Goal: Task Accomplishment & Management: Manage account settings

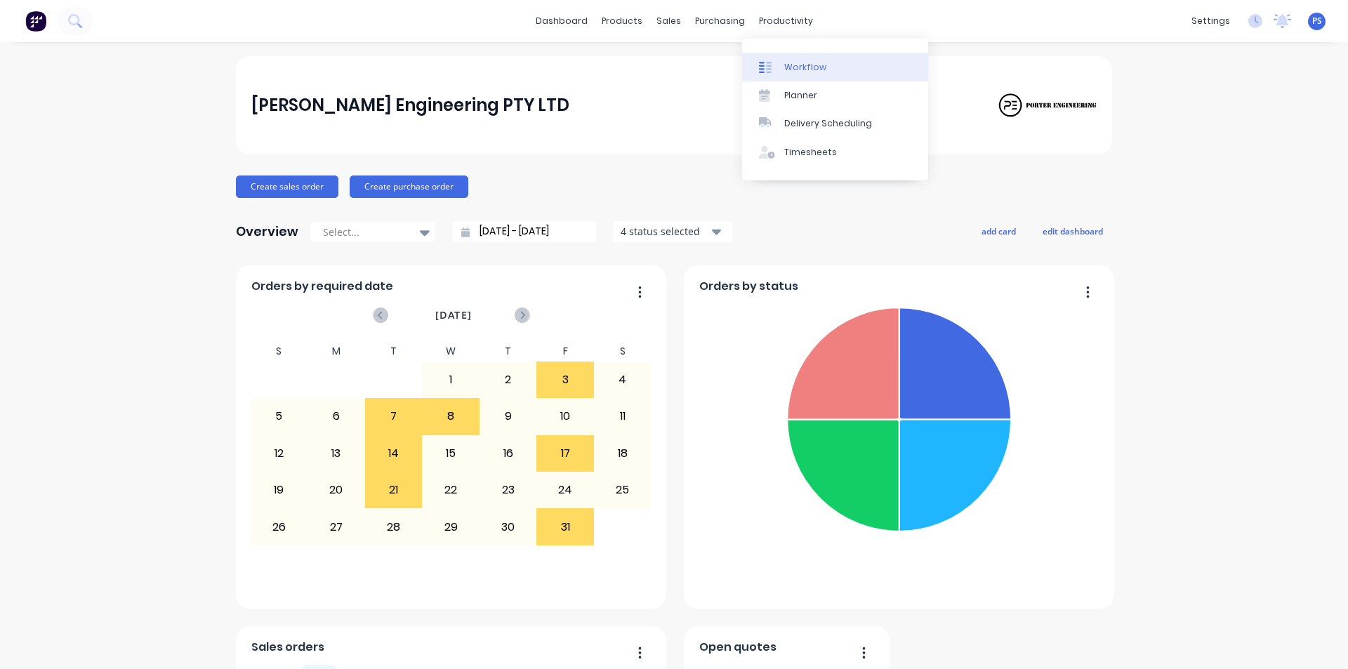
click at [776, 76] on link "Workflow" at bounding box center [835, 67] width 186 height 28
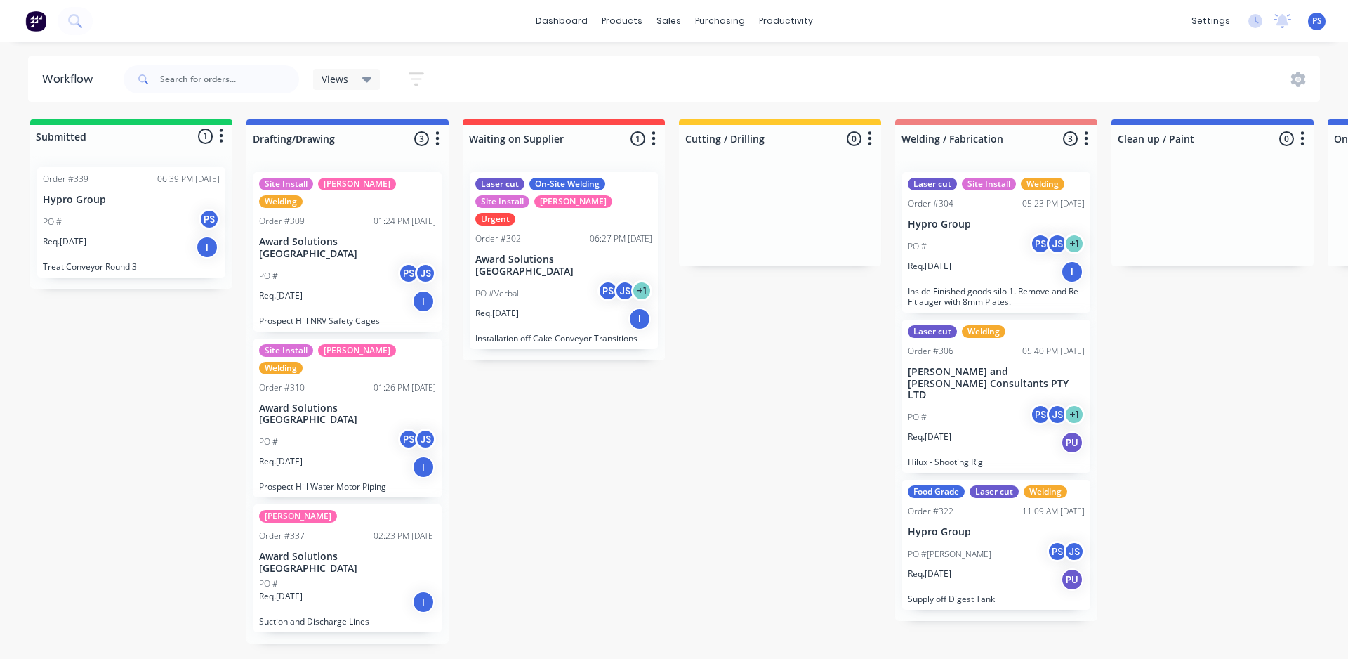
click at [450, 574] on html "dashboard products sales purchasing productivity dashboard products Product Cat…" at bounding box center [674, 287] width 1348 height 574
drag, startPoint x: 452, startPoint y: 657, endPoint x: 483, endPoint y: 660, distance: 31.7
click at [483, 574] on html "dashboard products sales purchasing productivity dashboard products Product Cat…" at bounding box center [674, 287] width 1348 height 574
click at [191, 268] on p "Treat Conveyor Round 3" at bounding box center [131, 266] width 177 height 11
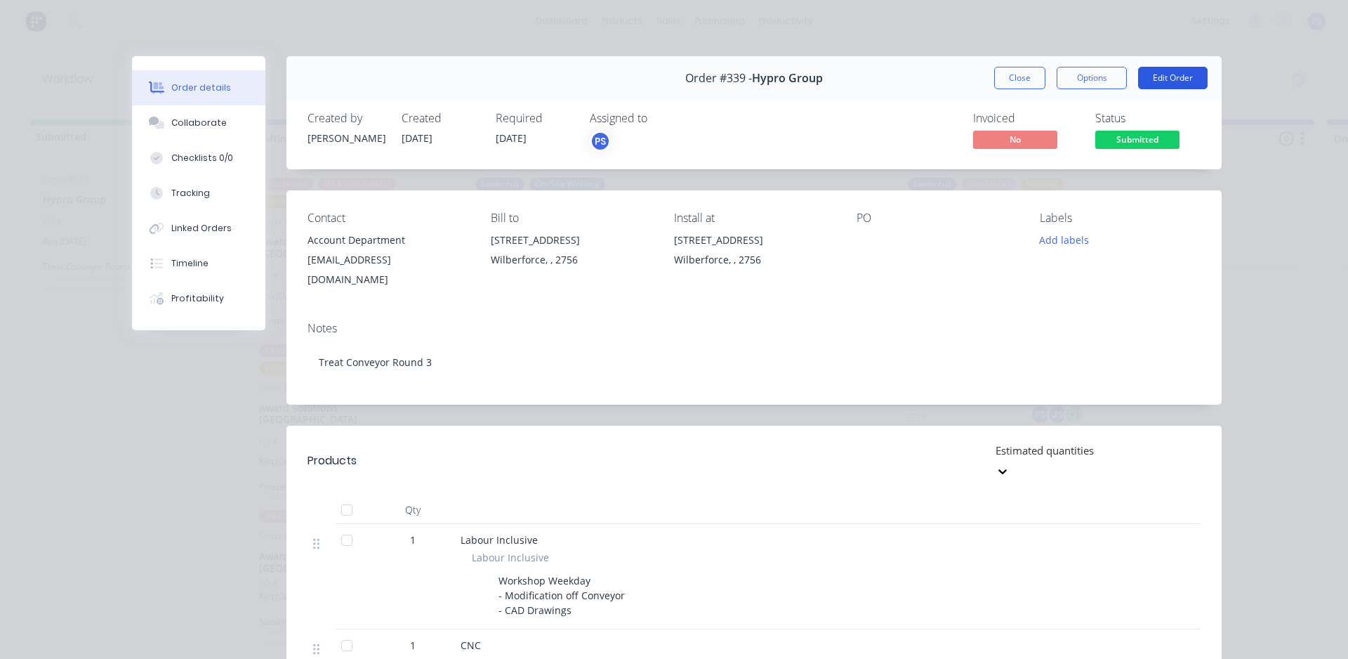
click at [1145, 76] on button "Edit Order" at bounding box center [1173, 78] width 70 height 22
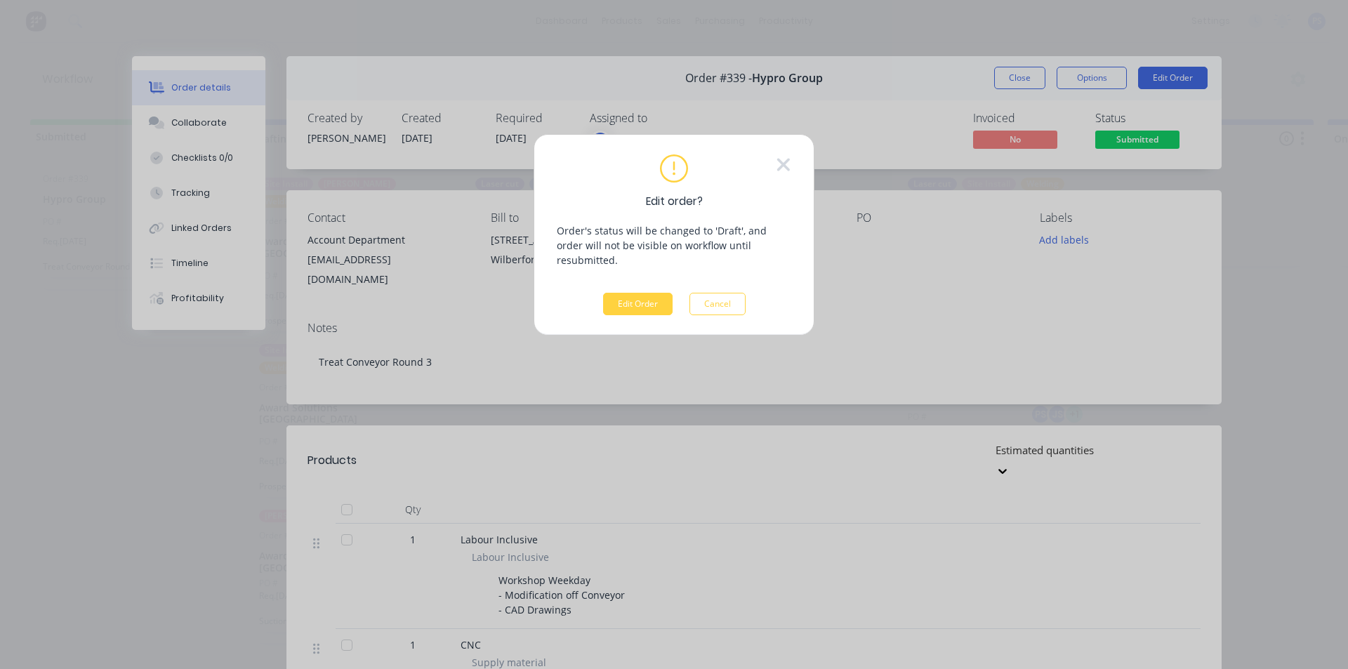
click at [664, 276] on div "Edit order? Order's status will be changed to 'Draft', and order will not be vi…" at bounding box center [674, 236] width 235 height 162
click at [656, 293] on button "Edit Order" at bounding box center [638, 304] width 70 height 22
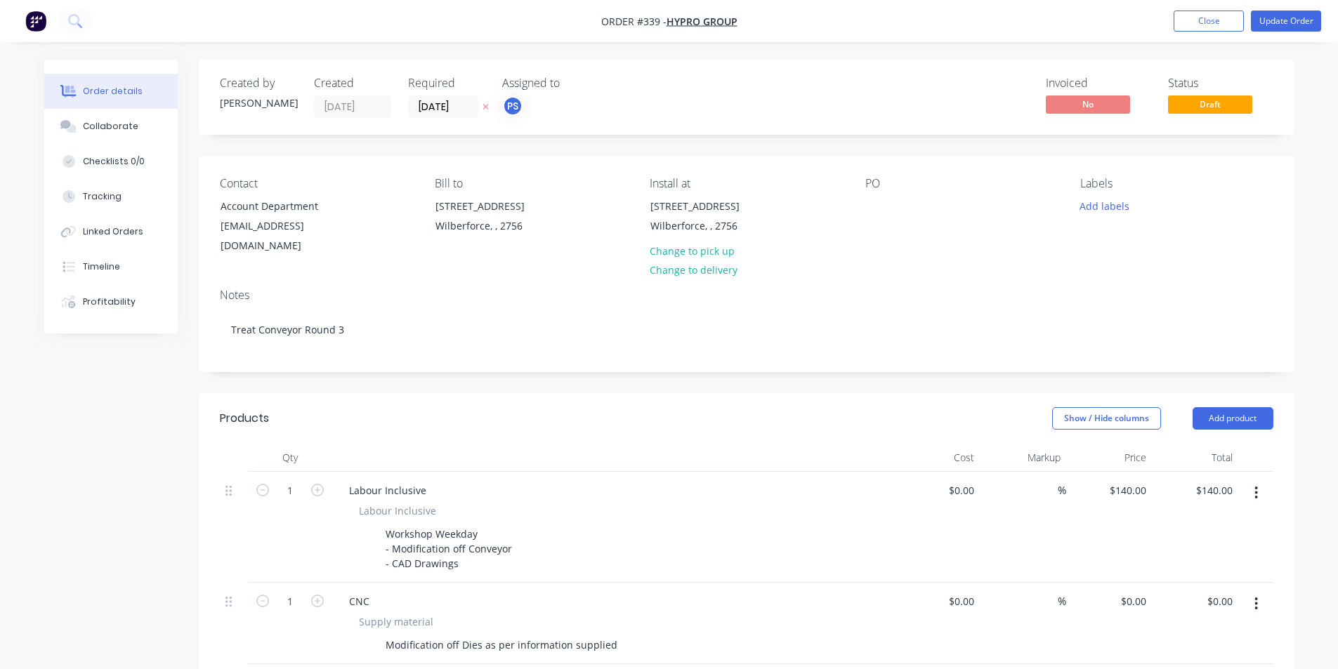
click at [452, 97] on label "[DATE]" at bounding box center [443, 107] width 70 height 22
click at [452, 97] on input "[DATE]" at bounding box center [443, 106] width 69 height 21
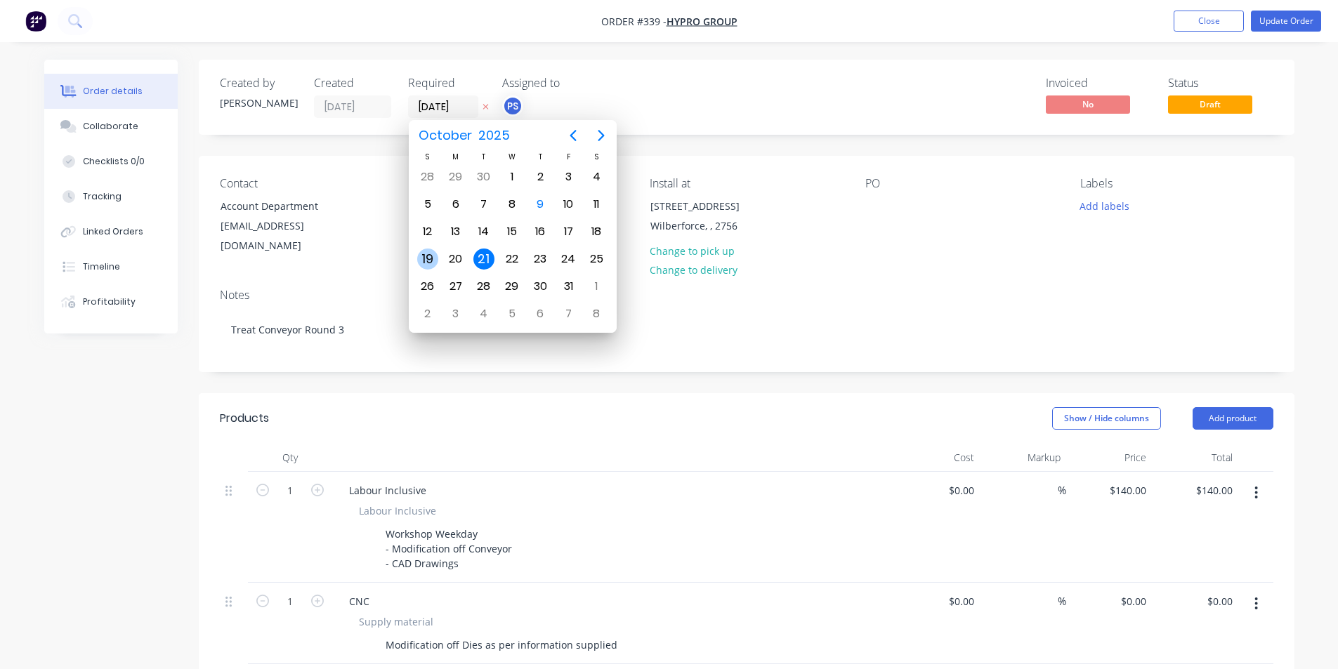
click at [430, 256] on div "19" at bounding box center [427, 259] width 21 height 21
type input "[DATE]"
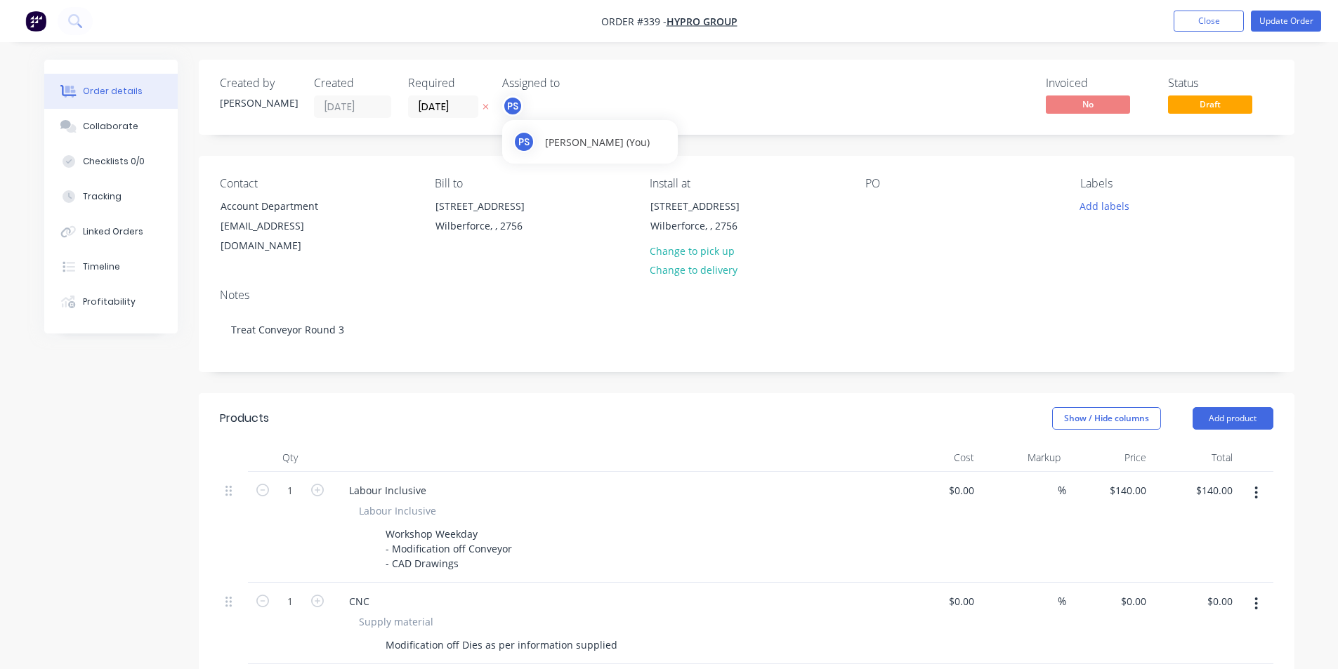
click at [506, 114] on div "PS" at bounding box center [512, 106] width 21 height 21
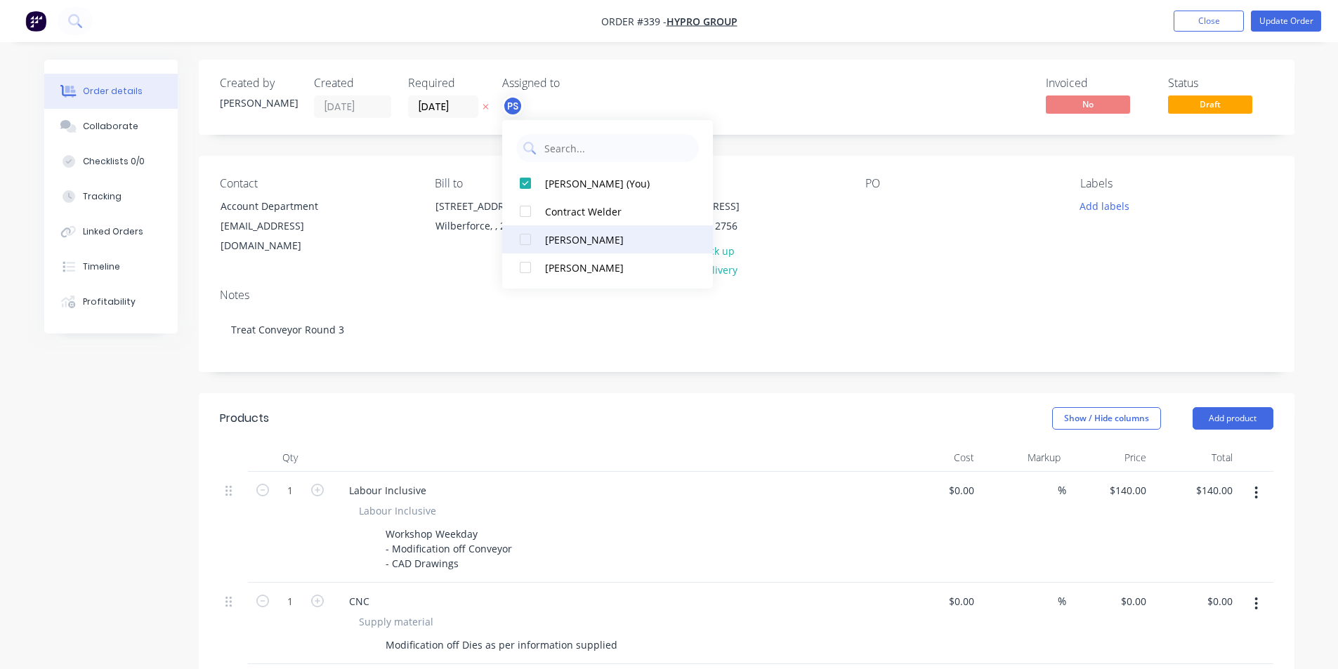
click at [530, 239] on div at bounding box center [525, 239] width 28 height 28
click at [638, 107] on div "PS JS" at bounding box center [572, 106] width 140 height 21
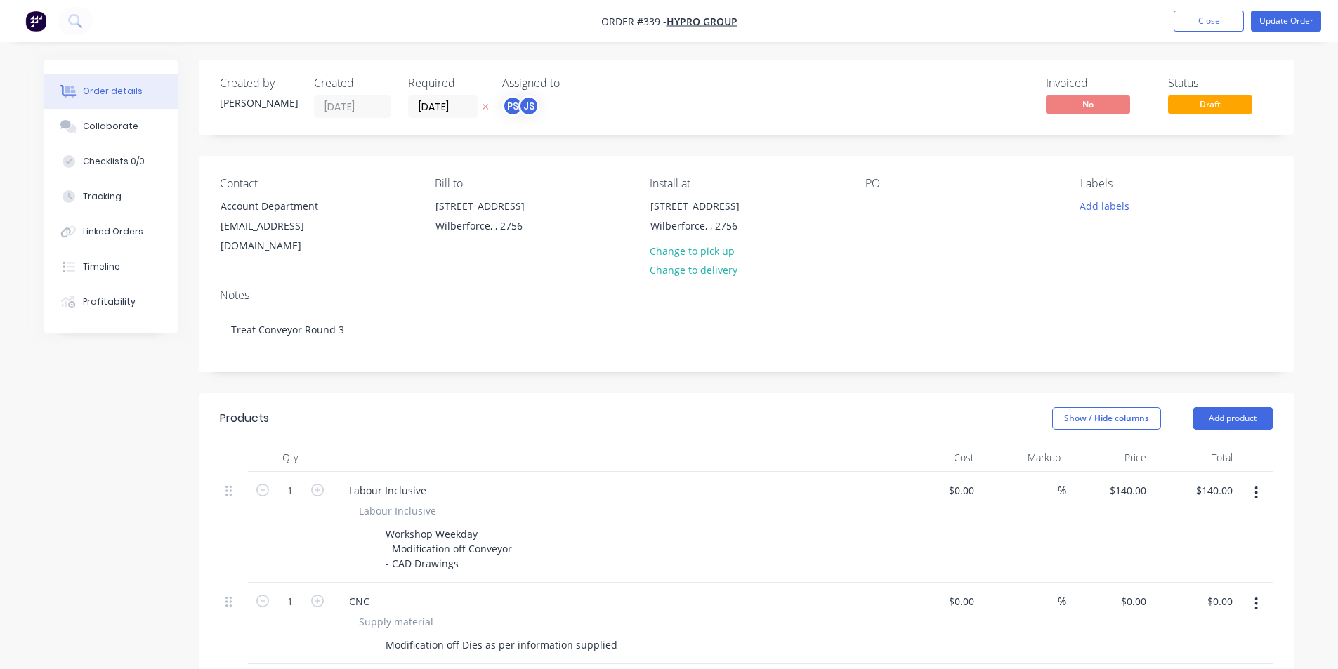
click at [844, 205] on div "Contact Account Department [EMAIL_ADDRESS][DOMAIN_NAME] Bill to [STREET_ADDRESS…" at bounding box center [747, 216] width 1096 height 121
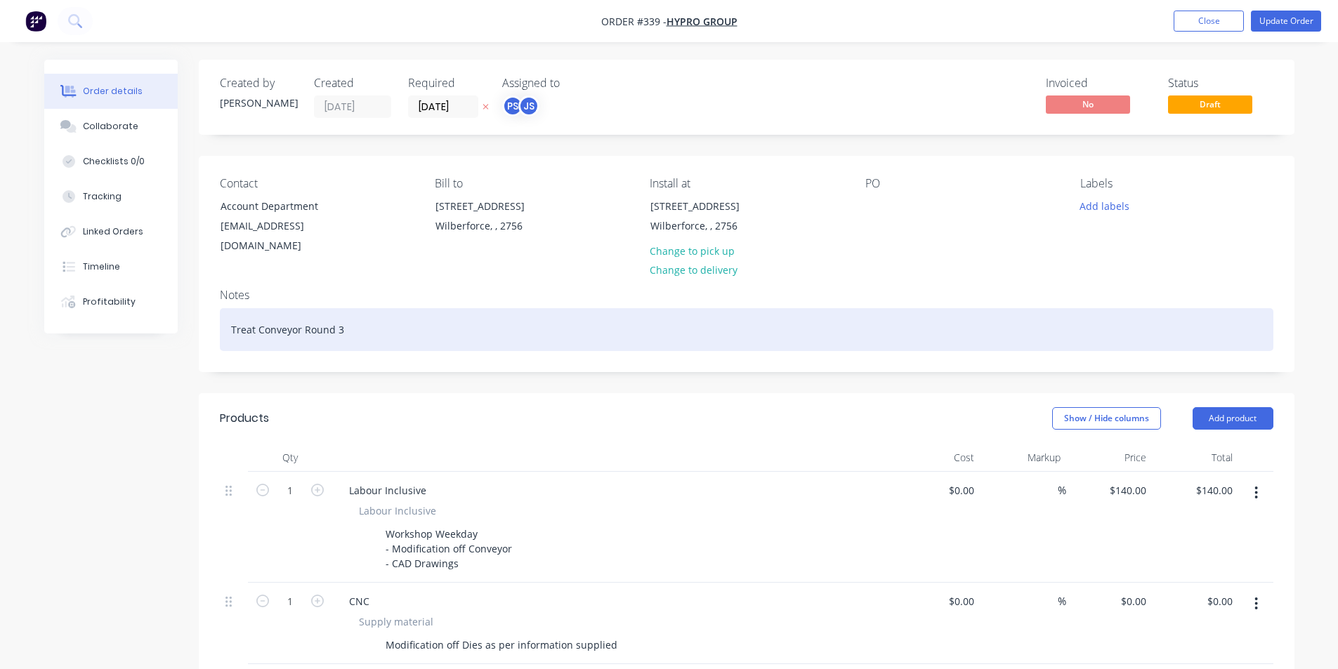
click at [384, 313] on div "Treat Conveyor Round 3" at bounding box center [746, 329] width 1053 height 43
drag, startPoint x: 317, startPoint y: 315, endPoint x: 211, endPoint y: 310, distance: 106.1
click at [212, 310] on div "Notes Treat Conveyor Round 3" at bounding box center [747, 324] width 1096 height 94
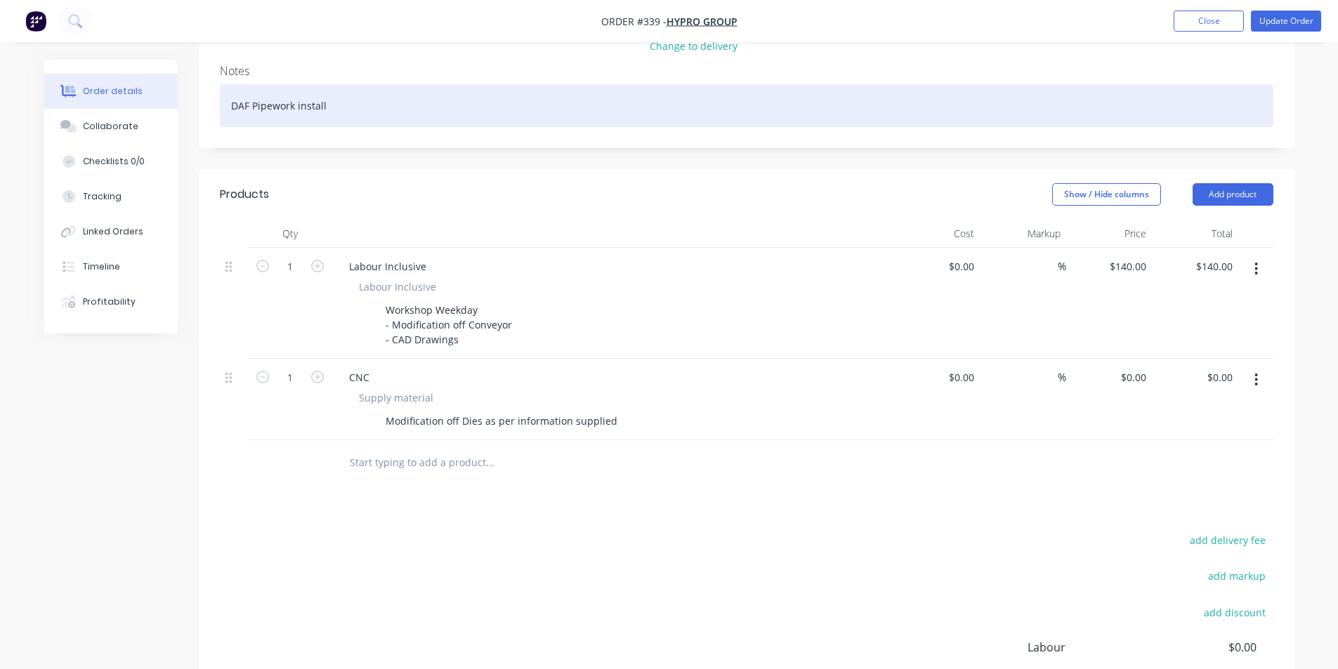
scroll to position [281, 0]
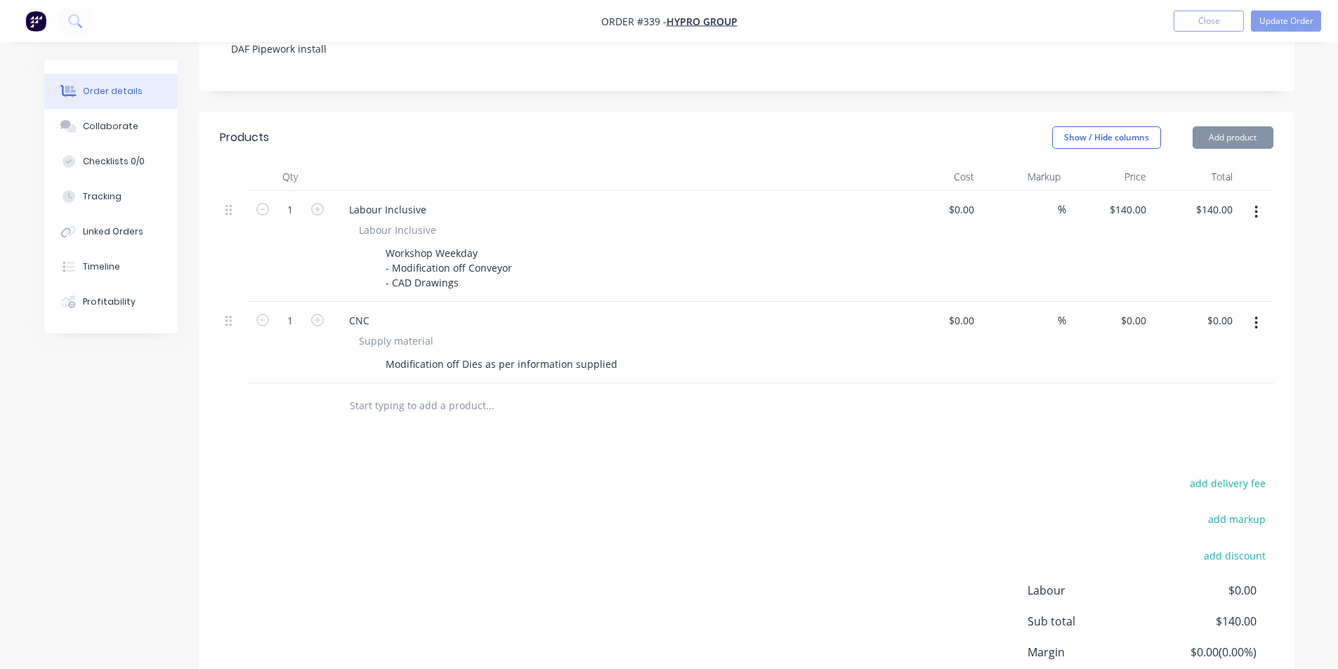
click at [579, 393] on input "text" at bounding box center [489, 406] width 281 height 28
click at [1273, 181] on div "Qty Cost Markup Price Total 1 Labour Inclusive Labour Inclusive Workshop Weekda…" at bounding box center [747, 296] width 1096 height 266
click at [1258, 199] on button "button" at bounding box center [1256, 211] width 33 height 25
click at [1230, 323] on div "Delete" at bounding box center [1206, 333] width 108 height 20
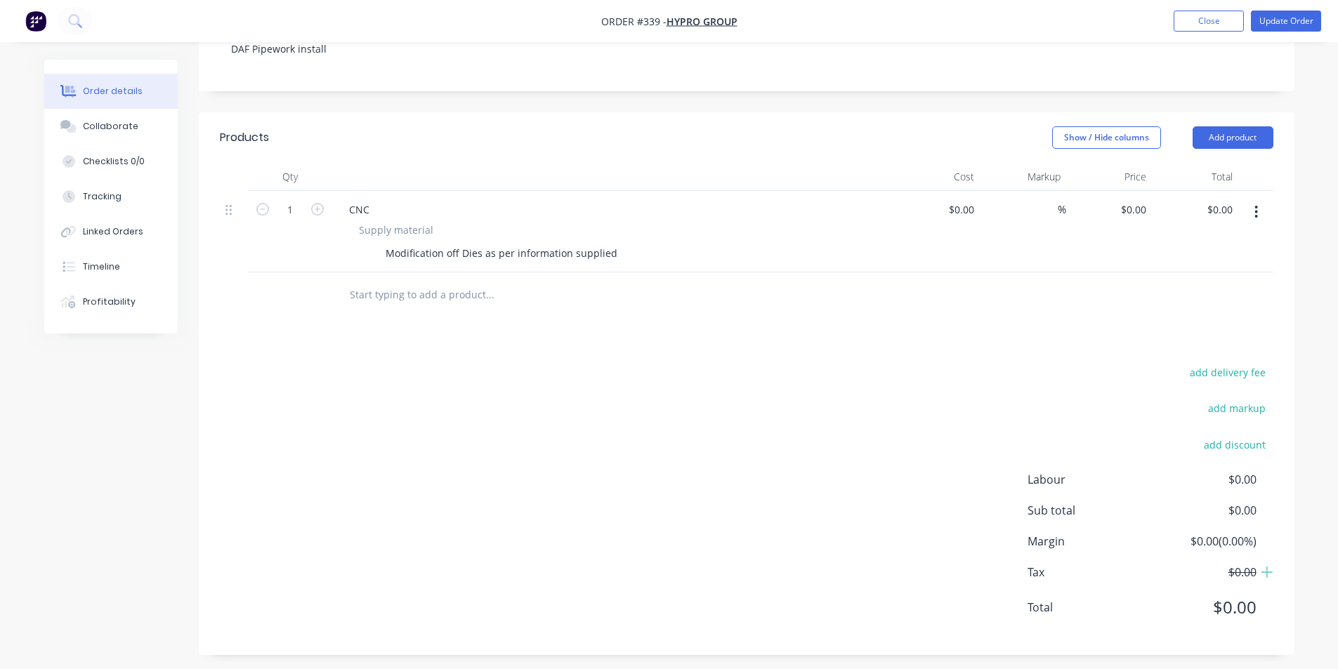
scroll to position [272, 0]
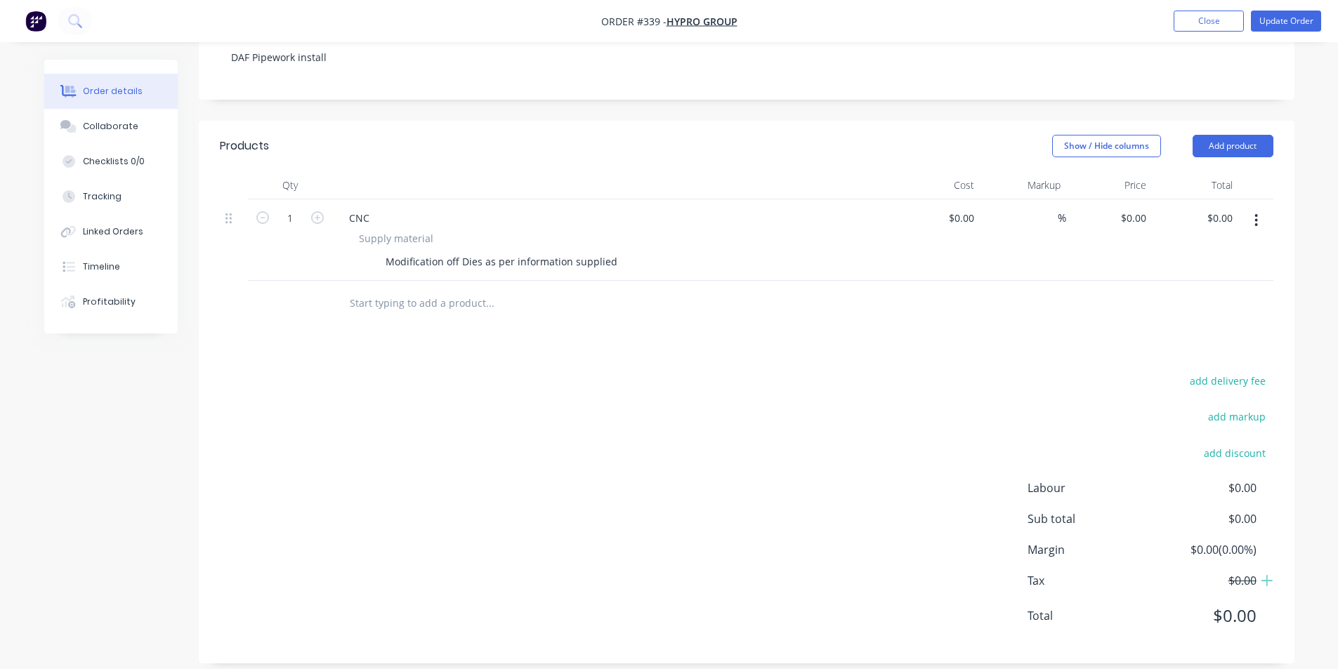
click at [1259, 212] on button "button" at bounding box center [1256, 220] width 33 height 25
click at [1228, 331] on div "Delete" at bounding box center [1206, 341] width 108 height 20
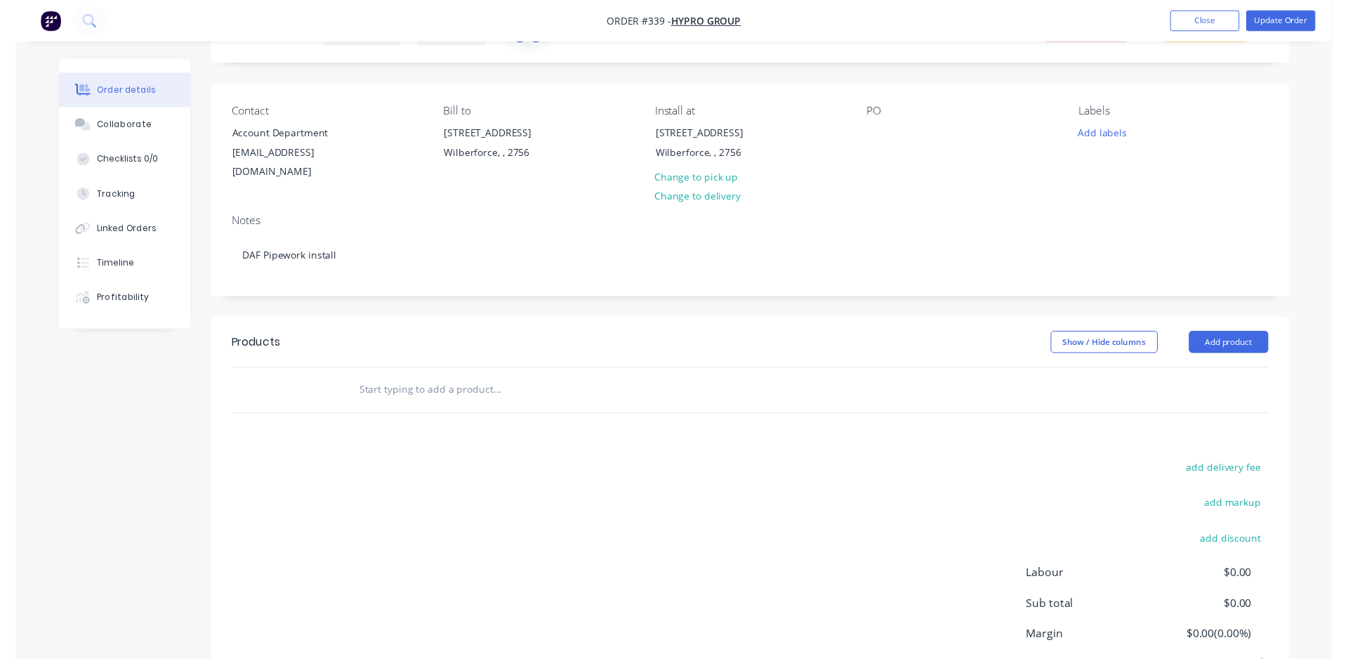
scroll to position [0, 0]
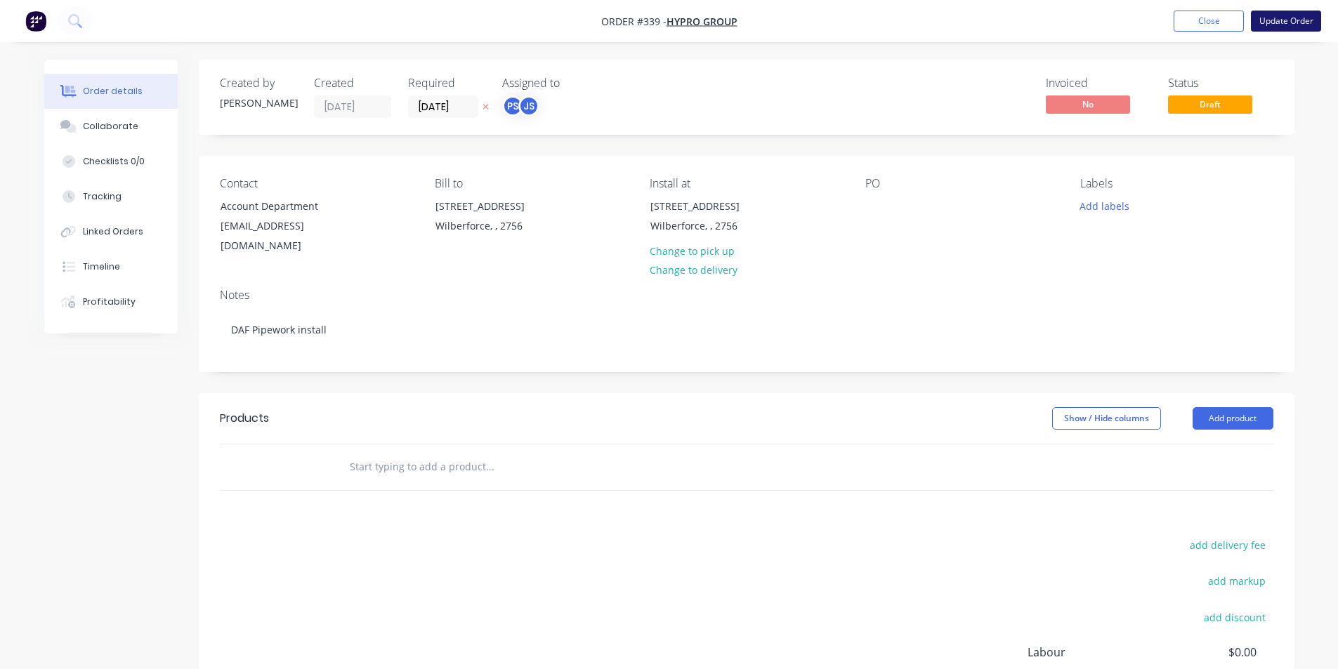
click at [1291, 13] on button "Update Order" at bounding box center [1286, 21] width 70 height 21
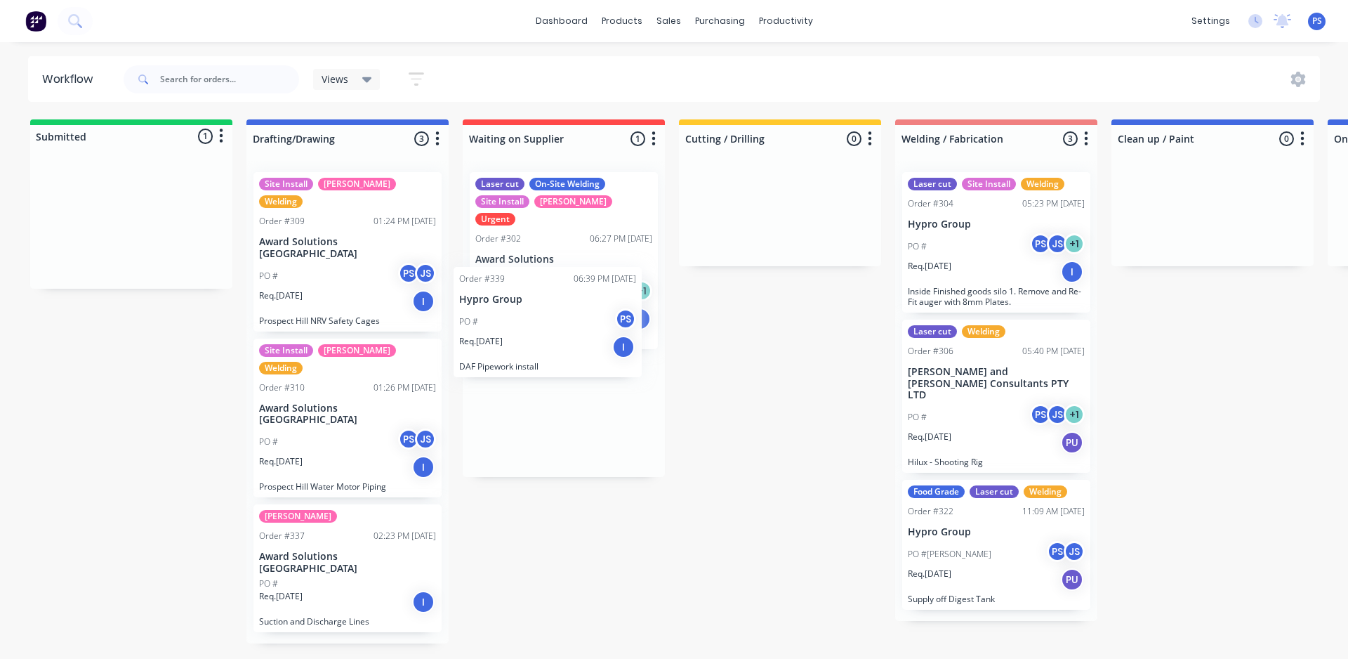
drag, startPoint x: 147, startPoint y: 240, endPoint x: 557, endPoint y: 314, distance: 416.0
click at [557, 314] on div "Submitted 1 Status colour #13CE66 hex #13CE66 Save Cancel Summaries Total order…" at bounding box center [1262, 381] width 2546 height 524
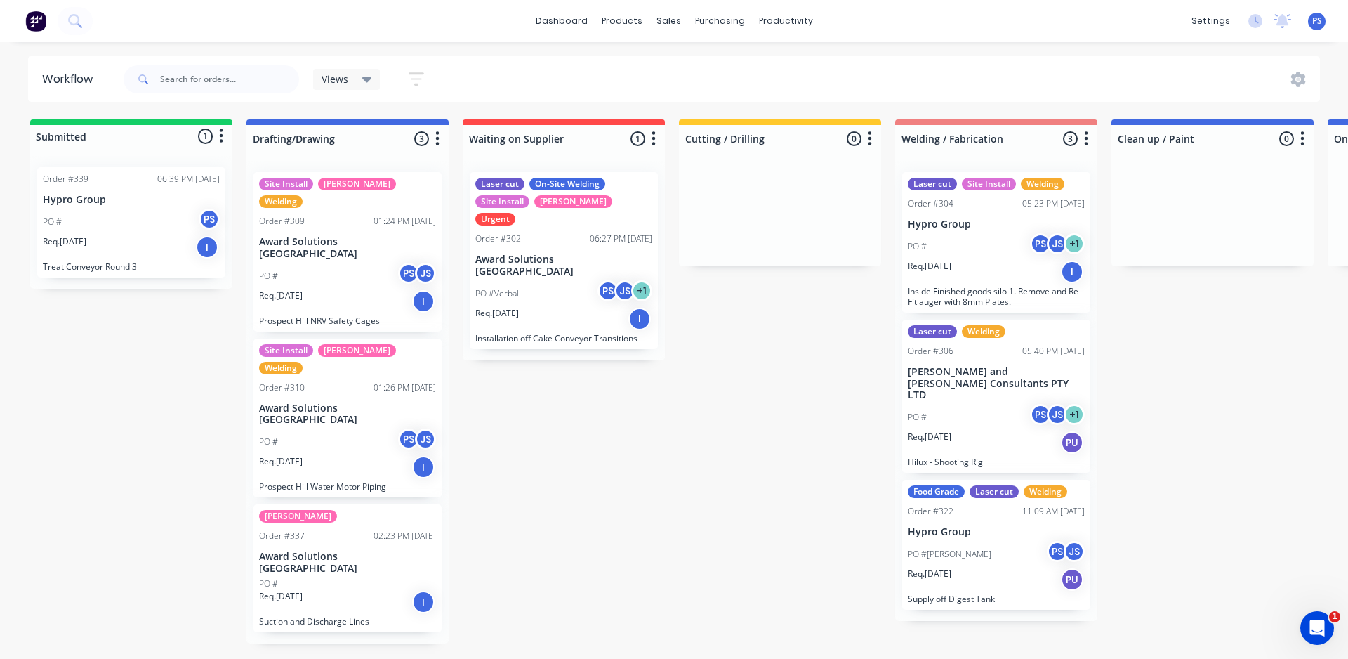
click at [520, 487] on div "Submitted 1 Status colour #13CE66 hex #13CE66 Save Cancel Summaries Total order…" at bounding box center [1262, 381] width 2546 height 524
click at [489, 605] on div "Workflow Views Save new view None (Default) edit Show/Hide statuses Show line i…" at bounding box center [674, 343] width 1348 height 574
click at [440, 577] on div "Submitted 1 Status colour #13CE66 hex #13CE66 Save Cancel Summaries Total order…" at bounding box center [1262, 381] width 2546 height 524
drag, startPoint x: 176, startPoint y: 216, endPoint x: 173, endPoint y: 237, distance: 22.0
click at [173, 237] on div "Order #339 06:39 PM 08/10/25 Hypro Group PO # PS Req. 21/10/25 I Treat Conveyor…" at bounding box center [131, 222] width 202 height 133
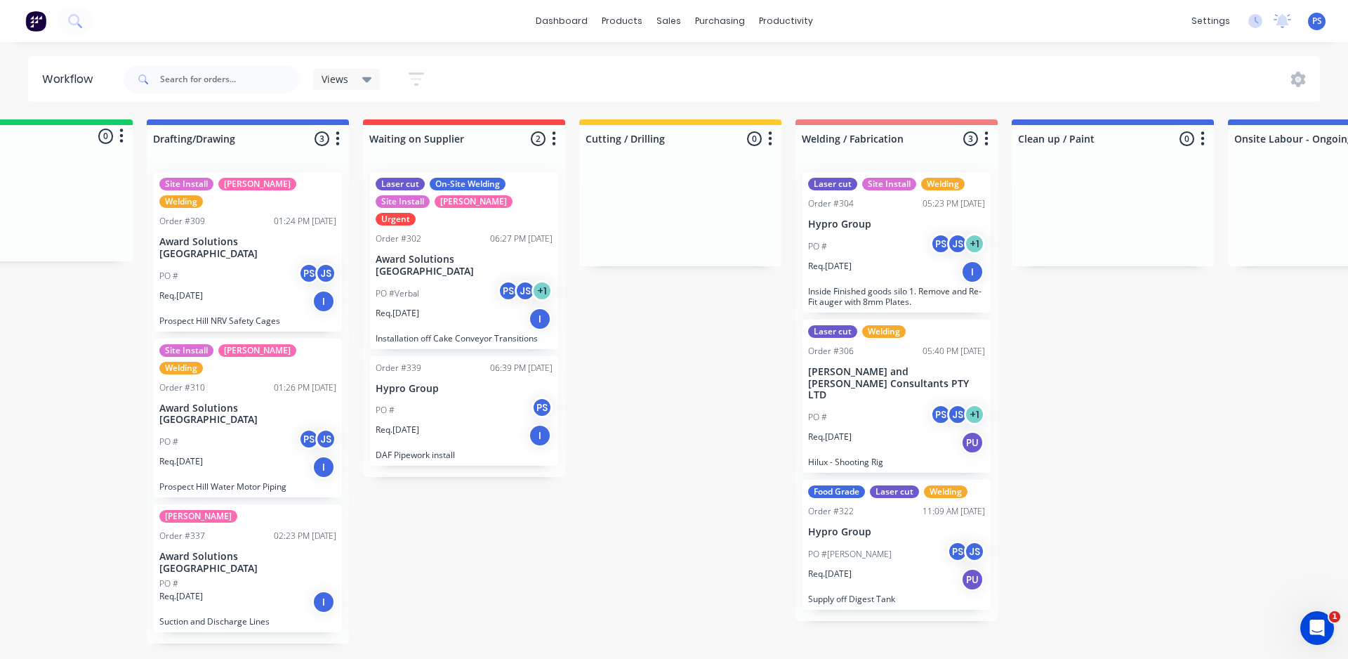
scroll to position [0, 95]
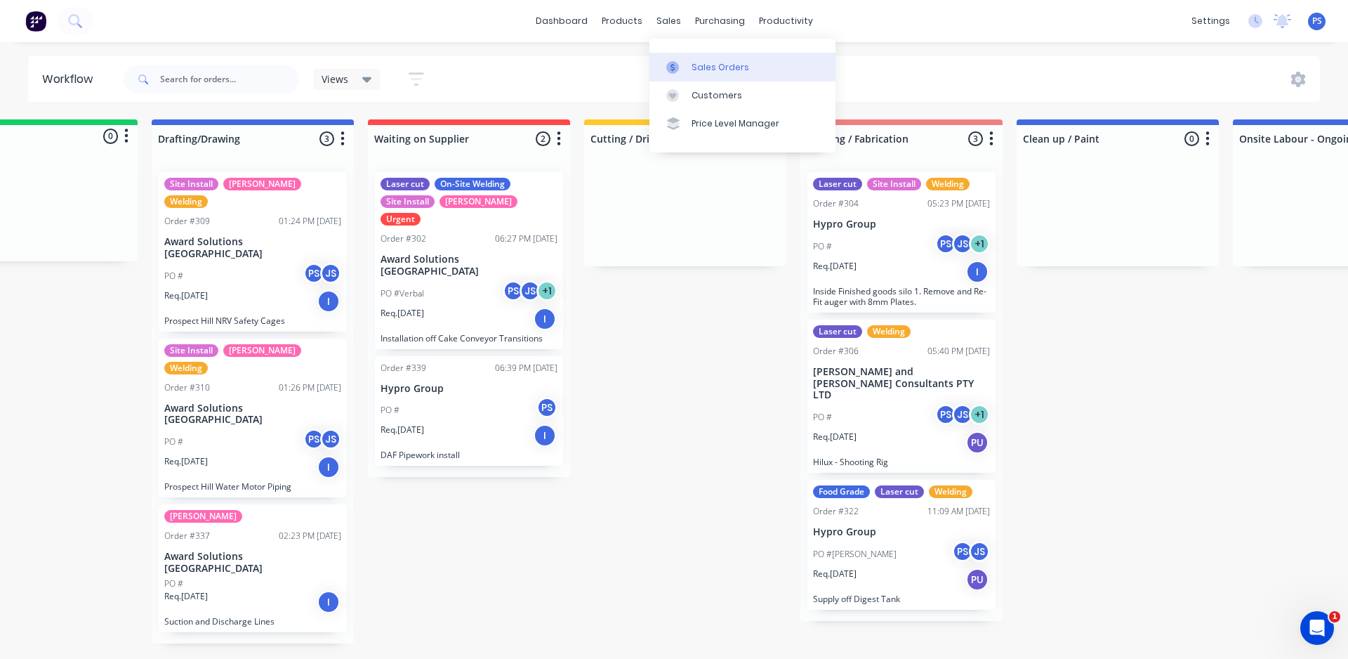
click at [662, 62] on link "Sales Orders" at bounding box center [743, 67] width 186 height 28
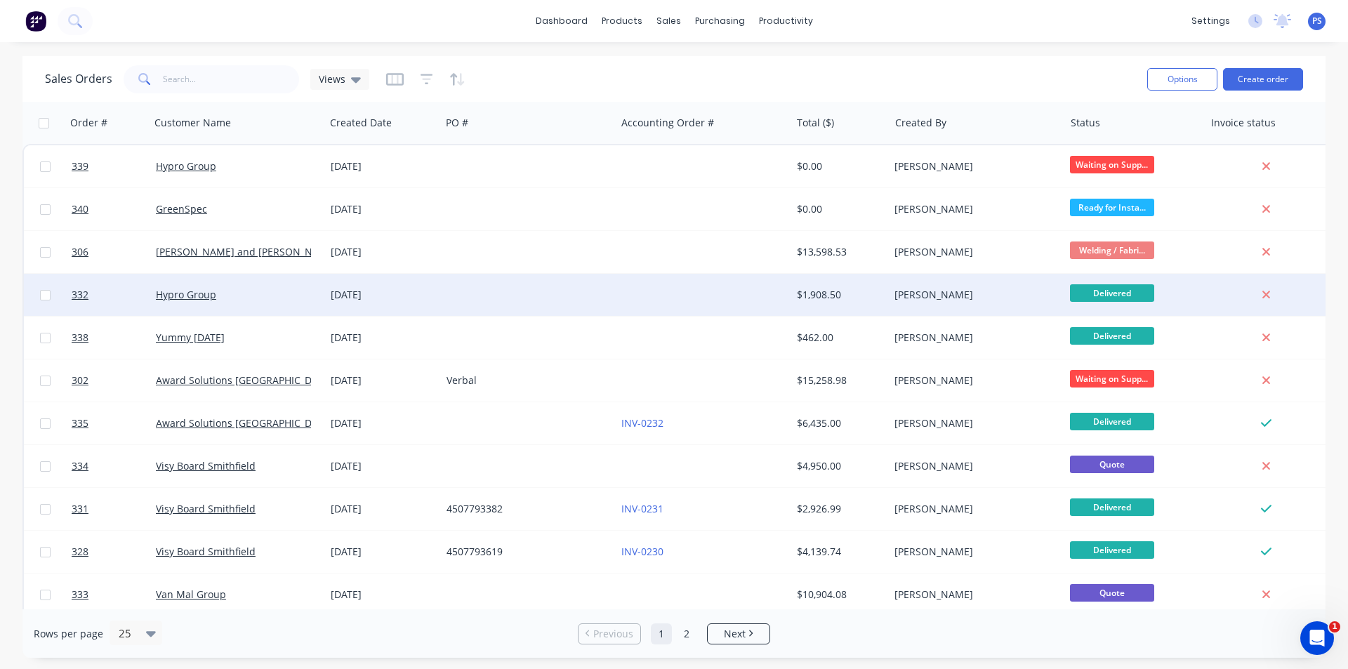
click at [397, 287] on div "23 Sep 2025" at bounding box center [383, 295] width 116 height 42
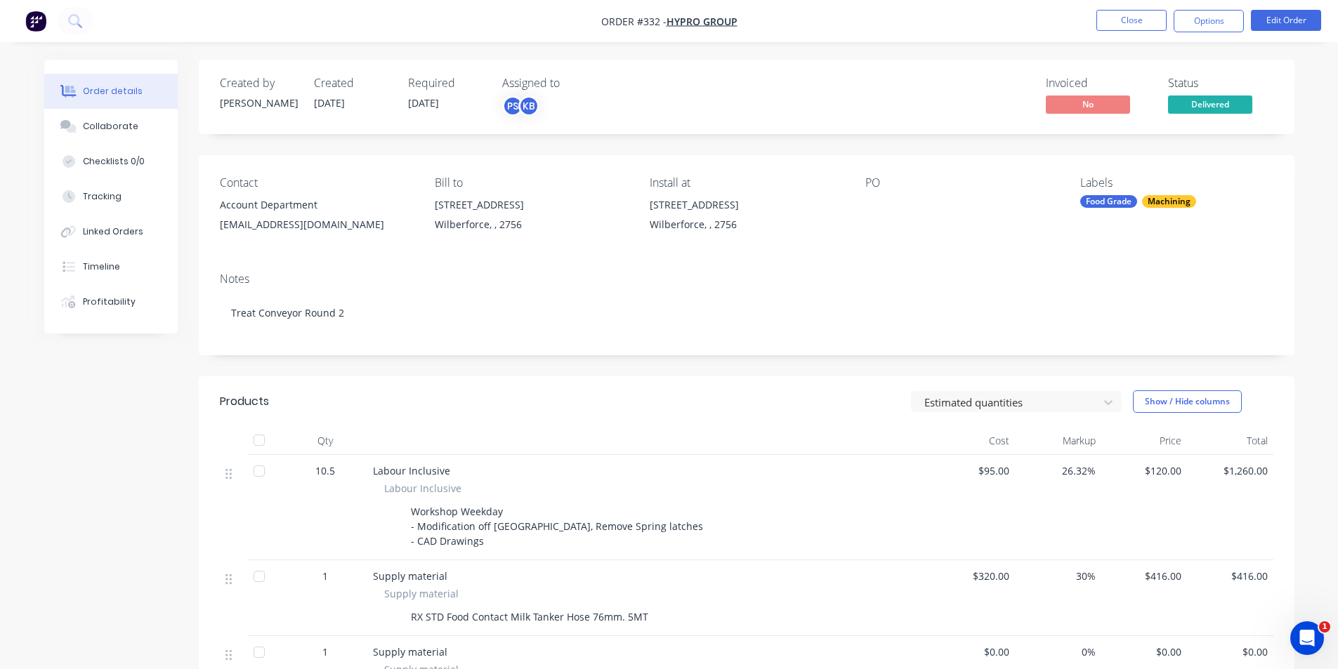
click at [1196, 104] on span "Delivered" at bounding box center [1210, 105] width 84 height 18
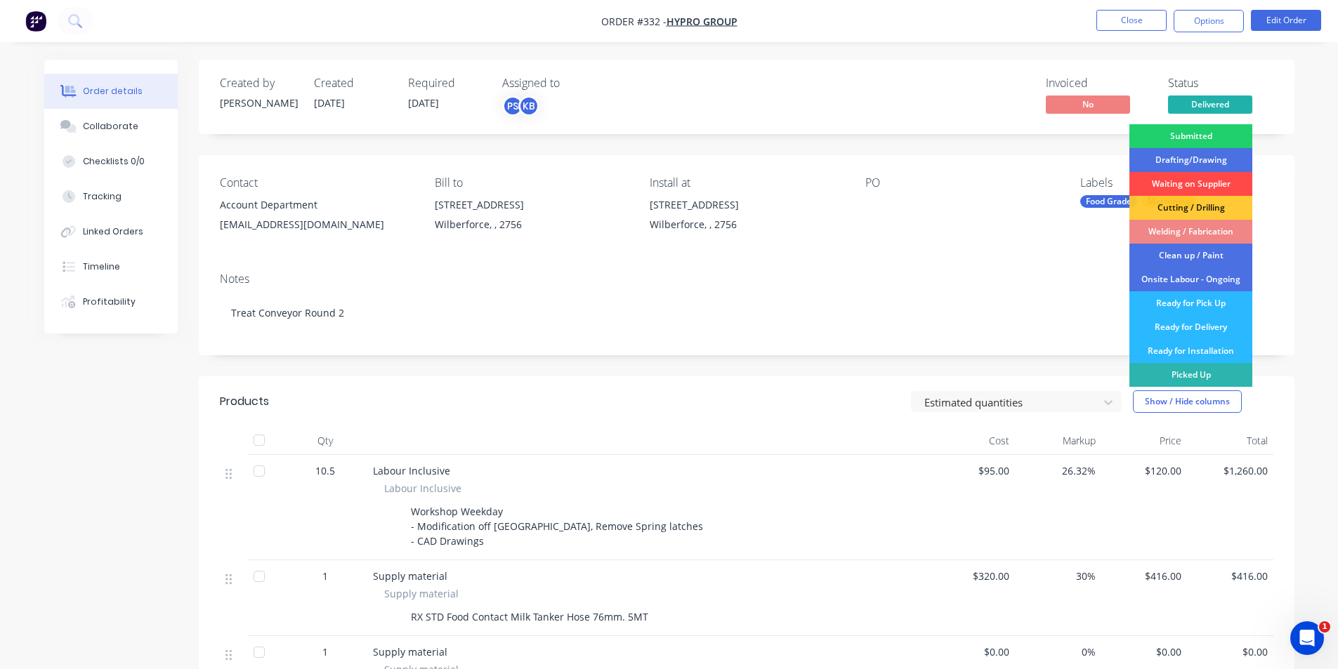
click at [1171, 178] on div "Waiting on Supplier" at bounding box center [1190, 184] width 123 height 24
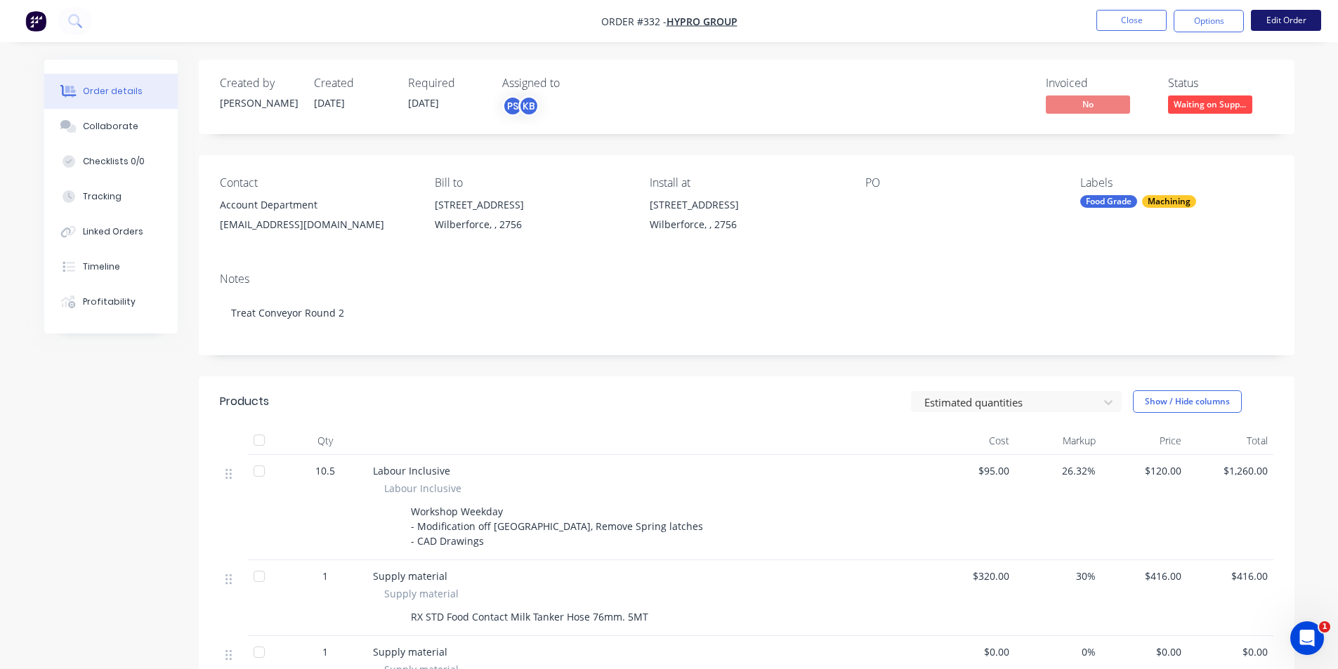
click at [1286, 26] on button "Edit Order" at bounding box center [1286, 20] width 70 height 21
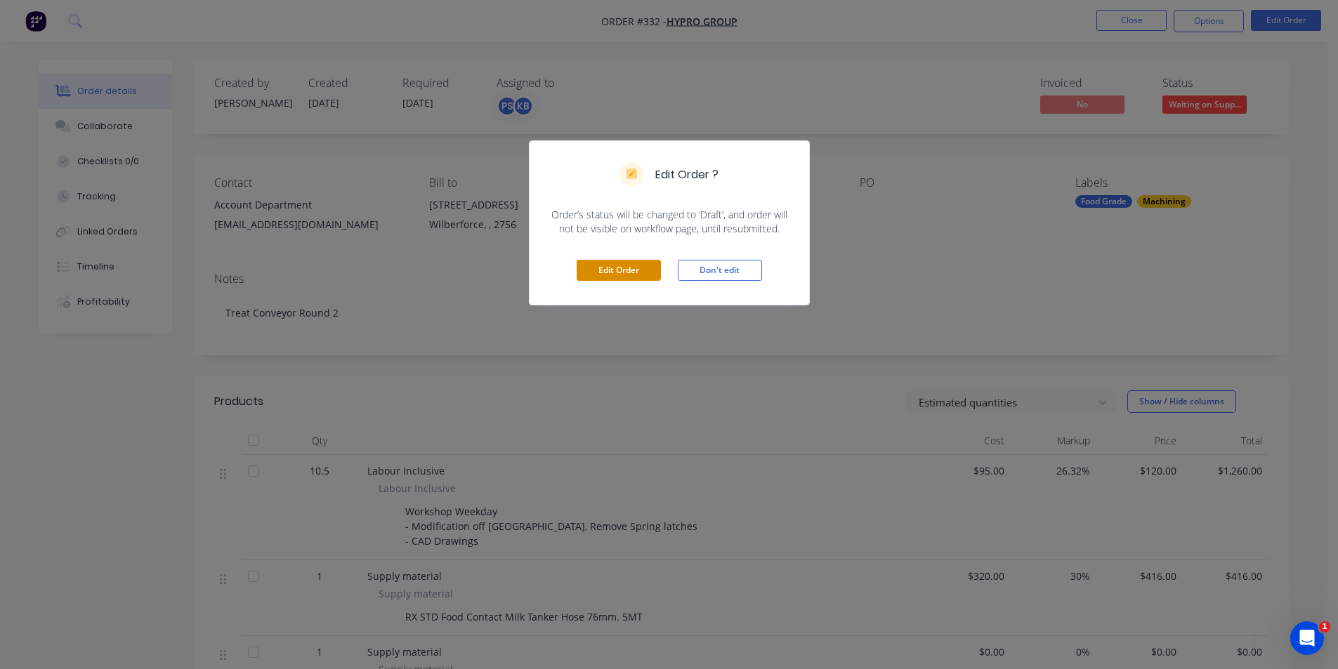
click at [604, 270] on button "Edit Order" at bounding box center [619, 270] width 84 height 21
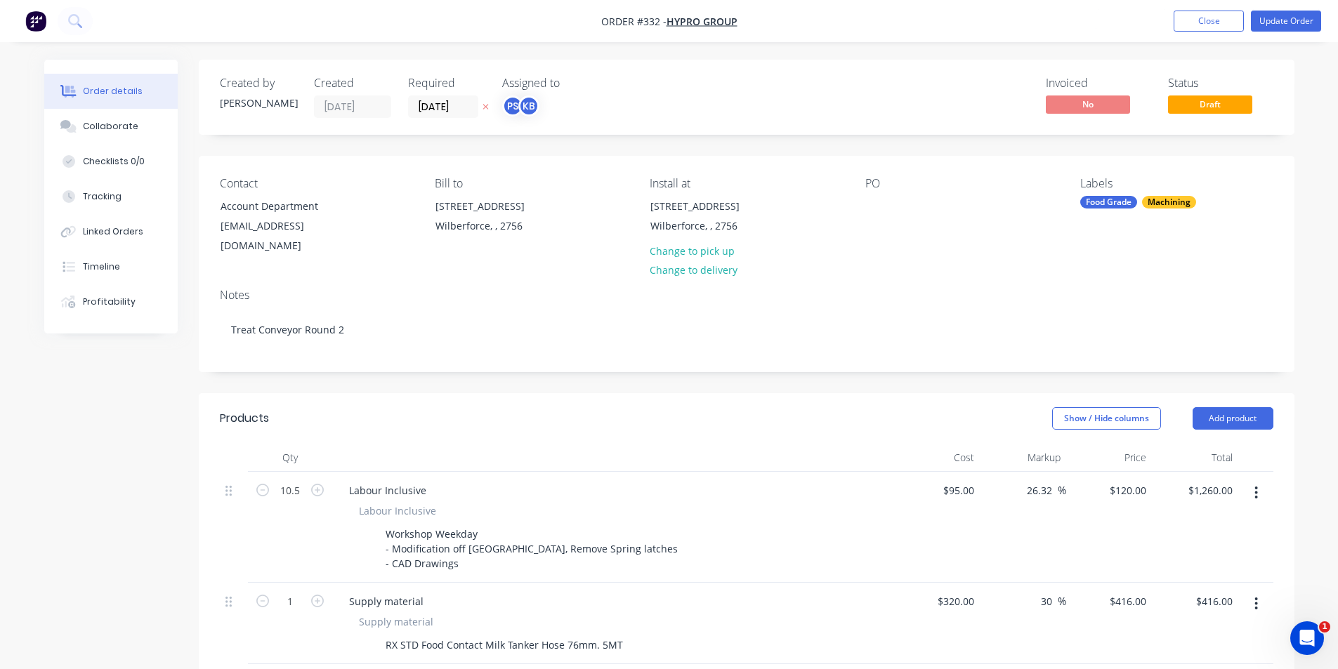
click at [423, 93] on div "Required 08/10/25" at bounding box center [446, 97] width 77 height 41
click at [428, 99] on input "[DATE]" at bounding box center [443, 106] width 69 height 21
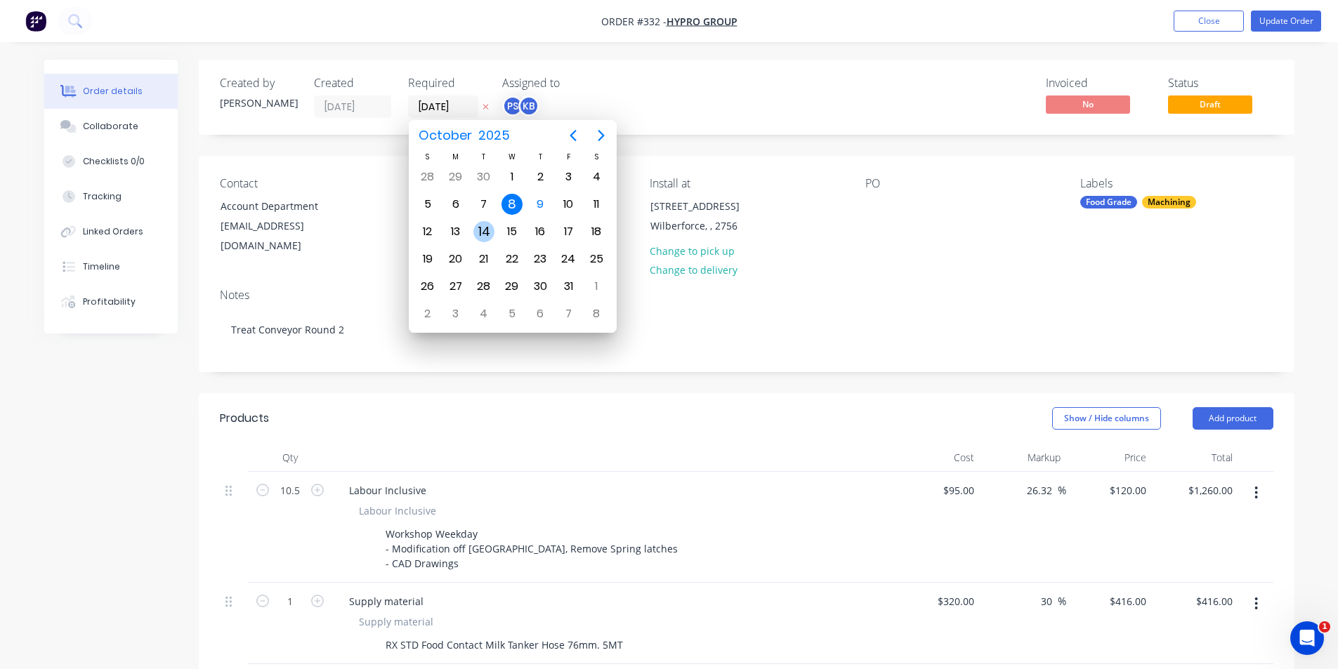
click at [494, 230] on div "14" at bounding box center [483, 231] width 21 height 21
type input "[DATE]"
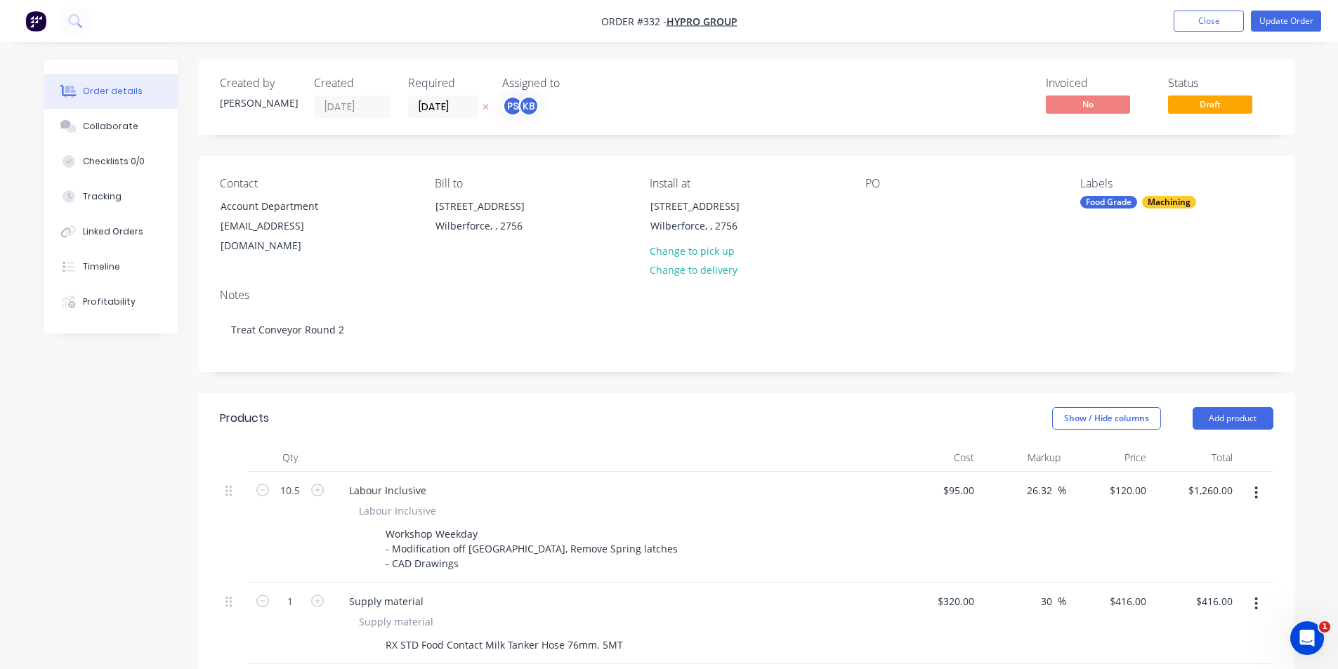
click at [577, 123] on div "Created by Peter Created 23/09/25 Required 14/10/25 Assigned to PS KB Invoiced …" at bounding box center [747, 97] width 1096 height 75
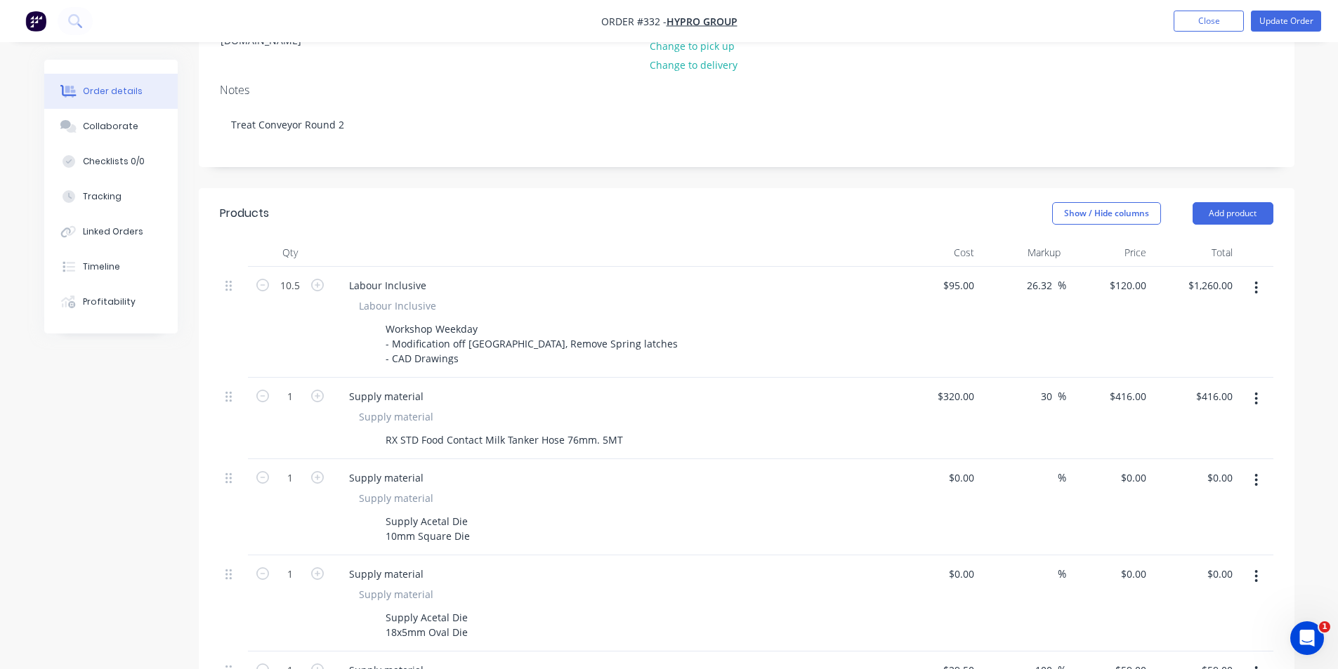
scroll to position [211, 0]
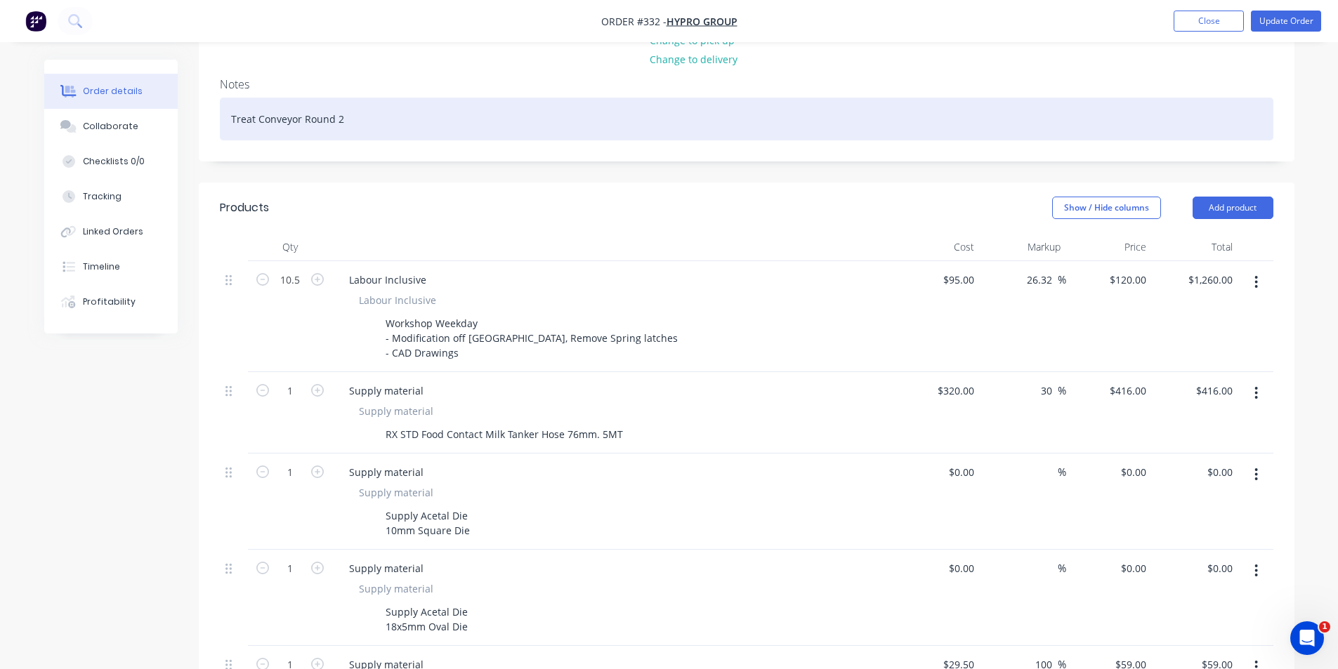
click at [322, 107] on div "Treat Conveyor Round 2" at bounding box center [746, 119] width 1053 height 43
click at [337, 105] on div "Treat Conveyor Round 2" at bounding box center [746, 119] width 1053 height 43
click at [340, 105] on div "Treat Conveyor Round 2" at bounding box center [746, 119] width 1053 height 43
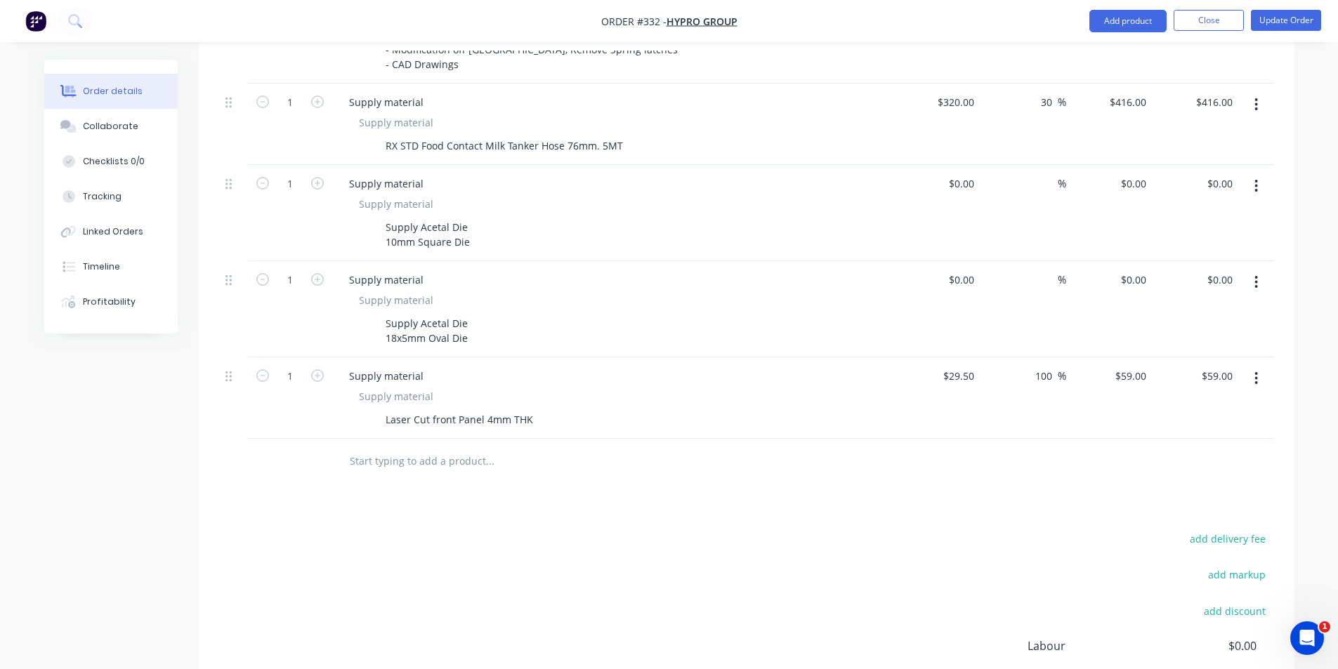
scroll to position [421, 0]
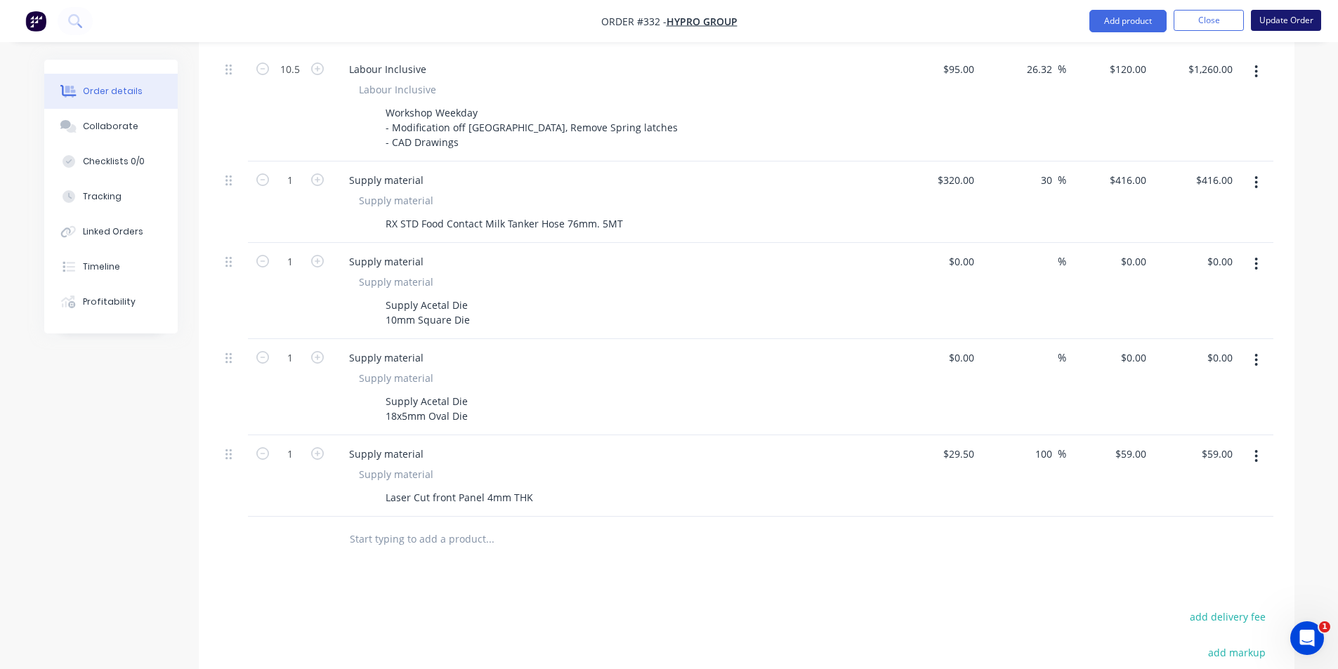
click at [1258, 26] on button "Update Order" at bounding box center [1286, 20] width 70 height 21
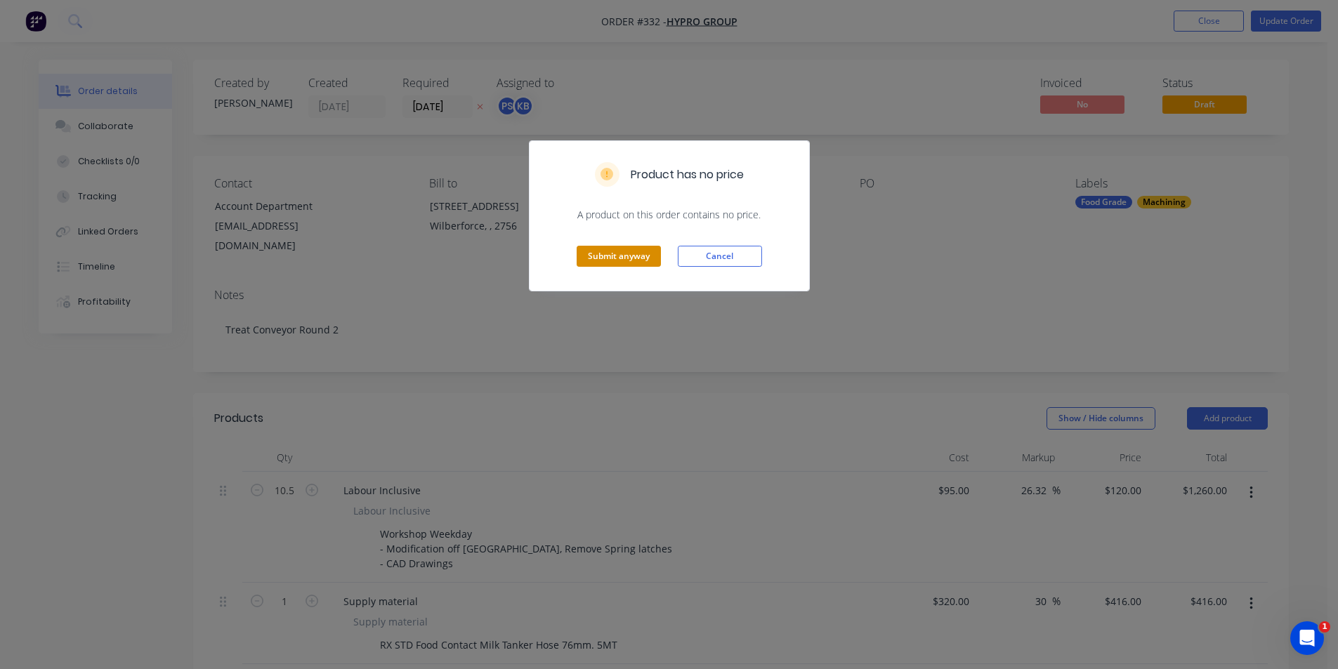
click at [626, 249] on button "Submit anyway" at bounding box center [619, 256] width 84 height 21
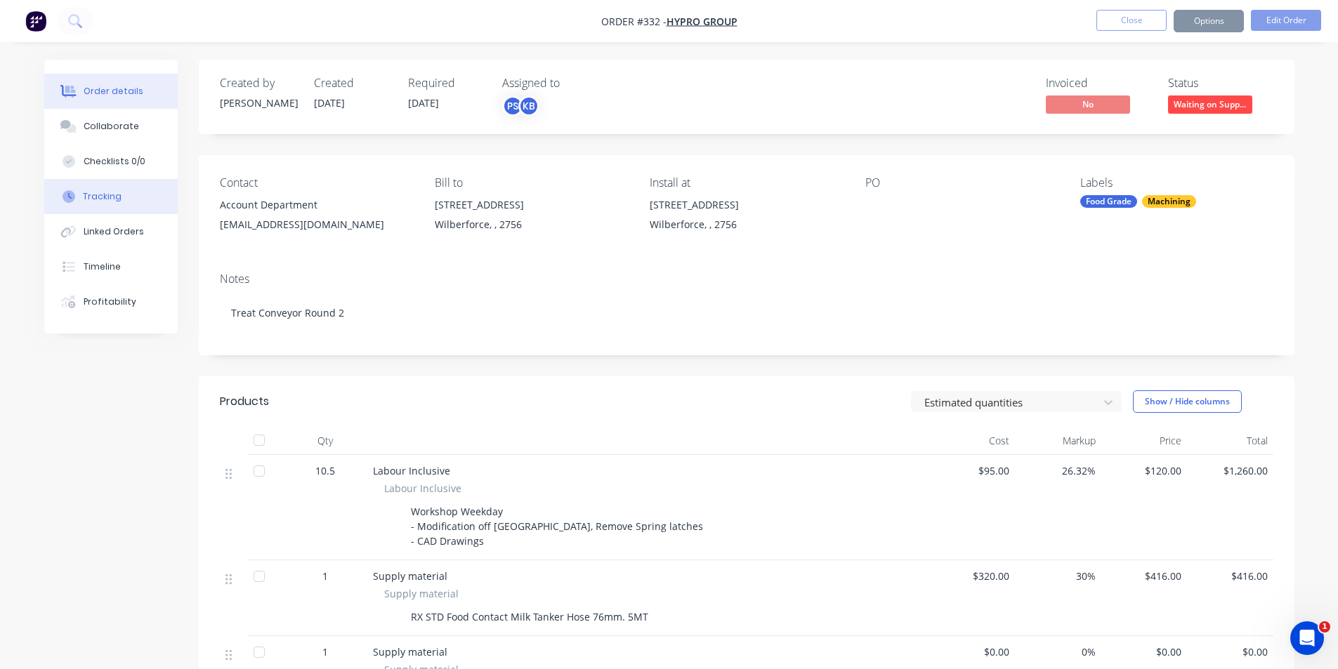
click at [134, 206] on button "Tracking" at bounding box center [110, 196] width 133 height 35
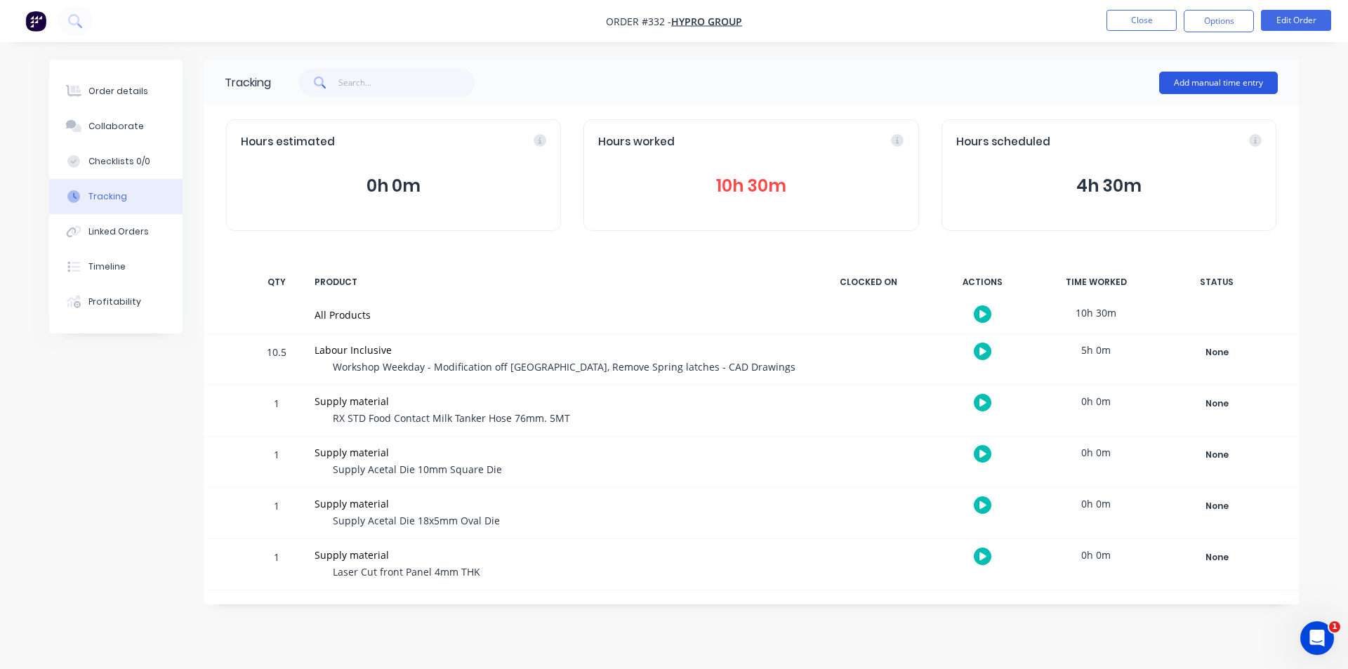
click at [1214, 78] on button "Add manual time entry" at bounding box center [1218, 83] width 119 height 22
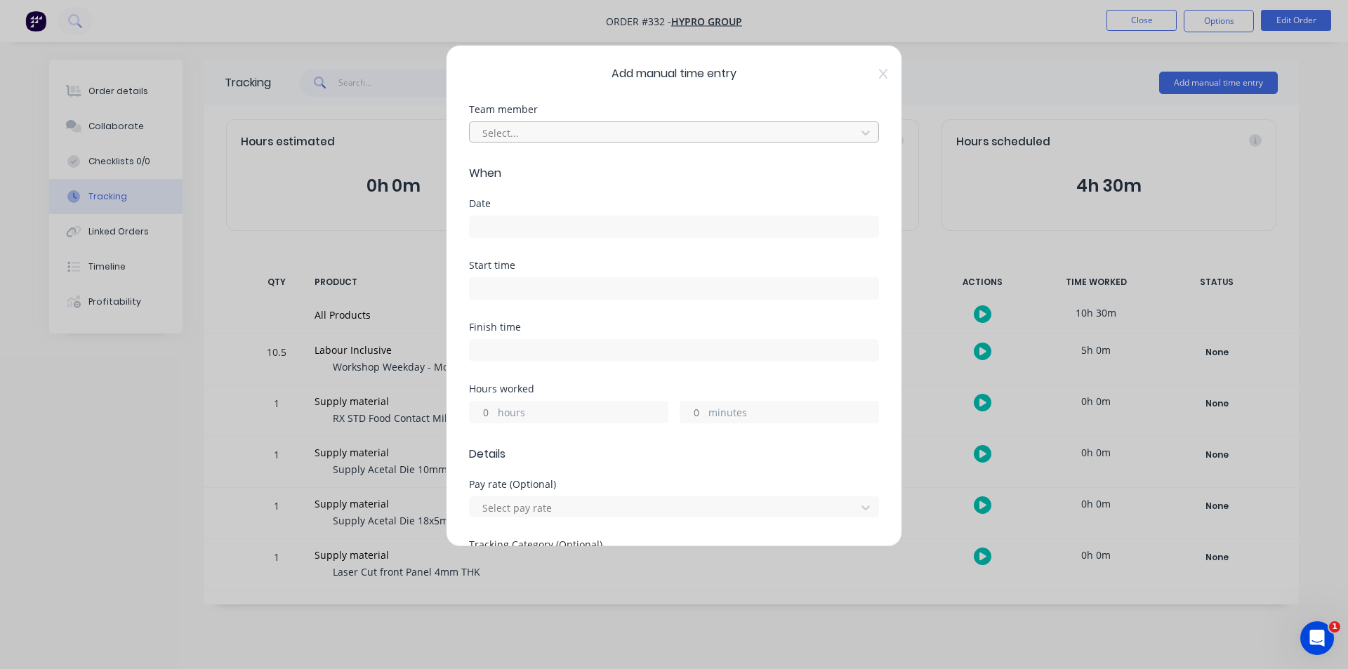
click at [627, 138] on div at bounding box center [665, 133] width 368 height 18
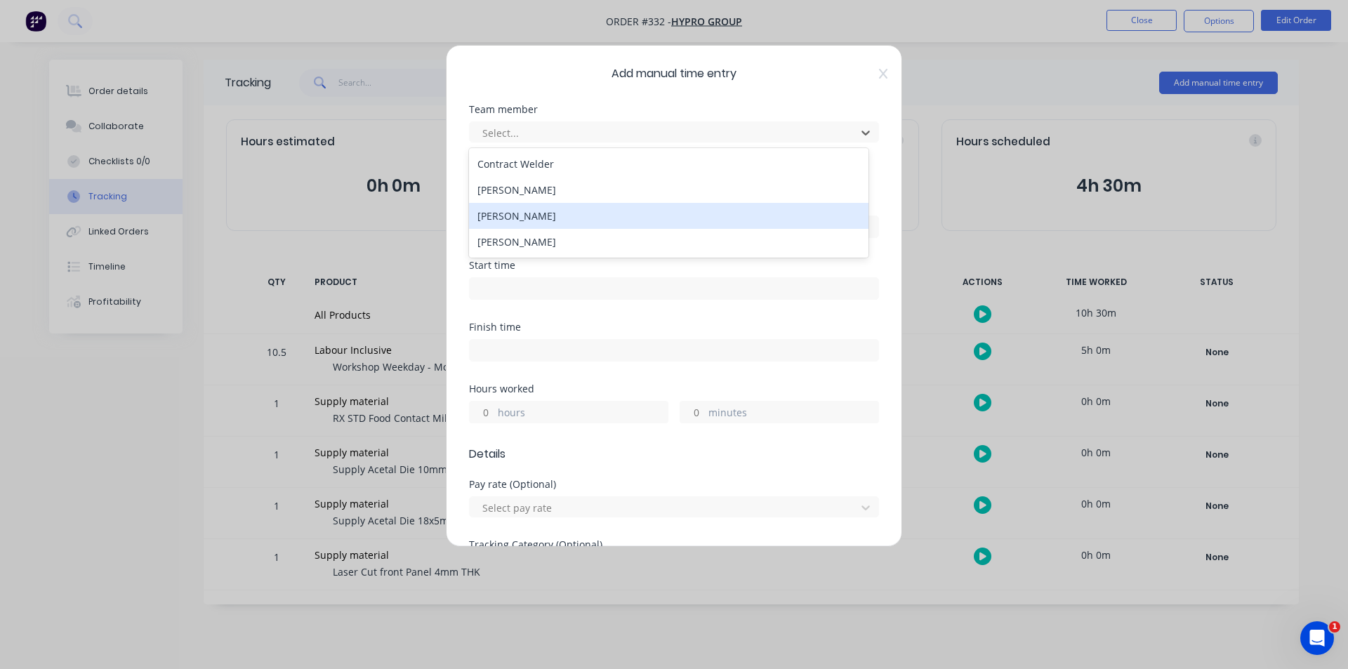
click at [513, 219] on div "[PERSON_NAME]" at bounding box center [669, 216] width 400 height 26
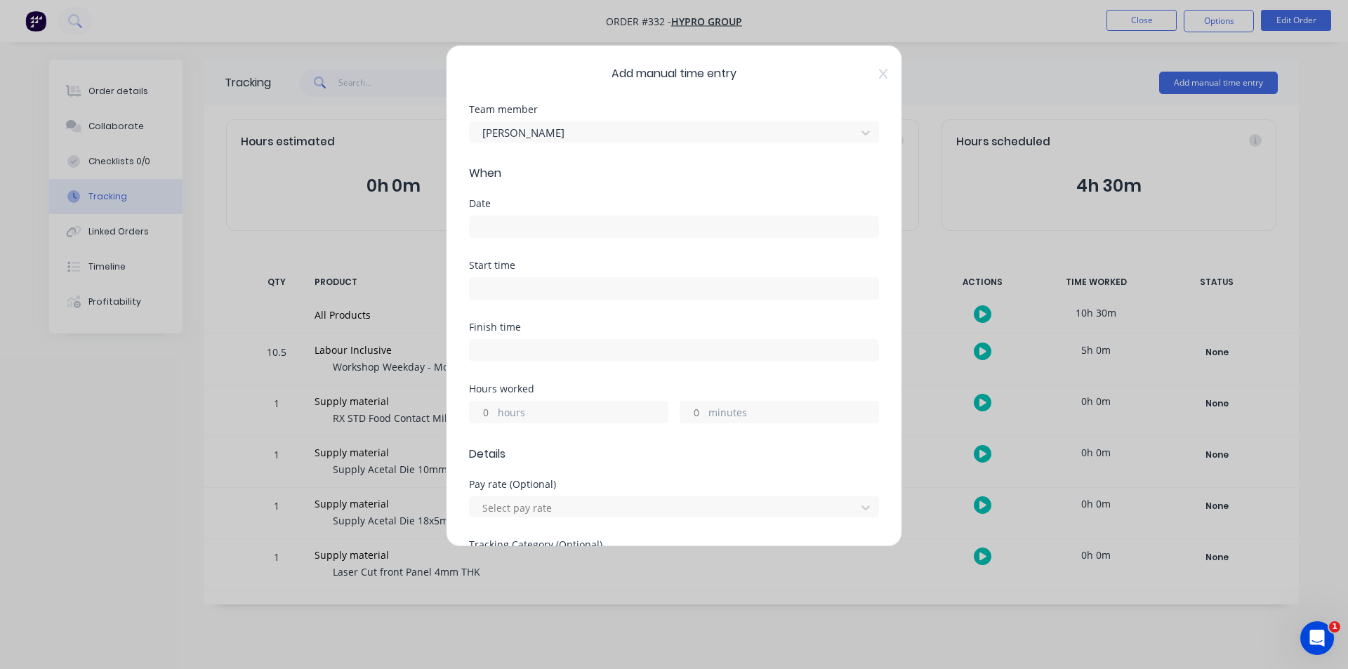
click at [515, 217] on input at bounding box center [674, 226] width 409 height 21
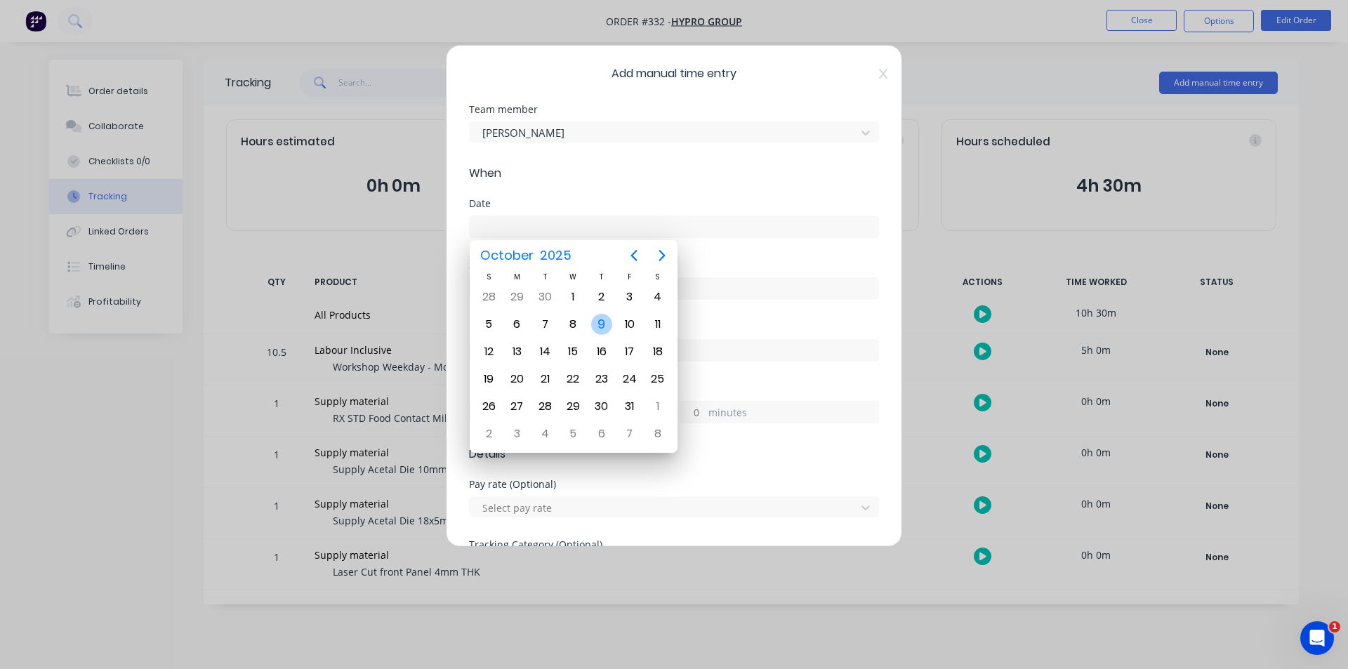
click at [606, 326] on div "9" at bounding box center [601, 324] width 21 height 21
type input "09/10/2025"
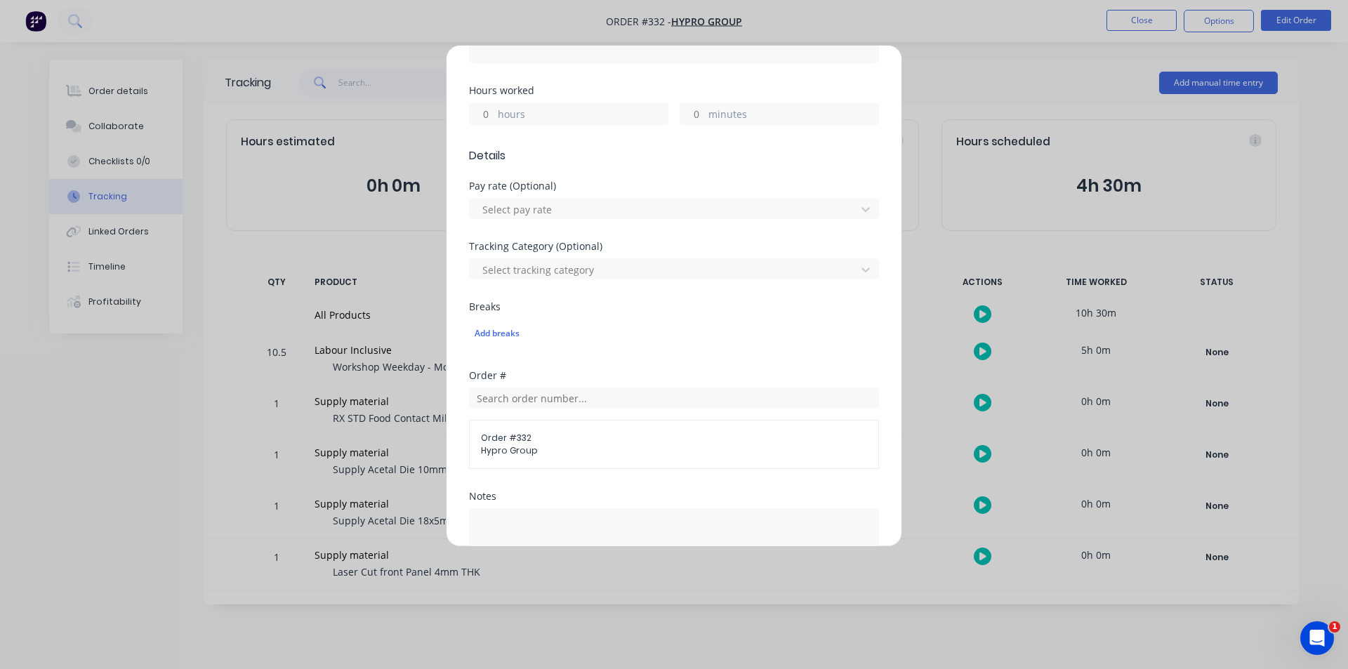
scroll to position [351, 0]
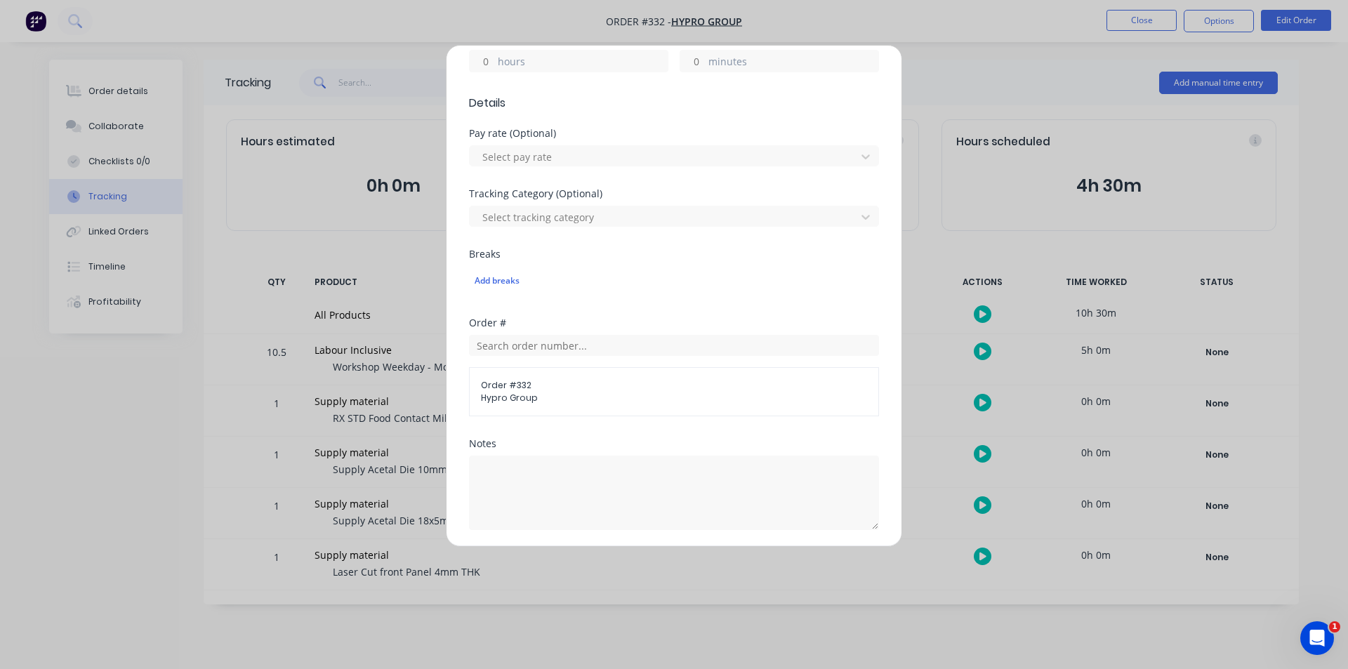
click at [487, 59] on input "hours" at bounding box center [482, 61] width 25 height 21
type input "2"
click at [597, 86] on div "Hours worked 2 hours minutes" at bounding box center [674, 64] width 410 height 62
click at [560, 472] on textarea at bounding box center [674, 493] width 410 height 74
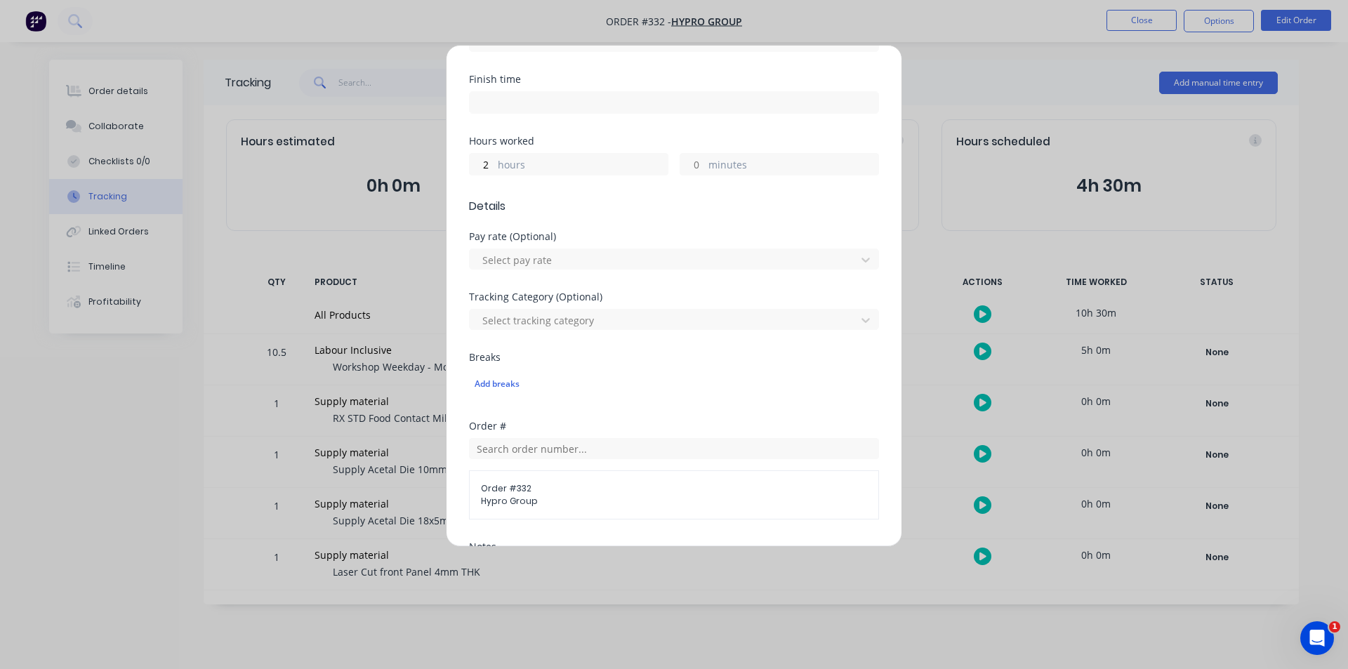
scroll to position [140, 0]
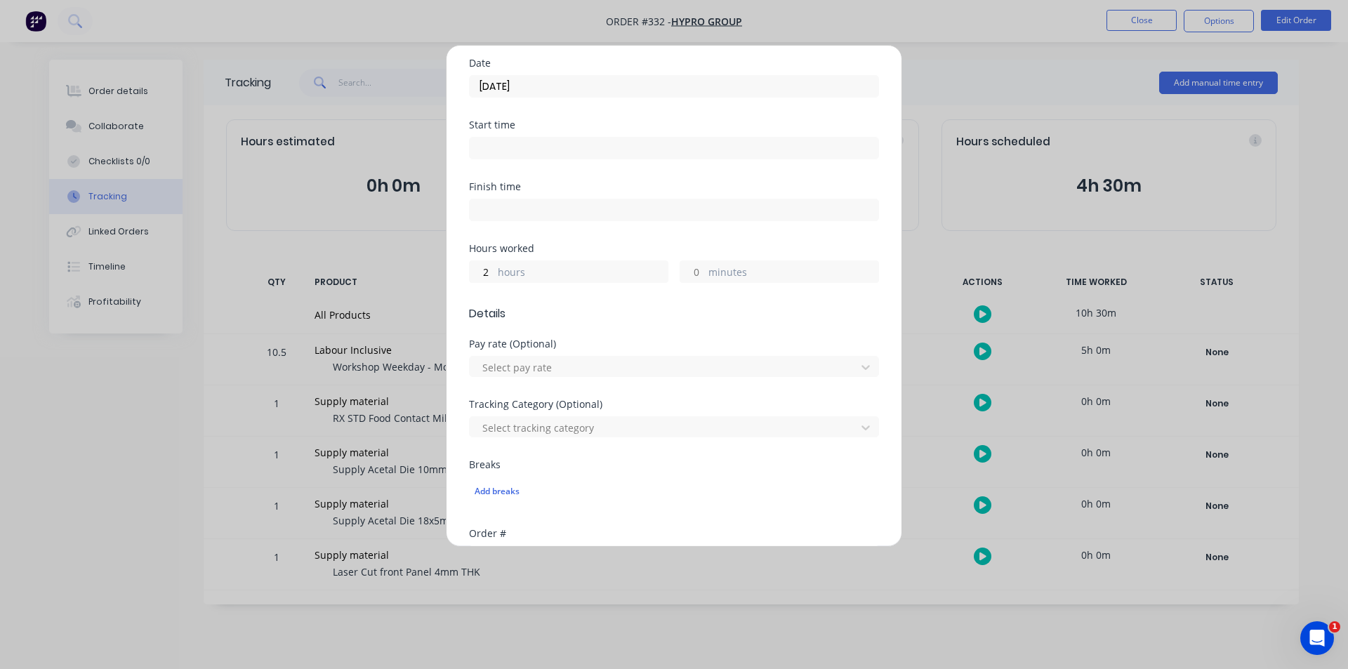
type textarea "Meeting with Sarge, Drawings for new dies"
click at [499, 282] on div "Hours worked 2 hours minutes" at bounding box center [674, 275] width 410 height 62
click at [497, 278] on div "2 hours" at bounding box center [568, 272] width 199 height 22
click at [491, 265] on input "2" at bounding box center [482, 271] width 25 height 21
type input "4"
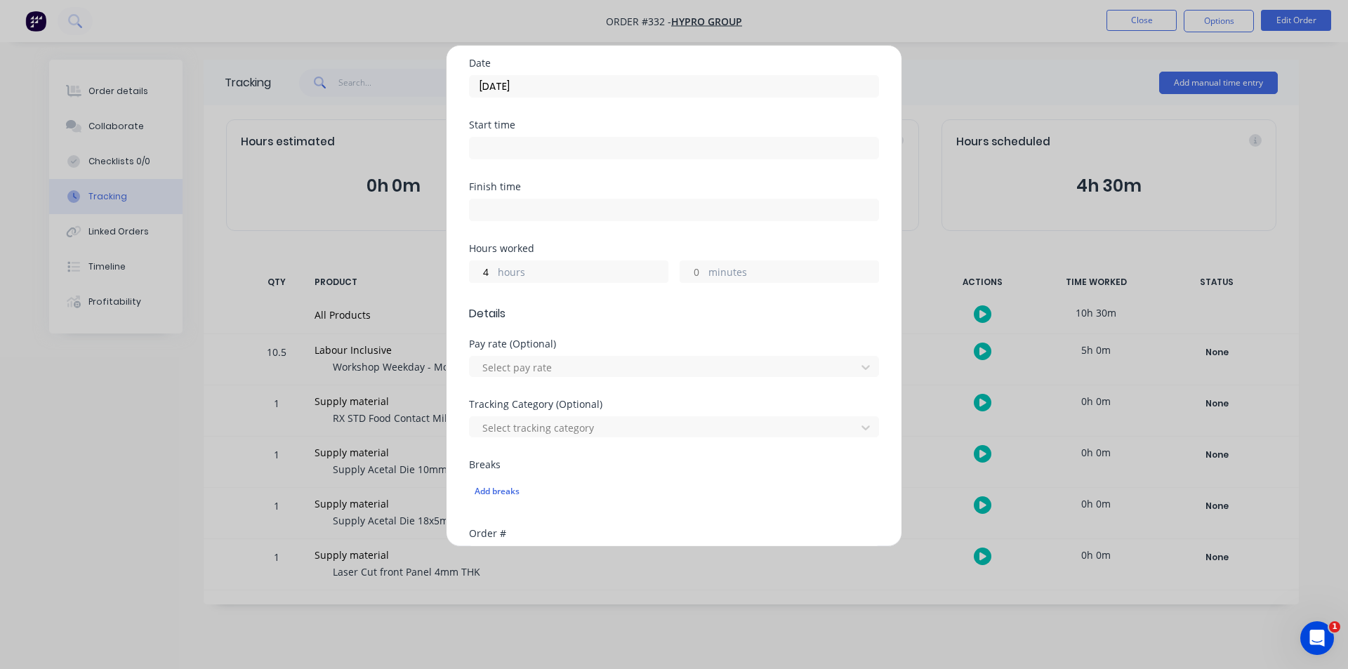
click at [589, 324] on form "Team member Peter Smith When Date 09/10/2025 Start time Finish time Hours worke…" at bounding box center [674, 429] width 410 height 930
click at [489, 275] on input "4" at bounding box center [482, 271] width 25 height 21
type input "5"
drag, startPoint x: 518, startPoint y: 280, endPoint x: 546, endPoint y: 299, distance: 34.3
click at [532, 289] on div "Hours worked 5 hours minutes" at bounding box center [674, 275] width 410 height 62
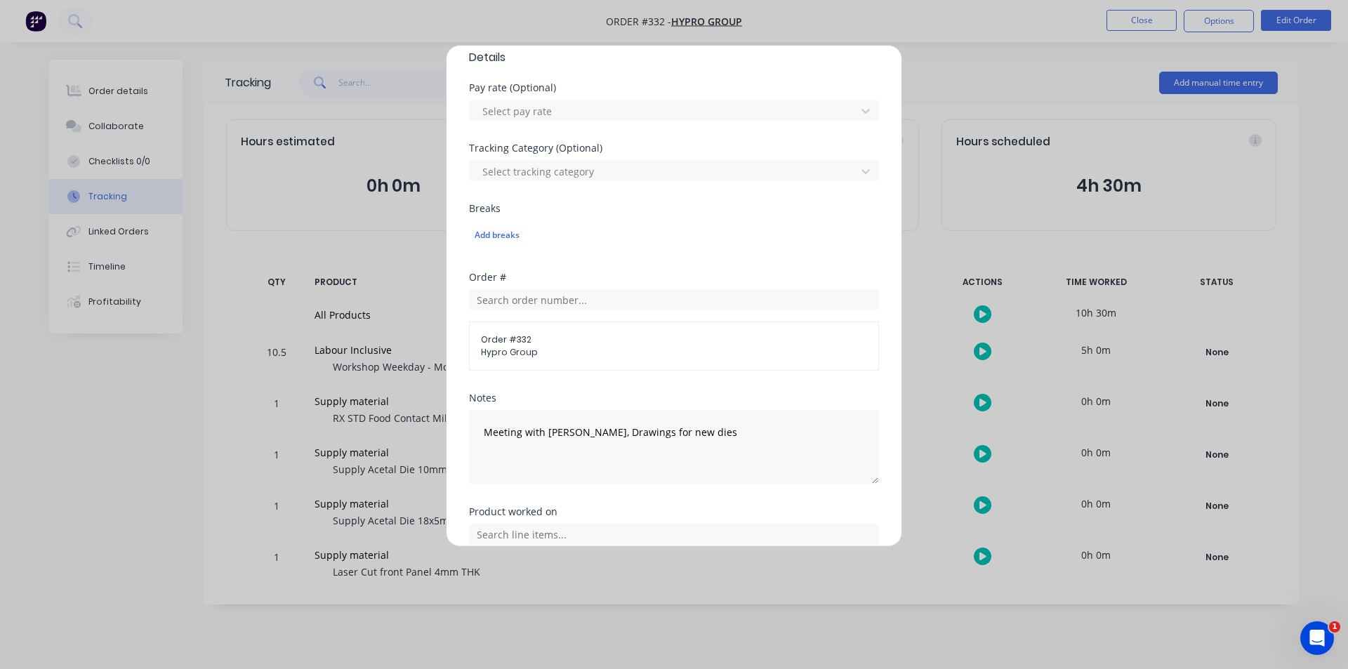
scroll to position [508, 0]
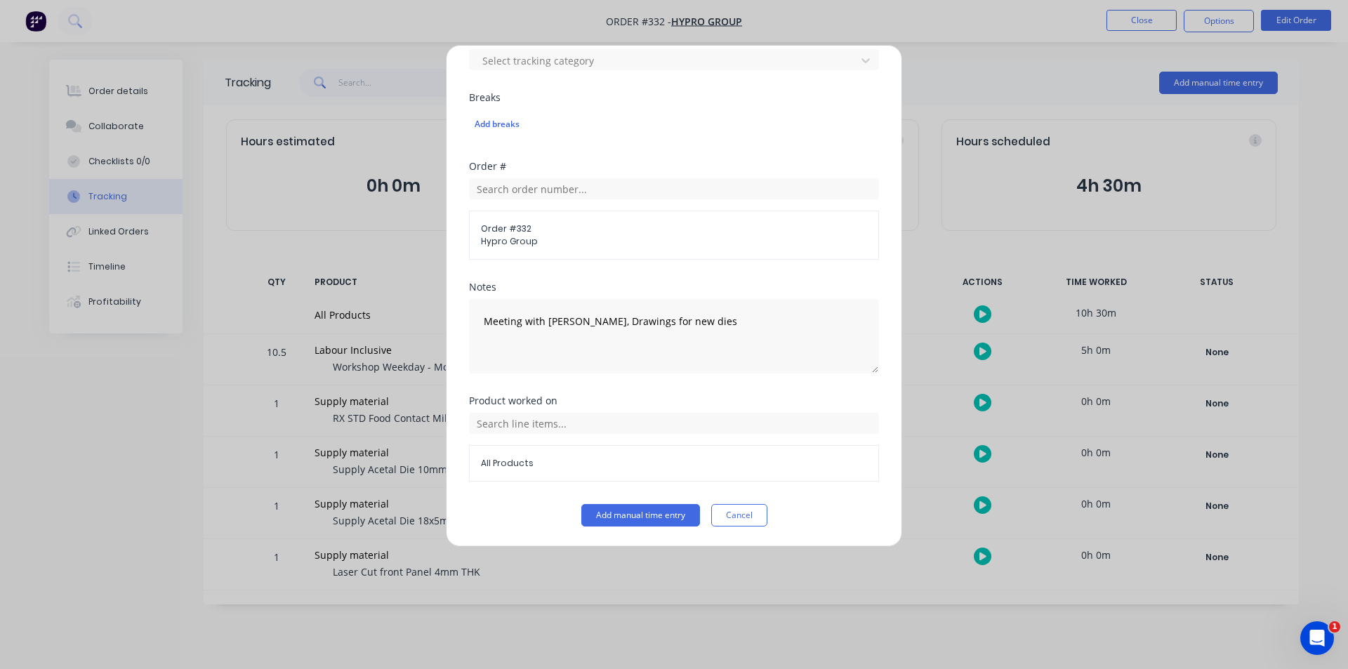
click at [711, 266] on div "Order # Order # 332 Hypro Group" at bounding box center [674, 222] width 410 height 121
click at [653, 503] on div "Product worked on All Products" at bounding box center [674, 450] width 410 height 108
click at [649, 511] on button "Add manual time entry" at bounding box center [640, 515] width 119 height 22
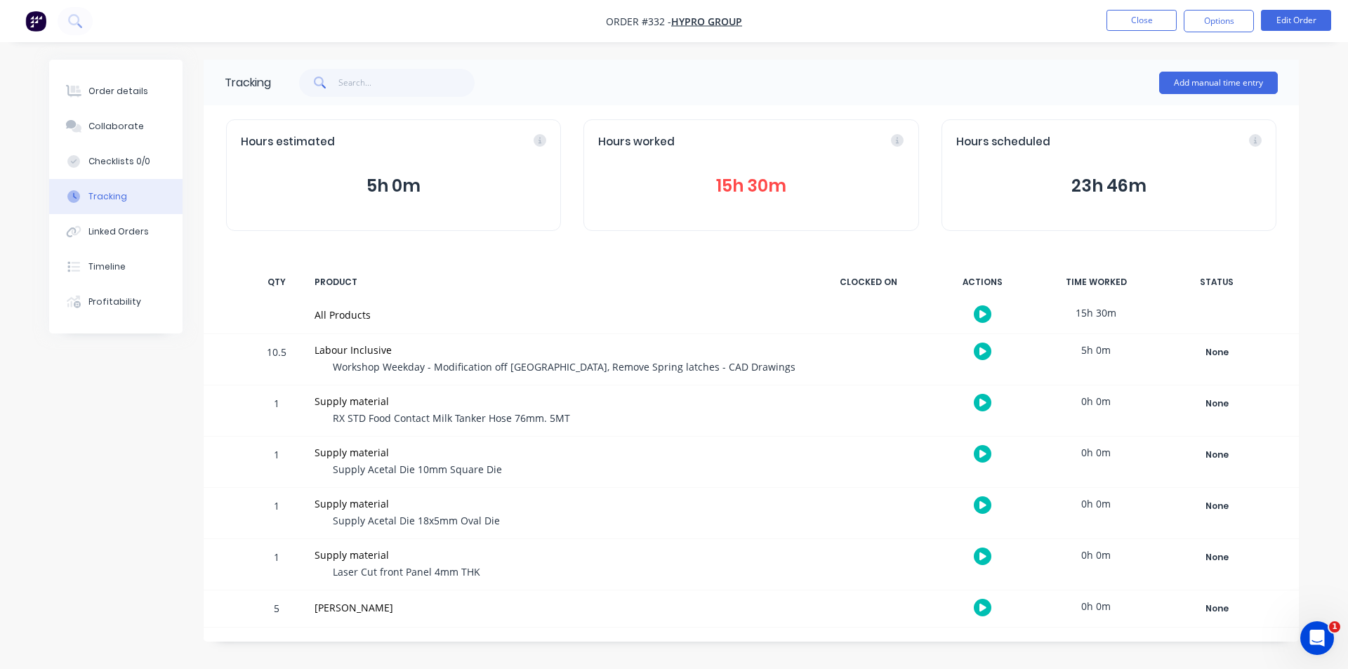
click at [793, 251] on div "Tracking Add manual time entry Hours estimated 5h 0m Hours worked 15h 30m Hours…" at bounding box center [752, 351] width 1096 height 582
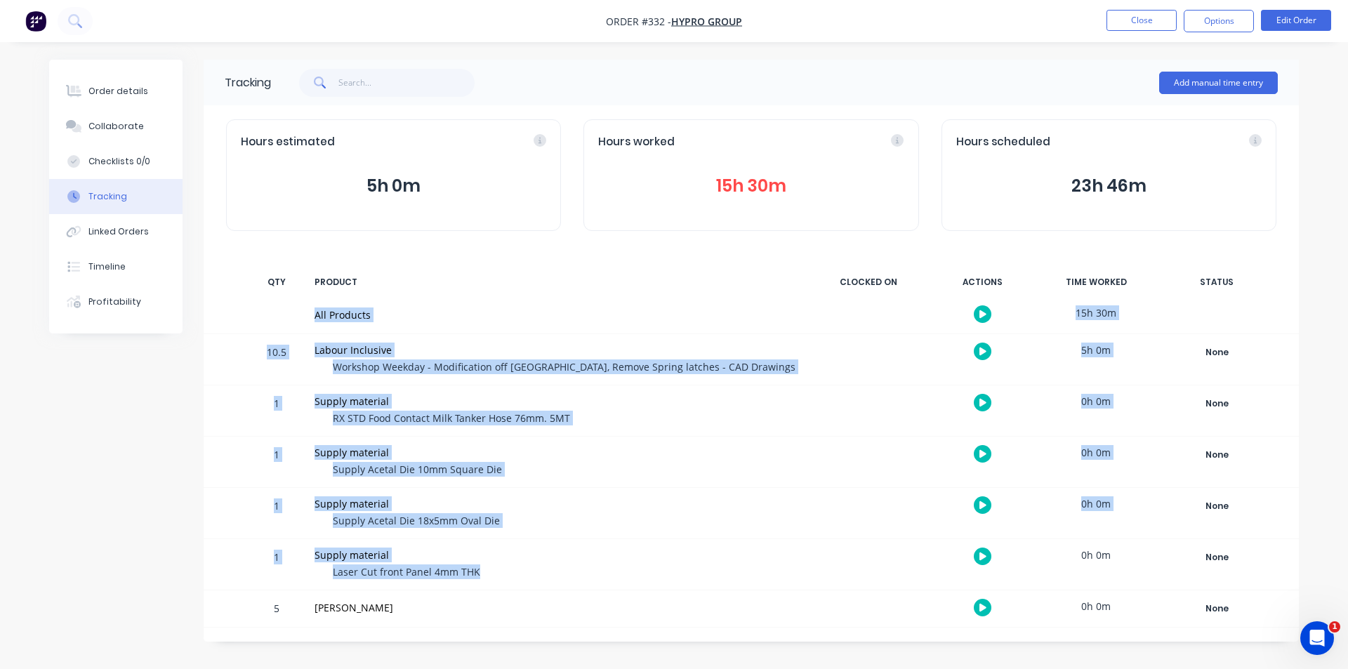
drag, startPoint x: 243, startPoint y: 307, endPoint x: 539, endPoint y: 589, distance: 408.8
click at [539, 589] on div "Tracking Add manual time entry Hours estimated 5h 0m Hours worked 15h 30m Hours…" at bounding box center [752, 351] width 1096 height 582
click at [539, 589] on div "Supply material Laser Cut front Panel 4mm THK" at bounding box center [556, 564] width 501 height 51
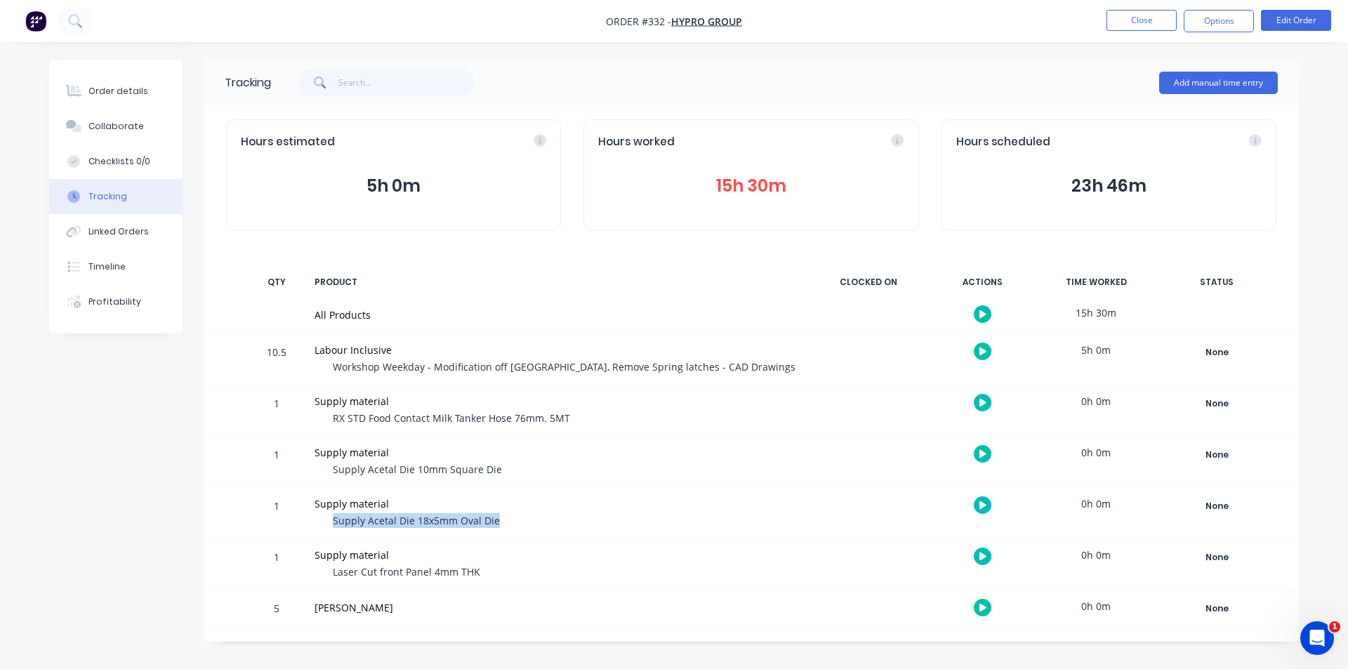
drag, startPoint x: 419, startPoint y: 511, endPoint x: 407, endPoint y: 508, distance: 13.1
click at [407, 508] on div "Supply material Supply Acetal Die 18x5mm Oval Die" at bounding box center [556, 513] width 501 height 51
drag, startPoint x: 471, startPoint y: 475, endPoint x: 443, endPoint y: 477, distance: 28.2
click at [471, 475] on span "Supply Acetal Die 10mm Square Die" at bounding box center [417, 469] width 169 height 13
drag, startPoint x: 443, startPoint y: 477, endPoint x: 378, endPoint y: 473, distance: 65.4
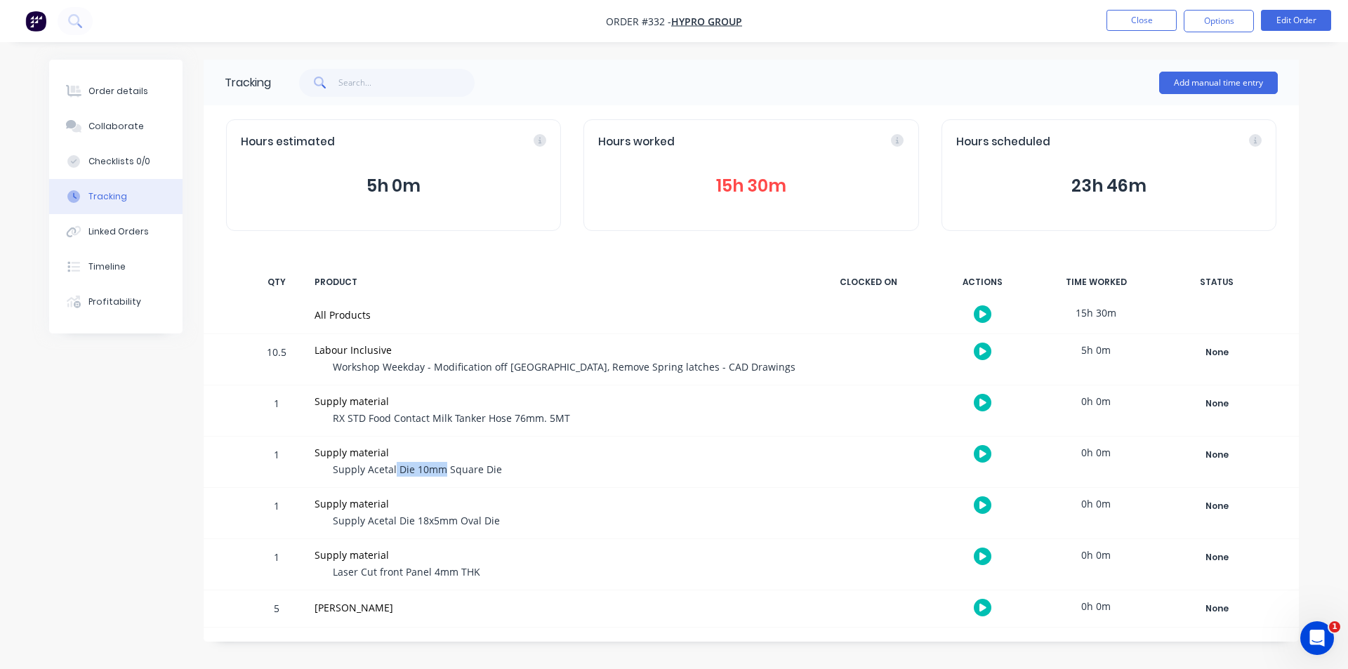
click at [379, 473] on div "Supply Acetal Die 10mm Square Die" at bounding box center [562, 470] width 473 height 17
click at [393, 442] on div "Supply material Supply Acetal Die 10mm Square Die" at bounding box center [556, 462] width 501 height 51
drag, startPoint x: 419, startPoint y: 426, endPoint x: 540, endPoint y: 432, distance: 121.6
click at [540, 432] on div "Supply material RX STD Food Contact Milk Tanker Hose 76mm. 5MT" at bounding box center [556, 411] width 501 height 51
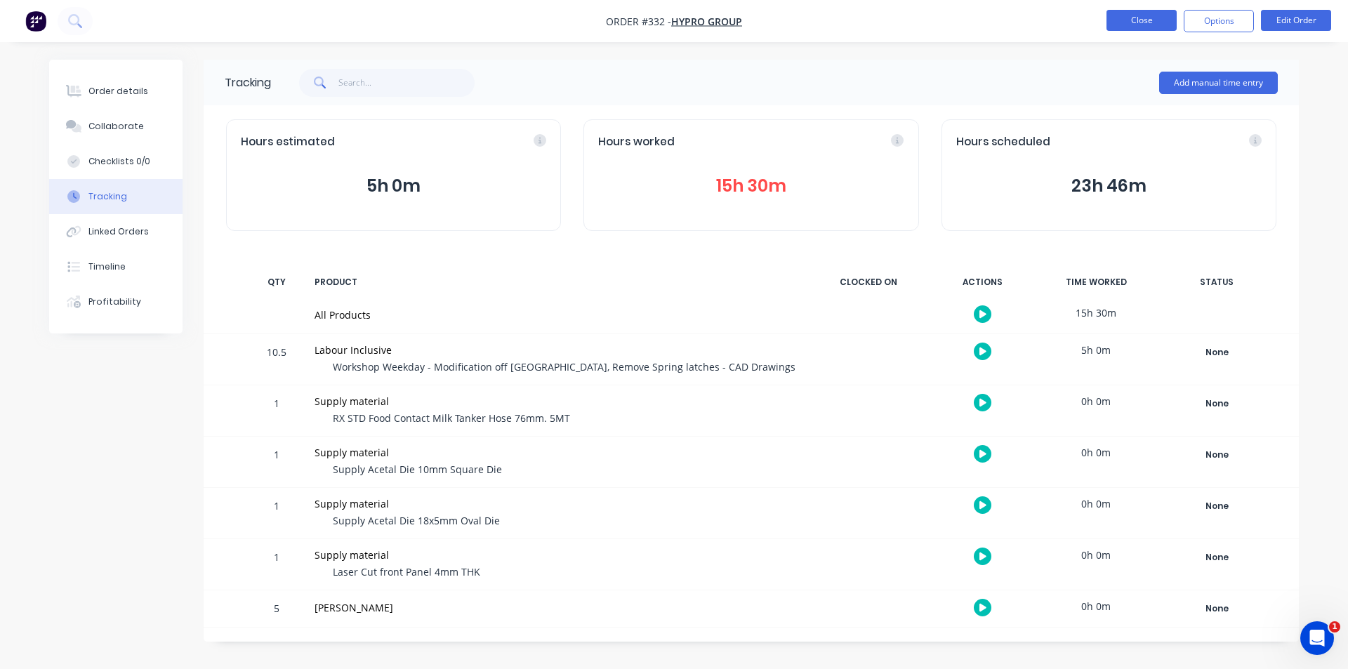
drag, startPoint x: 1102, startPoint y: 29, endPoint x: 1112, endPoint y: 22, distance: 12.7
click at [1102, 29] on ul "Close Options Edit Order" at bounding box center [1219, 21] width 258 height 22
click at [1112, 22] on button "Close" at bounding box center [1142, 20] width 70 height 21
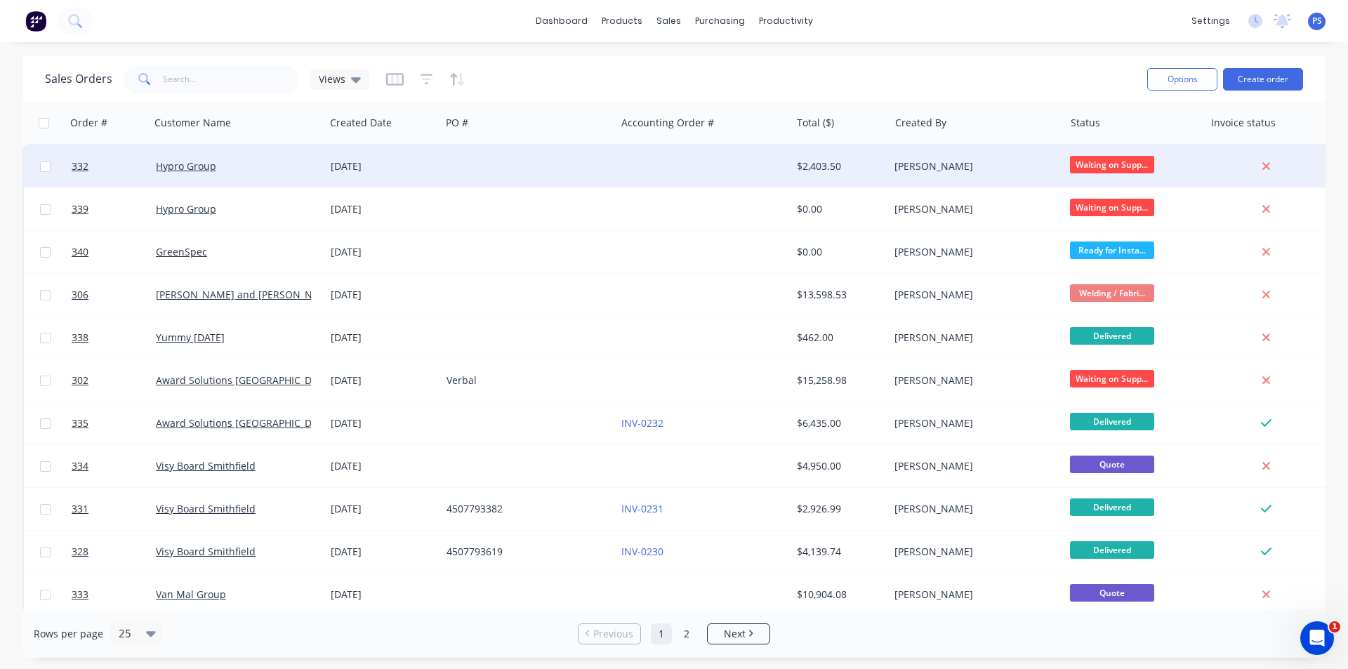
click at [593, 176] on div at bounding box center [528, 166] width 175 height 42
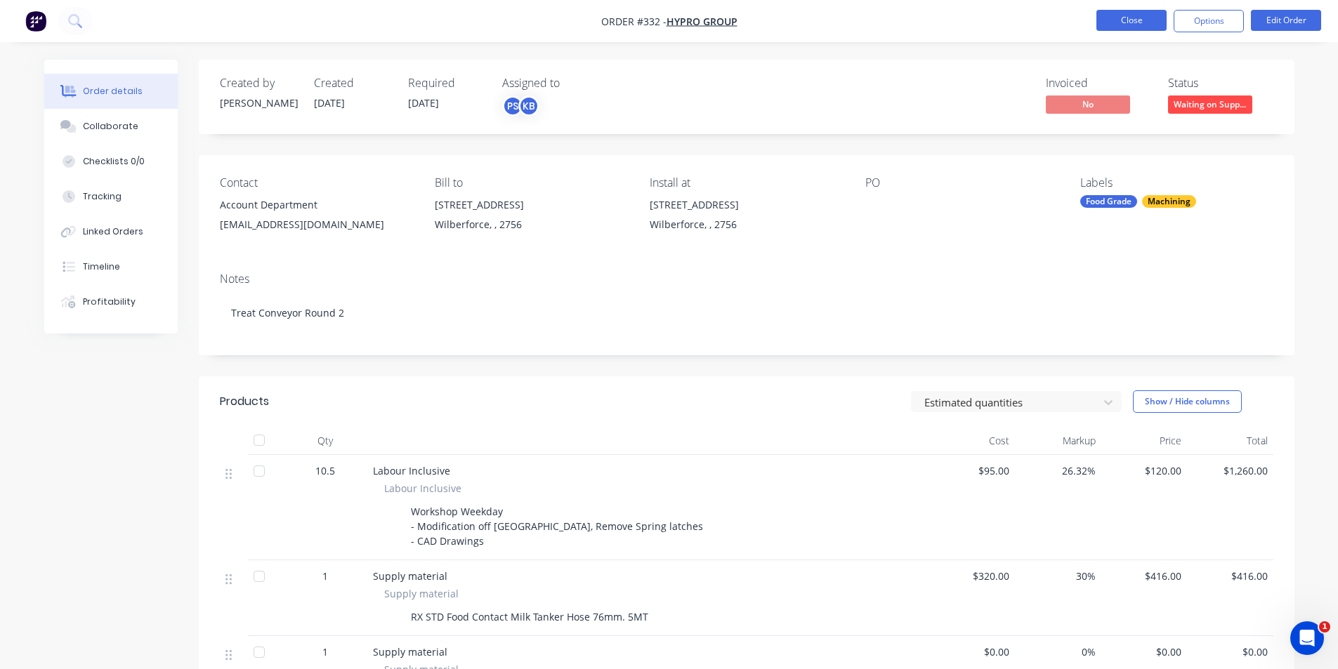
click at [1105, 25] on button "Close" at bounding box center [1131, 20] width 70 height 21
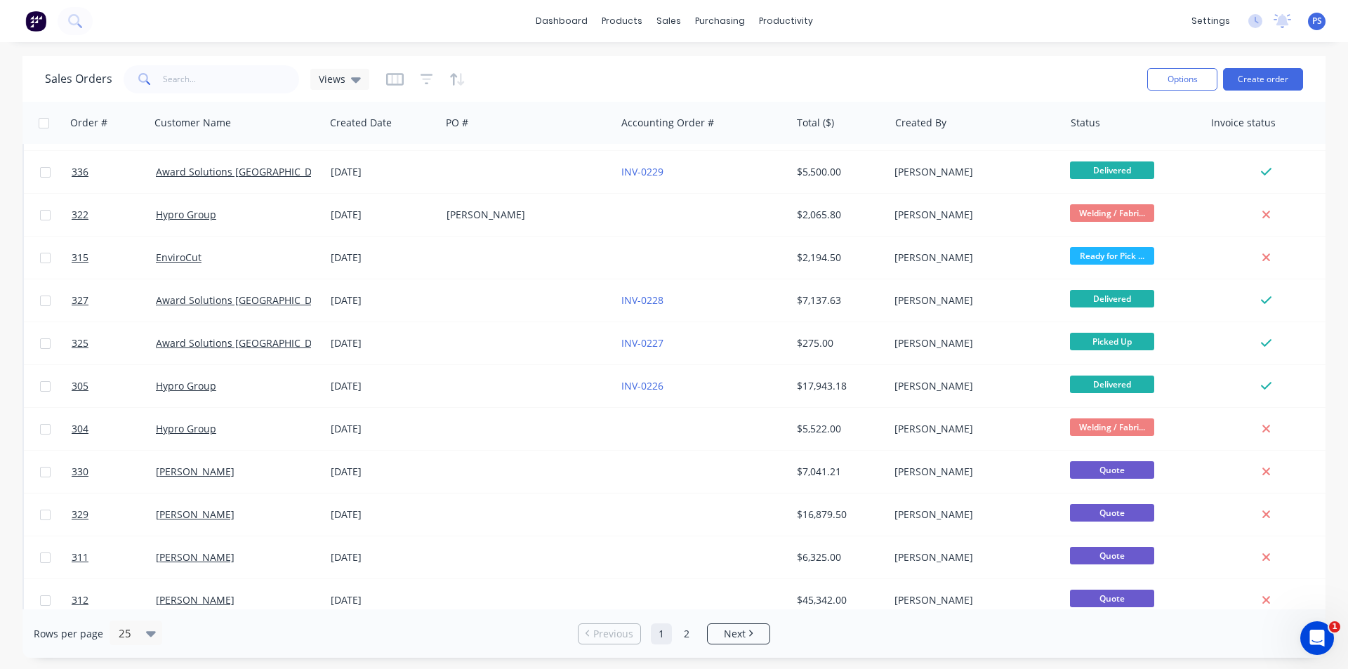
scroll to position [612, 0]
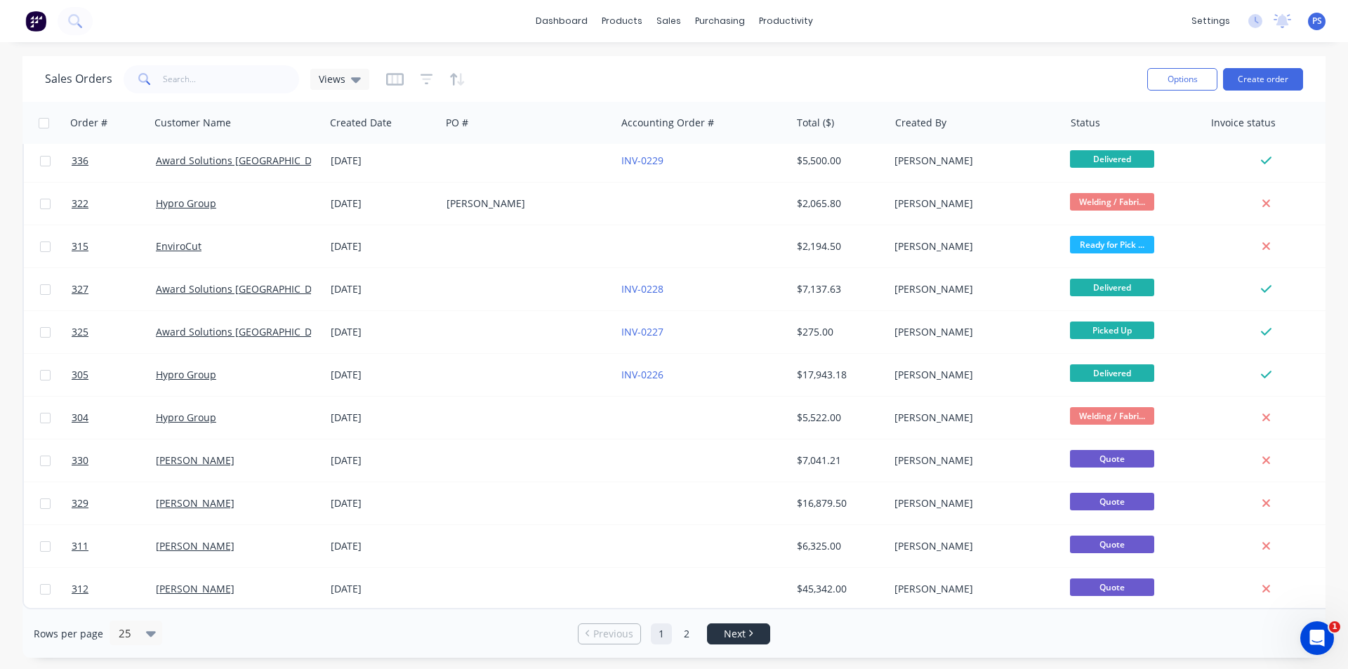
click at [737, 635] on span "Next" at bounding box center [735, 634] width 22 height 14
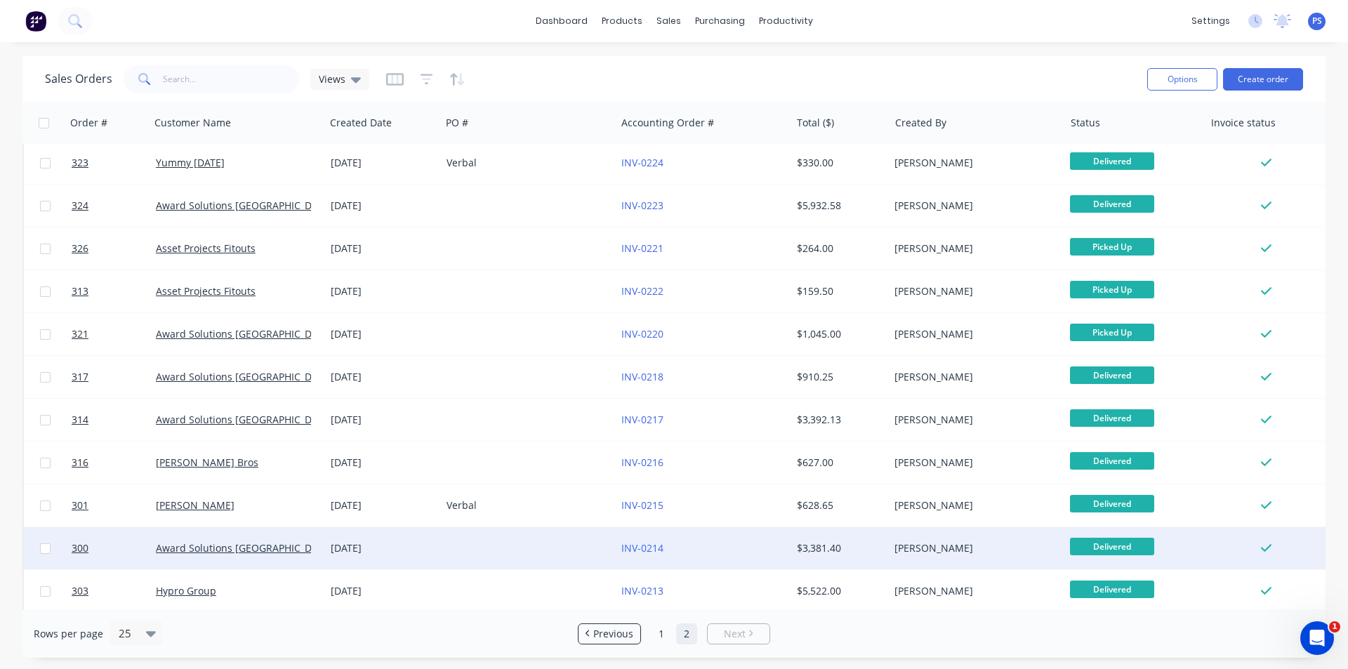
scroll to position [184, 0]
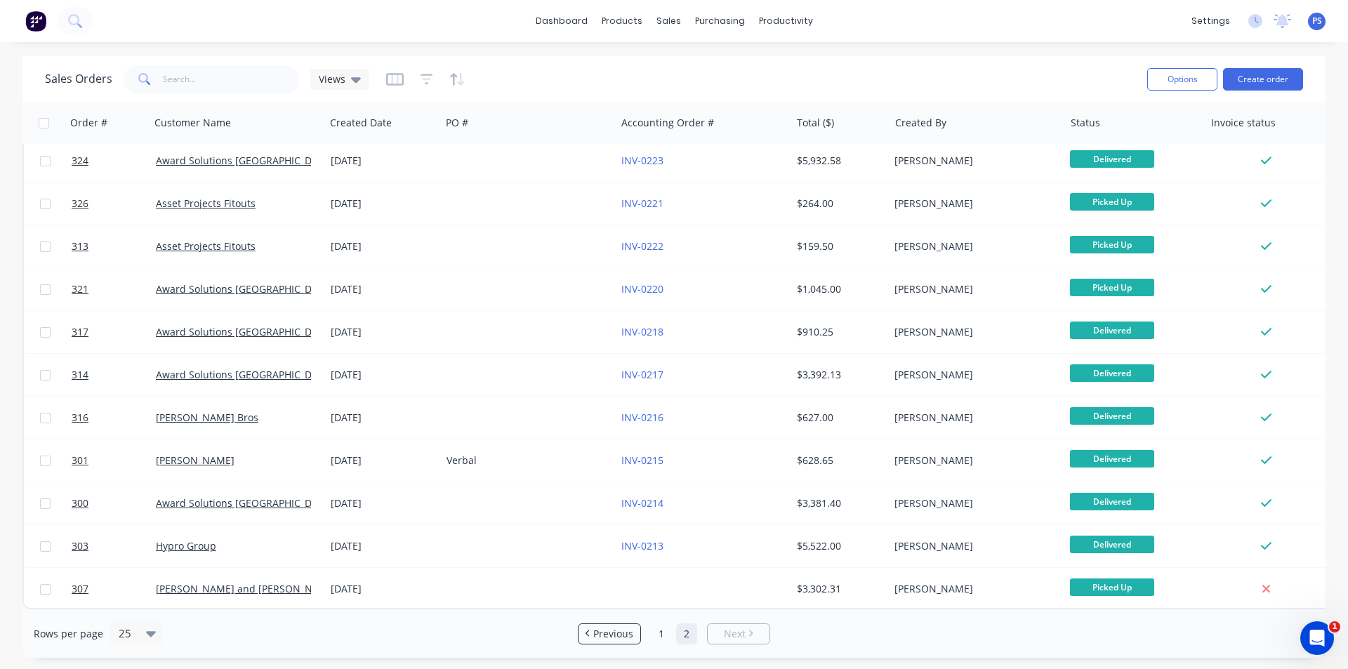
click at [607, 645] on div "Rows per page 25 Previous 1 2 Next" at bounding box center [673, 634] width 1303 height 48
click at [608, 643] on li "Previous" at bounding box center [609, 634] width 63 height 21
click at [610, 640] on span "Previous" at bounding box center [613, 634] width 40 height 14
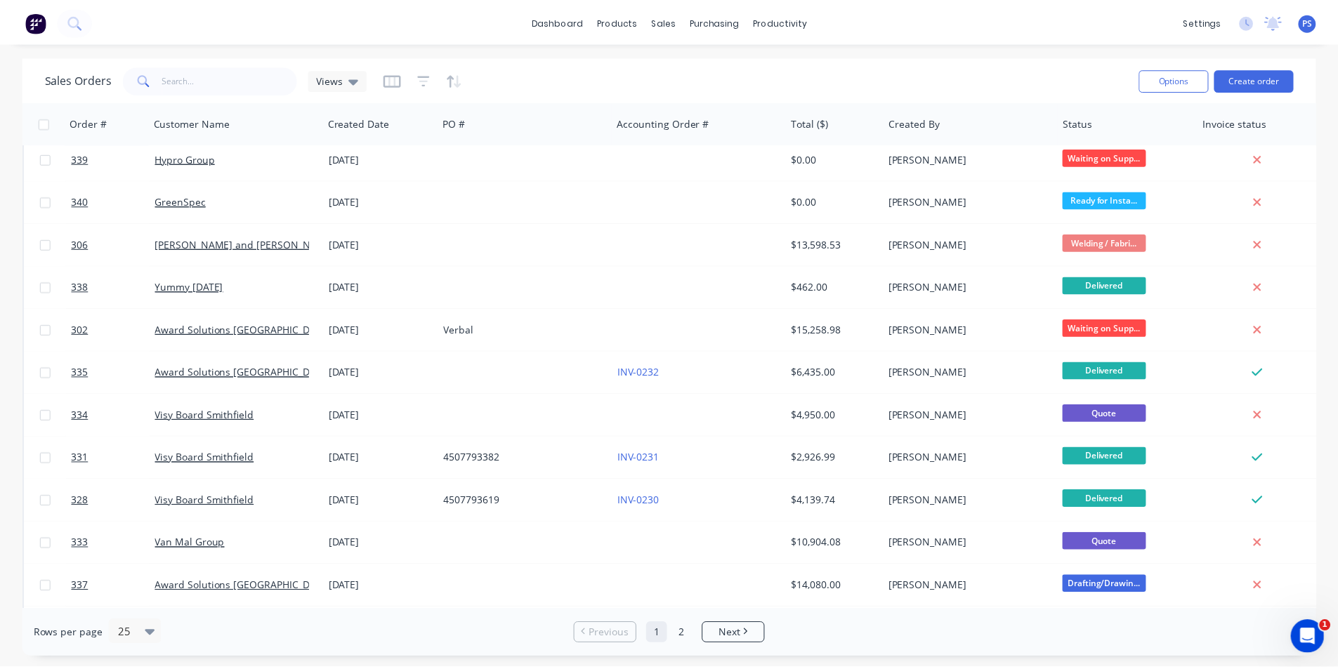
scroll to position [0, 0]
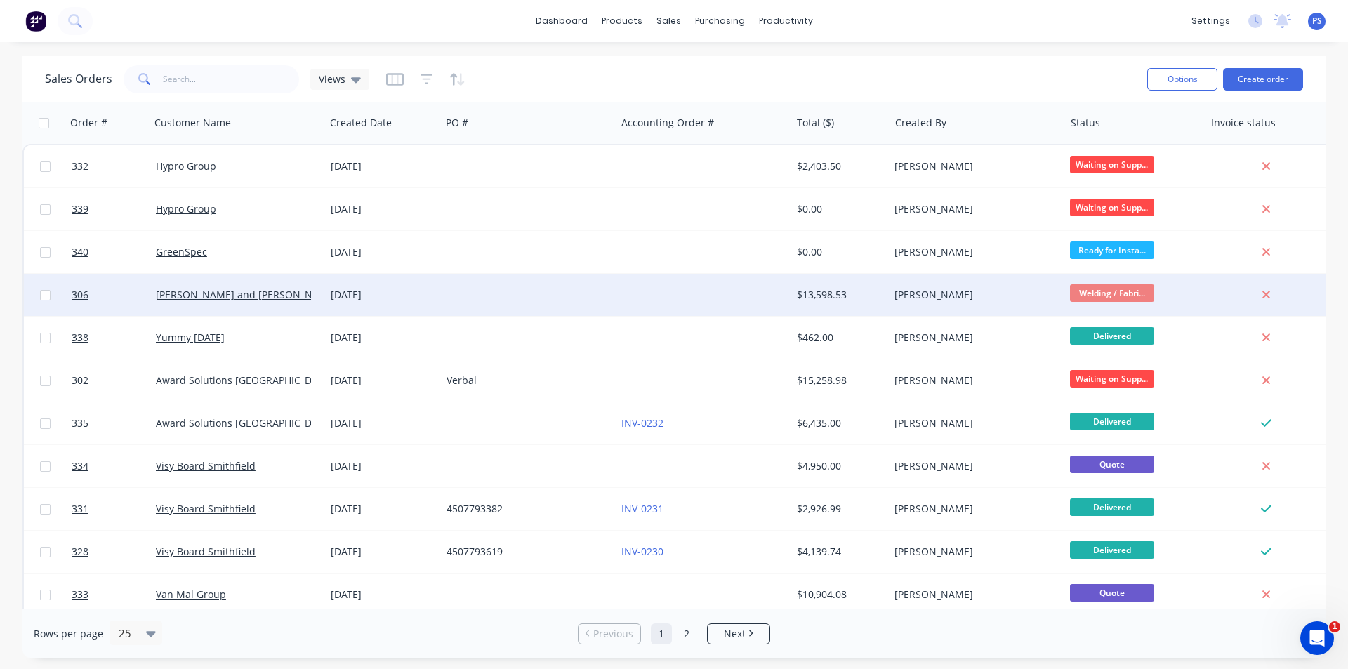
click at [487, 291] on div at bounding box center [528, 295] width 175 height 42
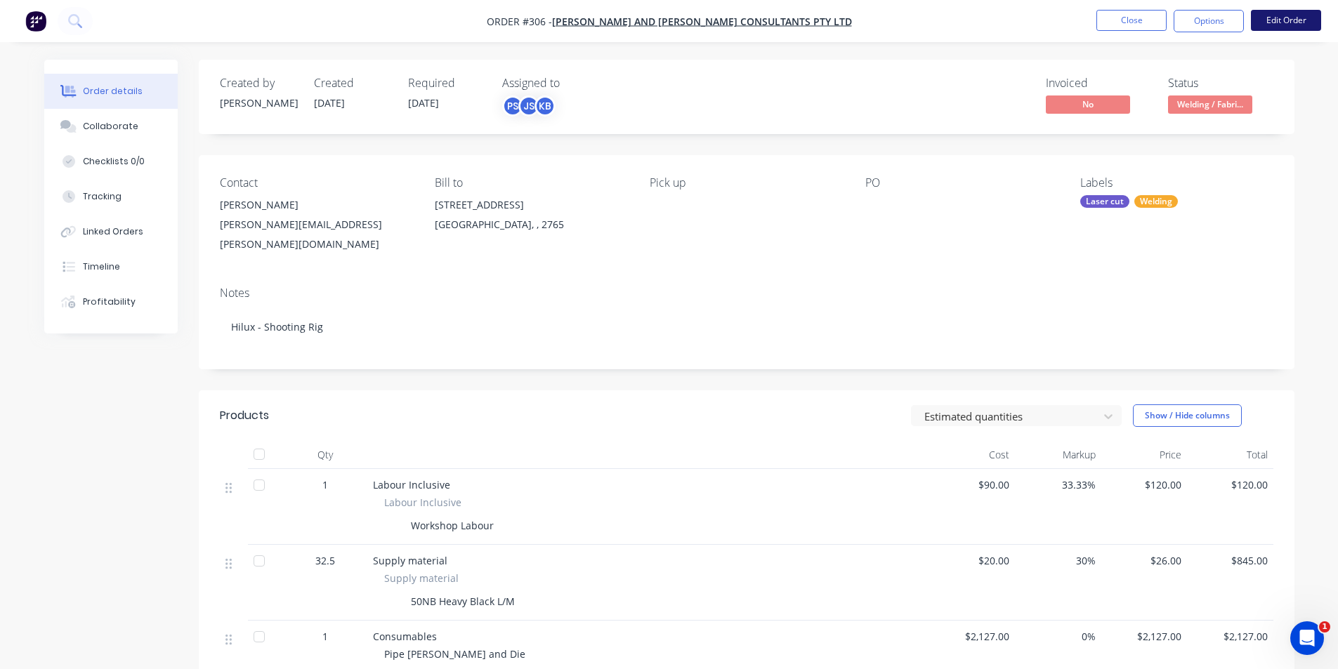
click at [1269, 18] on button "Edit Order" at bounding box center [1286, 20] width 70 height 21
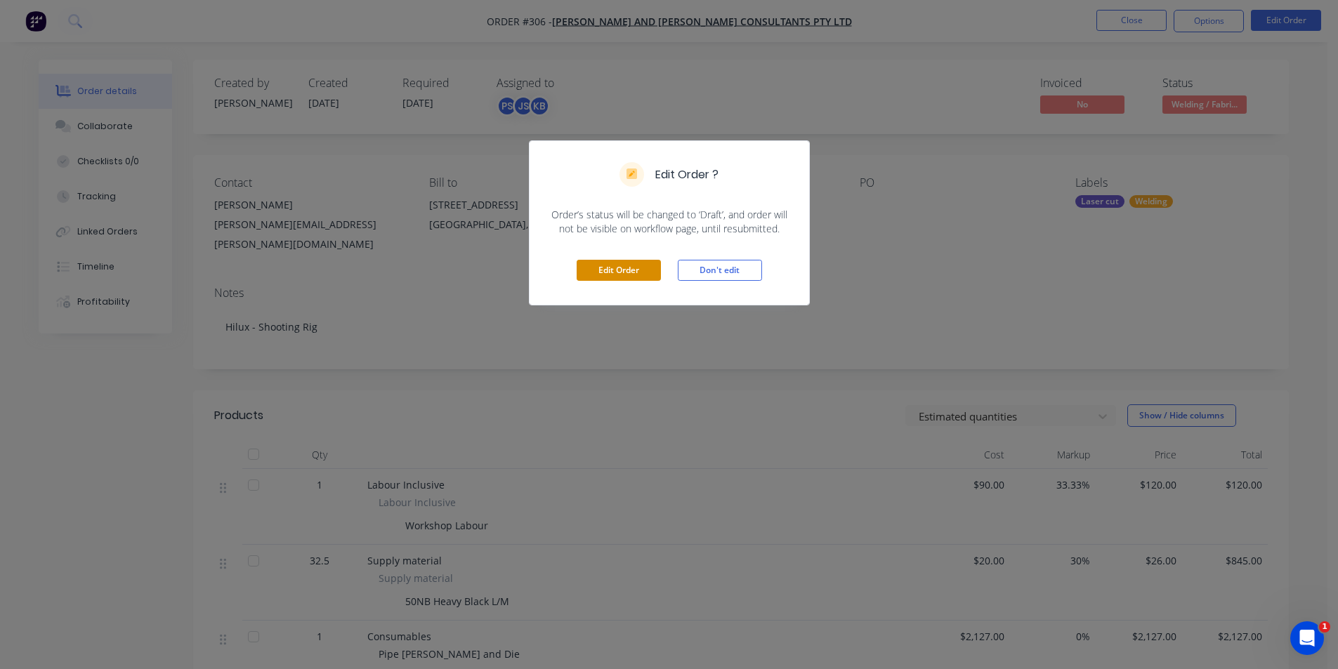
click at [596, 261] on button "Edit Order" at bounding box center [619, 270] width 84 height 21
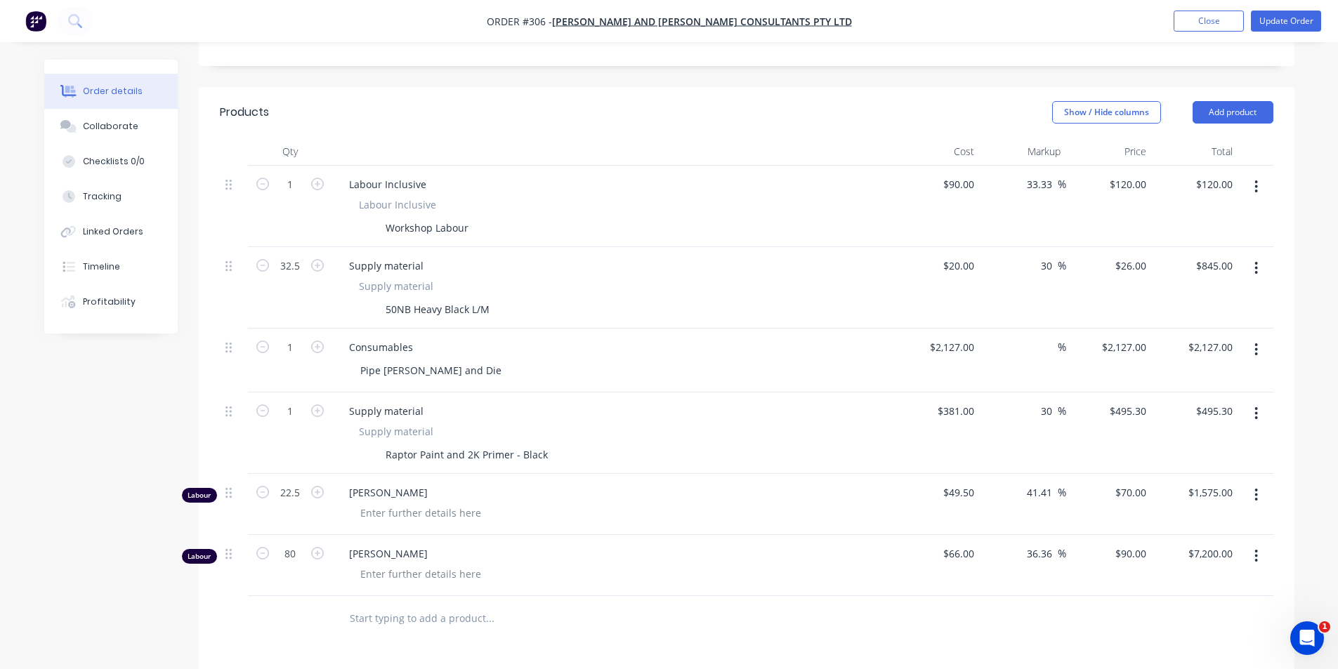
scroll to position [351, 0]
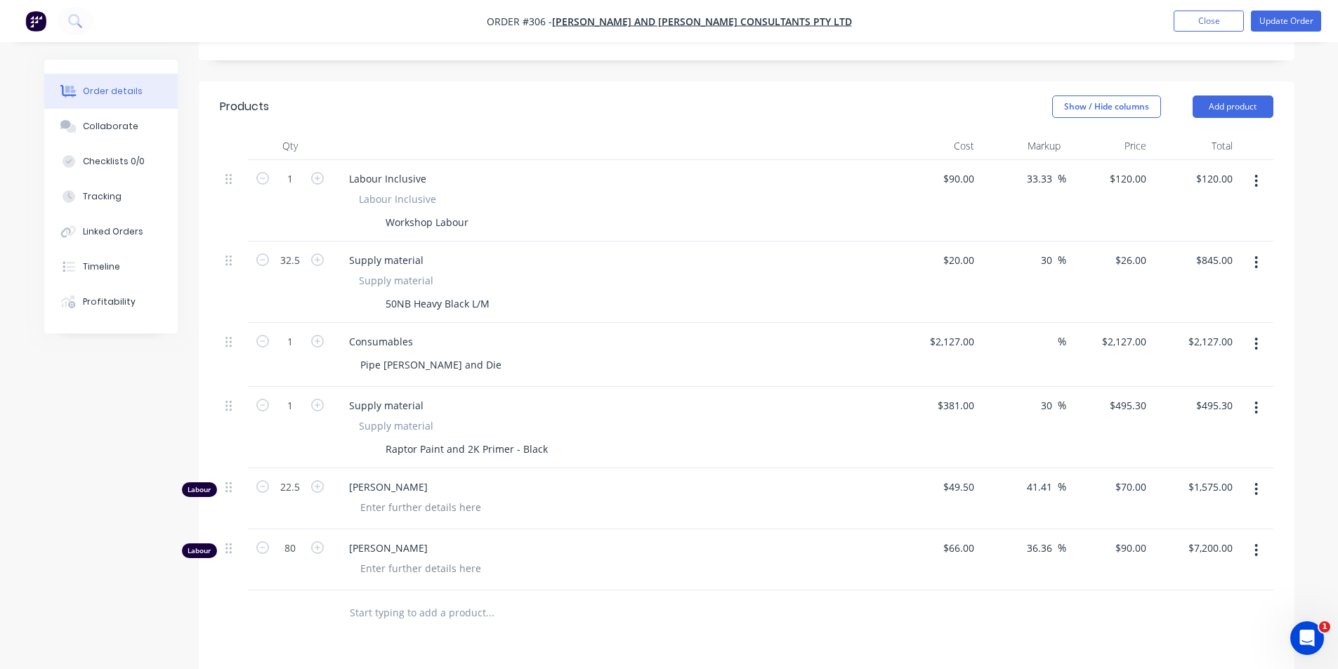
click at [1225, 4] on nav "Order #306 - John and Joyce Consultants PTY LTD Add product Close Update Order" at bounding box center [669, 21] width 1338 height 42
click at [1225, 9] on nav "Order #306 - John and Joyce Consultants PTY LTD Add product Close Update Order" at bounding box center [669, 21] width 1338 height 42
click at [1224, 15] on button "Close" at bounding box center [1209, 21] width 70 height 21
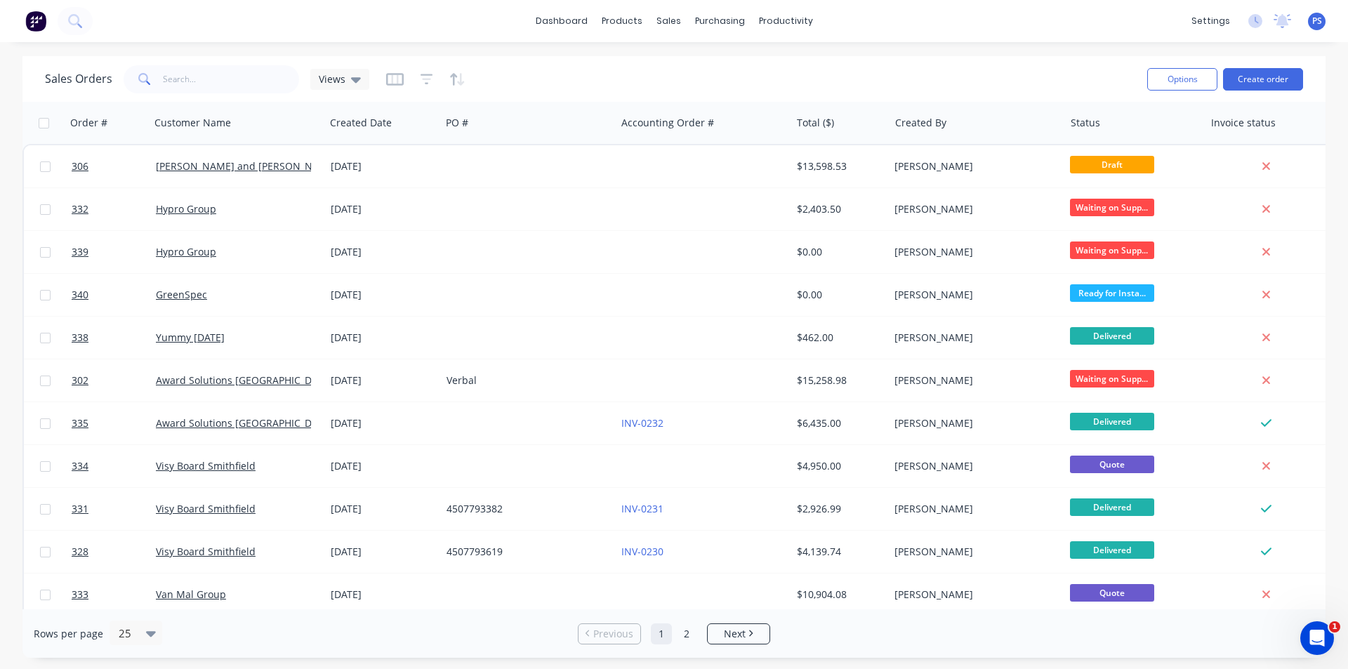
click at [706, 79] on div "Sales Orders Views" at bounding box center [590, 79] width 1091 height 34
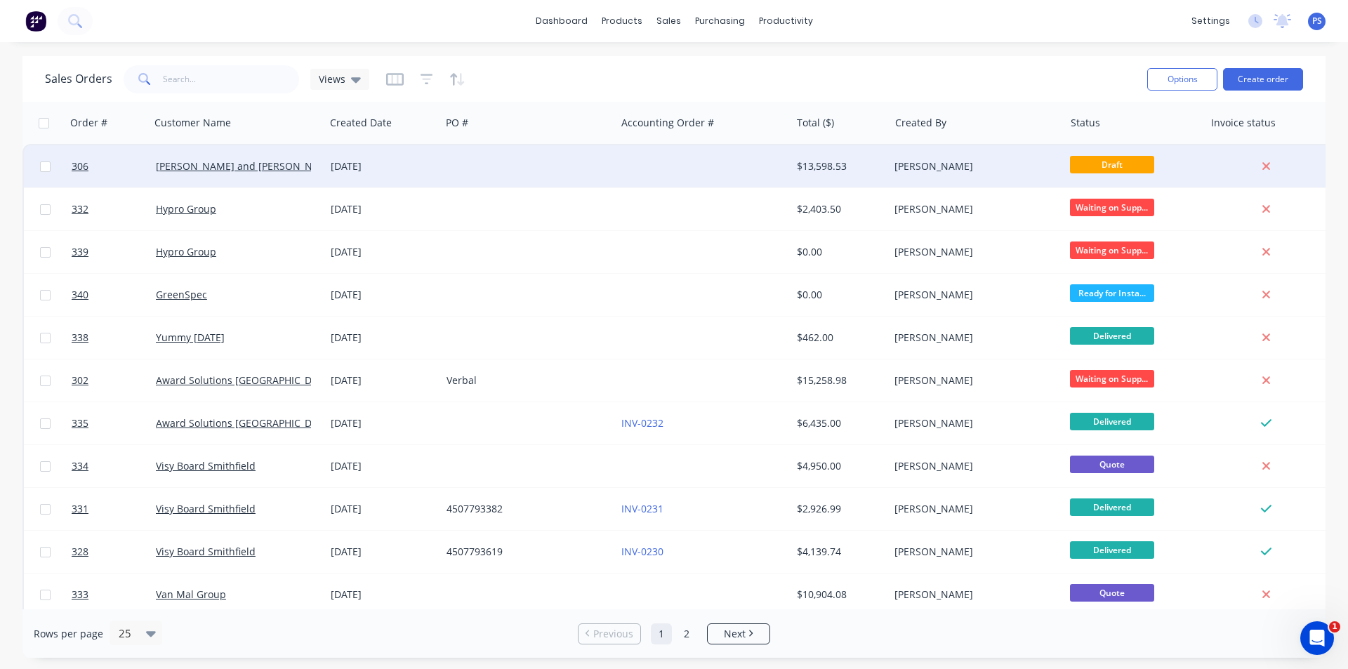
click at [484, 160] on div at bounding box center [528, 166] width 175 height 42
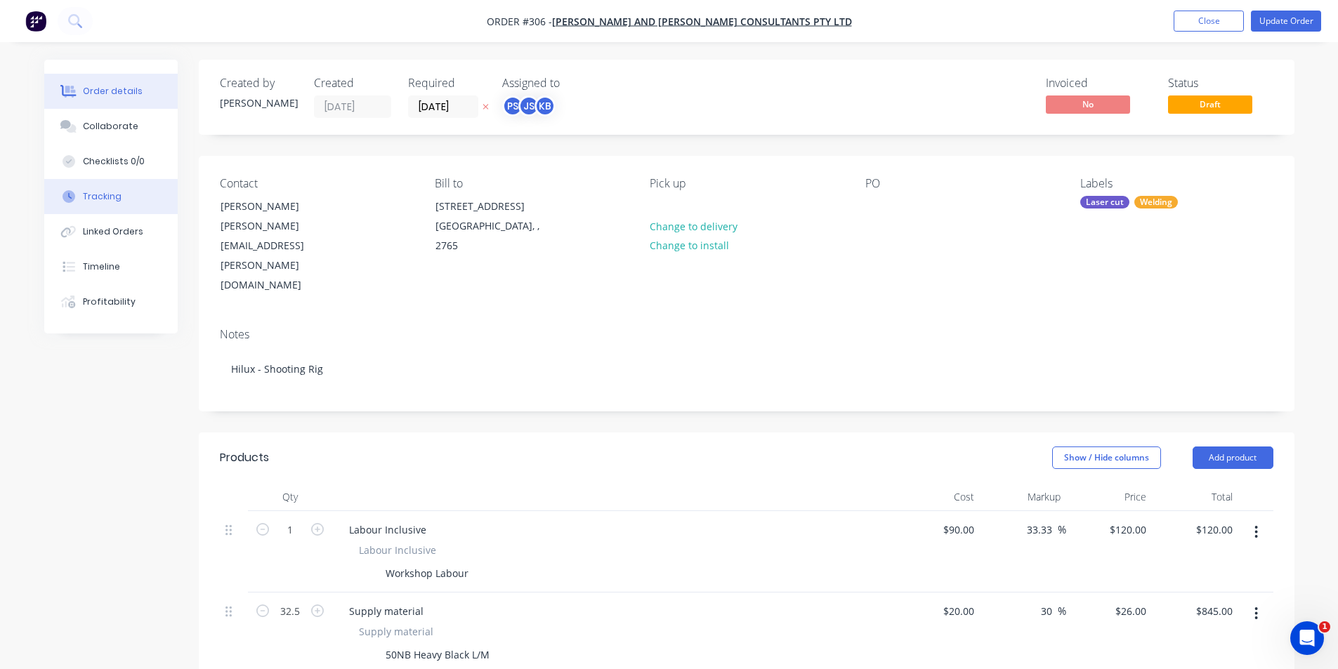
click at [115, 184] on button "Tracking" at bounding box center [110, 196] width 133 height 35
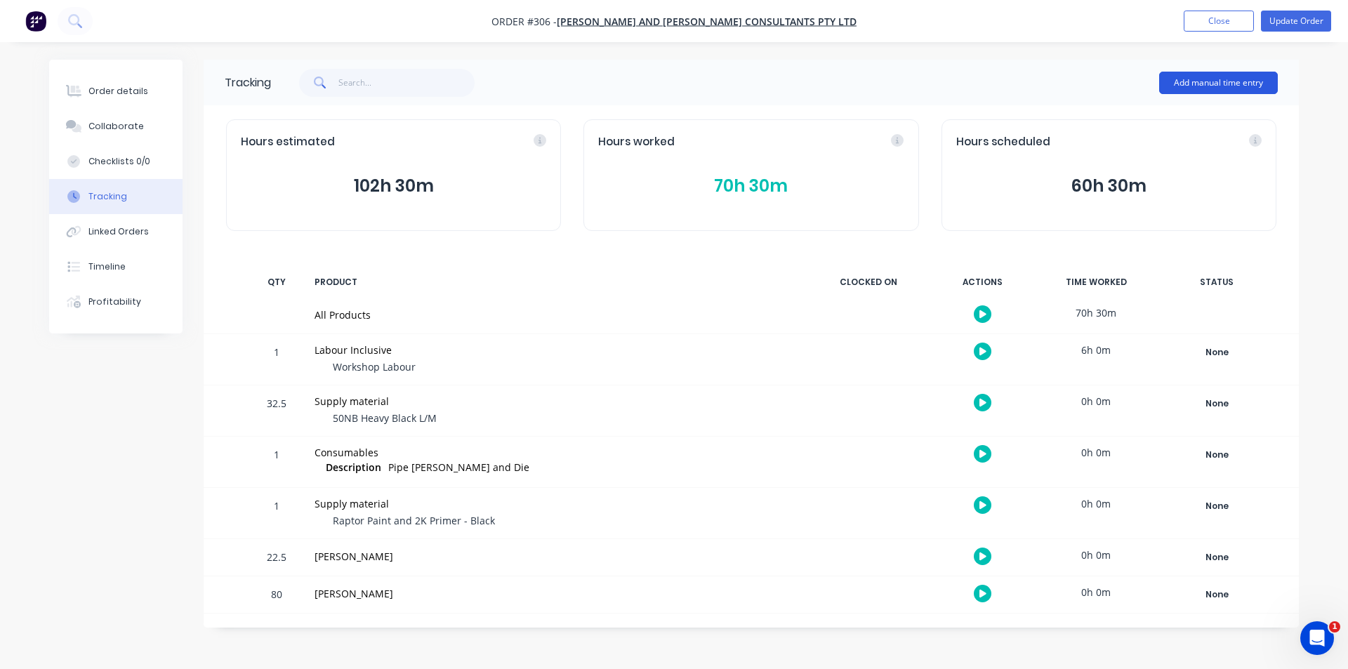
click at [1230, 89] on button "Add manual time entry" at bounding box center [1218, 83] width 119 height 22
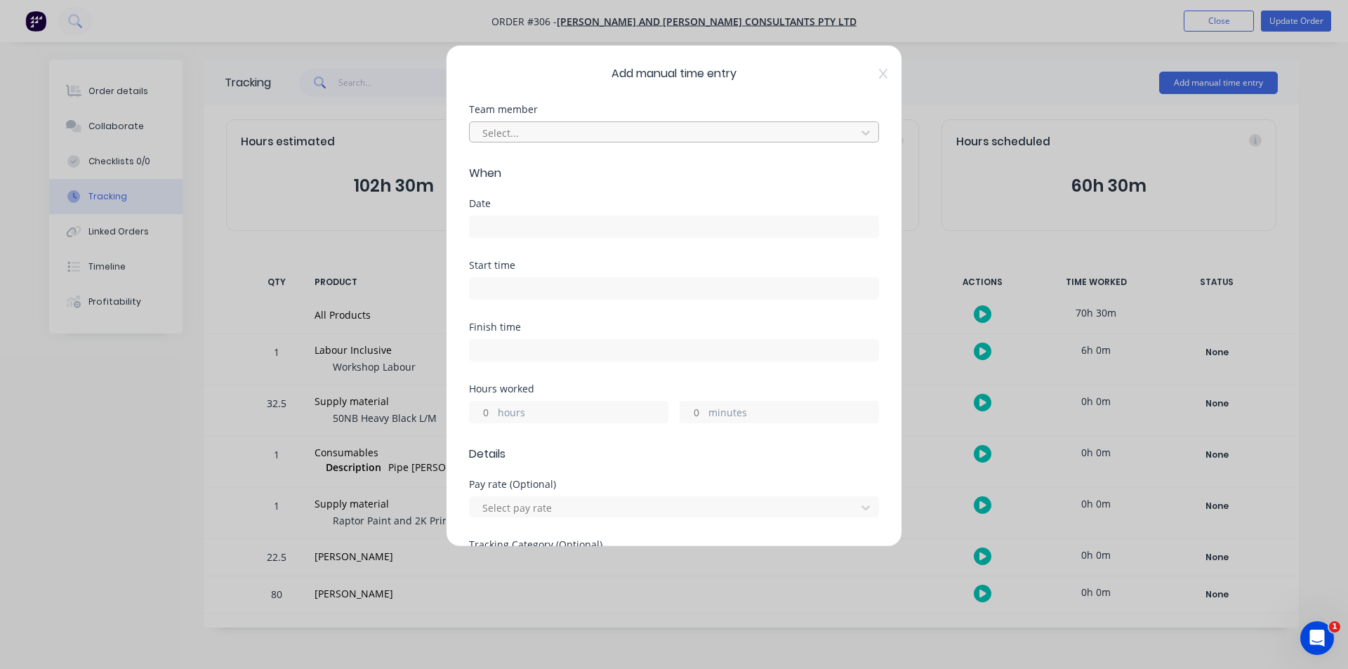
click at [522, 143] on div "Select..." at bounding box center [665, 132] width 376 height 21
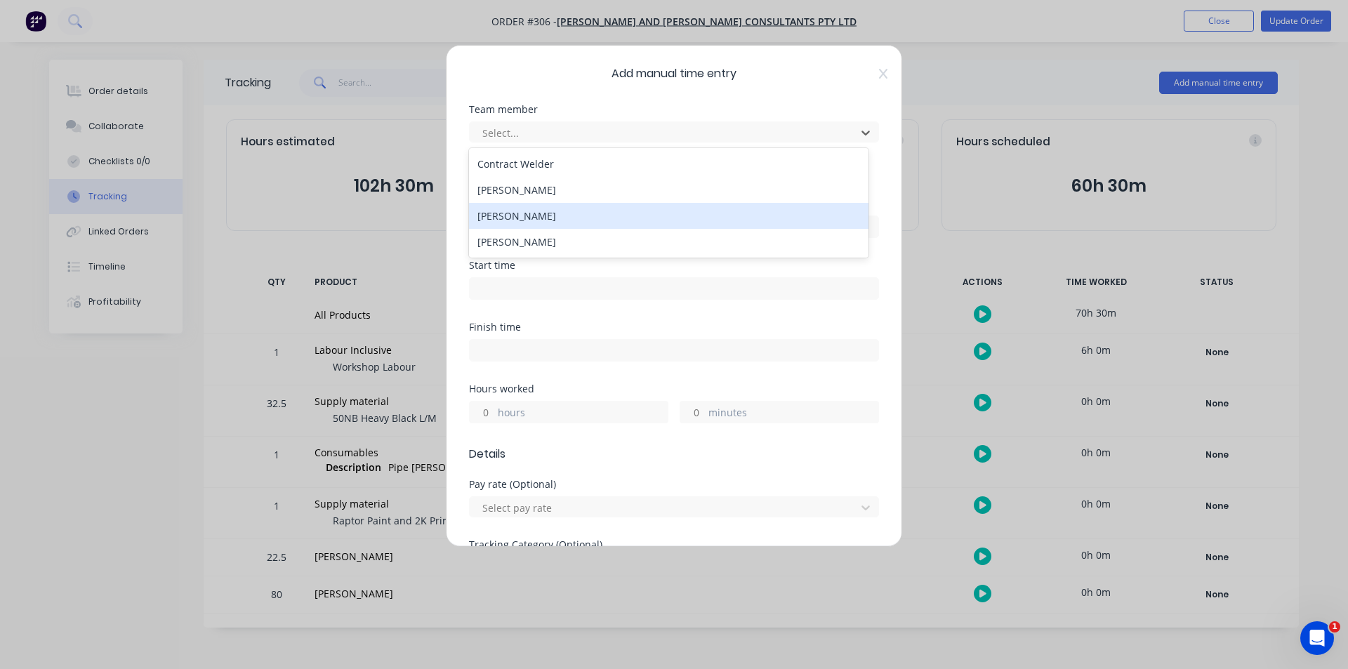
click at [511, 206] on div "[PERSON_NAME]" at bounding box center [669, 216] width 400 height 26
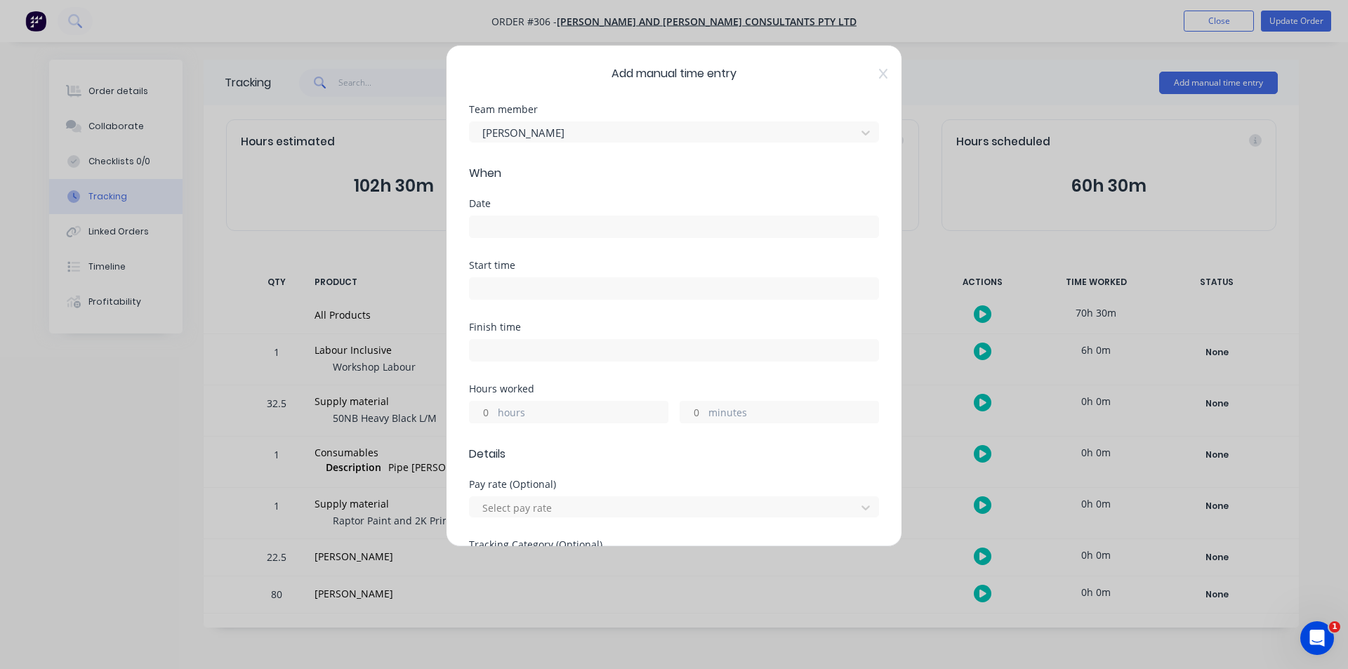
scroll to position [70, 0]
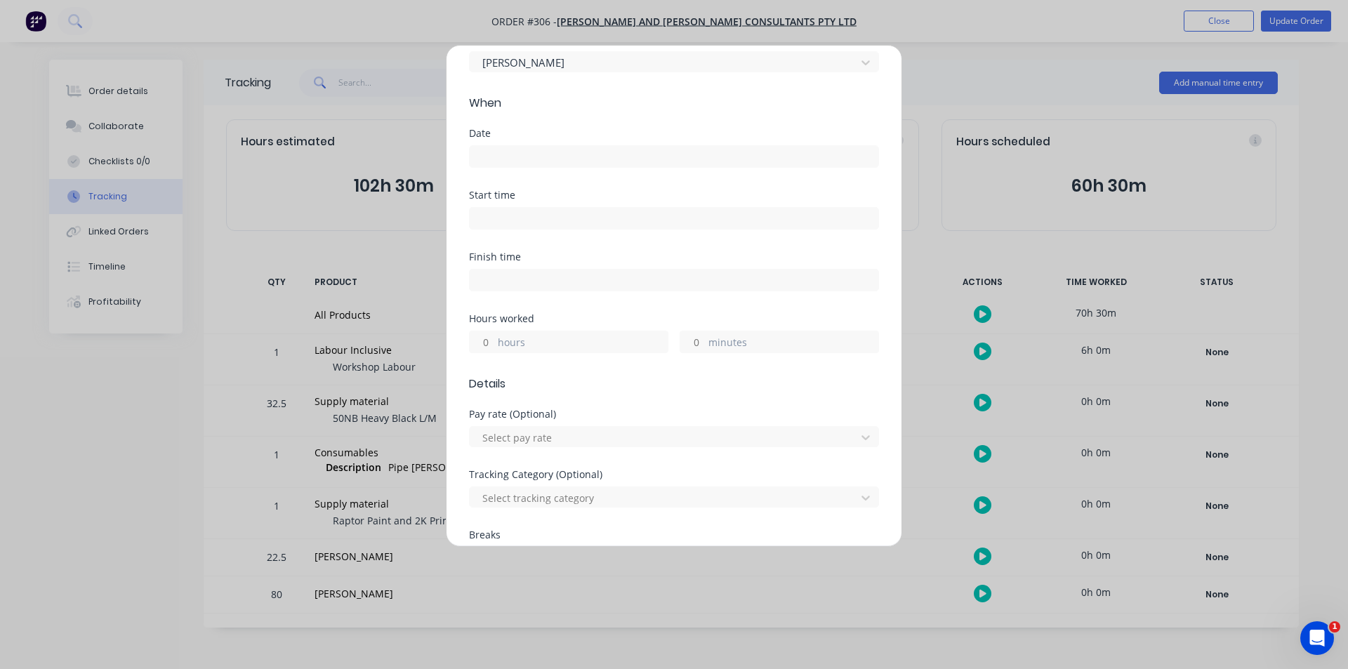
drag, startPoint x: 502, startPoint y: 315, endPoint x: 485, endPoint y: 335, distance: 26.4
click at [499, 317] on div "Hours worked" at bounding box center [674, 319] width 410 height 10
click at [485, 335] on input "hours" at bounding box center [482, 341] width 25 height 21
type input "2"
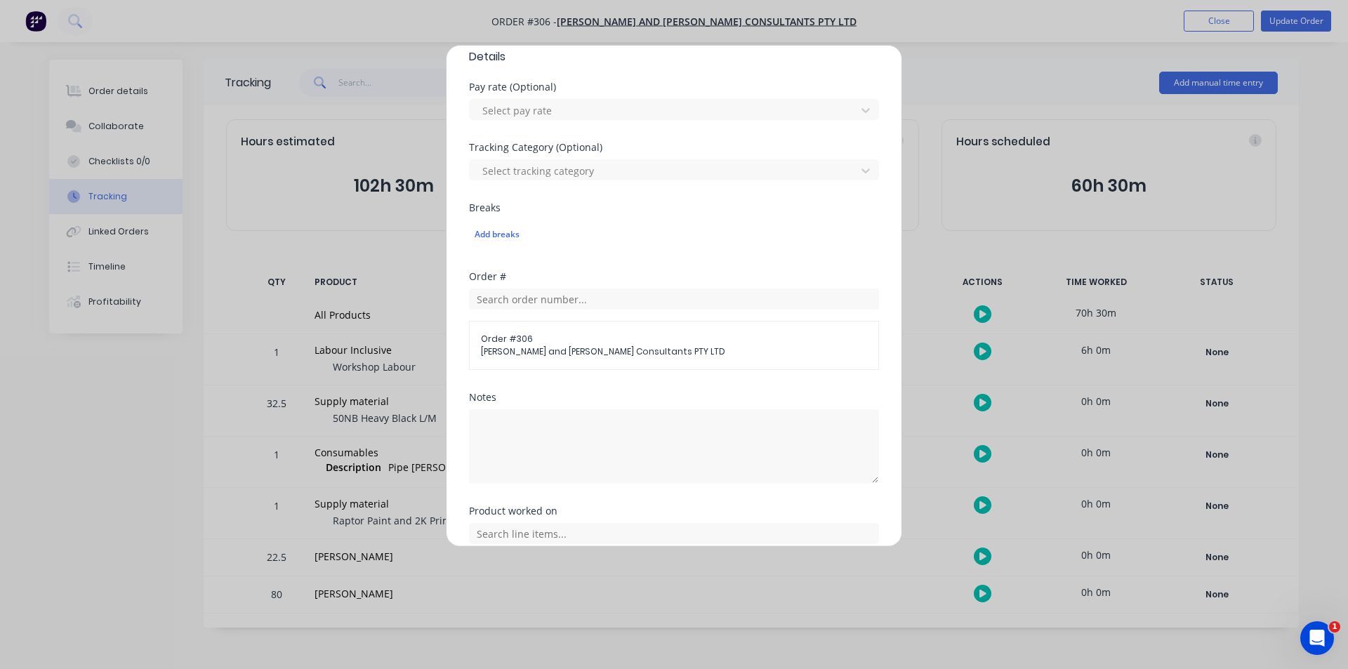
scroll to position [421, 0]
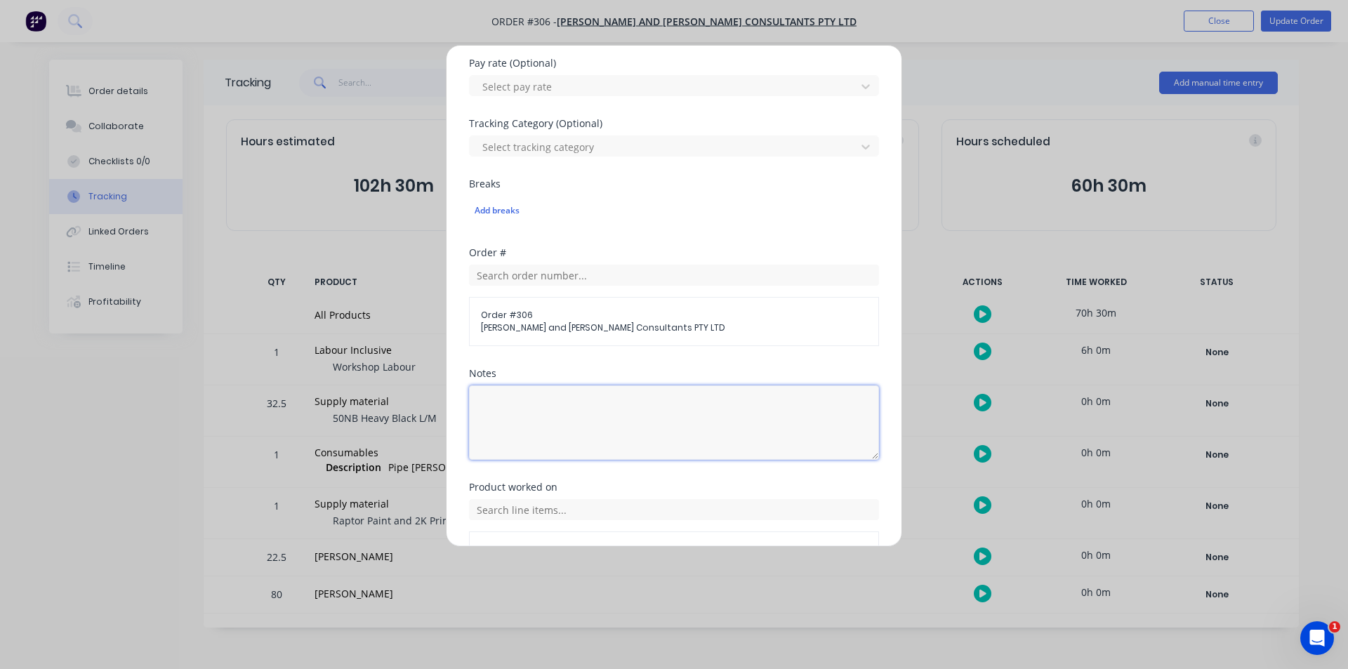
click at [543, 409] on textarea at bounding box center [674, 423] width 410 height 74
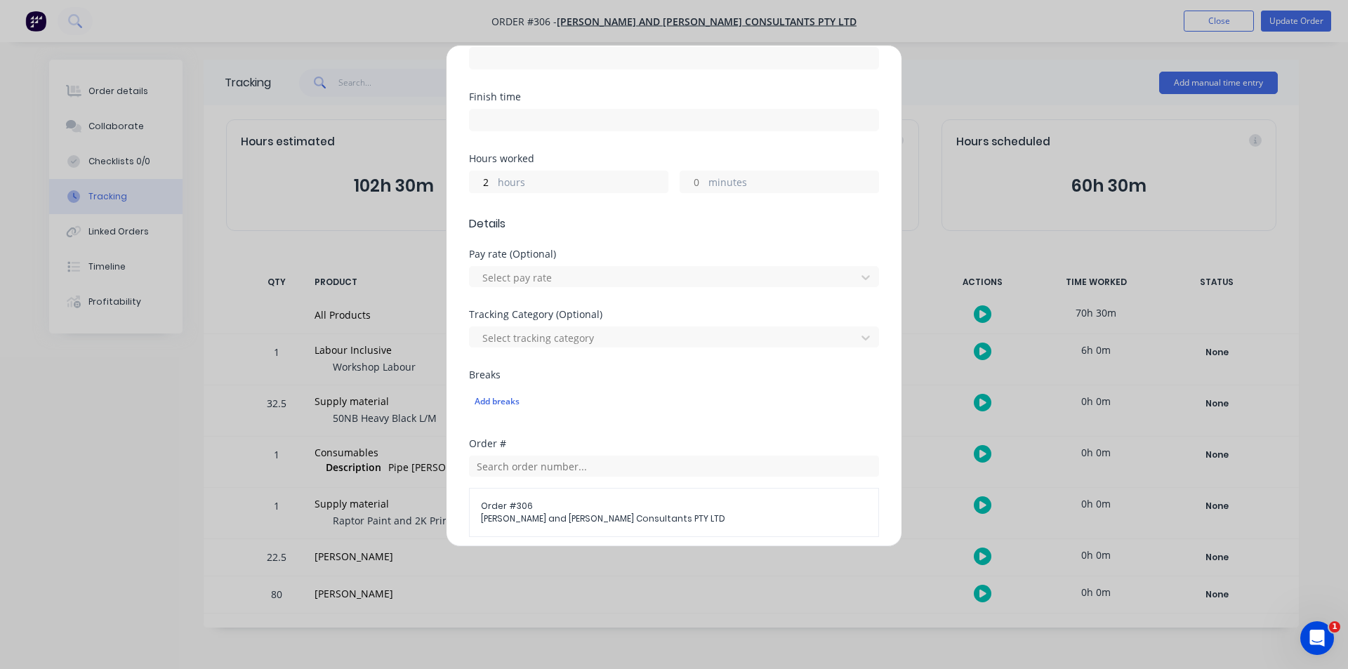
scroll to position [211, 0]
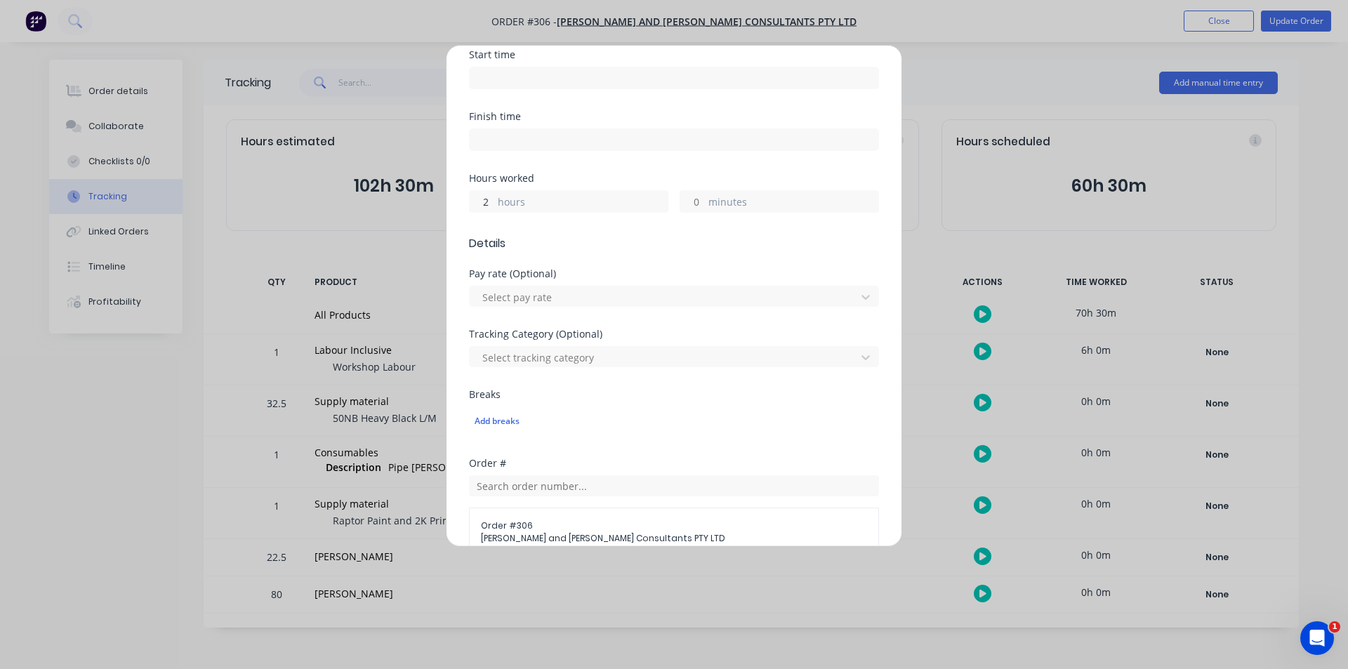
type textarea "Grab Rail"
click at [485, 208] on input "2" at bounding box center [482, 201] width 25 height 21
click at [487, 208] on input "2" at bounding box center [482, 201] width 25 height 21
click at [489, 208] on input "2" at bounding box center [482, 201] width 25 height 21
type input "1"
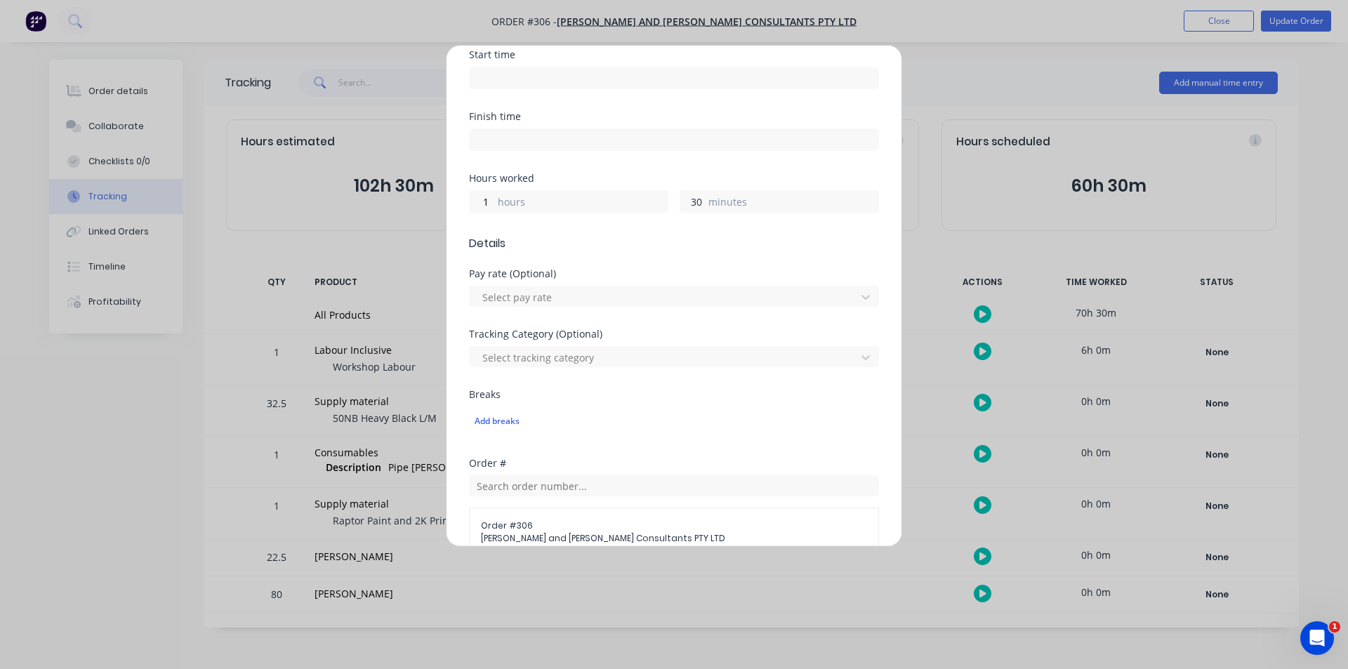
type input "30"
click at [611, 160] on div "Finish time" at bounding box center [674, 143] width 410 height 62
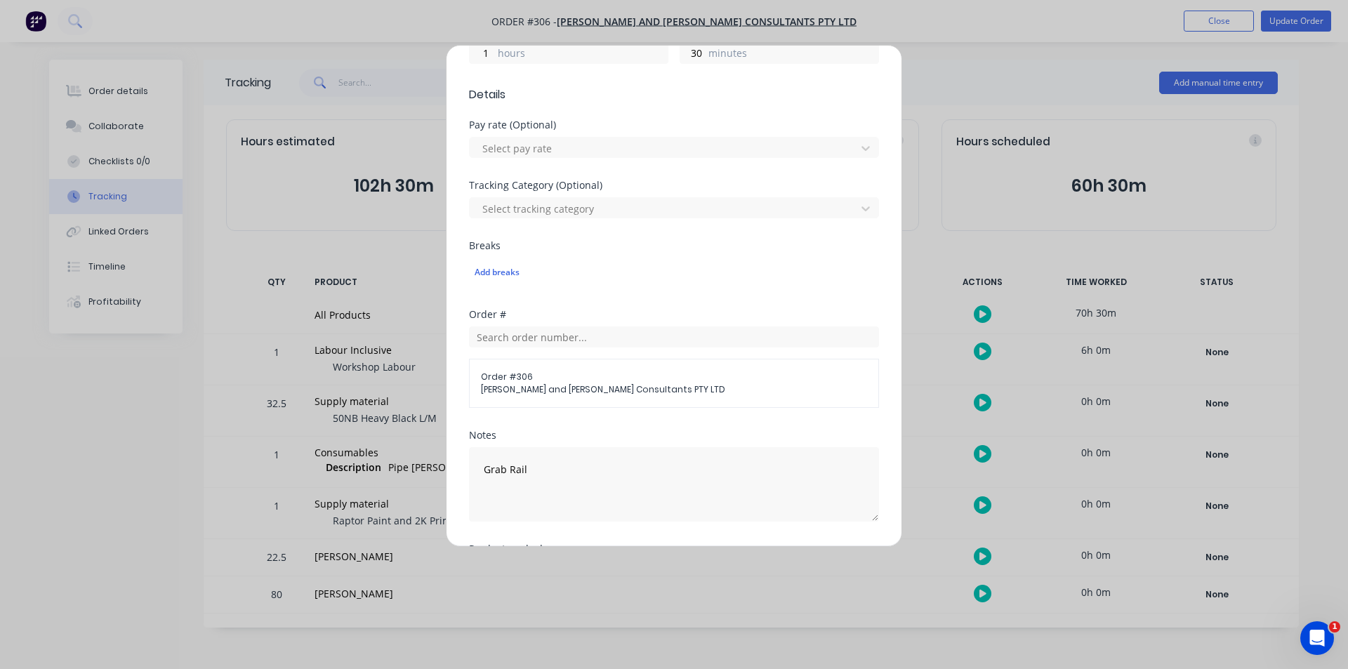
scroll to position [508, 0]
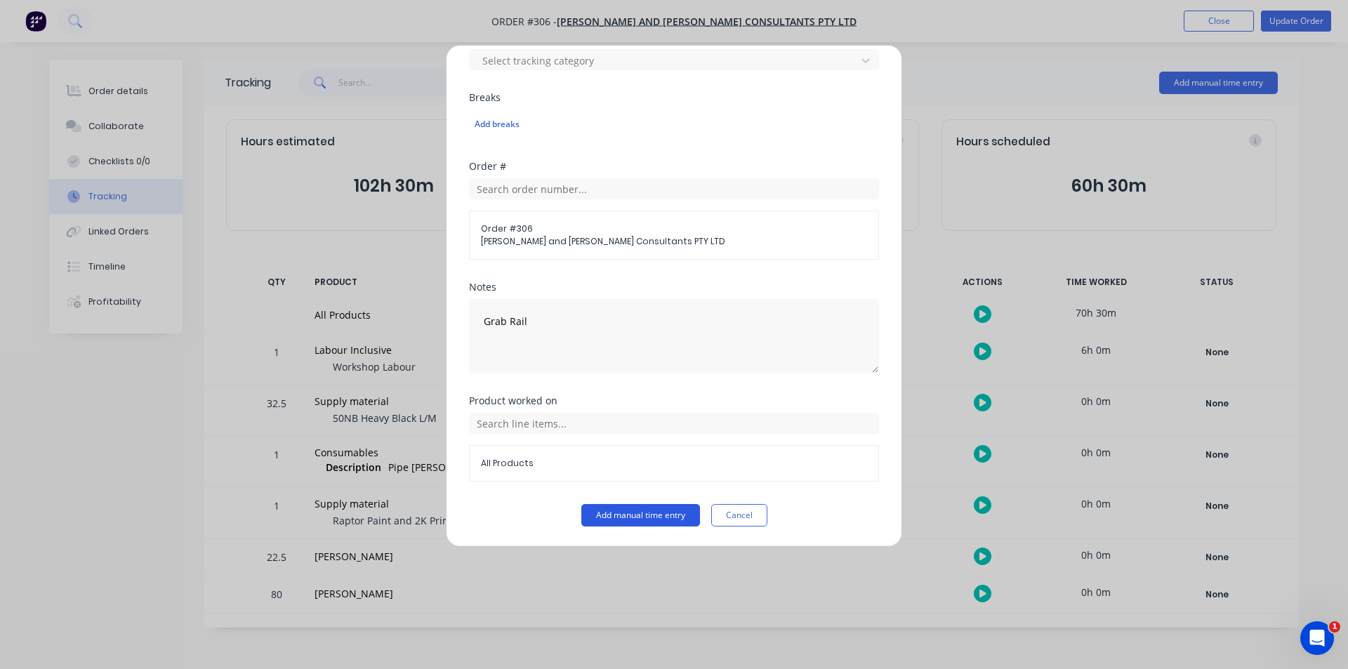
click at [629, 514] on button "Add manual time entry" at bounding box center [640, 515] width 119 height 22
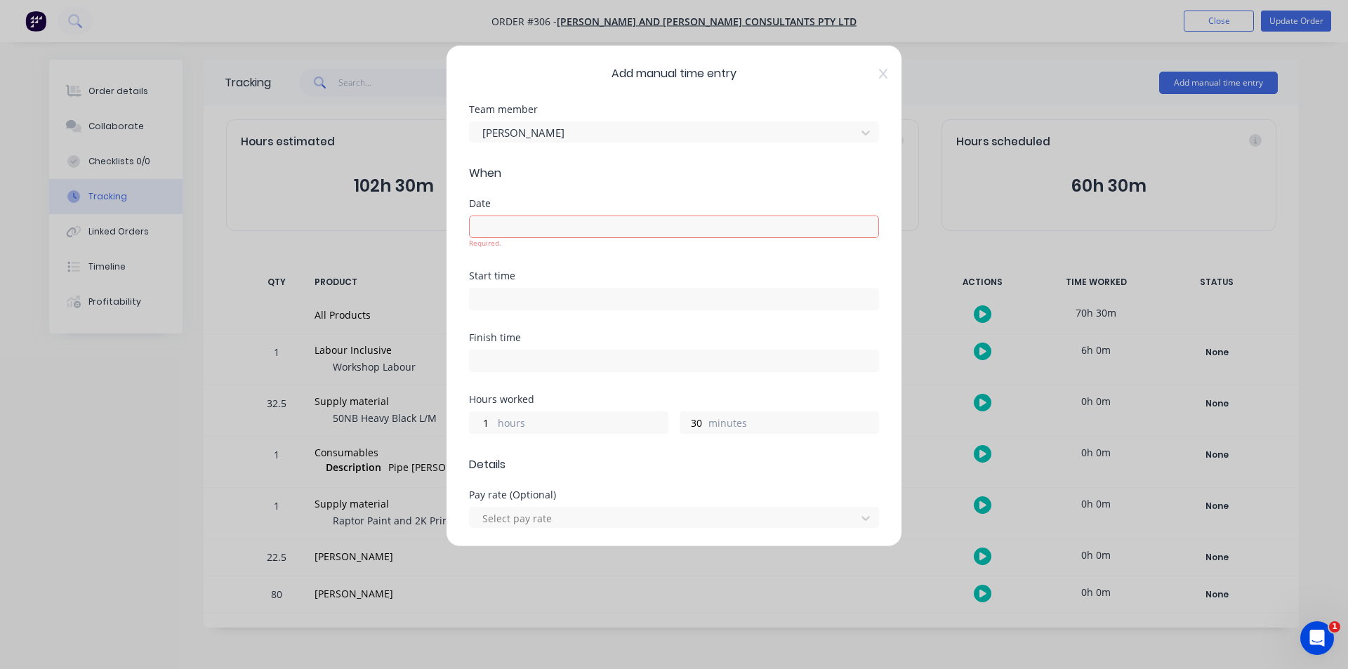
click at [640, 228] on input at bounding box center [674, 226] width 409 height 21
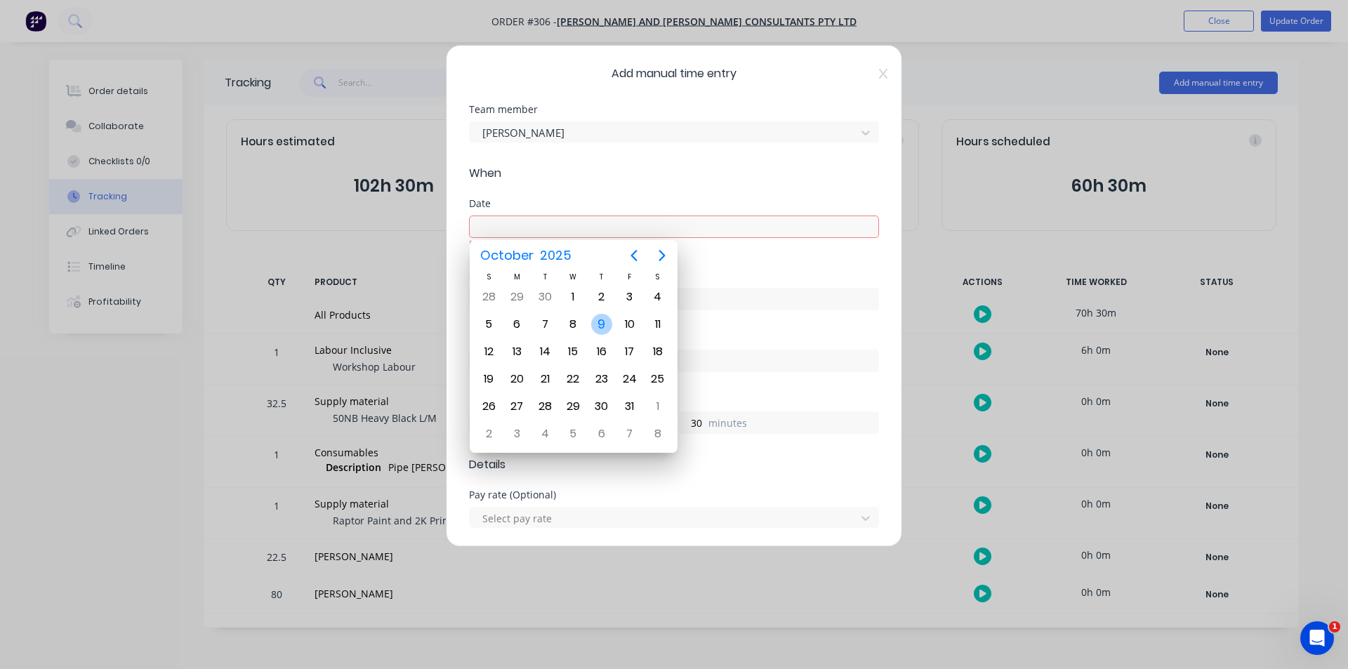
click at [608, 331] on div "9" at bounding box center [601, 324] width 21 height 21
type input "09/10/2025"
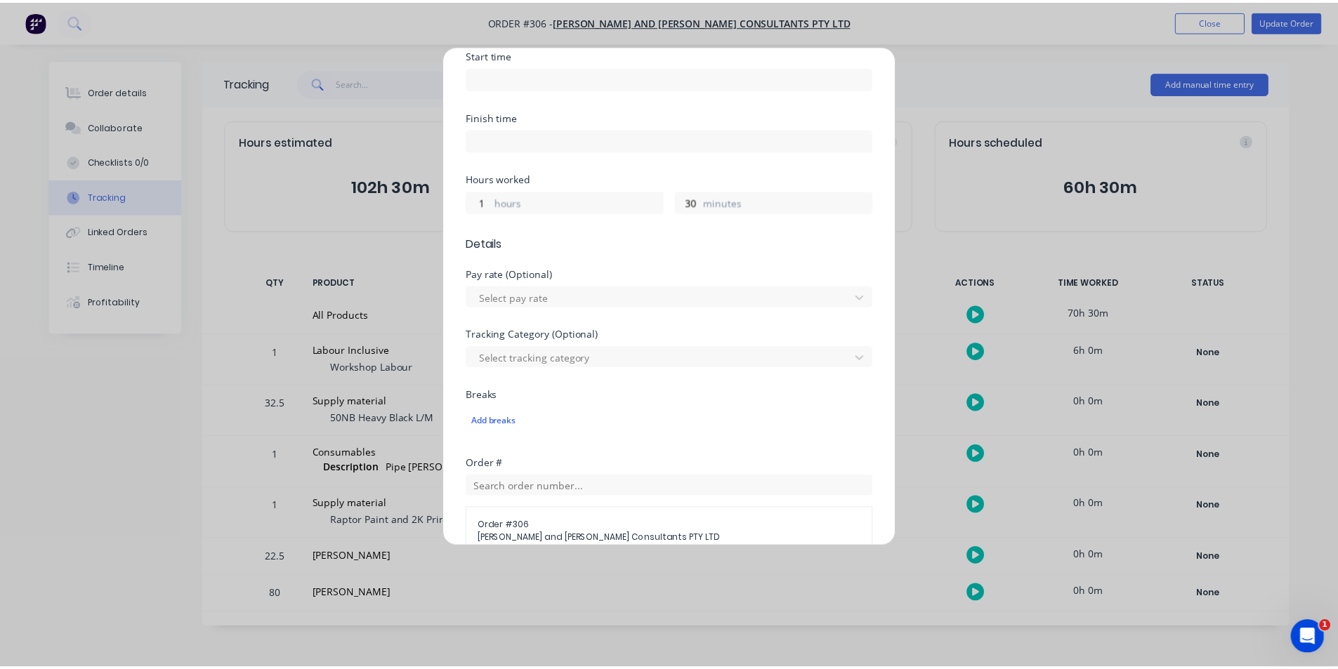
scroll to position [508, 0]
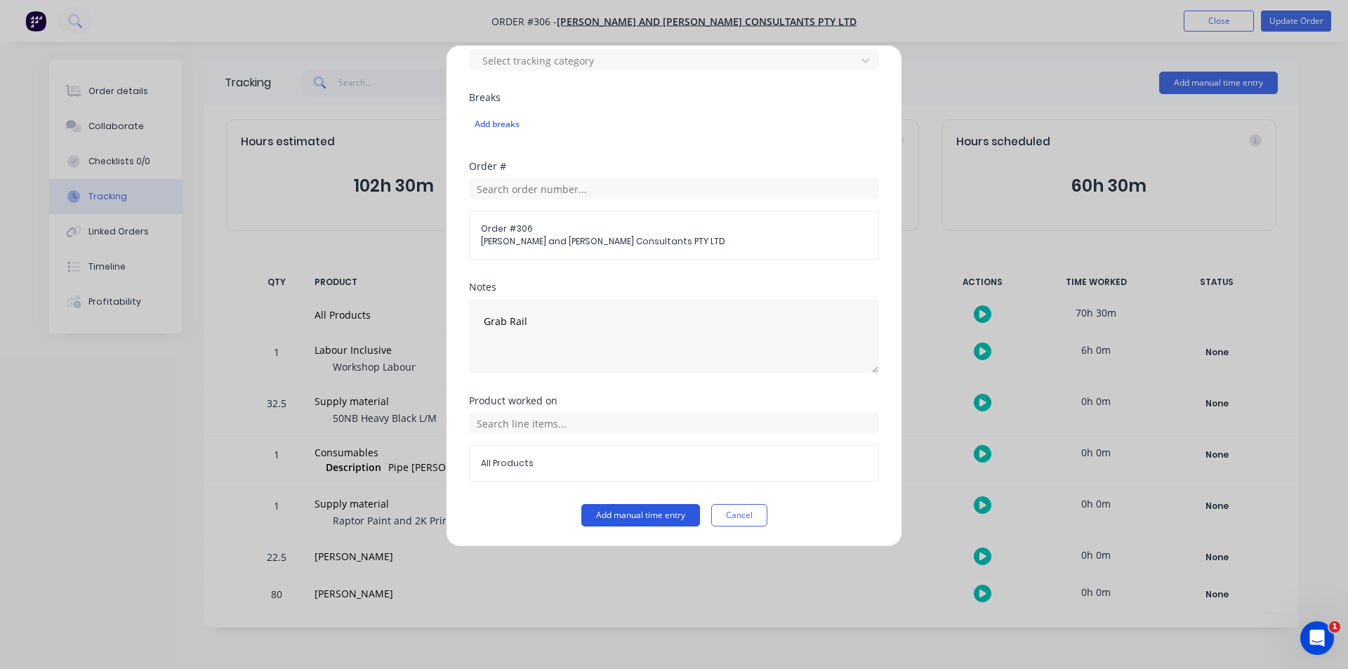
click at [643, 520] on button "Add manual time entry" at bounding box center [640, 515] width 119 height 22
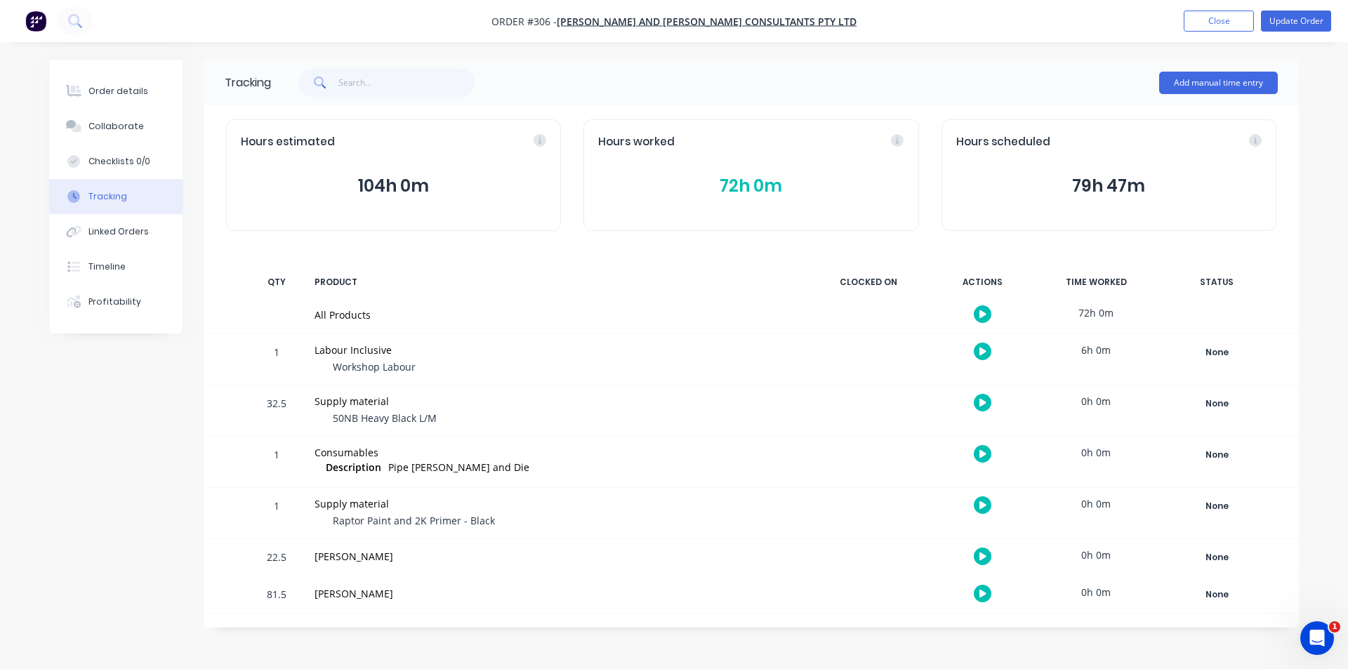
click at [1259, 24] on ul "Add product Close Update Order" at bounding box center [1257, 21] width 181 height 21
click at [1254, 25] on button "Close" at bounding box center [1219, 21] width 70 height 21
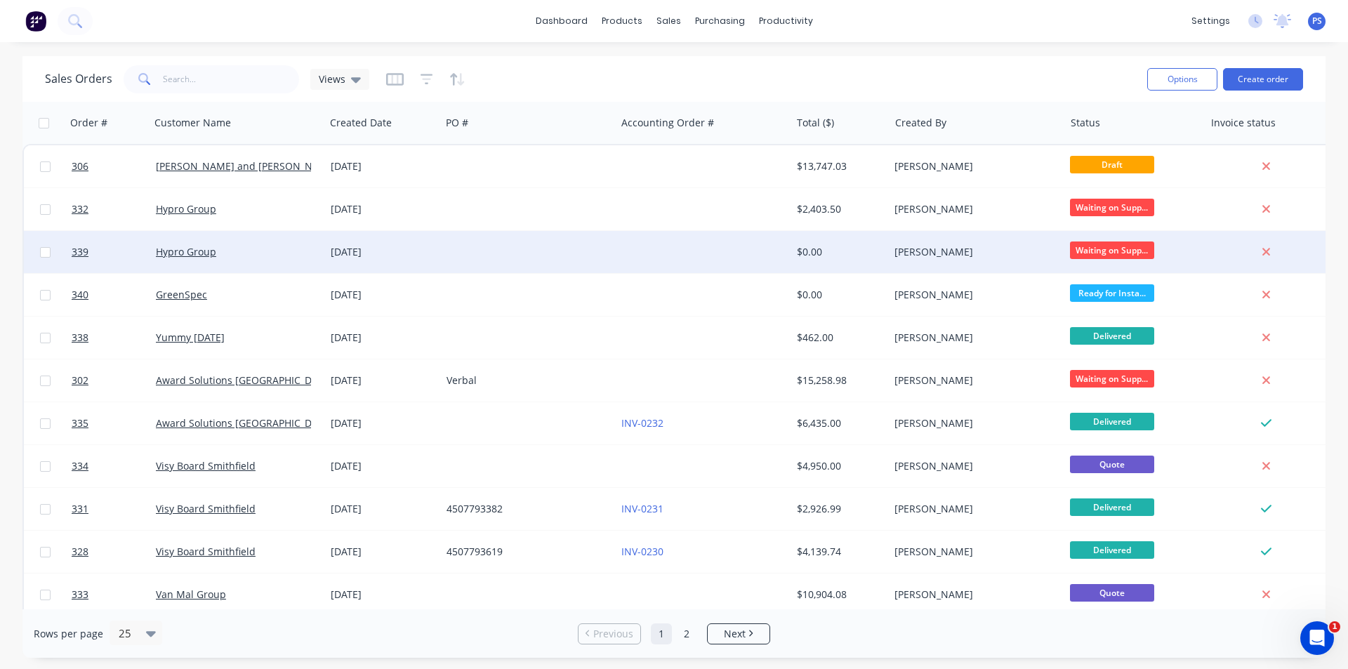
click at [263, 239] on div "Hypro Group" at bounding box center [237, 252] width 175 height 42
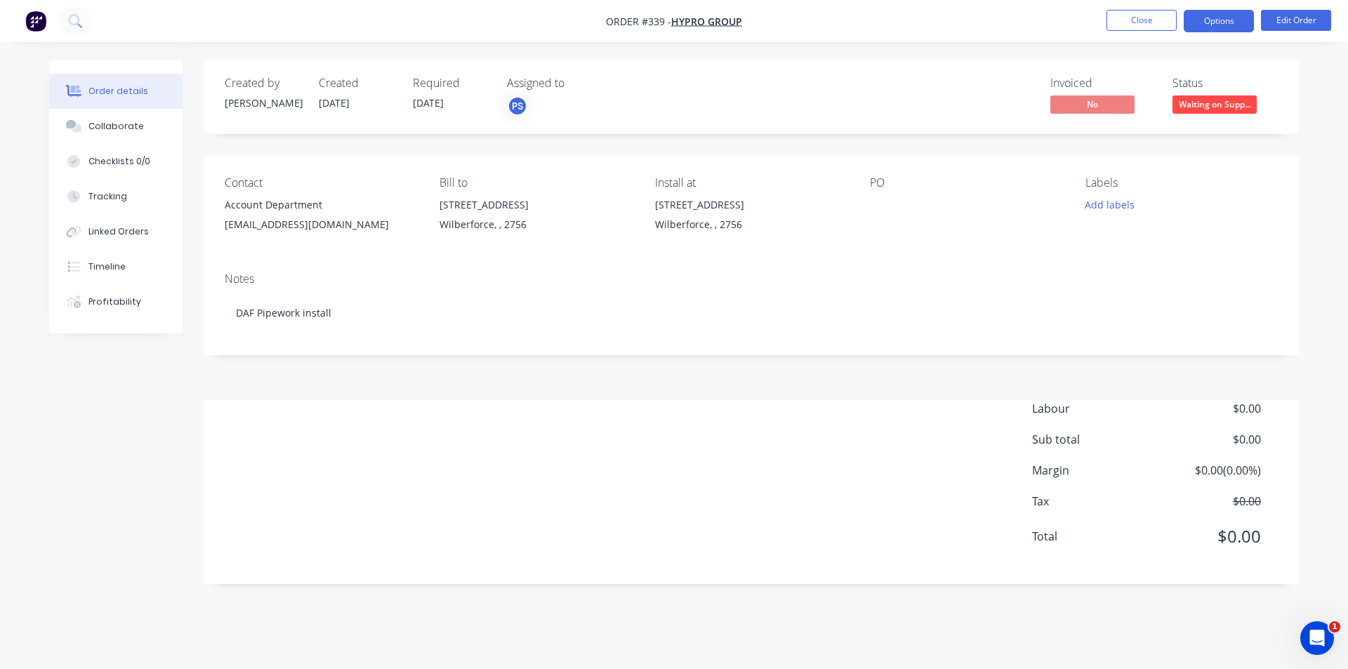
click at [1239, 15] on button "Options" at bounding box center [1219, 21] width 70 height 22
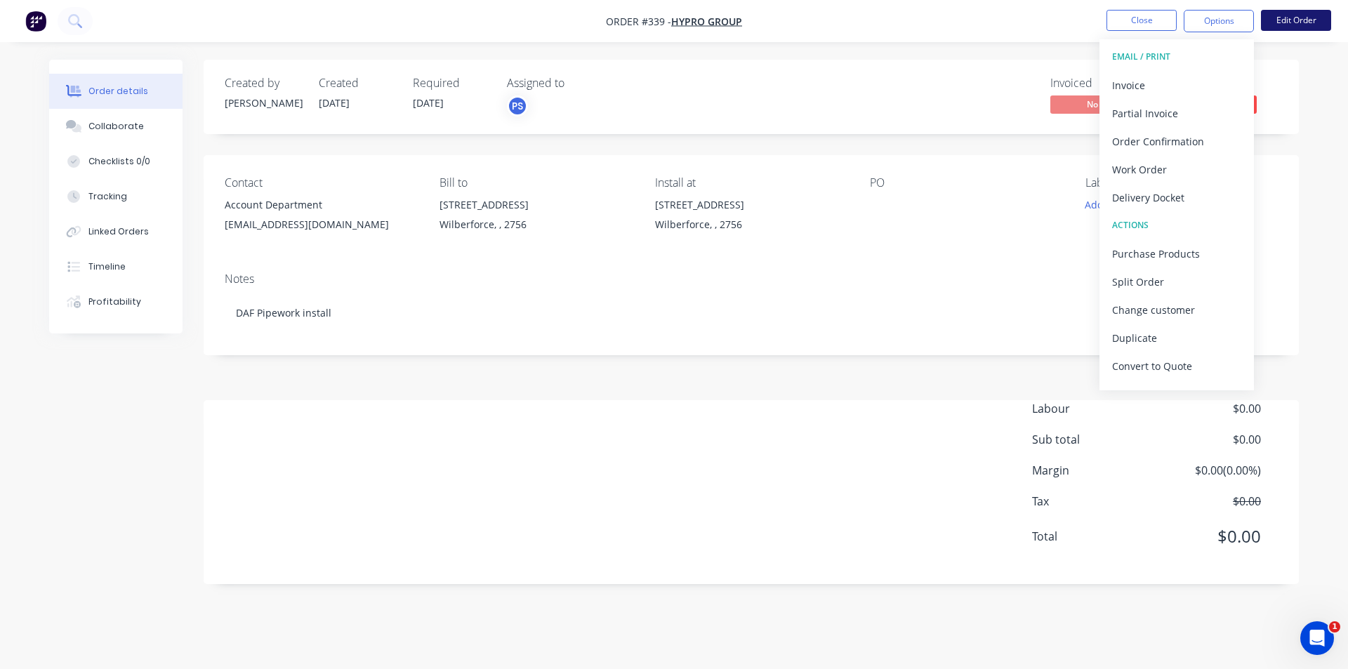
click at [1280, 18] on button "Edit Order" at bounding box center [1296, 20] width 70 height 21
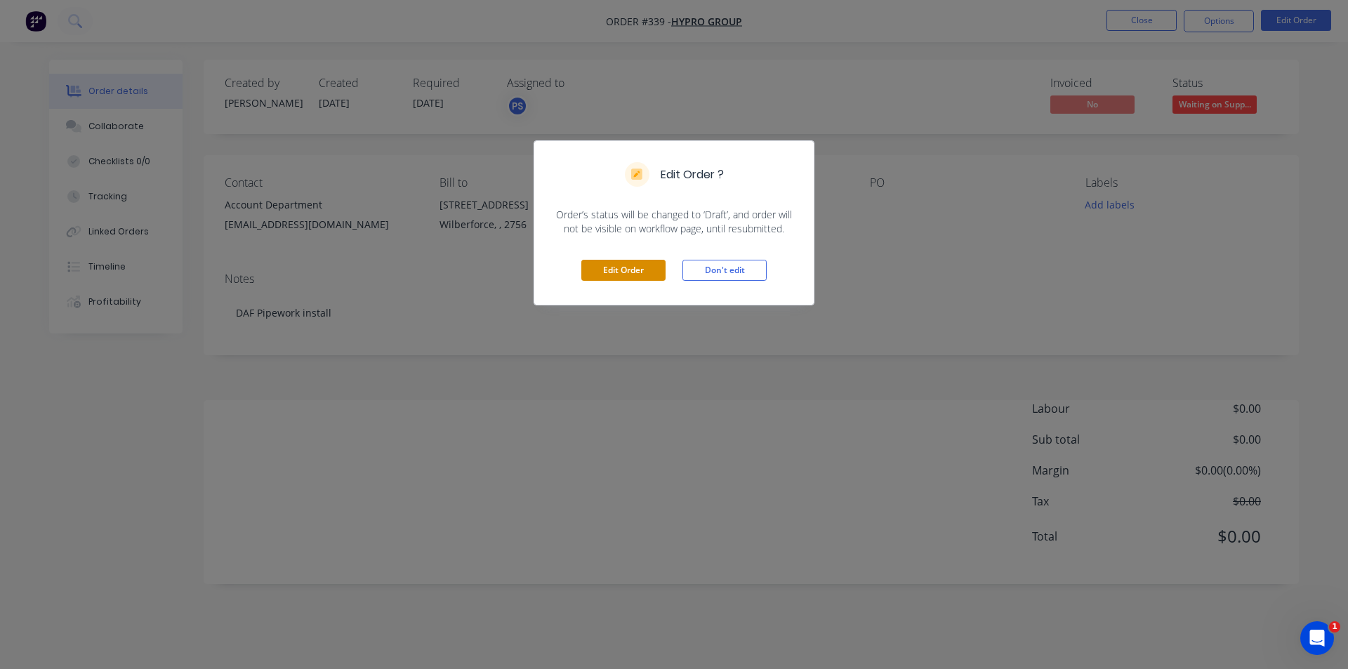
click at [638, 271] on button "Edit Order" at bounding box center [623, 270] width 84 height 21
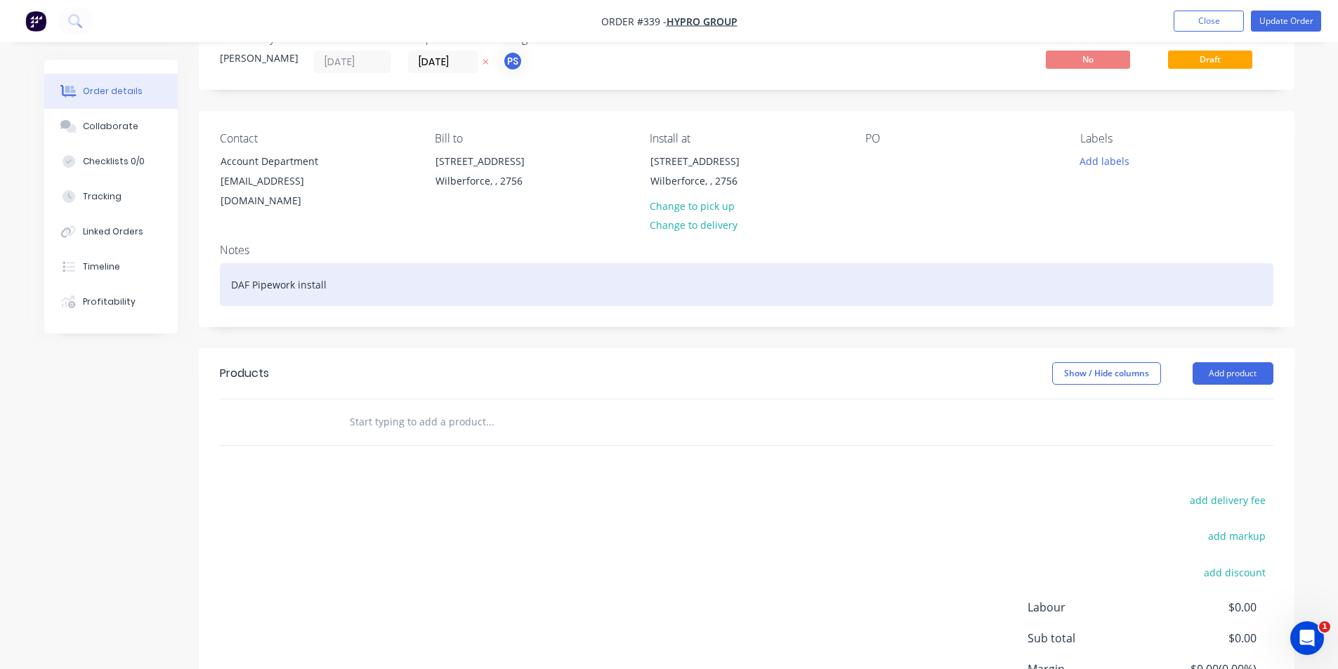
scroll to position [70, 0]
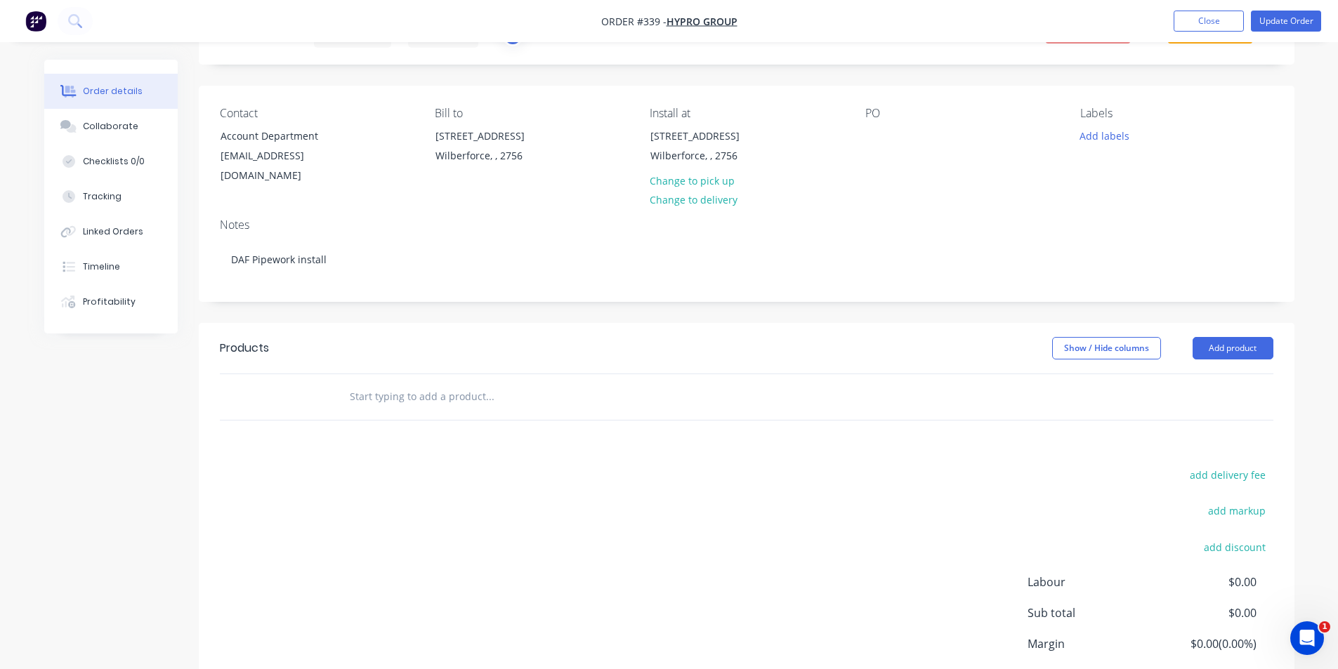
click at [461, 400] on div at bounding box center [585, 397] width 506 height 46
click at [461, 388] on input "text" at bounding box center [489, 397] width 281 height 28
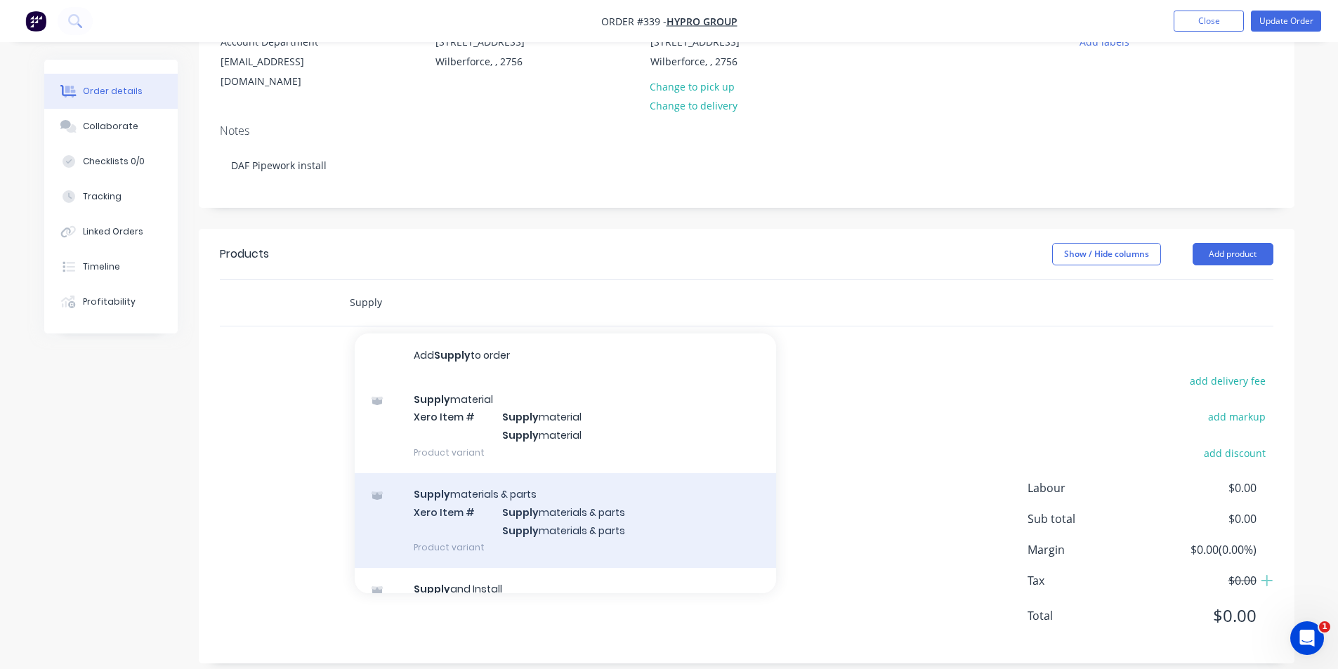
scroll to position [152, 0]
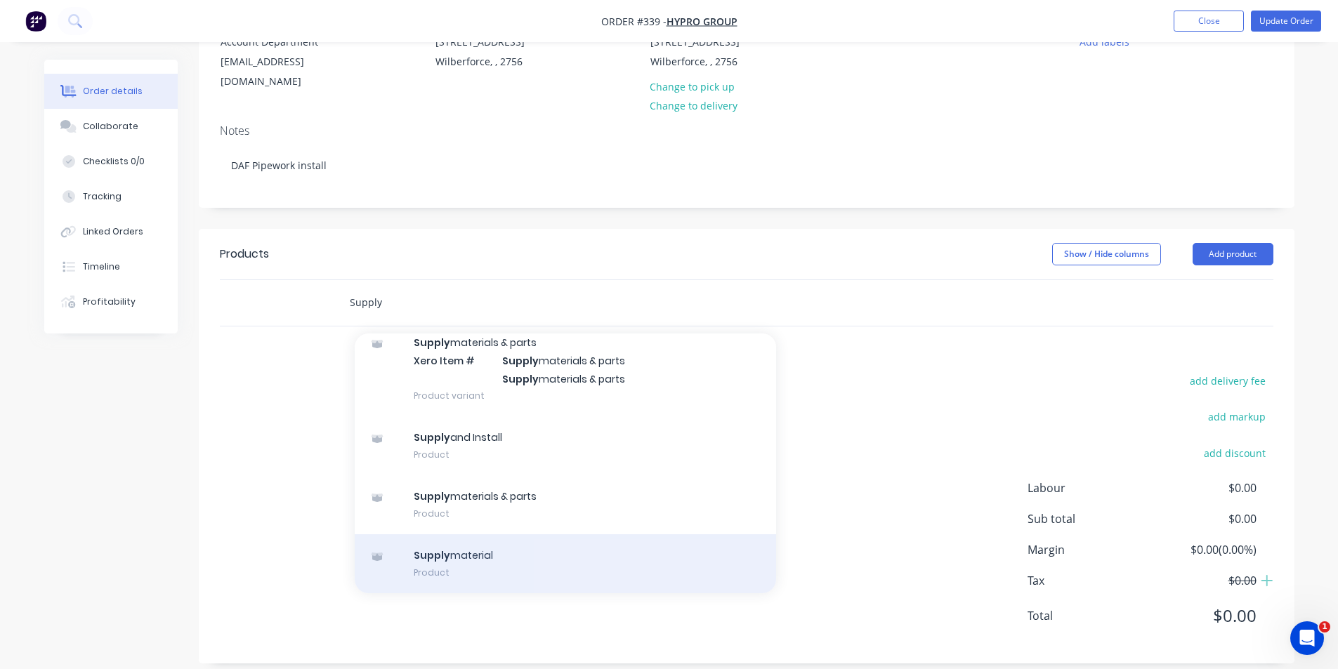
type input "Supply"
click at [488, 546] on div "Supply material Product" at bounding box center [565, 563] width 421 height 59
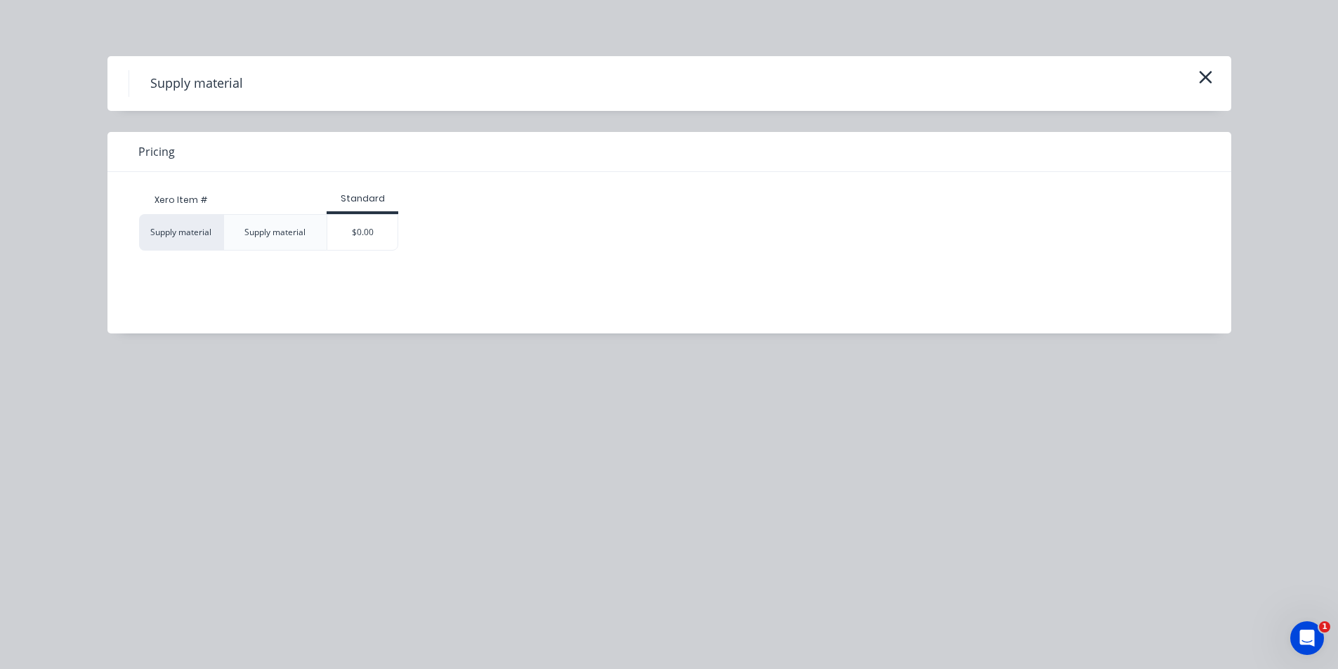
click at [406, 230] on div "Supply material Supply material $0.00" at bounding box center [658, 232] width 1039 height 37
click at [380, 230] on div "$0.00" at bounding box center [362, 232] width 70 height 35
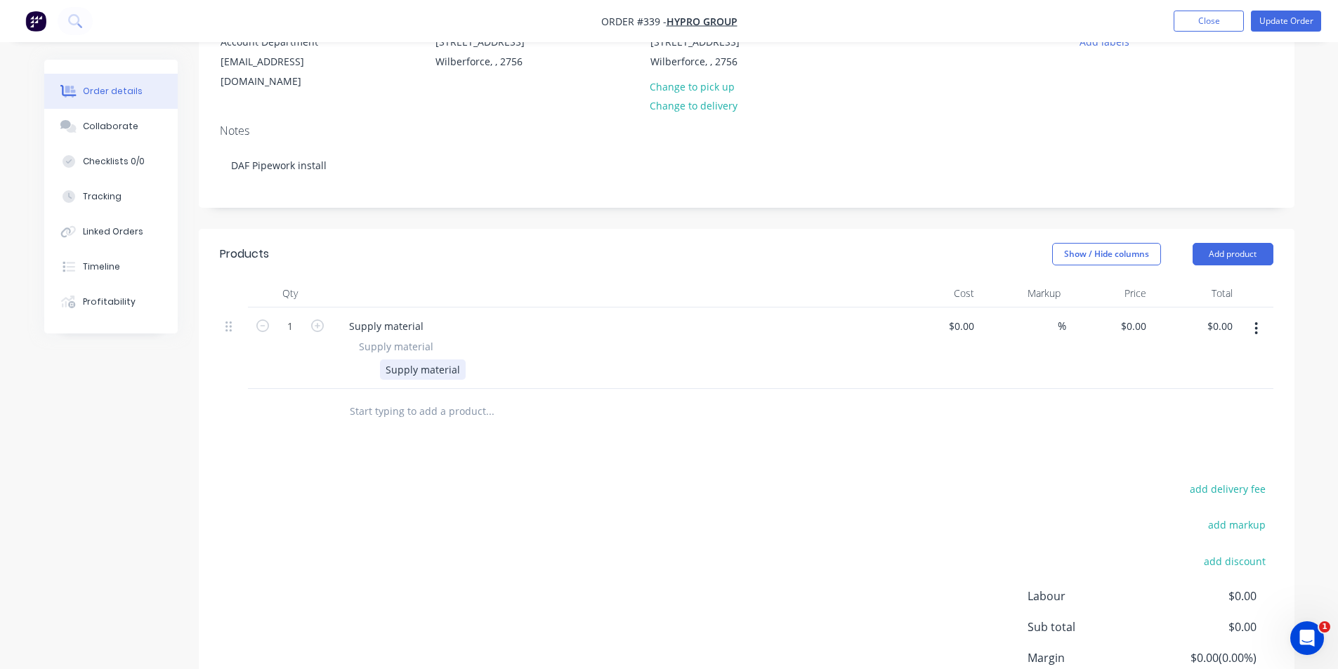
click at [461, 360] on div "Supply material" at bounding box center [423, 370] width 86 height 20
click at [458, 360] on div "Supply material" at bounding box center [423, 370] width 86 height 20
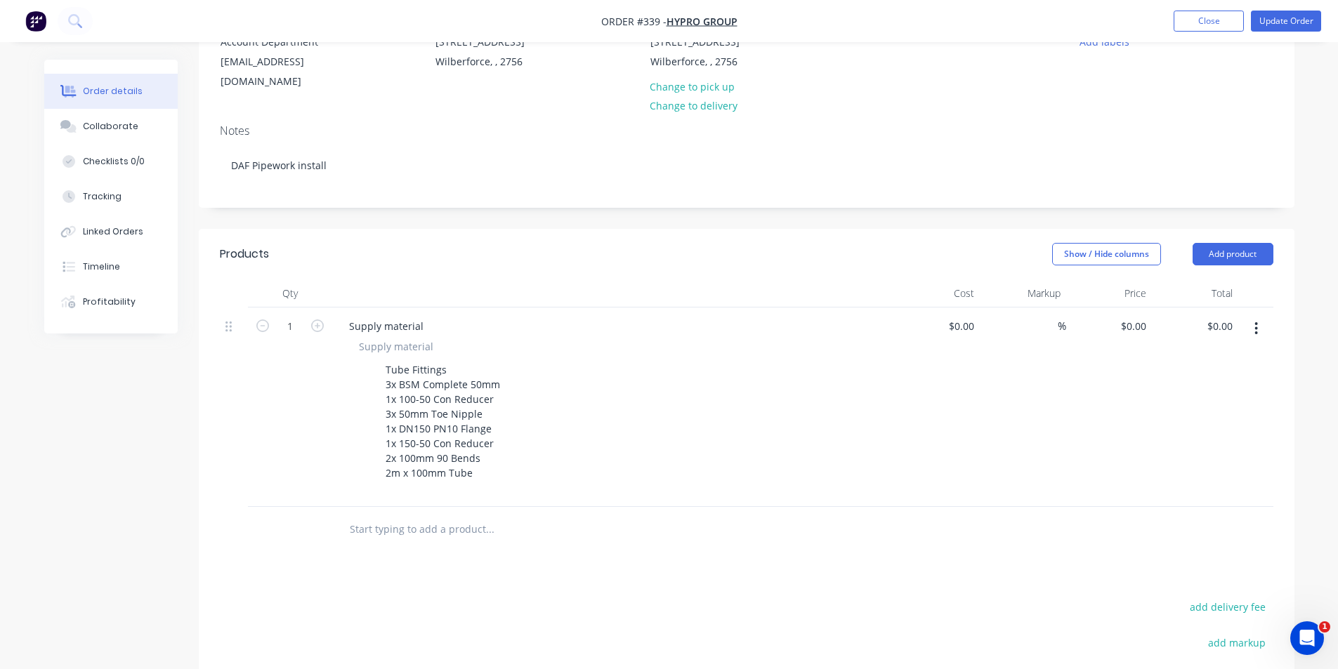
click at [822, 573] on div "Products Show / Hide columns Add product Qty Cost Markup Price Total 1 Supply m…" at bounding box center [747, 559] width 1096 height 661
click at [978, 316] on input at bounding box center [972, 326] width 16 height 20
type input "$600.00"
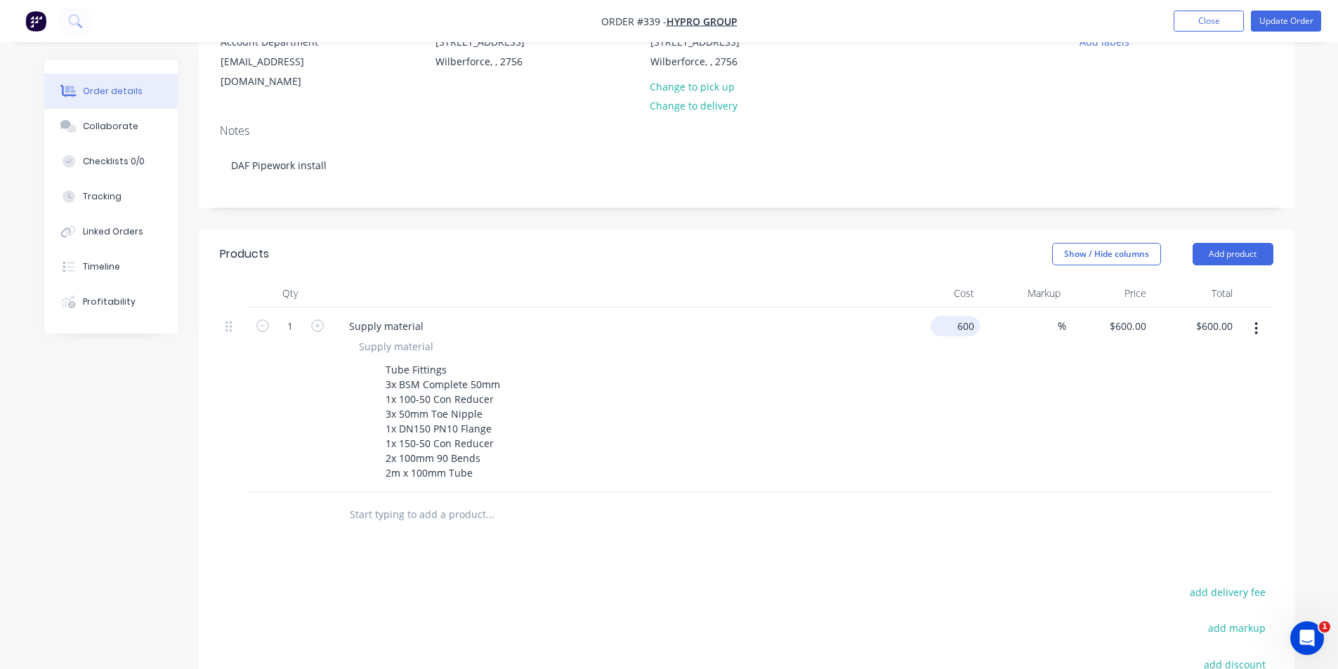
click at [975, 316] on input "600" at bounding box center [958, 326] width 44 height 20
type input "$870.00"
click at [973, 281] on div "Cost" at bounding box center [937, 294] width 86 height 28
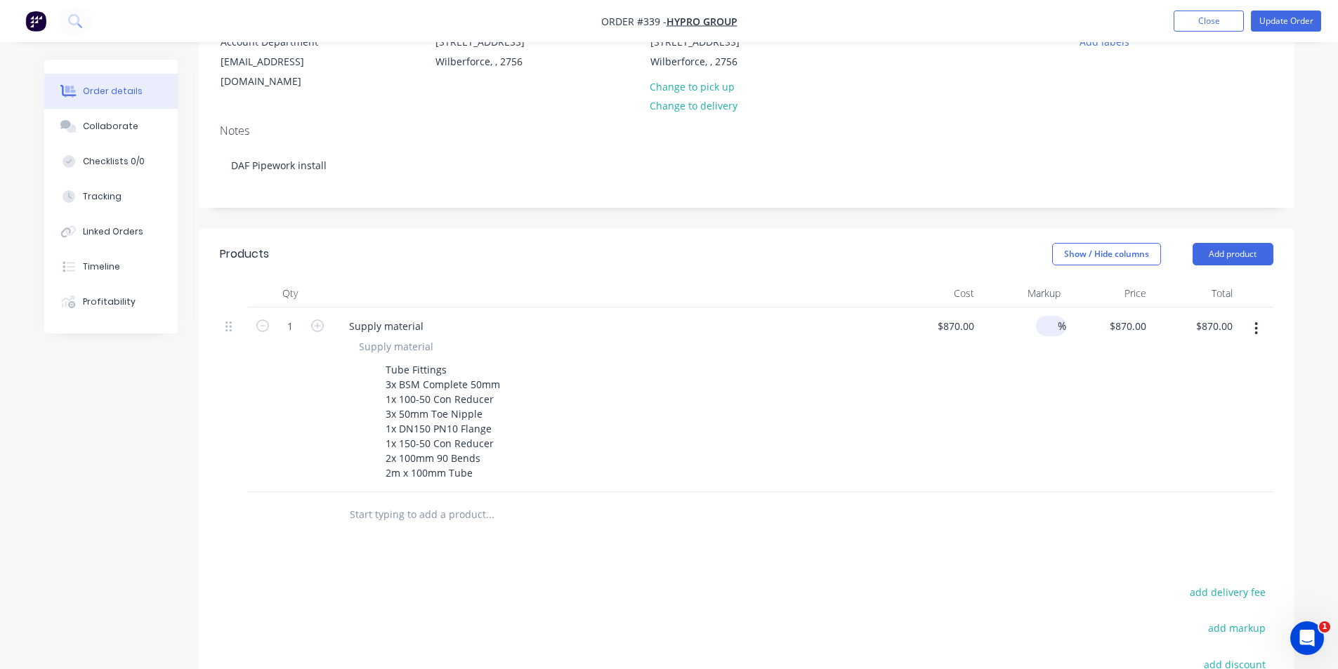
click at [1054, 316] on div "%" at bounding box center [1051, 326] width 30 height 20
type input "30"
type input "$1,131.00"
click at [694, 124] on div "Notes" at bounding box center [746, 130] width 1053 height 13
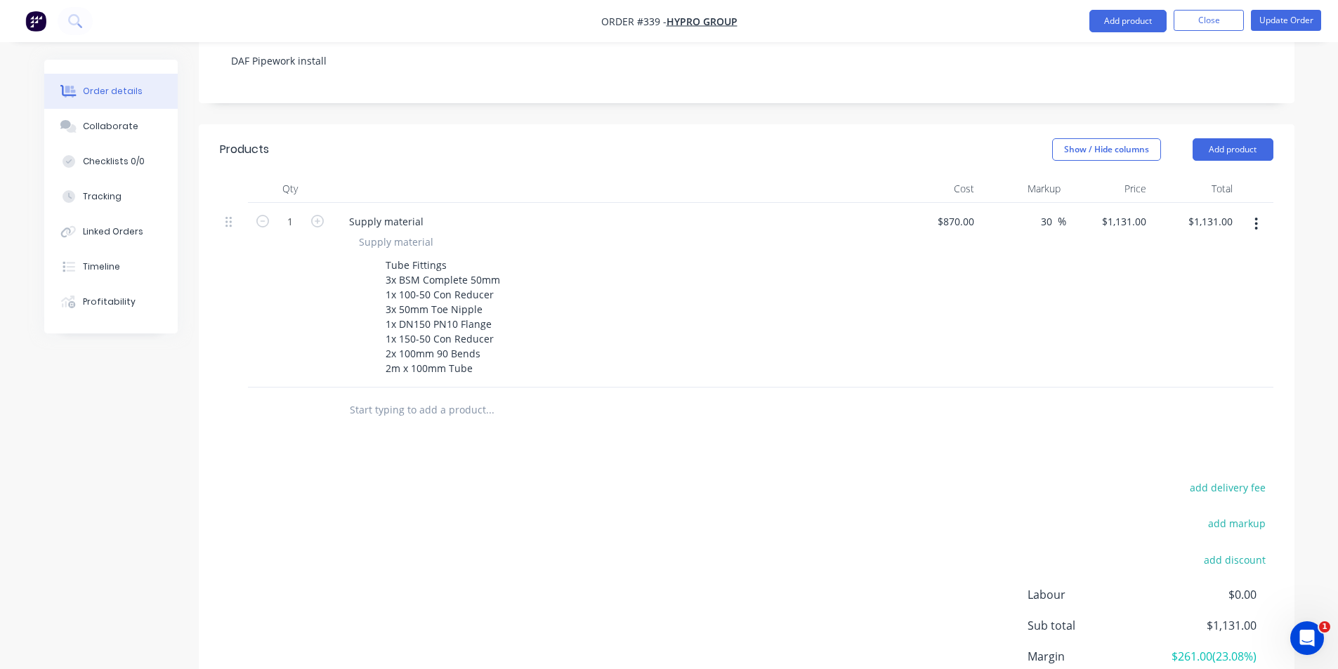
scroll to position [390, 0]
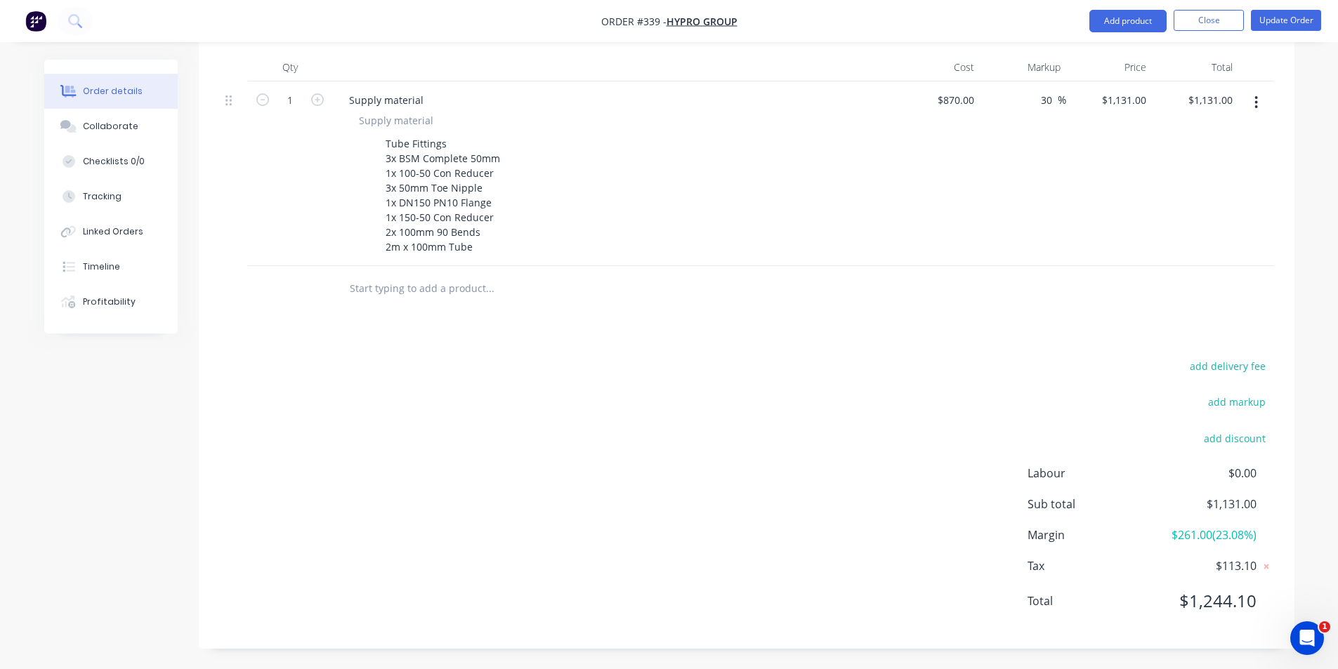
click at [400, 276] on input "text" at bounding box center [489, 289] width 281 height 28
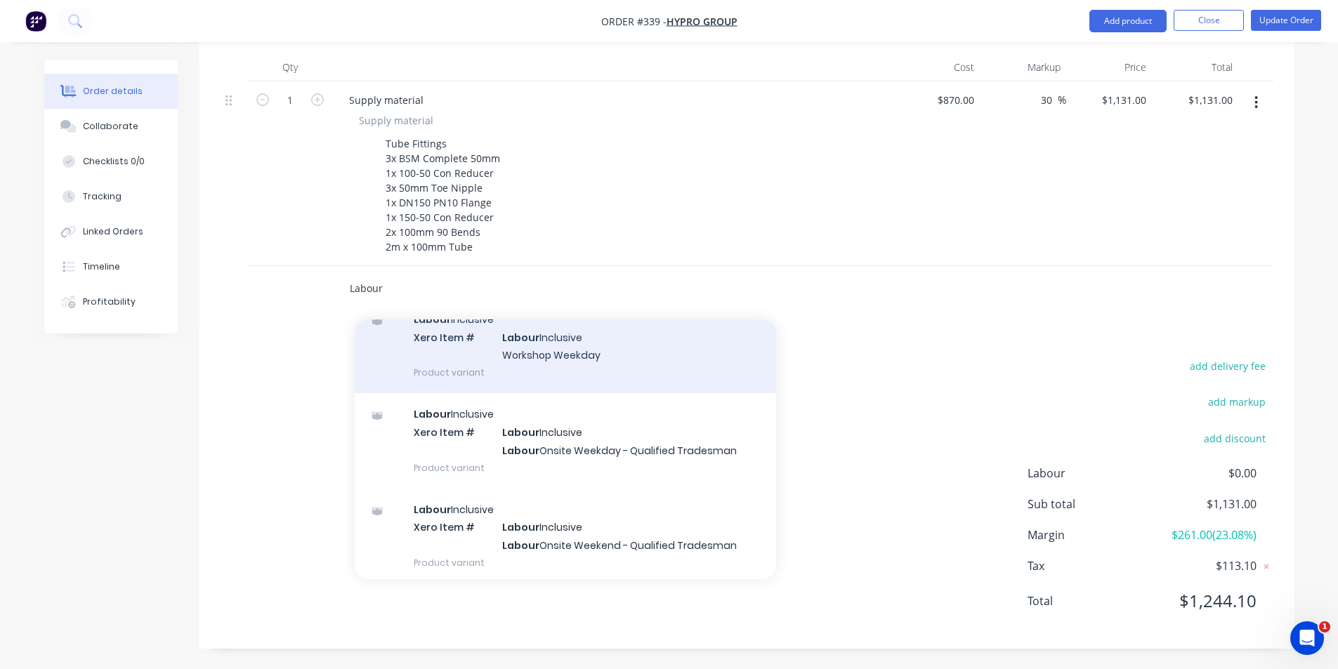
scroll to position [281, 0]
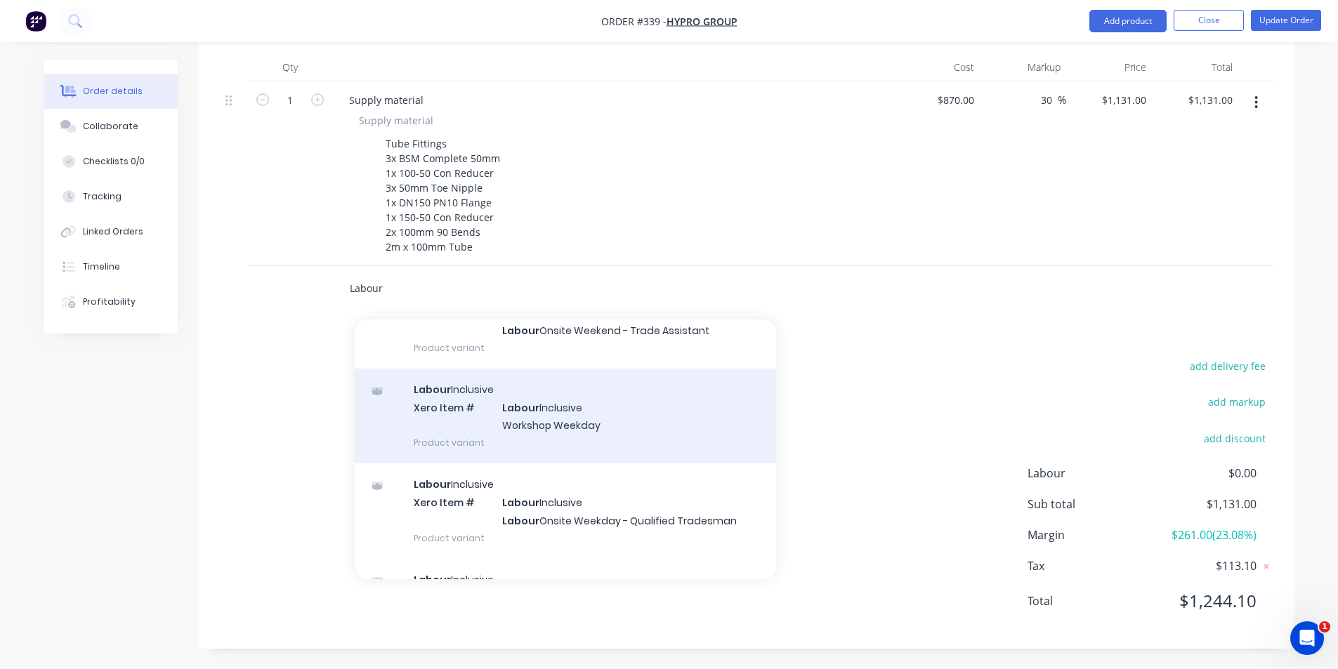
type input "Labour"
click at [610, 418] on div "Labour Inclusive Xero Item # Labour Inclusive Workshop Weekday Product variant" at bounding box center [565, 416] width 421 height 95
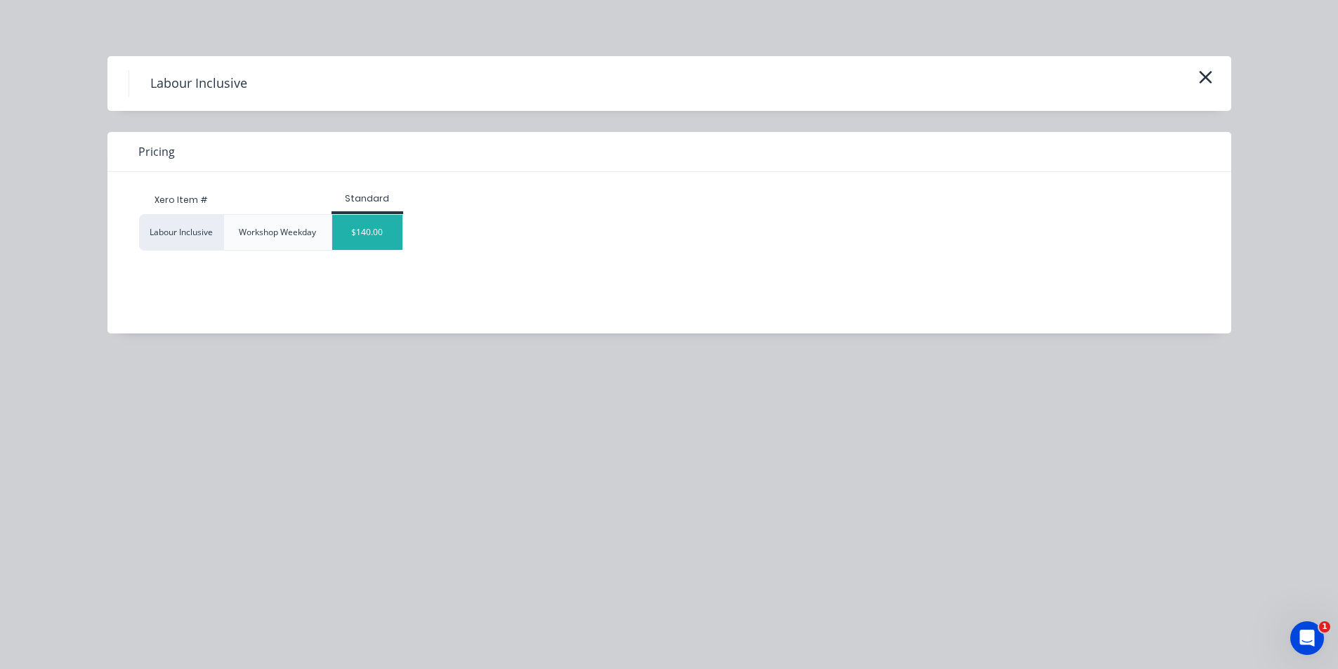
click at [394, 225] on div "$140.00" at bounding box center [367, 232] width 70 height 35
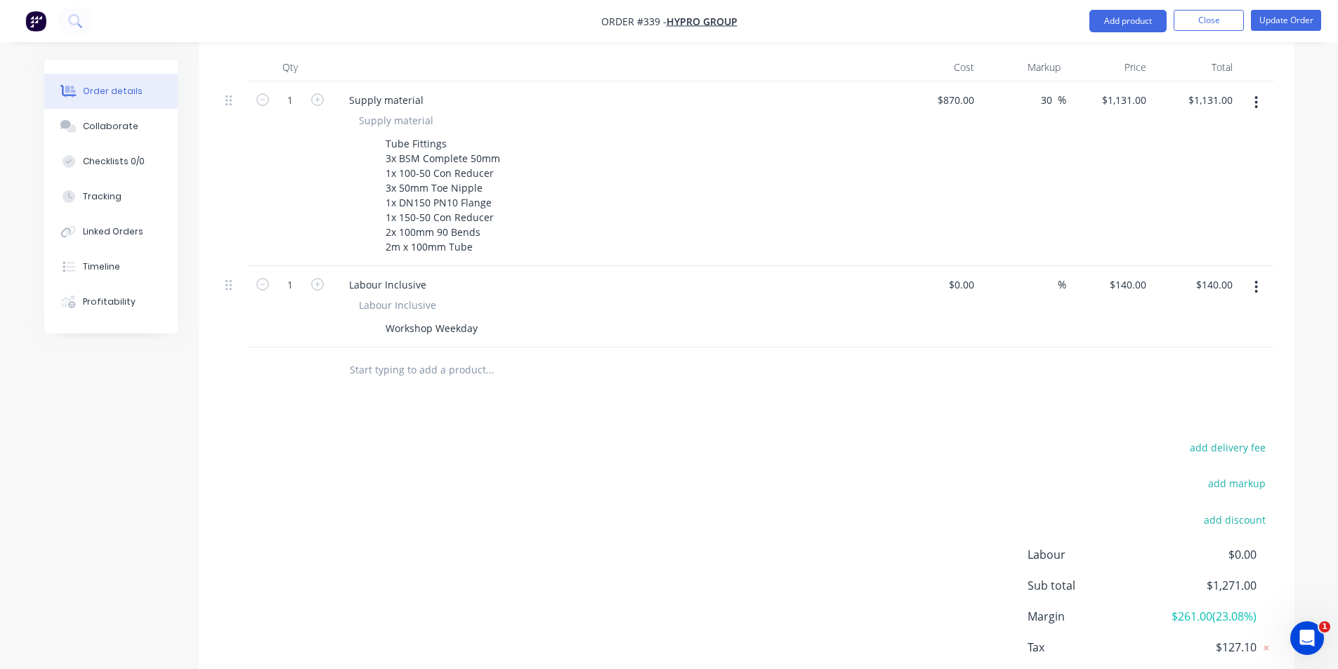
click at [414, 370] on input "text" at bounding box center [489, 370] width 281 height 28
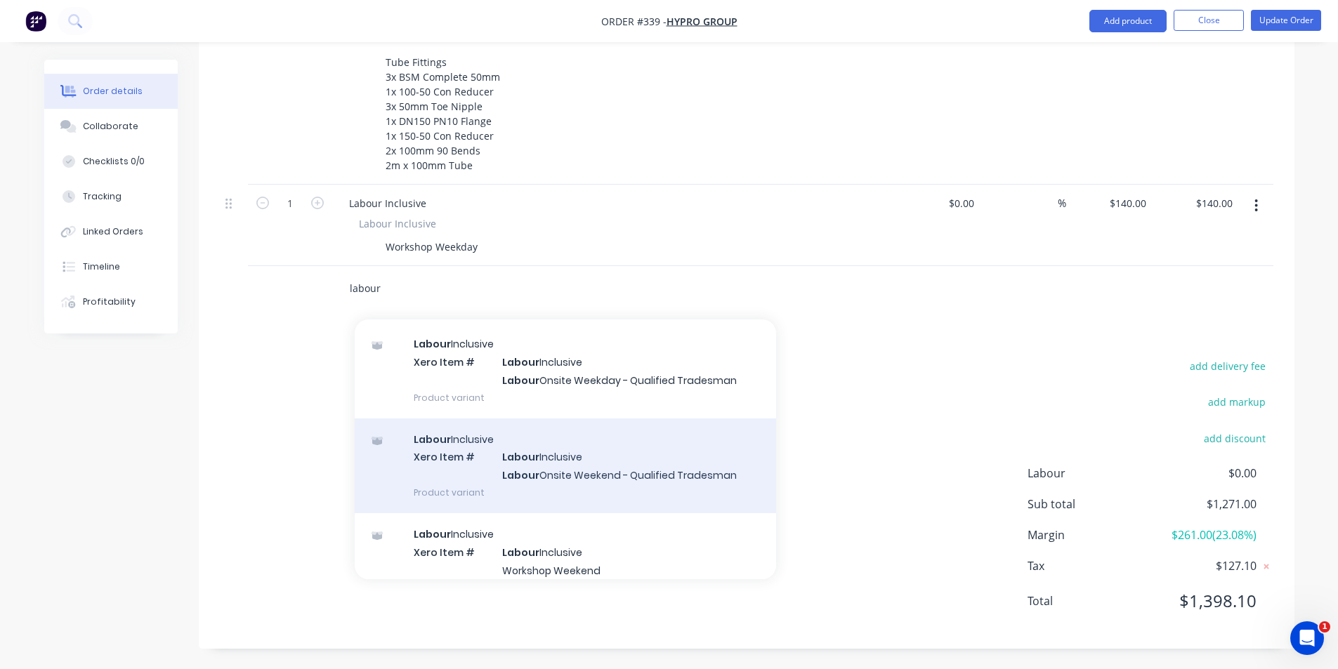
scroll to position [351, 0]
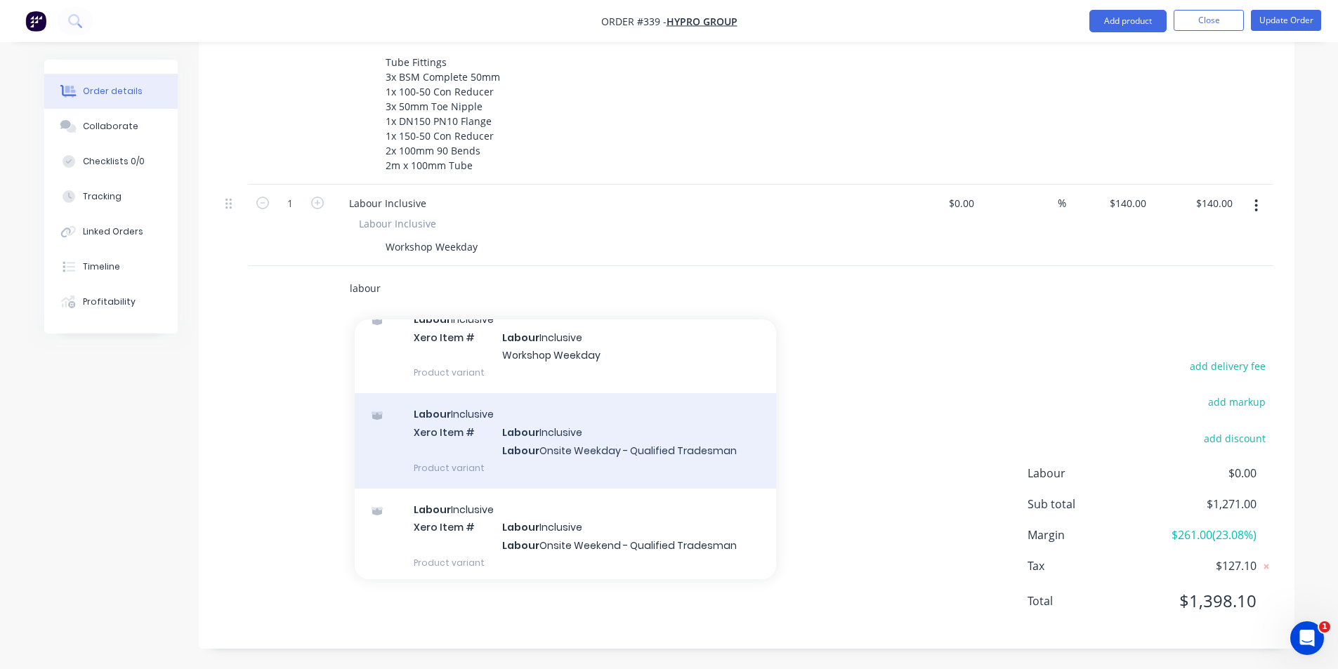
type input "labour"
click at [702, 456] on div "Labour Inclusive Xero Item # Labour Inclusive Labour Onsite Weekday - Qualified…" at bounding box center [565, 440] width 421 height 95
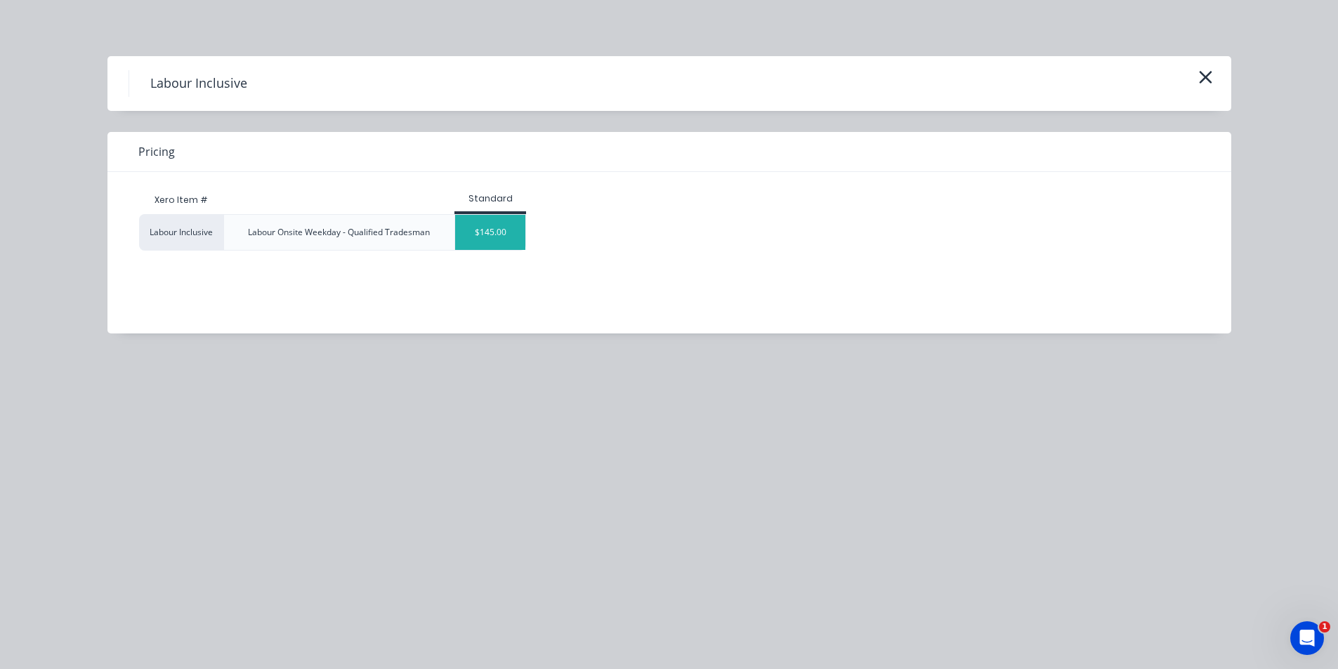
click at [468, 223] on div "$145.00" at bounding box center [490, 232] width 70 height 35
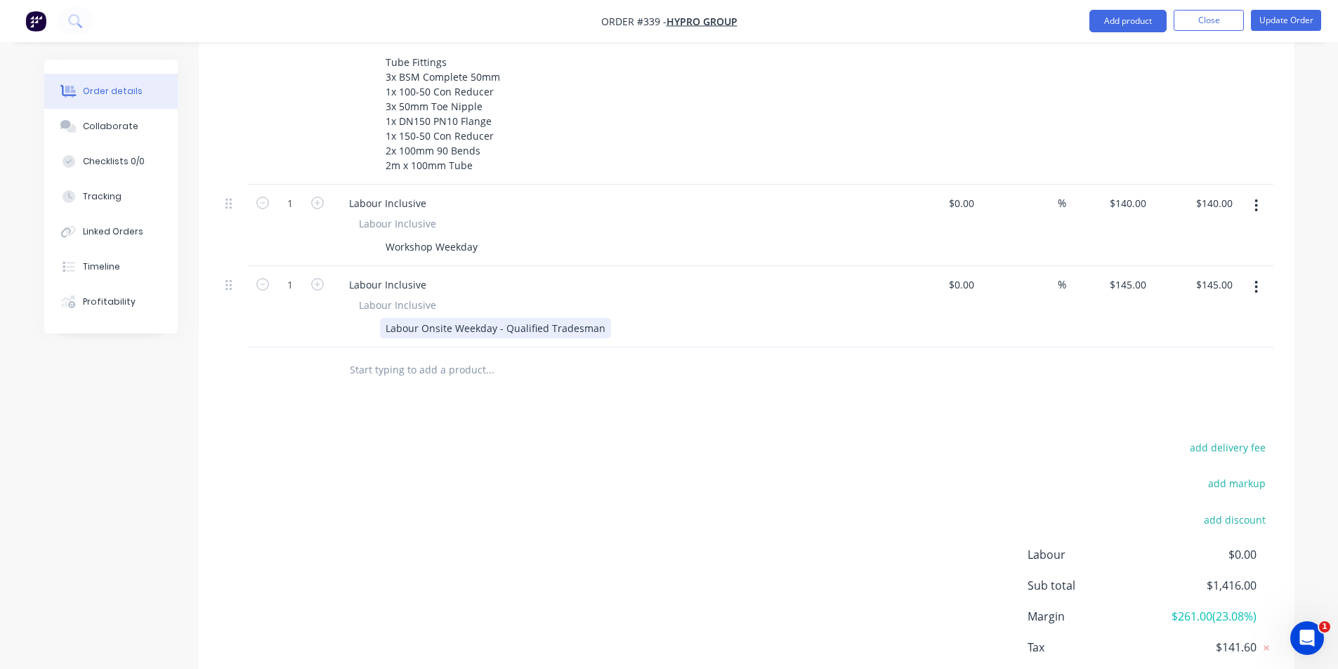
click at [501, 327] on div "Labour Onsite Weekday - Qualified Tradesman" at bounding box center [495, 328] width 231 height 20
click at [598, 327] on div "Labour Onsite Weekday - Qualified Tradesman" at bounding box center [495, 328] width 231 height 20
click at [479, 246] on div "Workshop Weekday" at bounding box center [431, 247] width 103 height 20
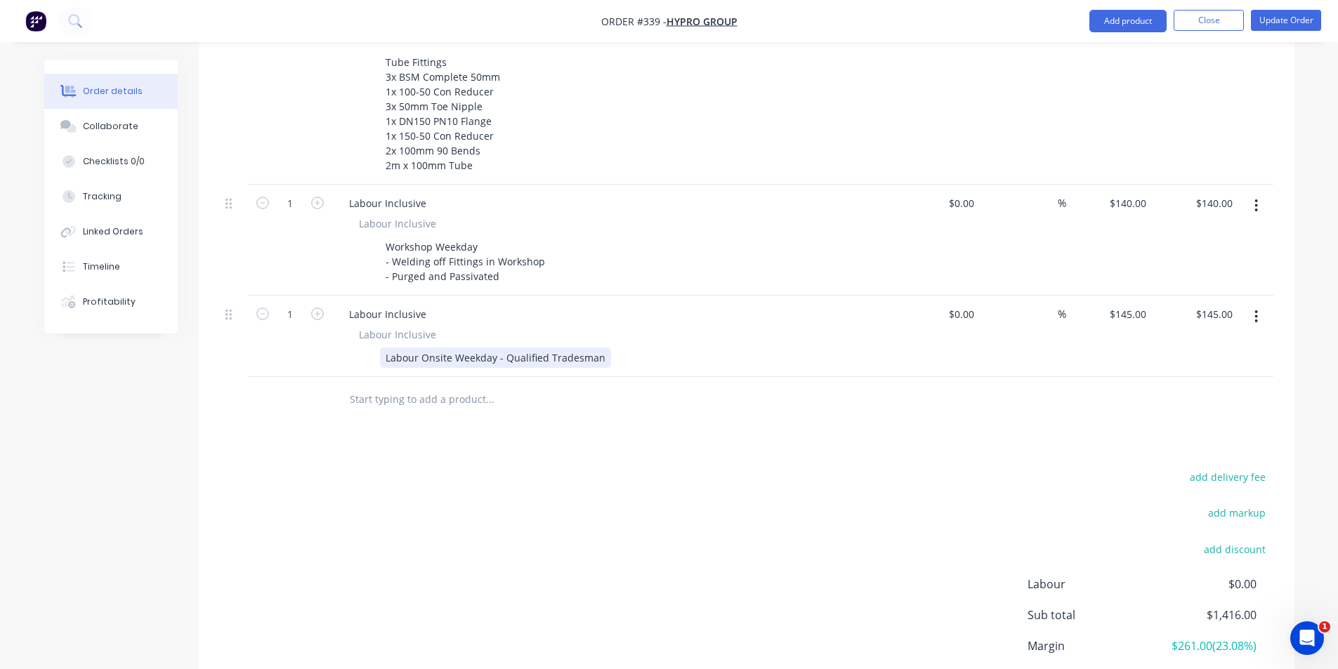
drag, startPoint x: 592, startPoint y: 353, endPoint x: 605, endPoint y: 353, distance: 13.3
click at [596, 353] on div "Labour Onsite Weekday - Qualified Tradesman" at bounding box center [495, 358] width 231 height 20
click at [605, 353] on div "Labour Onsite Weekday - Qualified Tradesman" at bounding box center [610, 358] width 514 height 20
click at [600, 353] on div "Labour Onsite Weekday - Qualified Tradesman" at bounding box center [495, 358] width 231 height 20
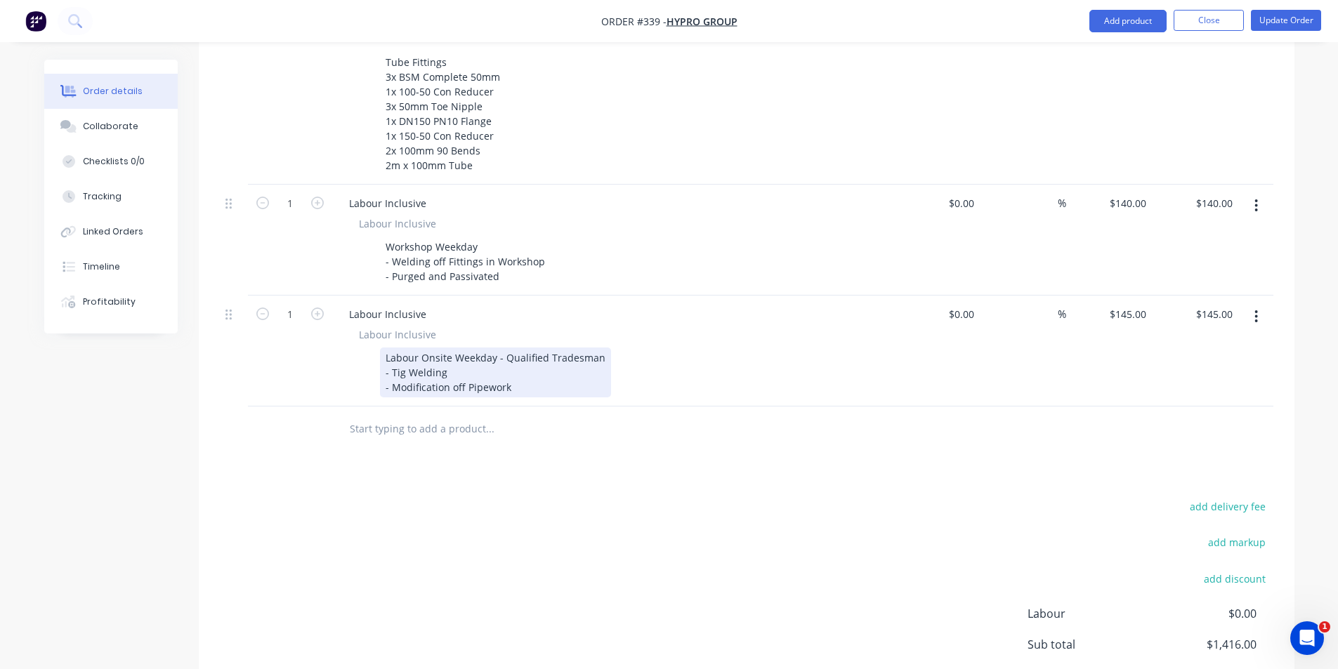
click at [398, 367] on div "Labour Onsite Weekday - Qualified Tradesman - Tig Welding - Modification off Pi…" at bounding box center [495, 373] width 231 height 50
drag, startPoint x: 398, startPoint y: 367, endPoint x: 661, endPoint y: 441, distance: 272.8
click at [661, 441] on div at bounding box center [548, 429] width 421 height 28
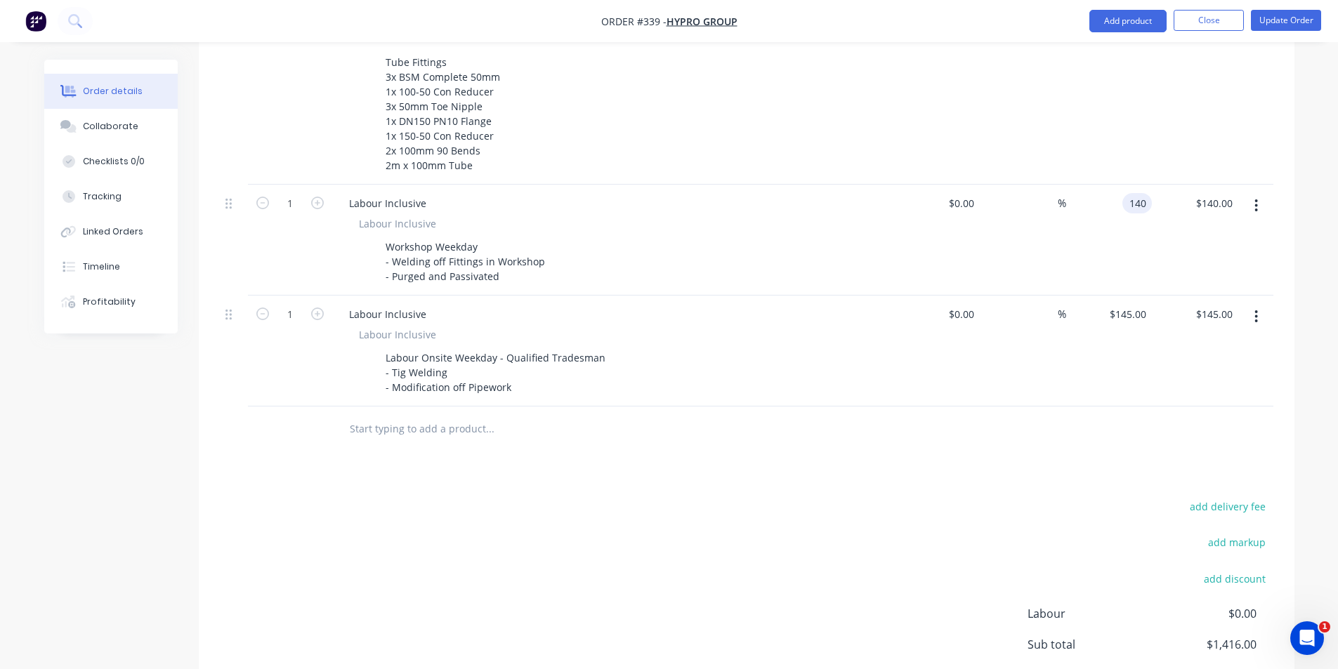
click at [1130, 198] on input "140" at bounding box center [1140, 203] width 24 height 20
type input "$120.00"
click at [1124, 305] on div "145 $145.00" at bounding box center [1109, 351] width 86 height 111
type input "$95.00"
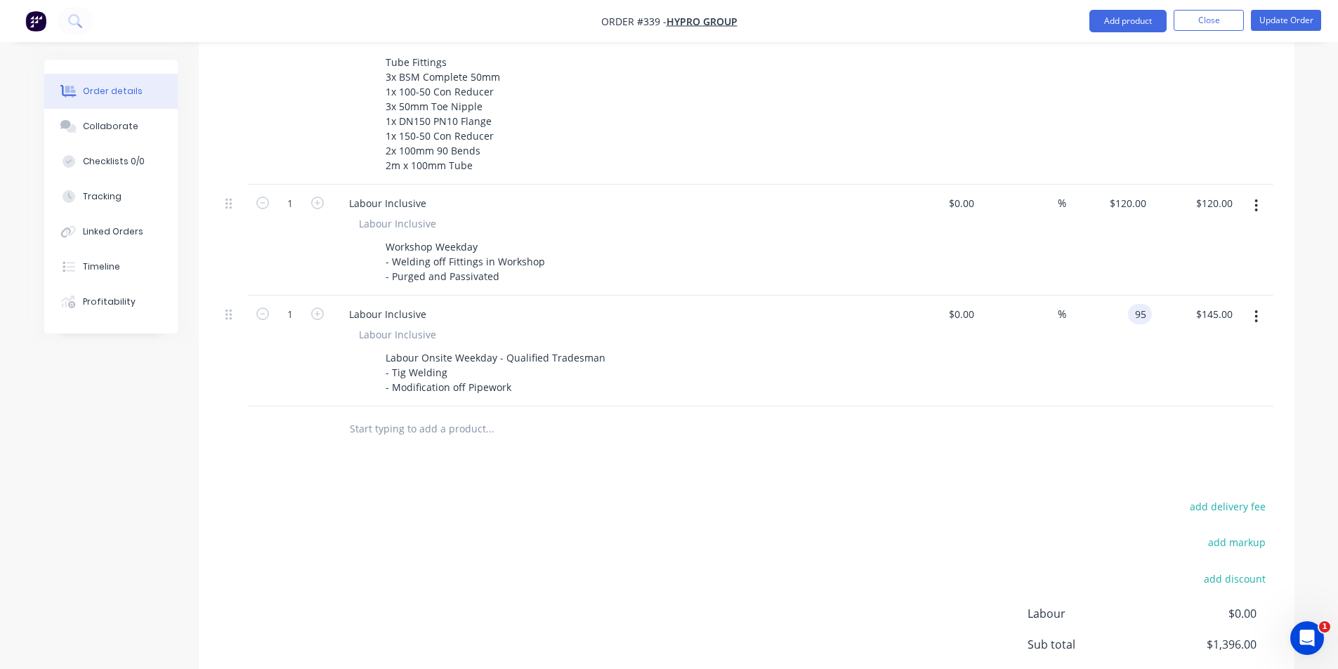
type input "$95.00"
click at [1124, 421] on div at bounding box center [746, 430] width 1053 height 46
click at [956, 320] on div at bounding box center [937, 351] width 86 height 111
type input "$0.00"
type input "0"
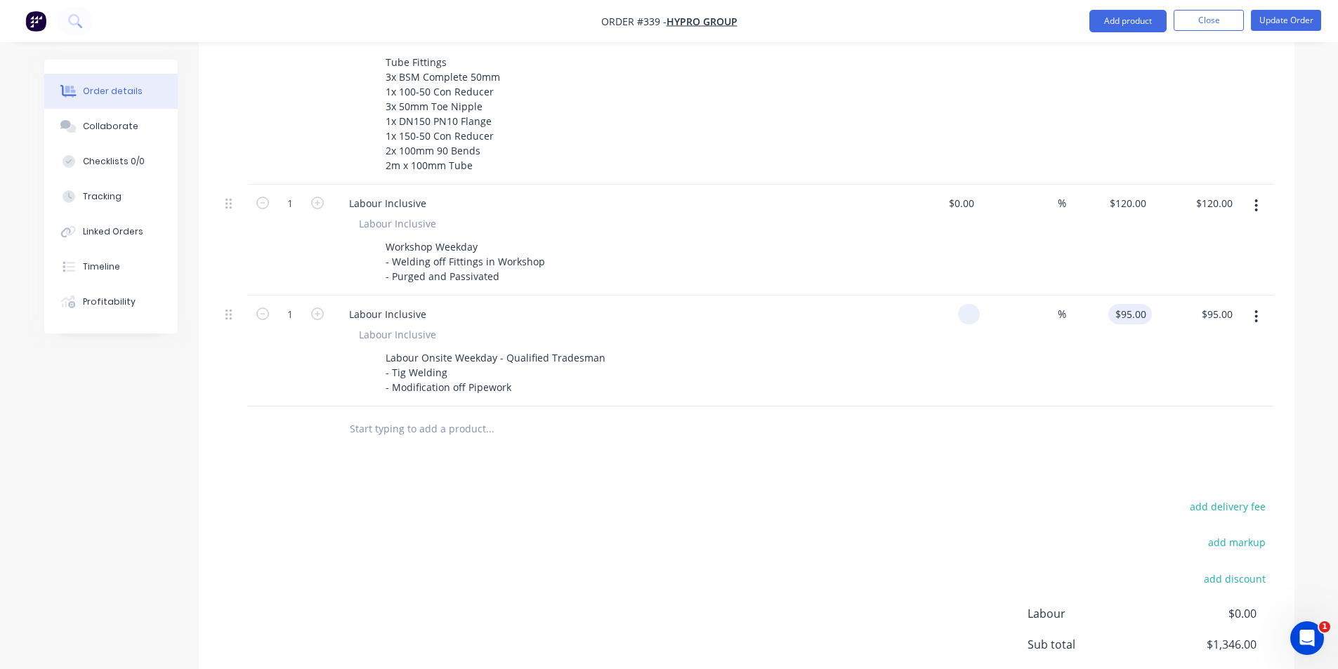
type input "$0.00"
drag, startPoint x: 1119, startPoint y: 313, endPoint x: 1136, endPoint y: 312, distance: 16.9
click at [1136, 312] on input "0" at bounding box center [1144, 314] width 16 height 20
click at [1122, 409] on div at bounding box center [746, 430] width 1053 height 46
click at [1141, 308] on input "$0.00" at bounding box center [1135, 314] width 32 height 20
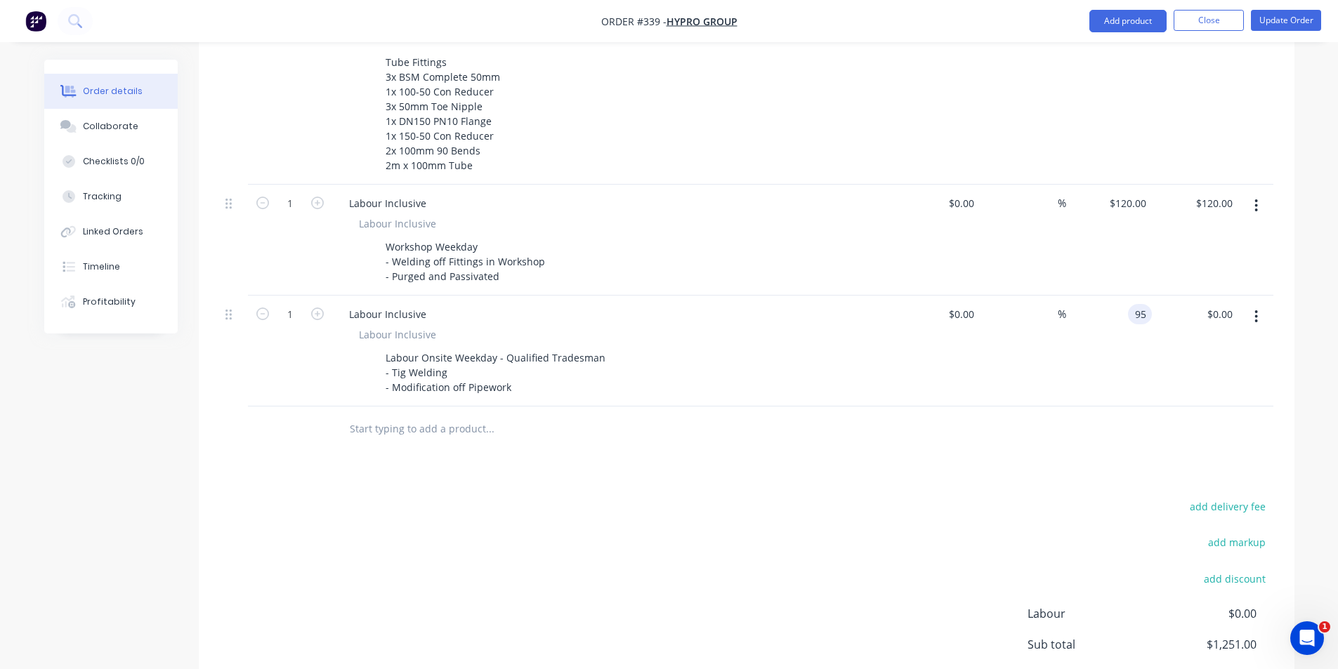
type input "$95.00"
click at [1104, 514] on div "add delivery fee" at bounding box center [1186, 515] width 176 height 36
click at [317, 318] on icon "button" at bounding box center [317, 314] width 13 height 13
type input "2"
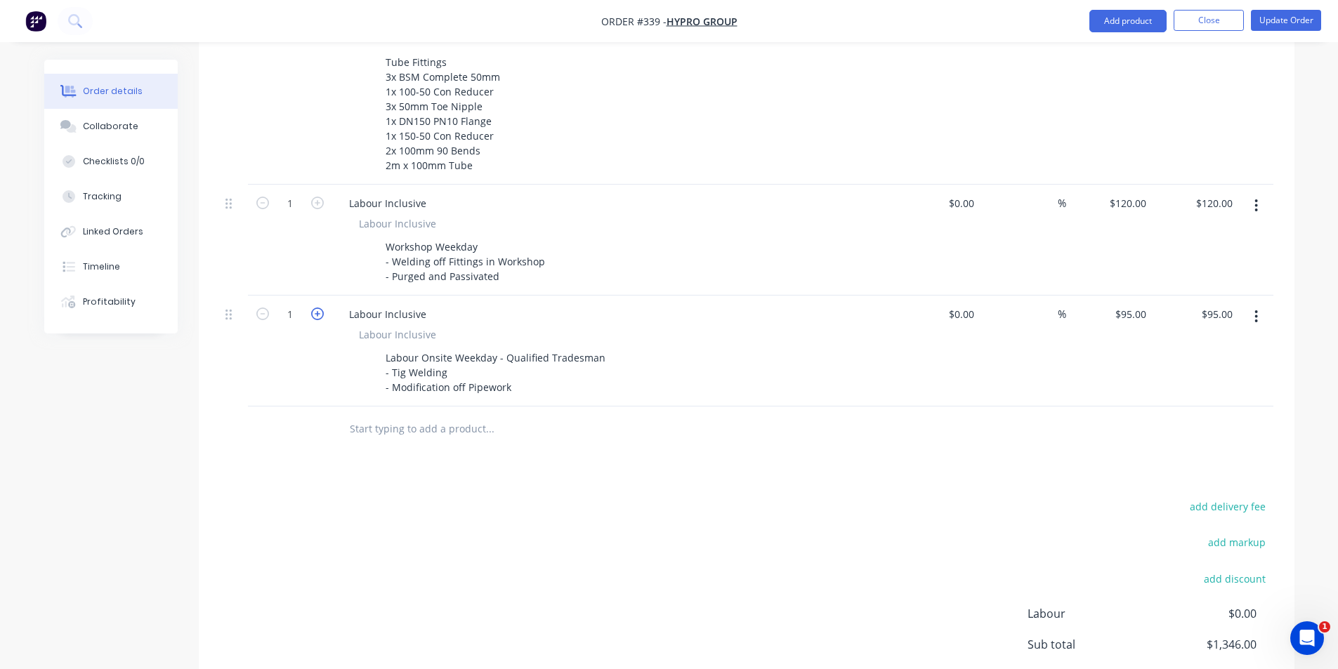
type input "$190.00"
click at [317, 318] on icon "button" at bounding box center [317, 314] width 13 height 13
type input "3"
type input "$285.00"
click at [317, 318] on icon "button" at bounding box center [317, 314] width 13 height 13
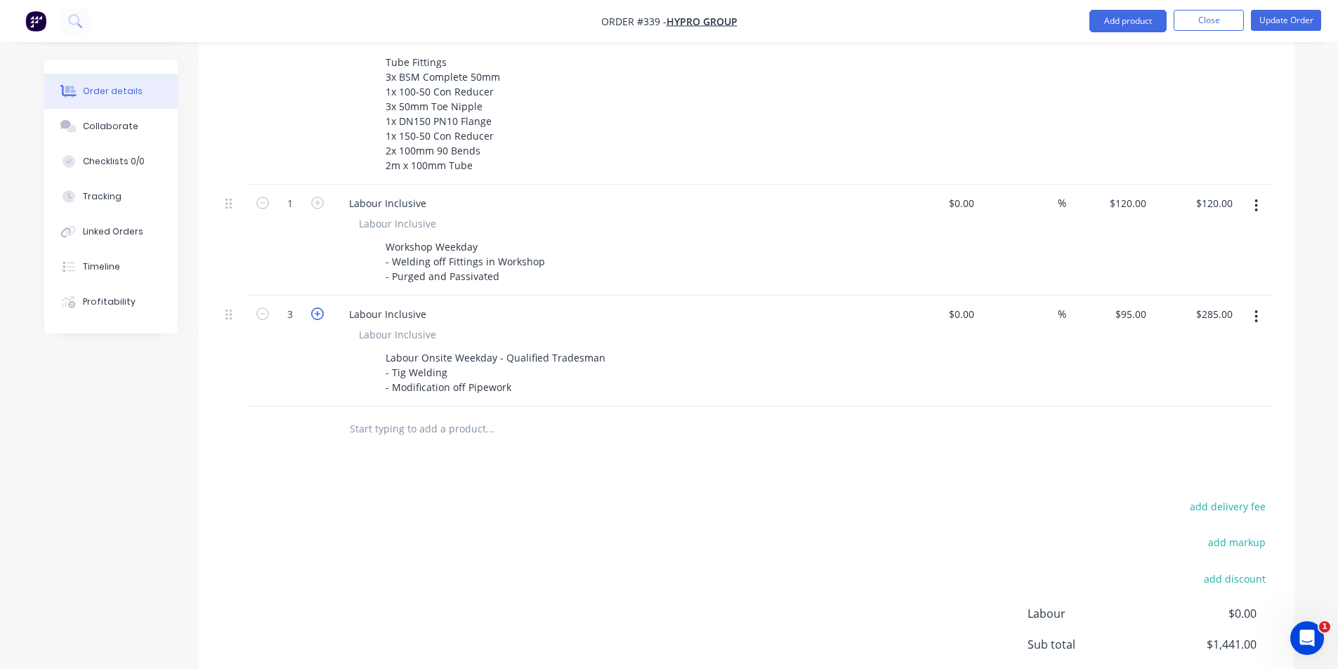
type input "4"
type input "$380.00"
click at [317, 318] on icon "button" at bounding box center [317, 314] width 13 height 13
type input "5"
type input "$475.00"
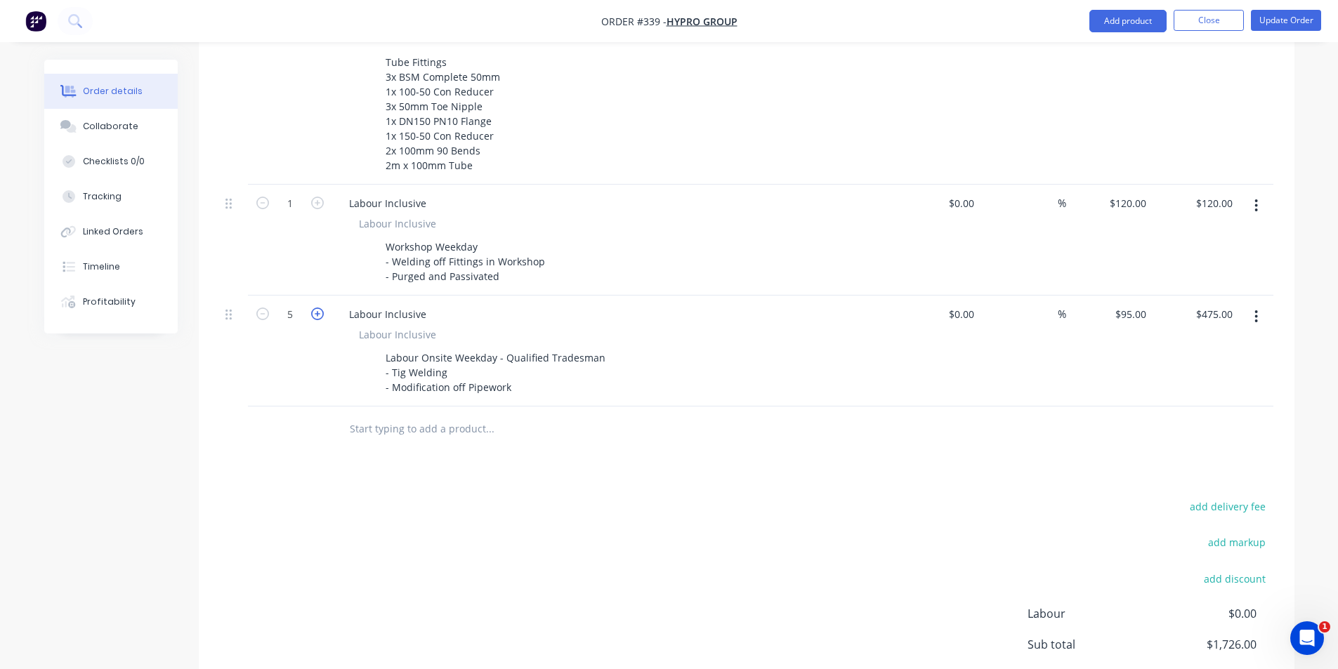
click at [317, 318] on icon "button" at bounding box center [317, 314] width 13 height 13
type input "6"
type input "$570.00"
click at [317, 318] on icon "button" at bounding box center [317, 314] width 13 height 13
type input "7"
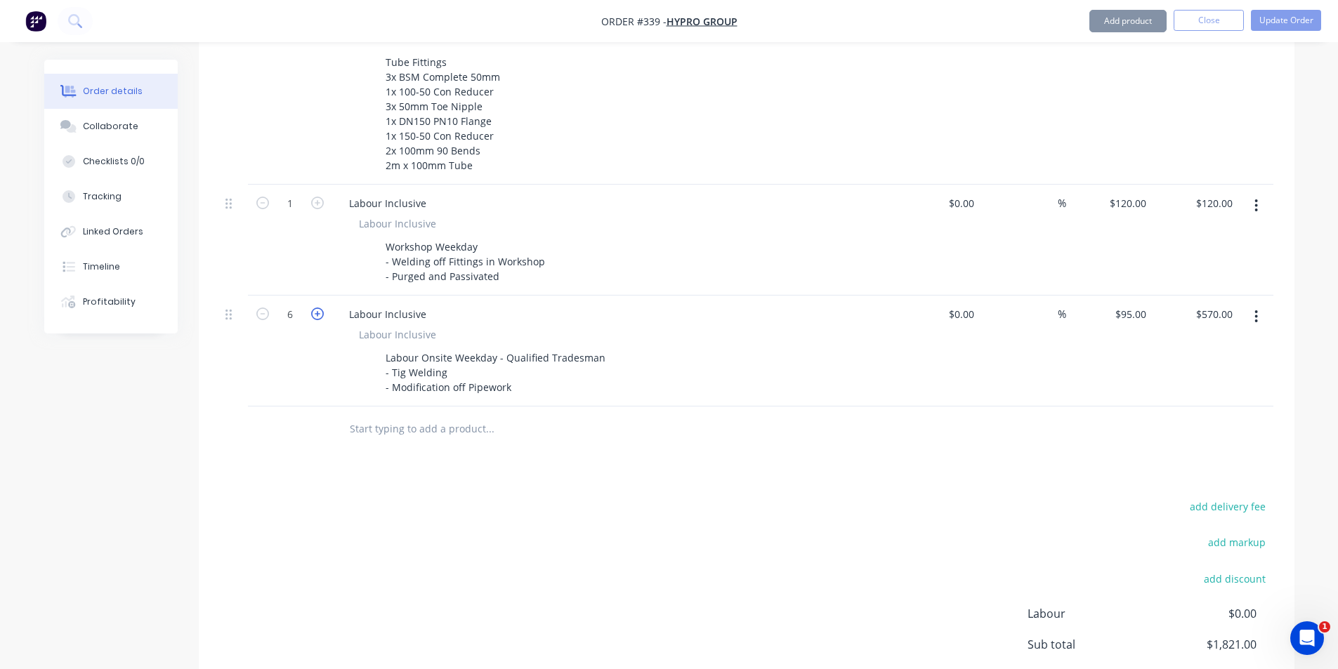
type input "$665.00"
click at [317, 318] on icon "button" at bounding box center [317, 314] width 13 height 13
type input "8"
type input "$760.00"
click at [317, 318] on icon "button" at bounding box center [317, 314] width 13 height 13
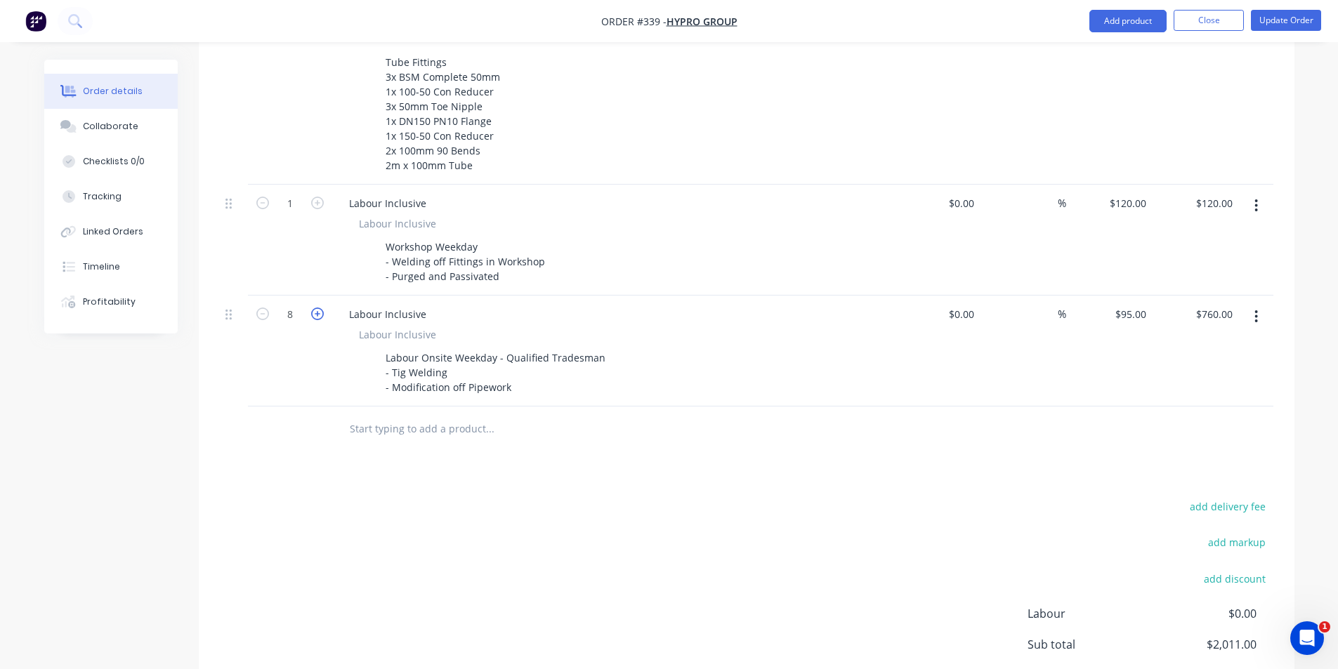
type input "9"
type input "$855.00"
click at [317, 318] on icon "button" at bounding box center [317, 314] width 13 height 13
type input "10"
type input "$950.00"
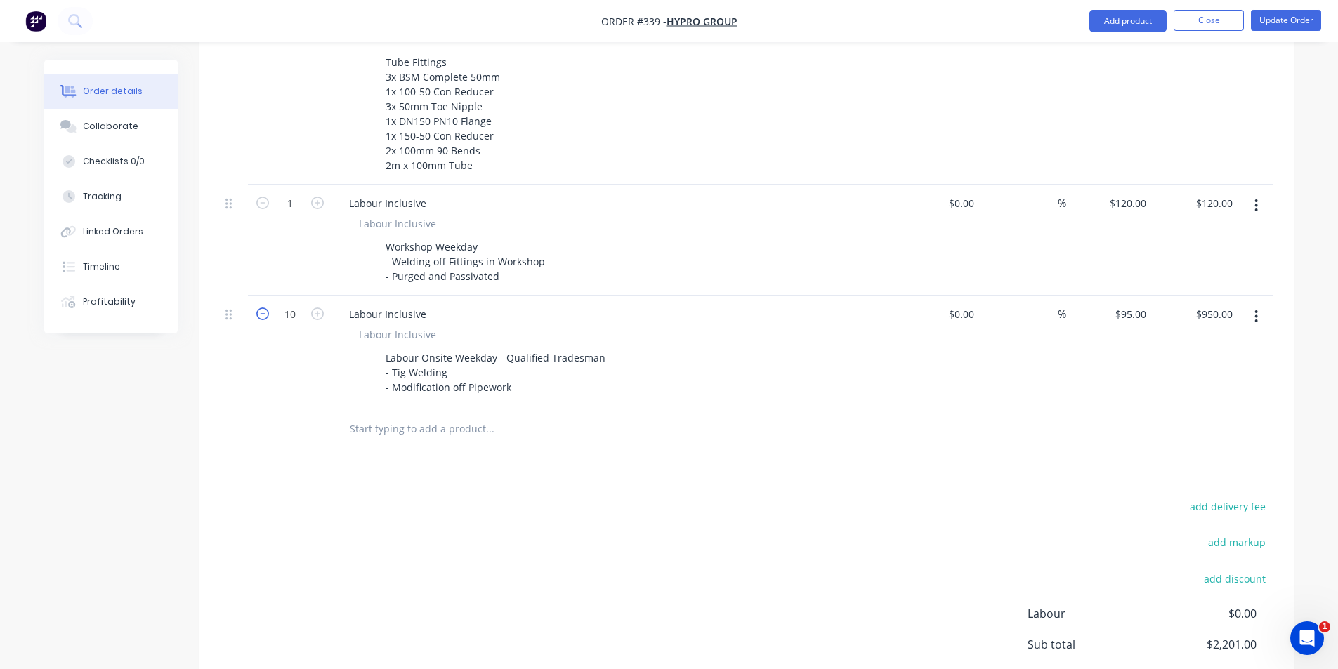
click at [268, 312] on icon "button" at bounding box center [262, 314] width 13 height 13
type input "9"
type input "$855.00"
click at [268, 312] on icon "button" at bounding box center [262, 314] width 13 height 13
type input "8"
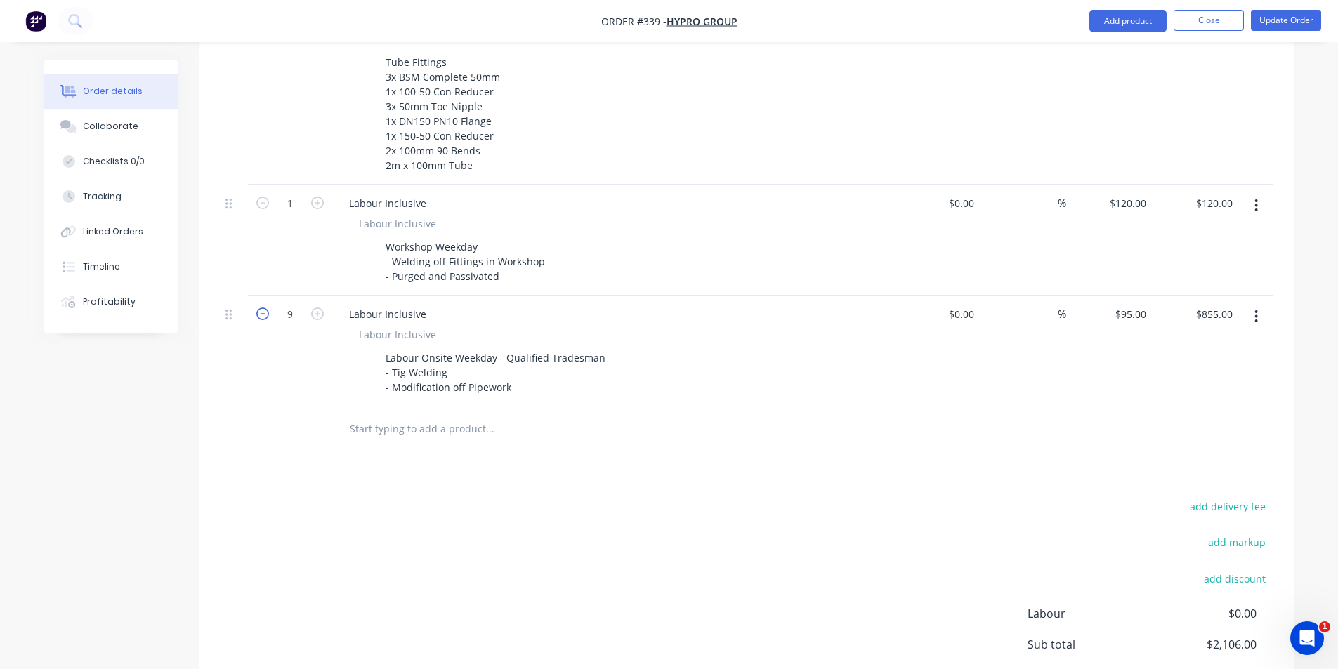
type input "$760.00"
click at [317, 197] on icon "button" at bounding box center [317, 203] width 13 height 13
type input "2"
type input "$240.00"
click at [317, 197] on icon "button" at bounding box center [317, 203] width 13 height 13
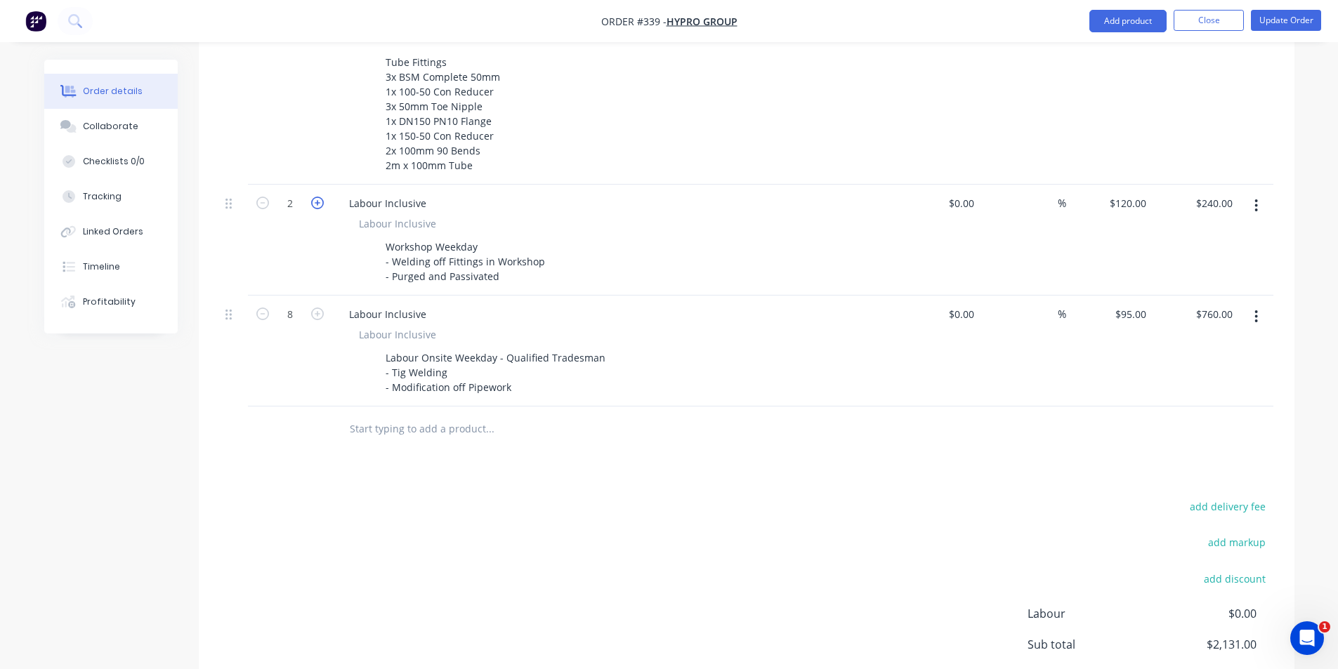
type input "3"
type input "$360.00"
click at [317, 197] on icon "button" at bounding box center [317, 203] width 13 height 13
type input "4"
type input "$480.00"
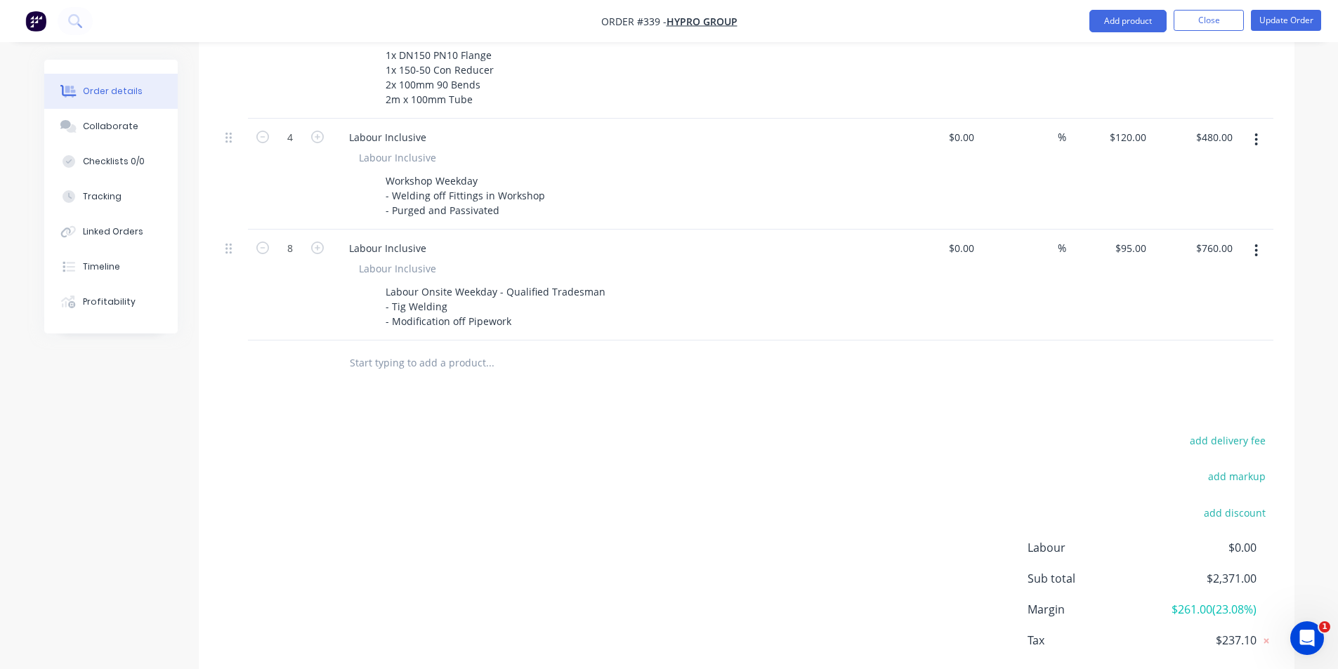
scroll to position [612, 0]
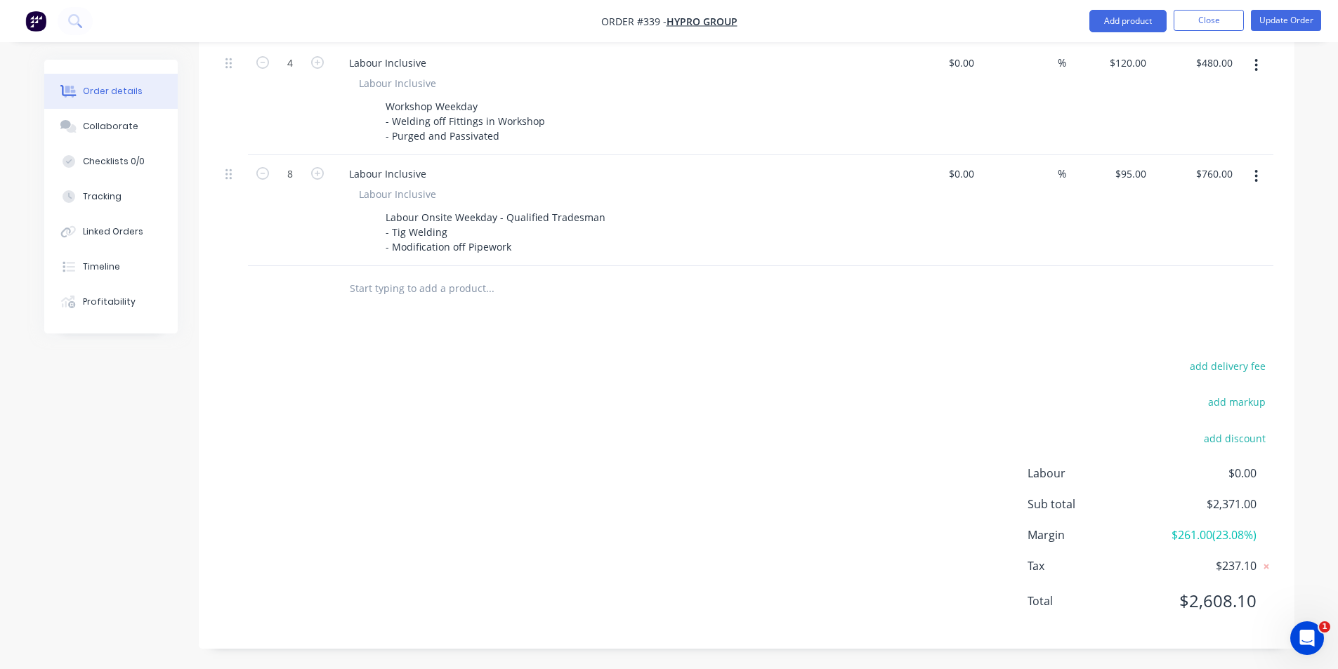
click at [715, 464] on div "add delivery fee add markup add discount Labour $0.00 Sub total $2,371.00 Margi…" at bounding box center [746, 492] width 1053 height 271
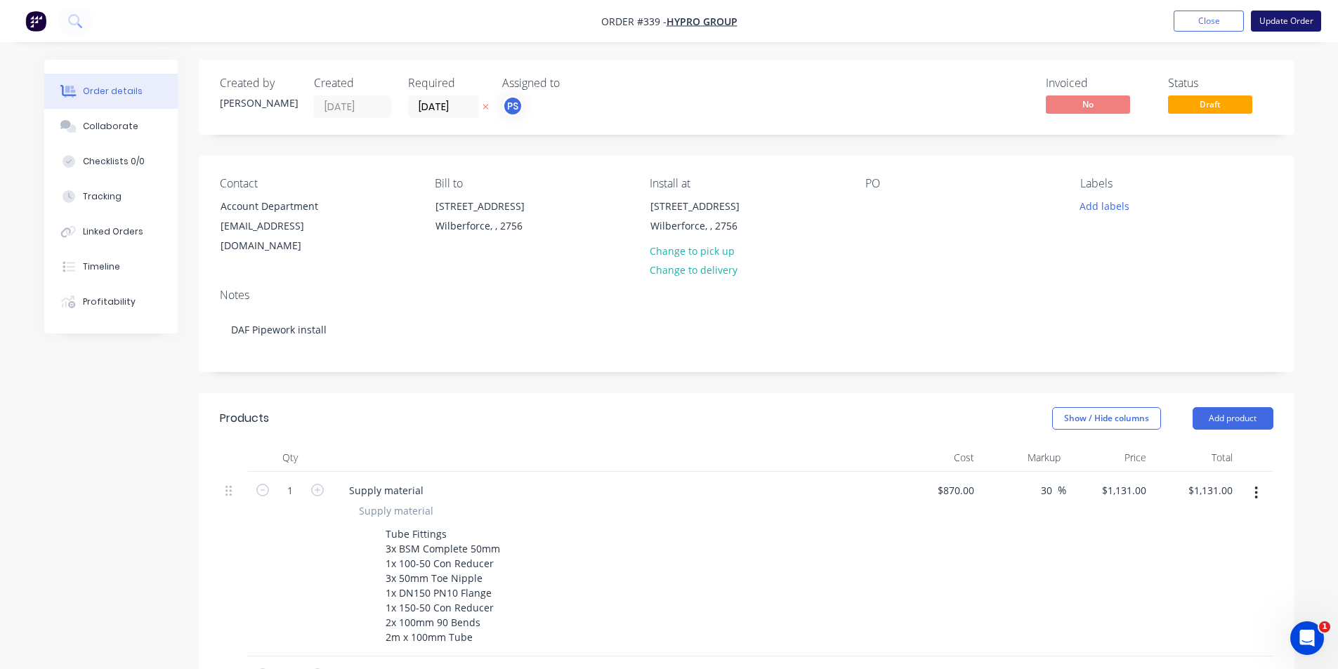
click at [1280, 29] on button "Update Order" at bounding box center [1286, 21] width 70 height 21
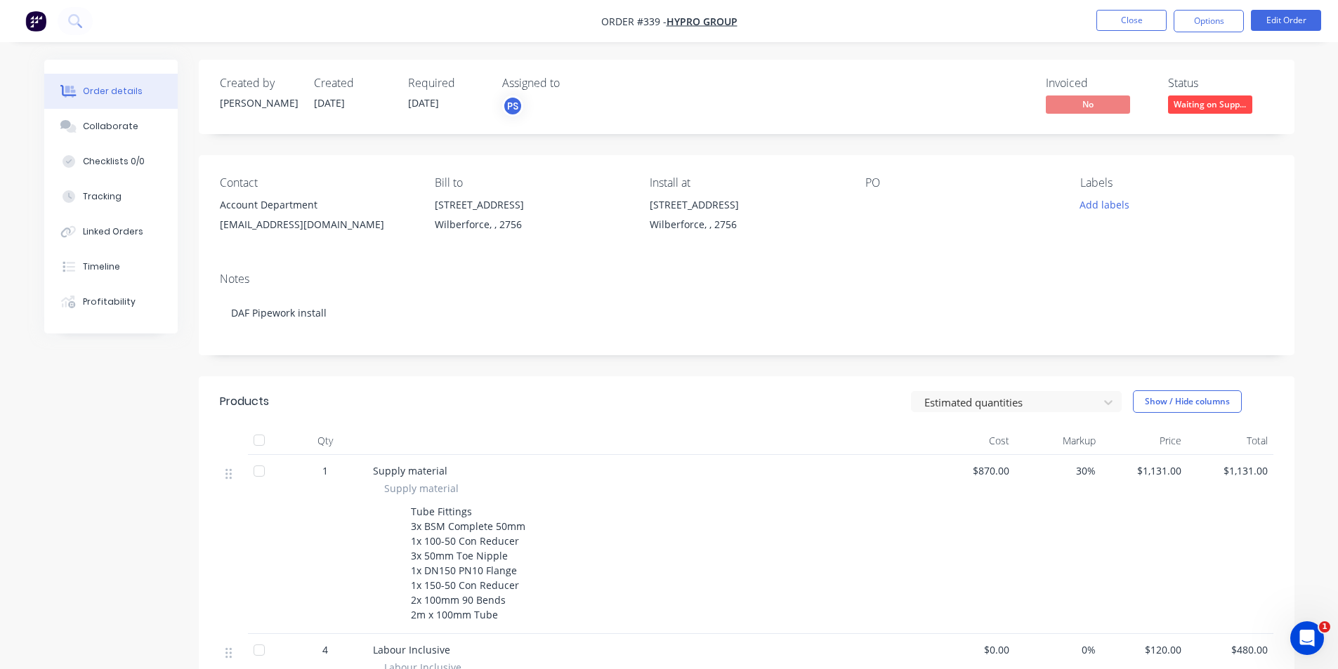
drag, startPoint x: 405, startPoint y: 105, endPoint x: 458, endPoint y: 102, distance: 53.4
click at [458, 102] on div "Created by Peter Created 08/10/25 Required 19/10/25 Assigned to PS" at bounding box center [431, 97] width 423 height 41
click at [458, 102] on div "Required 19/10/25" at bounding box center [446, 97] width 77 height 41
click at [1150, 16] on button "Close" at bounding box center [1131, 20] width 70 height 21
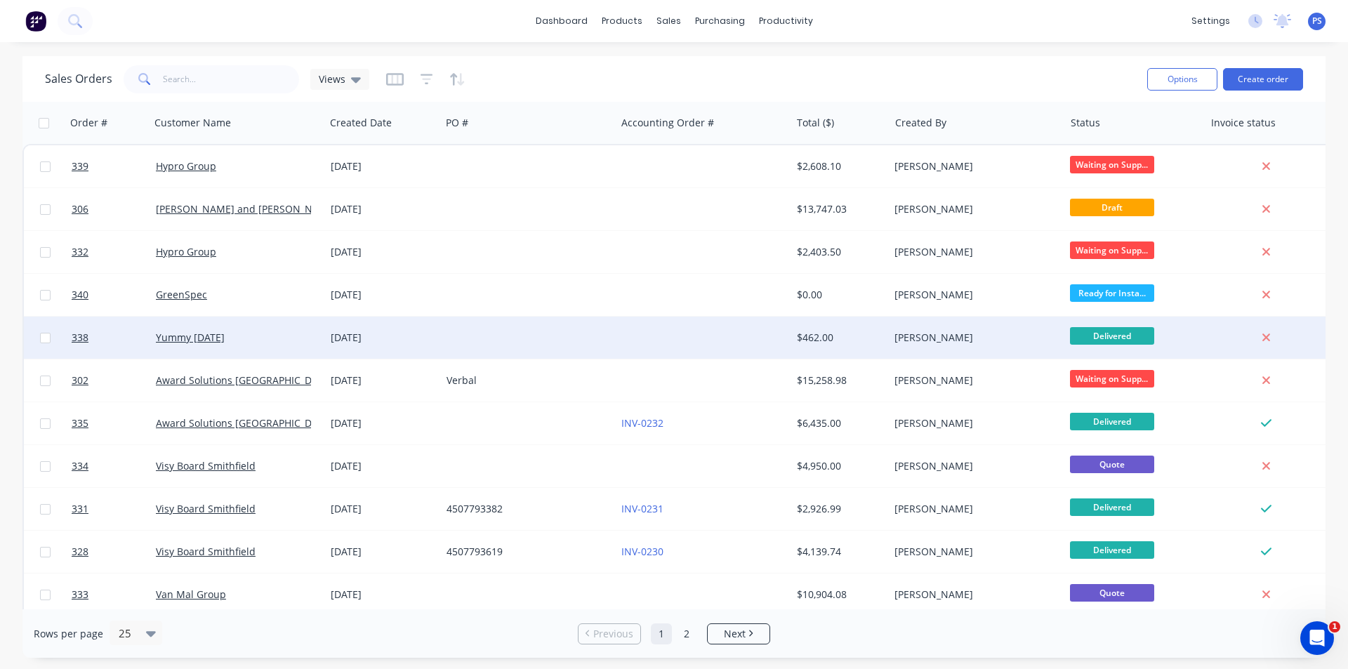
click at [570, 348] on div at bounding box center [528, 338] width 175 height 42
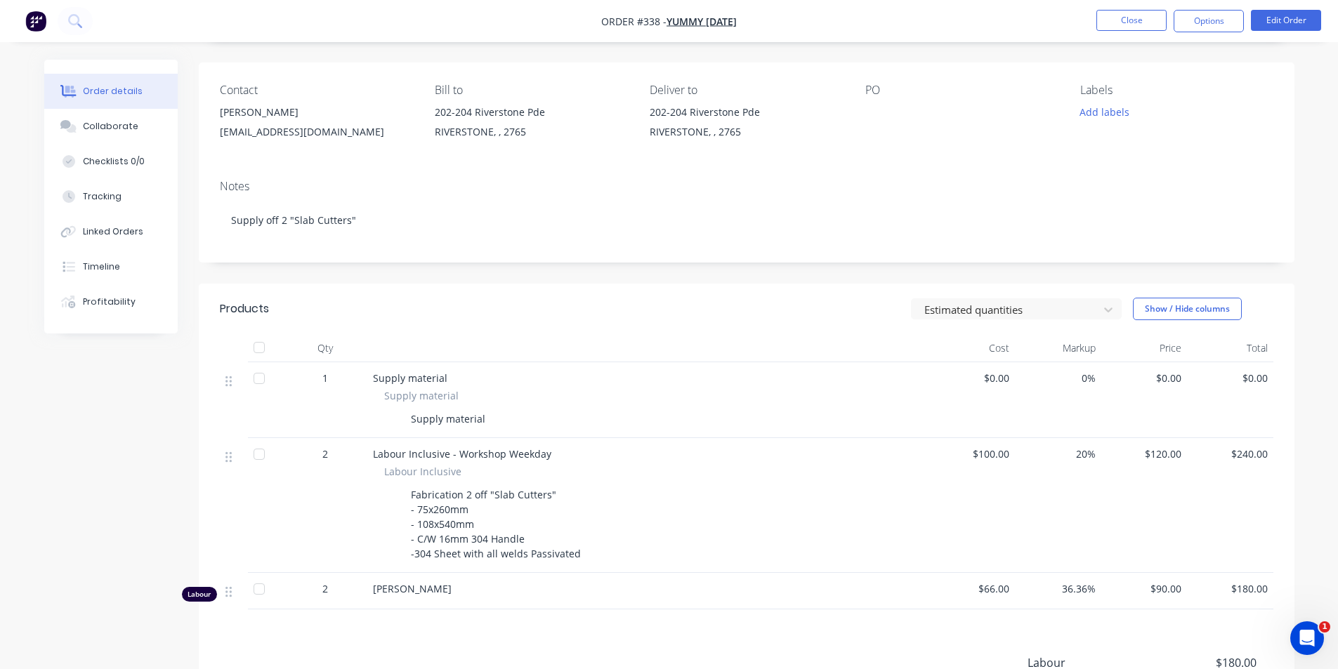
scroll to position [283, 0]
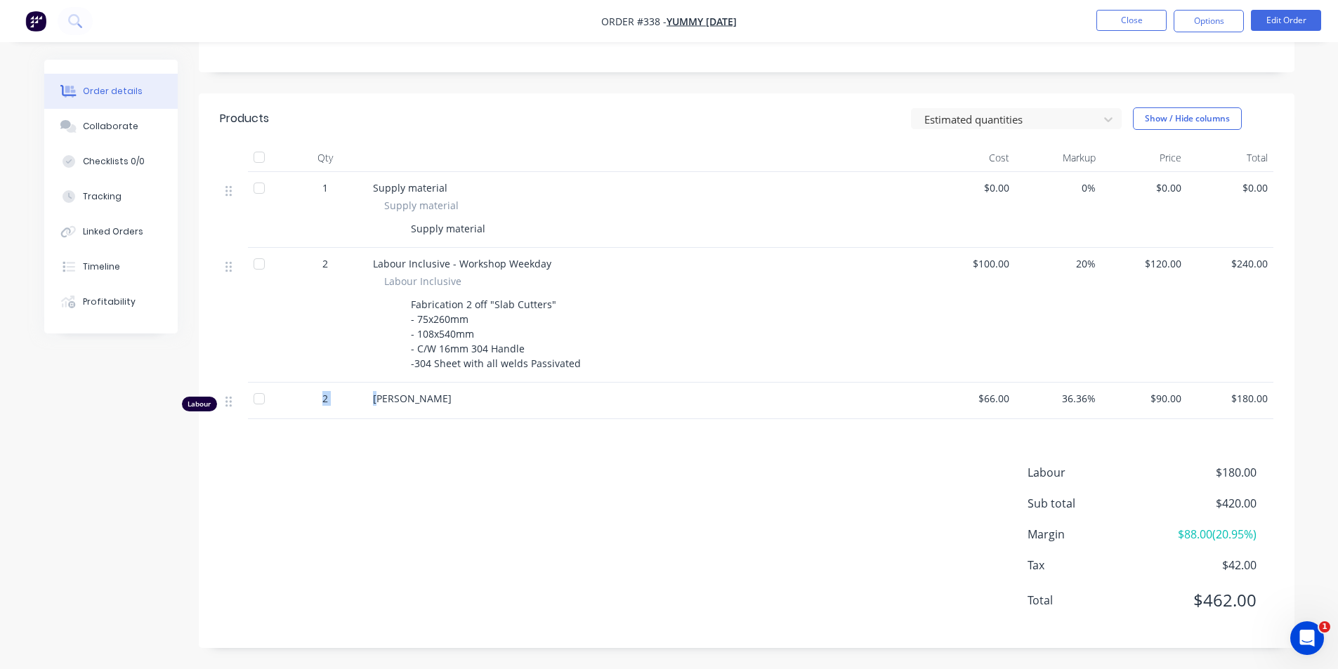
drag, startPoint x: 357, startPoint y: 402, endPoint x: 234, endPoint y: 407, distance: 123.7
click at [234, 407] on div "Labour 2 Peter Smith $66.00 36.36% $90.00 $180.00" at bounding box center [746, 401] width 1053 height 37
click at [367, 402] on div "[PERSON_NAME]" at bounding box center [648, 401] width 562 height 37
drag, startPoint x: 333, startPoint y: 400, endPoint x: 298, endPoint y: 405, distance: 35.4
click at [301, 404] on div "2" at bounding box center [325, 398] width 73 height 15
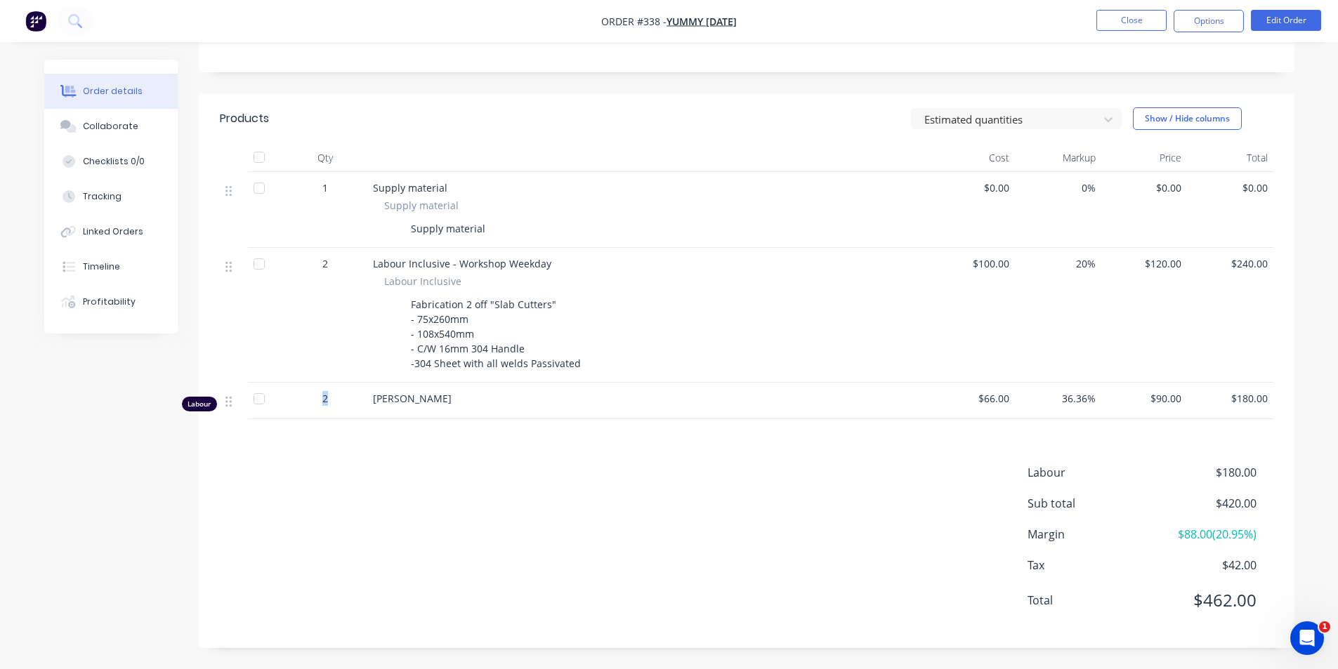
click at [313, 403] on div "2" at bounding box center [325, 398] width 73 height 15
drag, startPoint x: 316, startPoint y: 402, endPoint x: 353, endPoint y: 400, distance: 36.6
click at [353, 400] on div "2" at bounding box center [325, 398] width 73 height 15
click at [364, 400] on div "2" at bounding box center [325, 401] width 84 height 37
drag, startPoint x: 364, startPoint y: 400, endPoint x: 319, endPoint y: 405, distance: 45.2
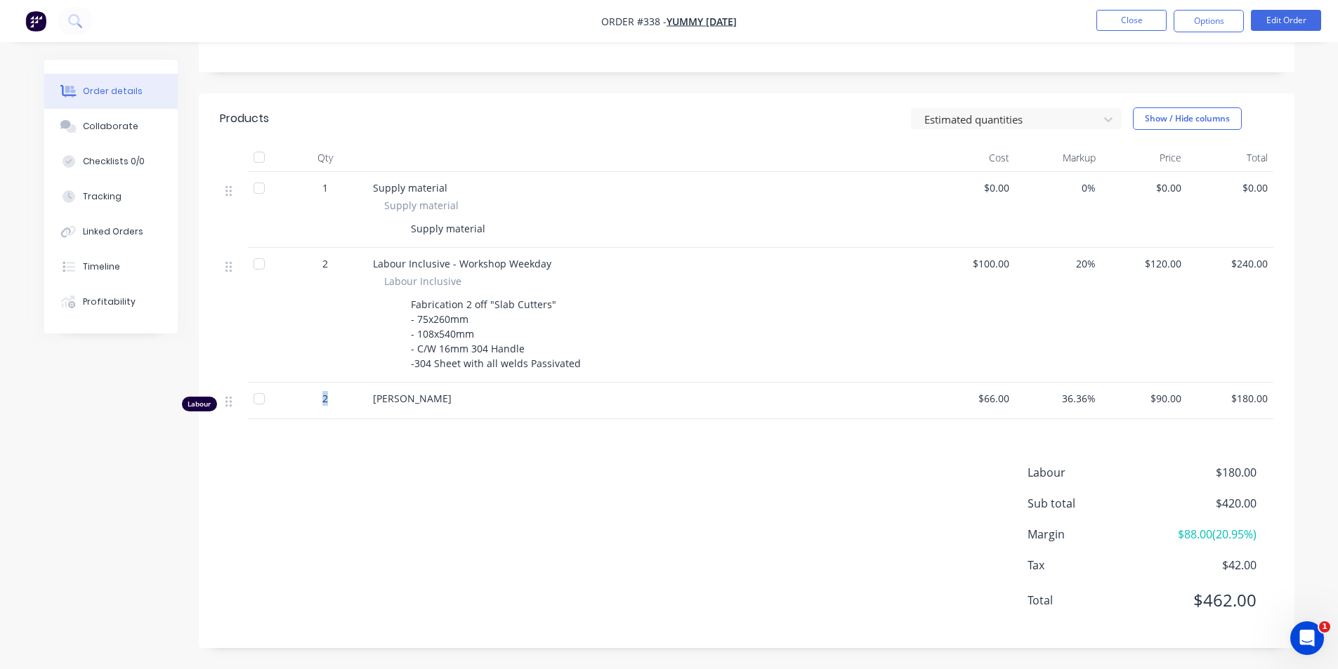
click at [319, 405] on div "2" at bounding box center [325, 401] width 84 height 37
click at [319, 405] on div "2" at bounding box center [325, 398] width 73 height 15
drag, startPoint x: 319, startPoint y: 405, endPoint x: 350, endPoint y: 398, distance: 32.2
click at [347, 398] on div "2" at bounding box center [325, 398] width 73 height 15
click at [350, 398] on div "2" at bounding box center [325, 398] width 73 height 15
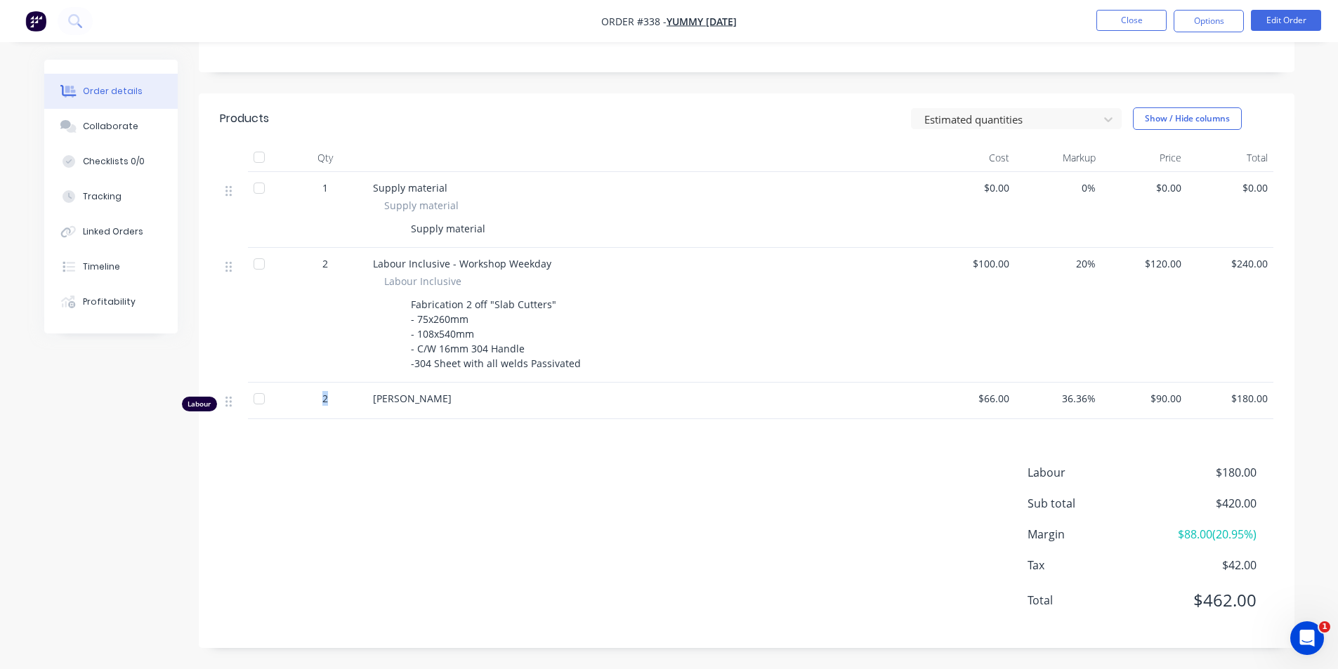
drag, startPoint x: 337, startPoint y: 398, endPoint x: 299, endPoint y: 402, distance: 38.1
click at [299, 402] on div "2" at bounding box center [325, 398] width 73 height 15
drag, startPoint x: 310, startPoint y: 400, endPoint x: 342, endPoint y: 398, distance: 32.4
click at [322, 400] on div "2" at bounding box center [325, 398] width 73 height 15
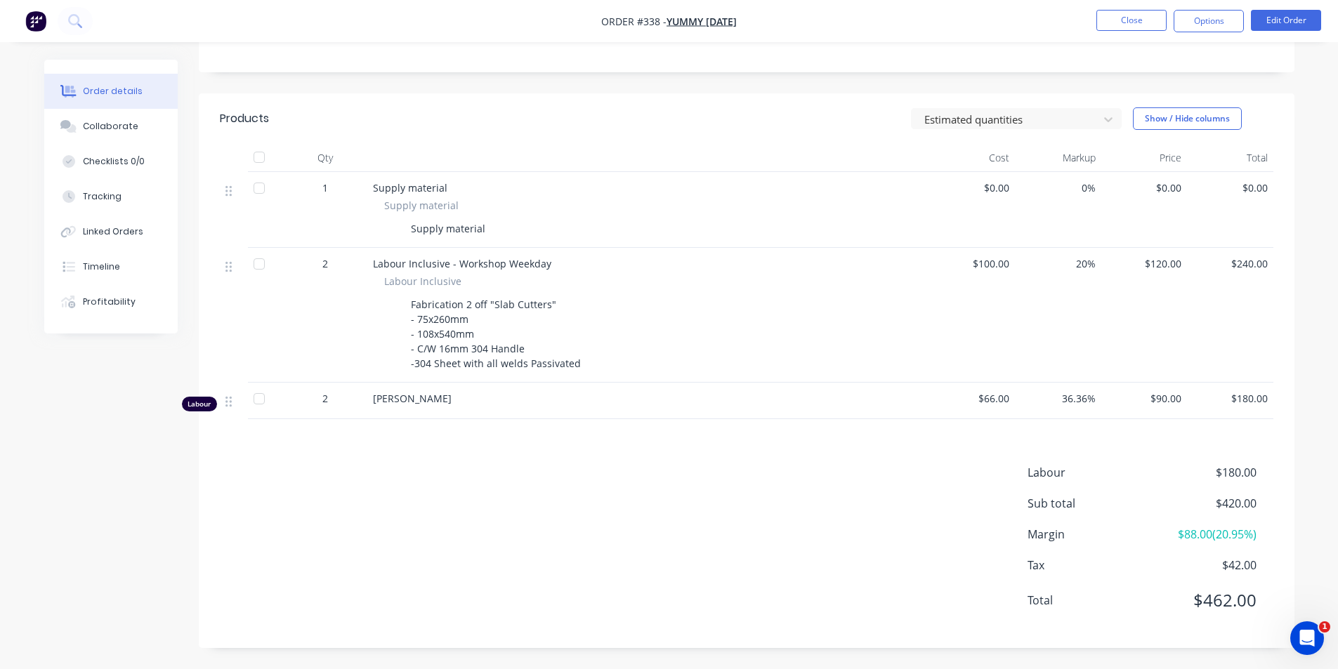
click at [342, 398] on div "2" at bounding box center [325, 398] width 73 height 15
drag, startPoint x: 342, startPoint y: 398, endPoint x: 314, endPoint y: 403, distance: 28.5
click at [314, 403] on div "2" at bounding box center [325, 398] width 73 height 15
drag, startPoint x: 314, startPoint y: 403, endPoint x: 344, endPoint y: 397, distance: 30.7
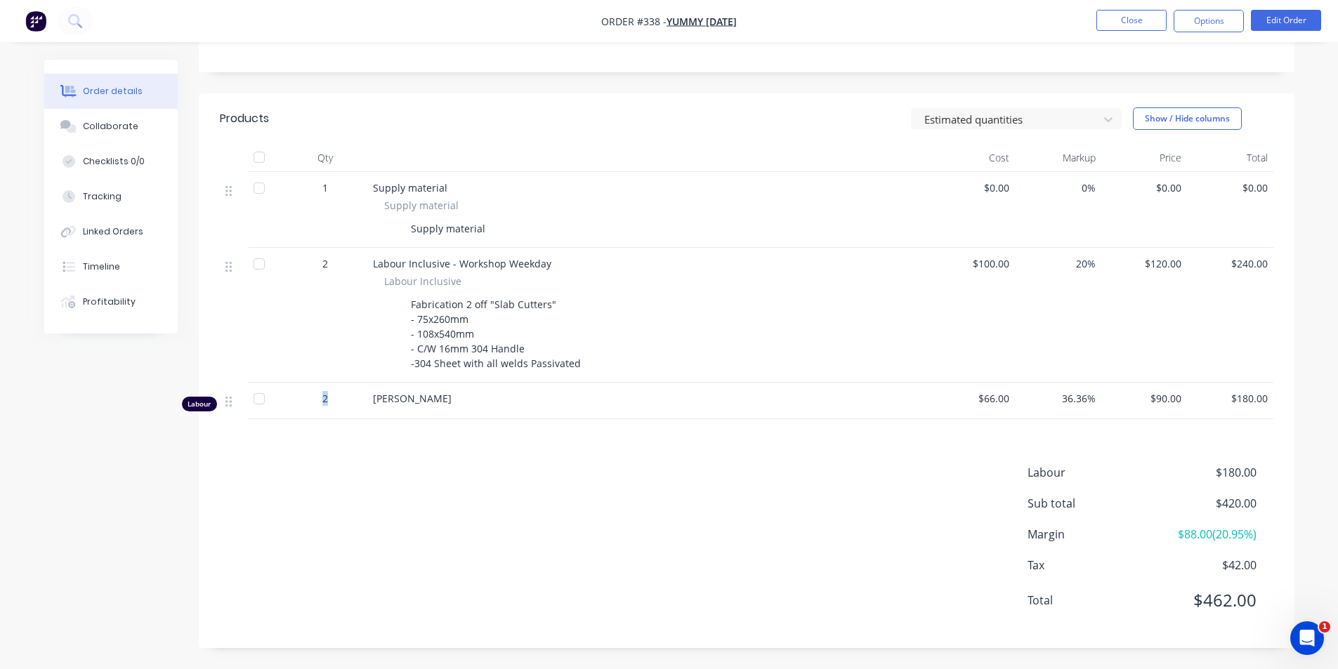
click at [344, 397] on div "2" at bounding box center [325, 398] width 73 height 15
drag, startPoint x: 336, startPoint y: 397, endPoint x: 312, endPoint y: 400, distance: 24.7
click at [314, 400] on div "2" at bounding box center [325, 398] width 73 height 15
click at [309, 401] on div "2" at bounding box center [325, 398] width 73 height 15
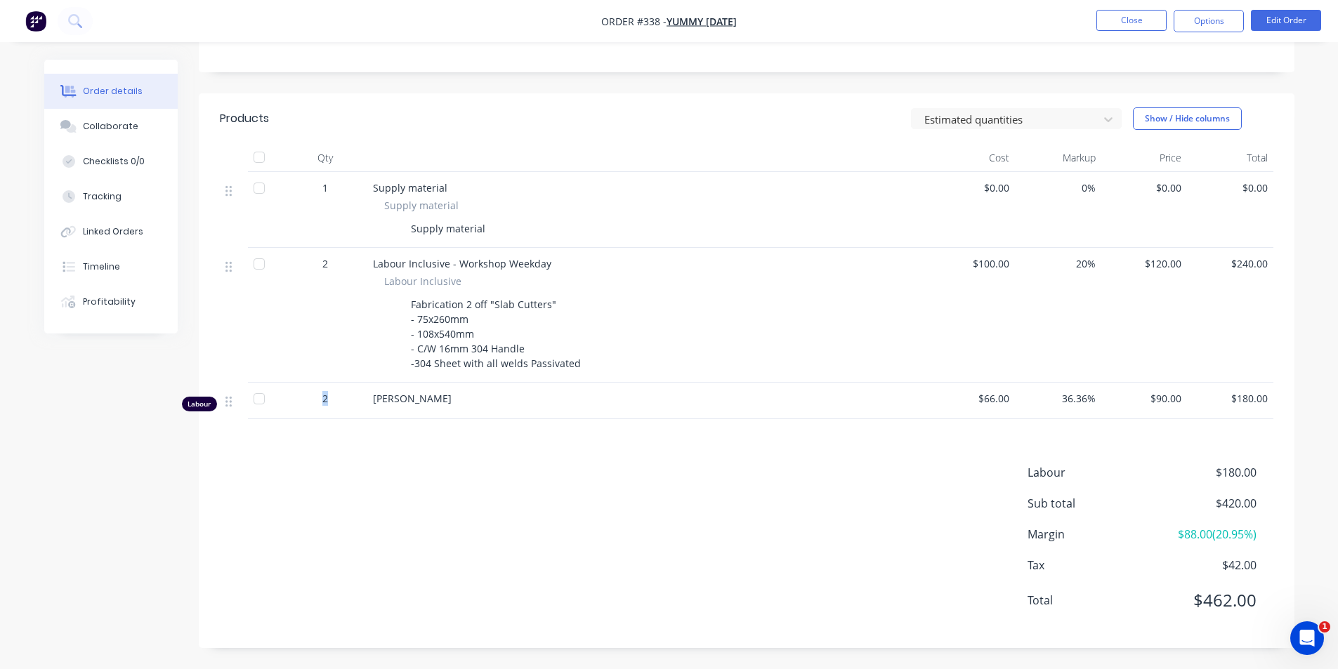
drag, startPoint x: 309, startPoint y: 401, endPoint x: 350, endPoint y: 397, distance: 41.6
click at [350, 397] on div "2" at bounding box center [325, 398] width 73 height 15
drag, startPoint x: 350, startPoint y: 397, endPoint x: 307, endPoint y: 401, distance: 43.7
click at [307, 401] on div "2" at bounding box center [325, 398] width 73 height 15
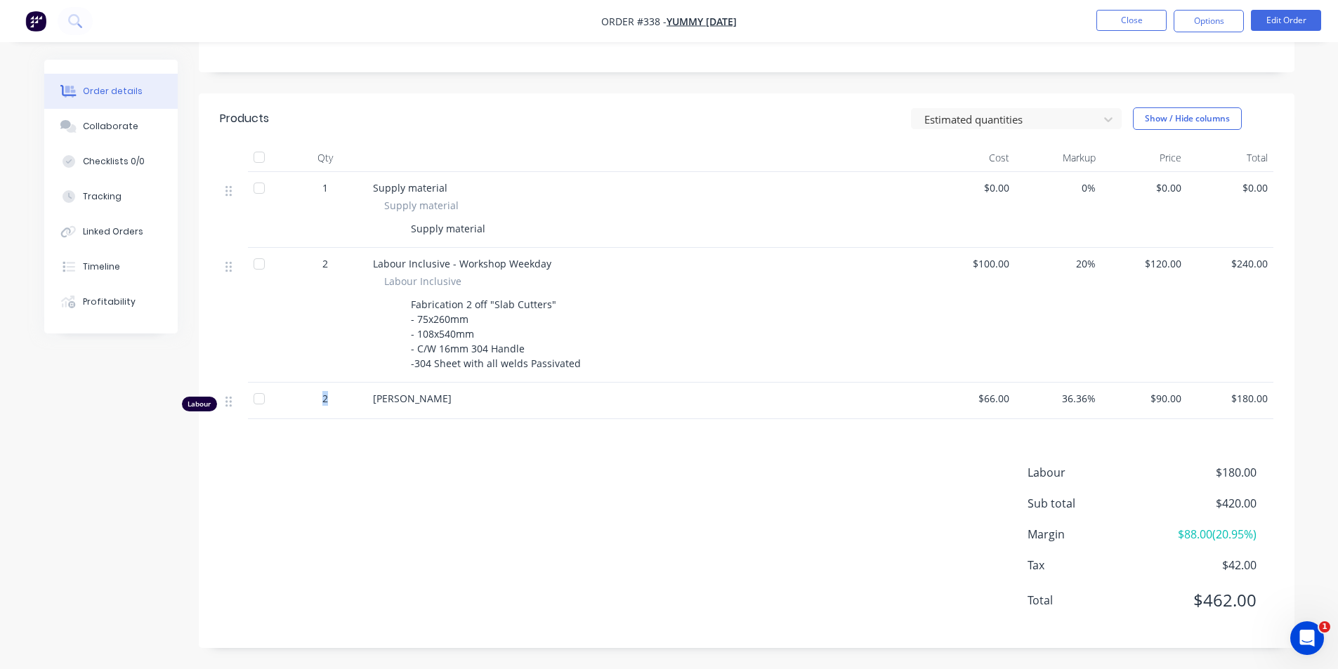
click at [307, 401] on div "2" at bounding box center [325, 398] width 73 height 15
drag, startPoint x: 307, startPoint y: 401, endPoint x: 348, endPoint y: 393, distance: 41.5
click at [348, 393] on div "2" at bounding box center [325, 398] width 73 height 15
click at [1134, 21] on button "Close" at bounding box center [1131, 20] width 70 height 21
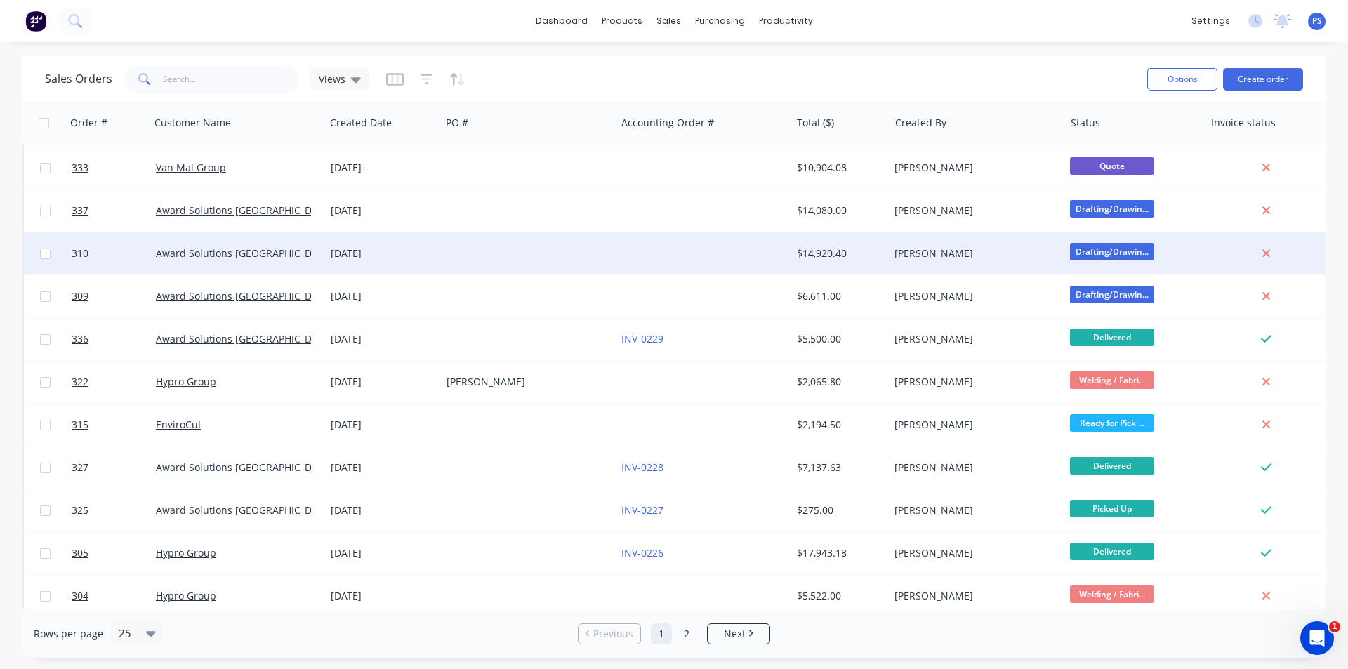
scroll to position [612, 0]
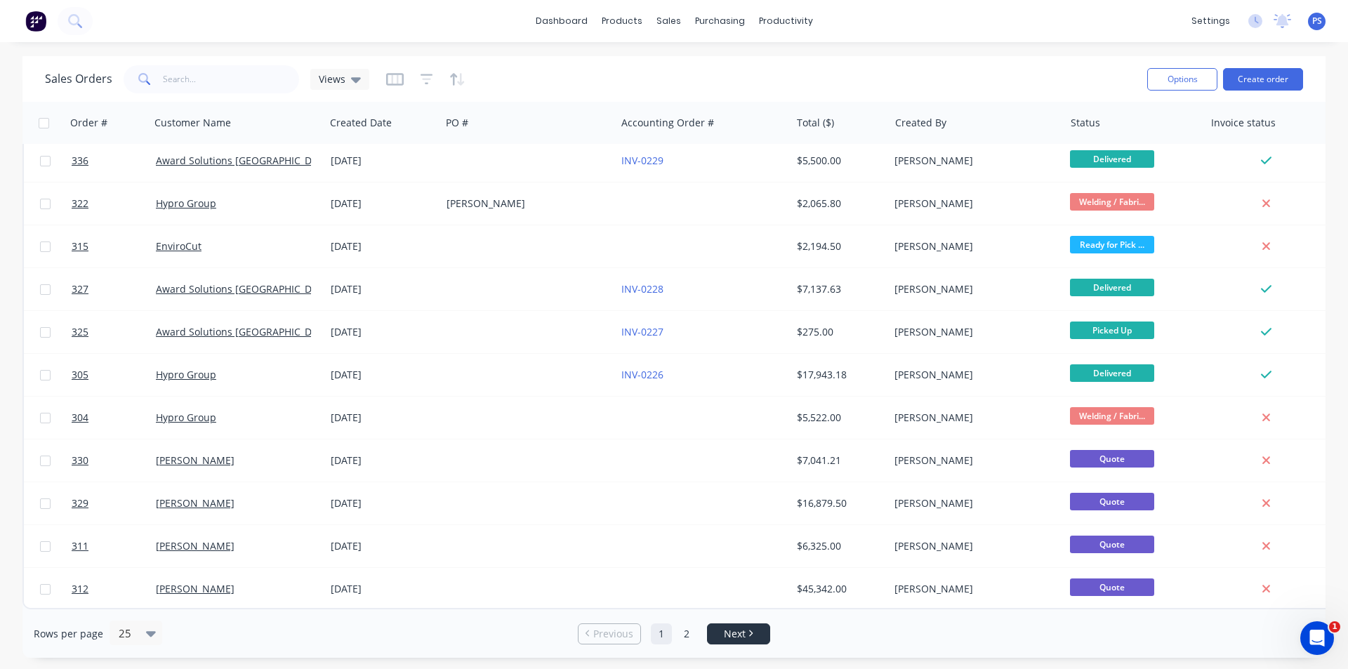
click at [724, 629] on span "Next" at bounding box center [735, 634] width 22 height 14
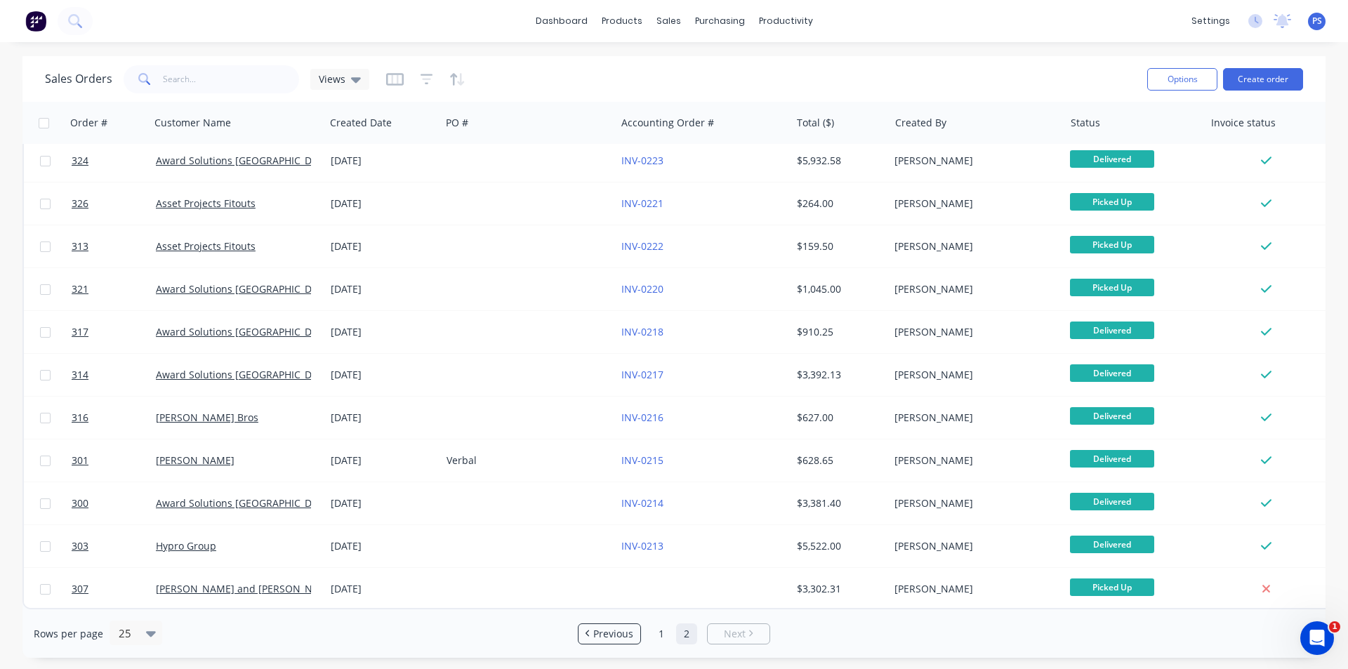
scroll to position [0, 0]
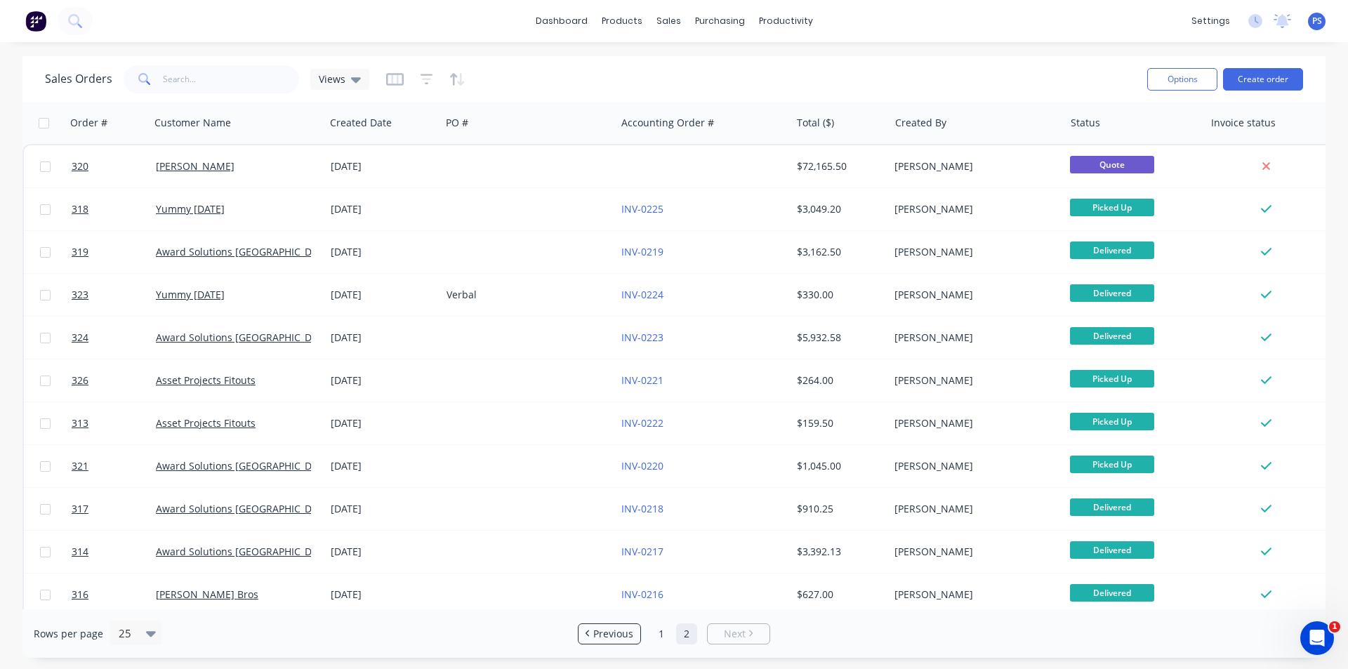
click at [1039, 72] on div "Sales Orders Views" at bounding box center [590, 79] width 1091 height 34
click at [664, 631] on link "1" at bounding box center [661, 634] width 21 height 21
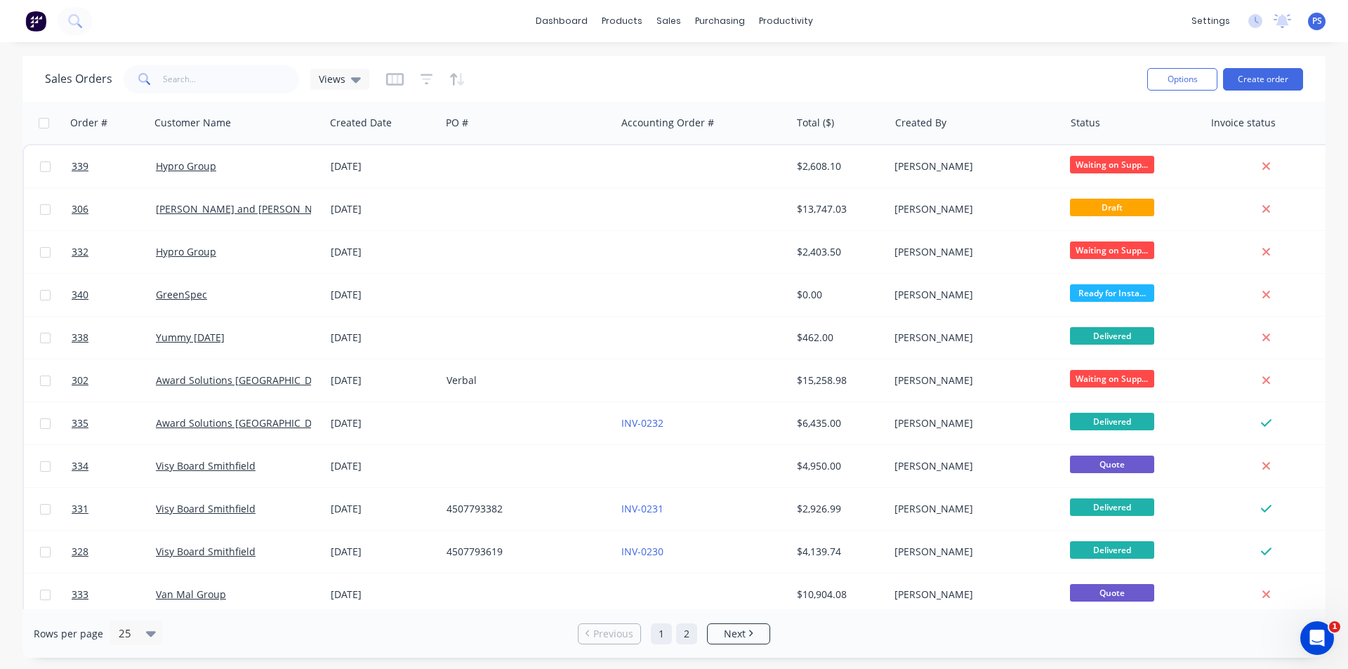
click at [683, 625] on link "2" at bounding box center [686, 634] width 21 height 21
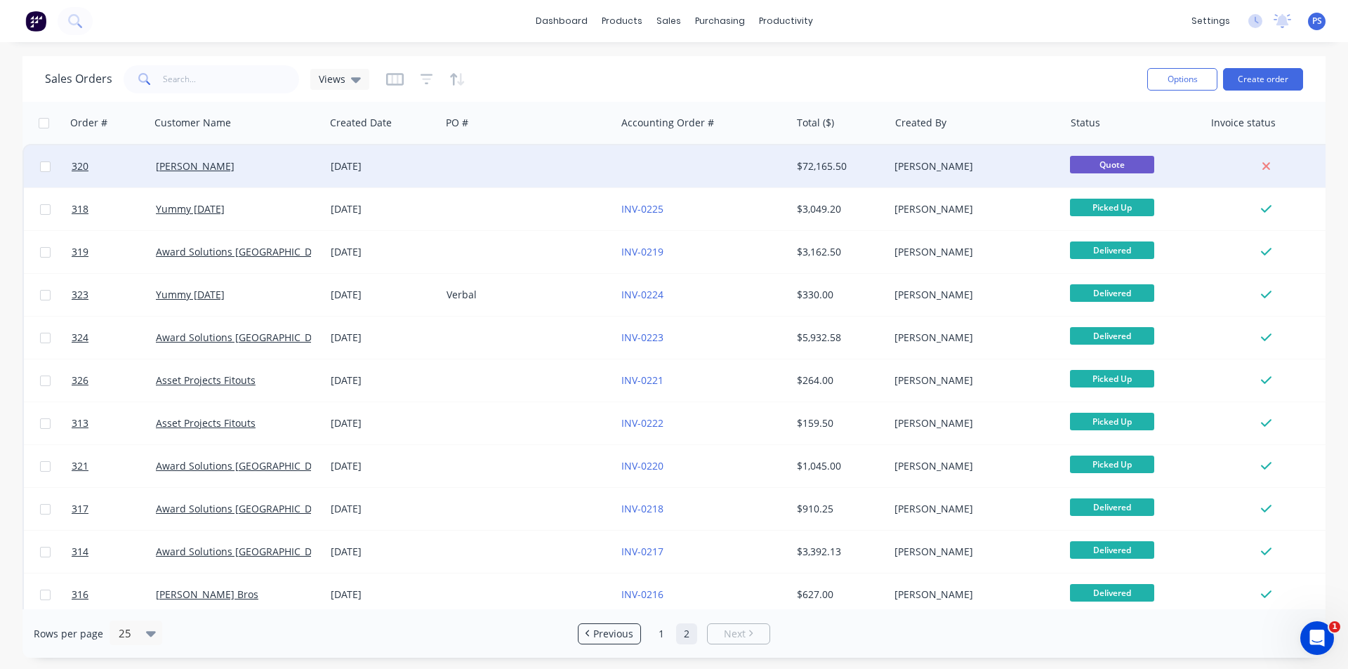
click at [697, 172] on div at bounding box center [703, 166] width 175 height 42
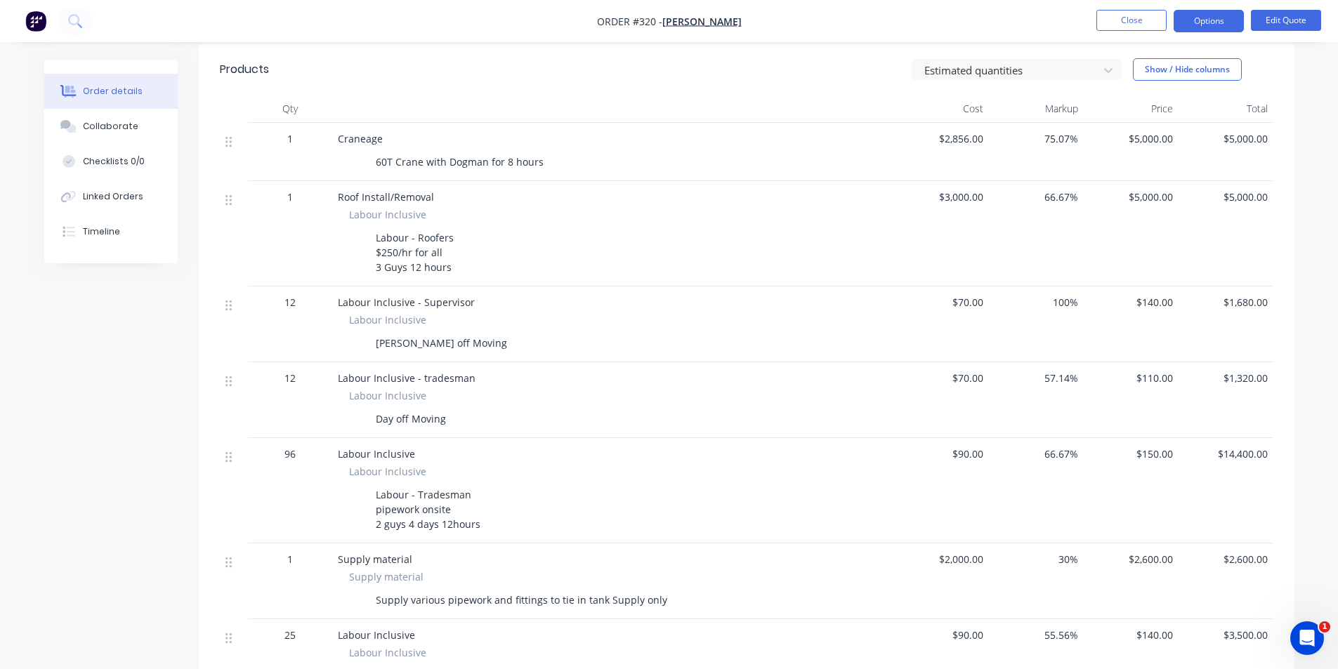
scroll to position [1661, 0]
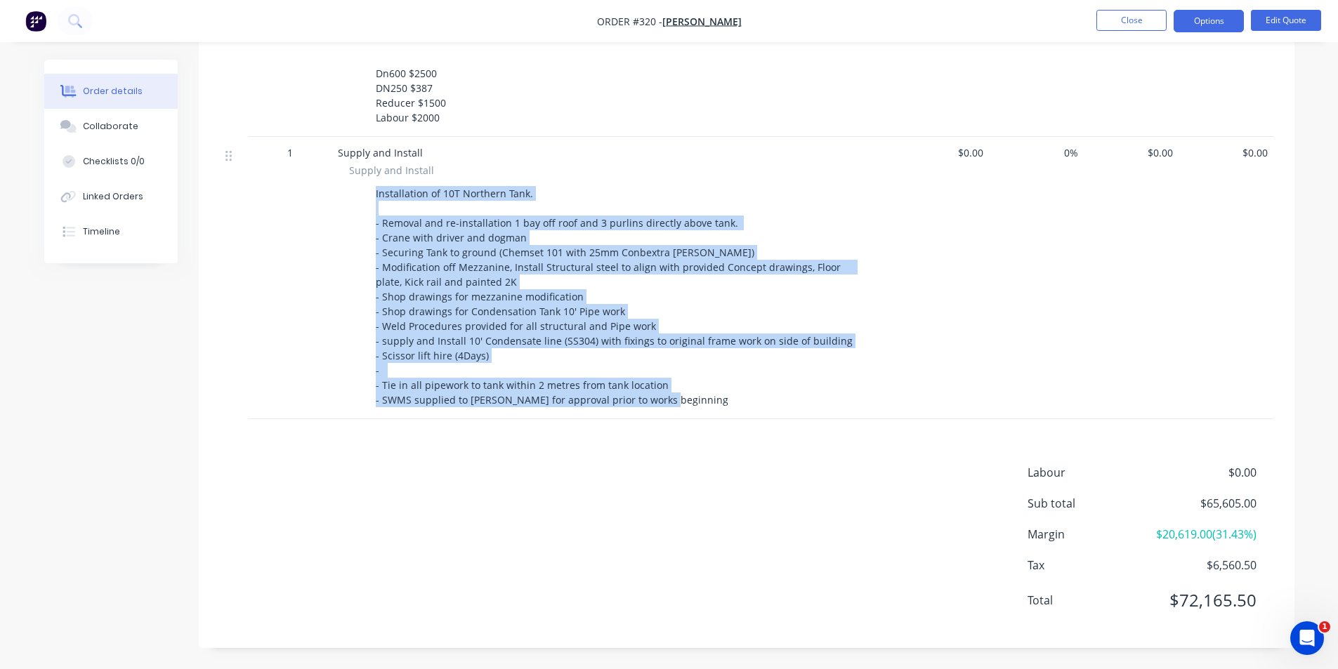
drag, startPoint x: 692, startPoint y: 395, endPoint x: 374, endPoint y: 180, distance: 384.3
click at [374, 180] on div "Supply and Install Supply and Install Installation of 10T Northern Tank. - Remo…" at bounding box center [613, 278] width 562 height 282
copy div "Installation of 10T Northern Tank. - Removal and re-installation 1 bay off roof…"
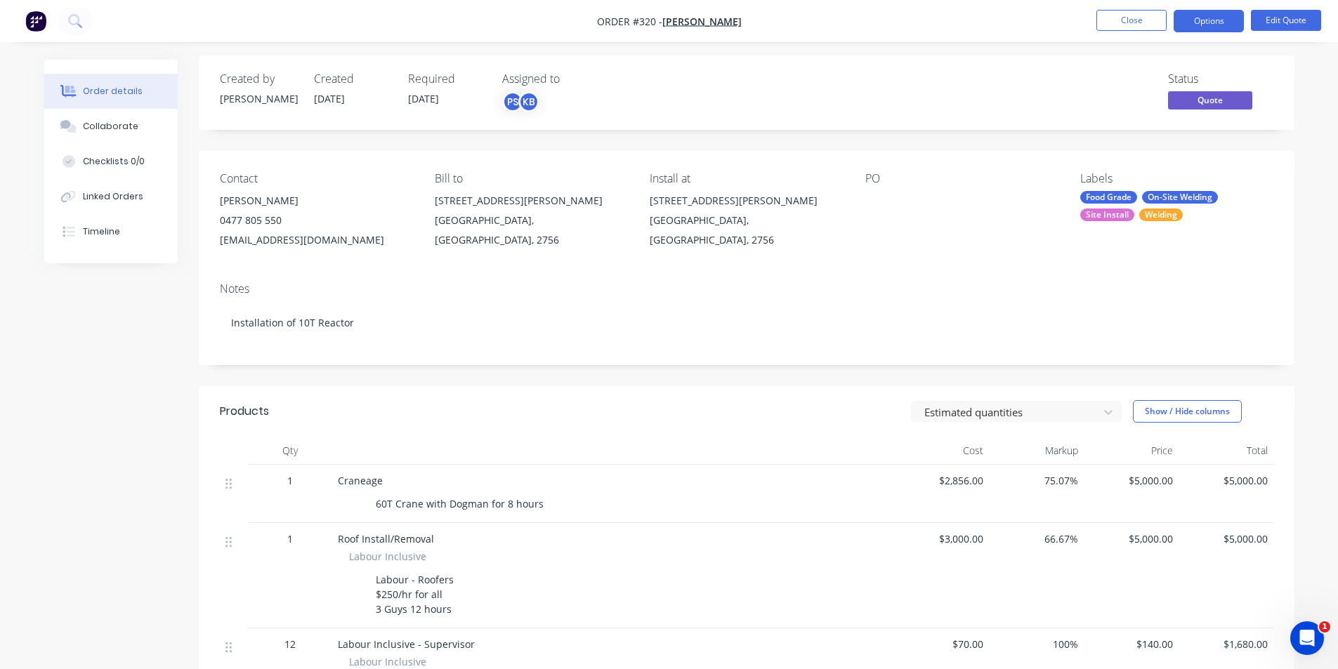
scroll to position [0, 0]
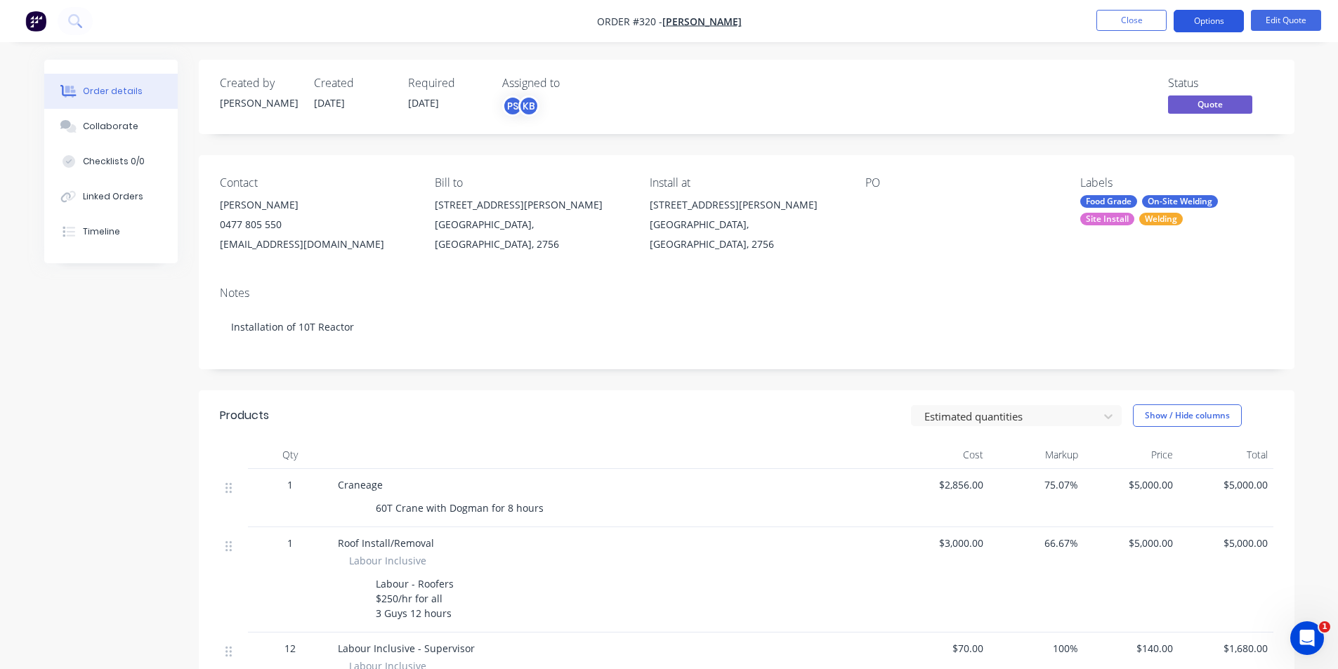
click at [1226, 21] on button "Options" at bounding box center [1209, 21] width 70 height 22
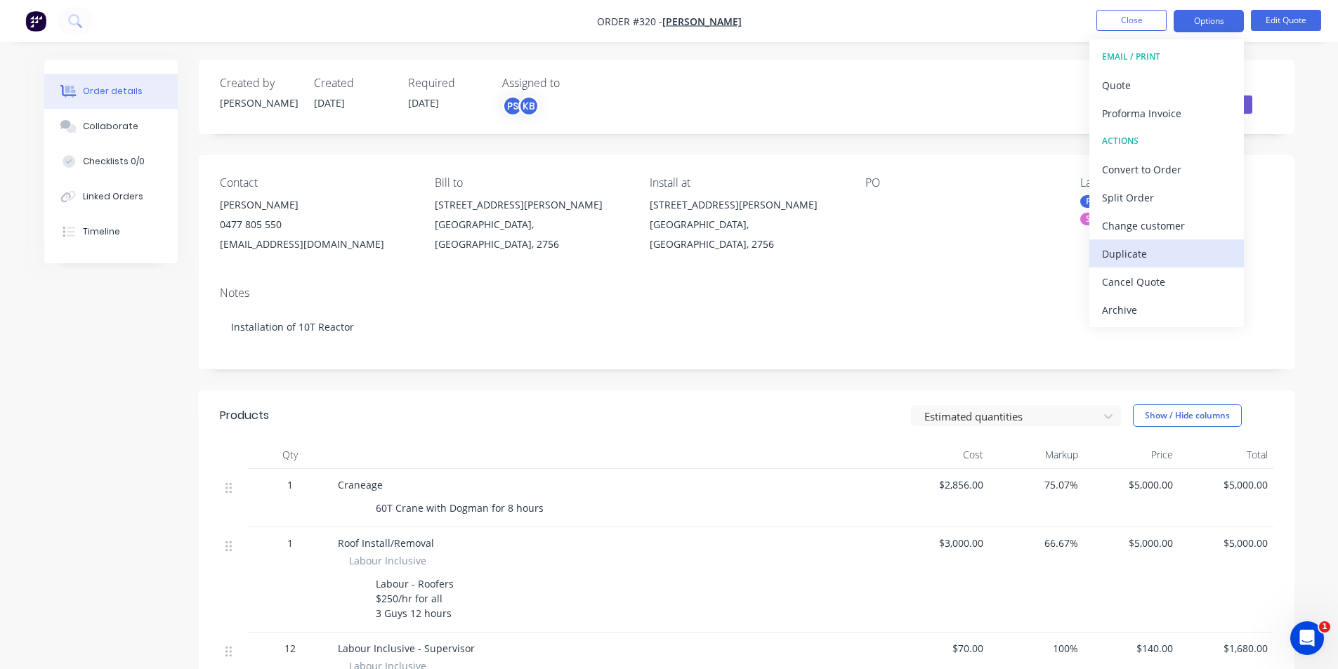
click at [1141, 252] on div "Duplicate" at bounding box center [1166, 254] width 129 height 20
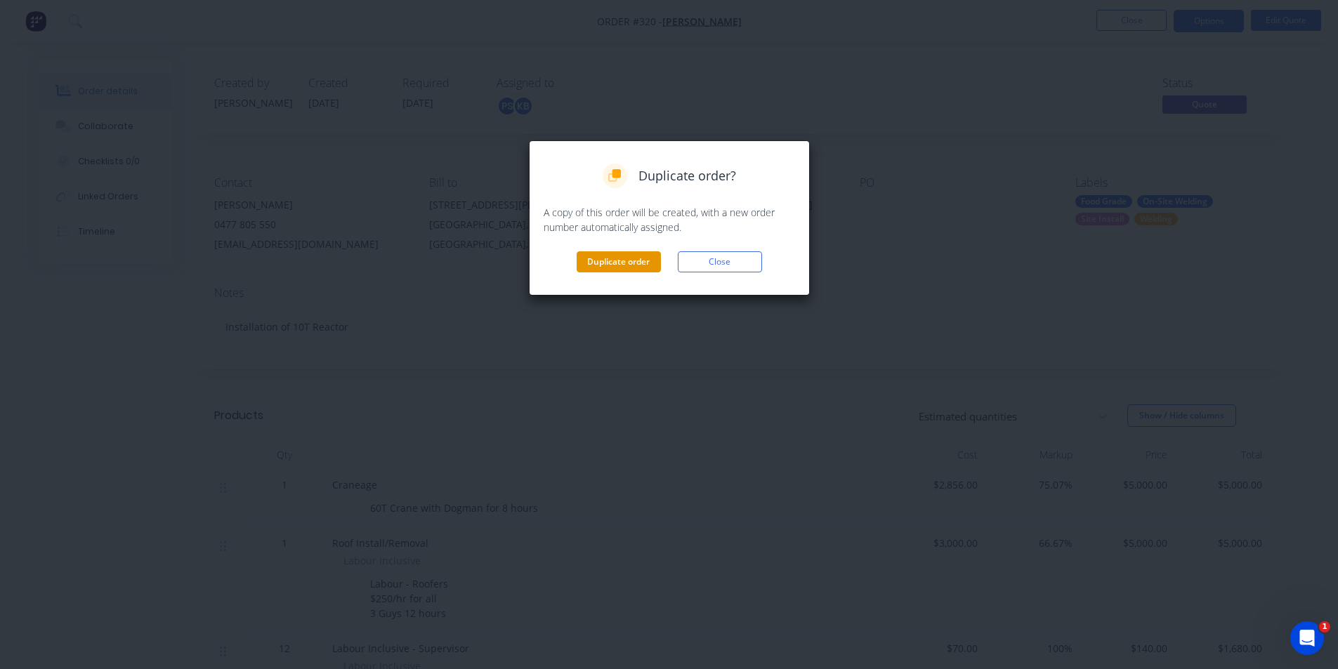
click at [643, 265] on button "Duplicate order" at bounding box center [619, 261] width 84 height 21
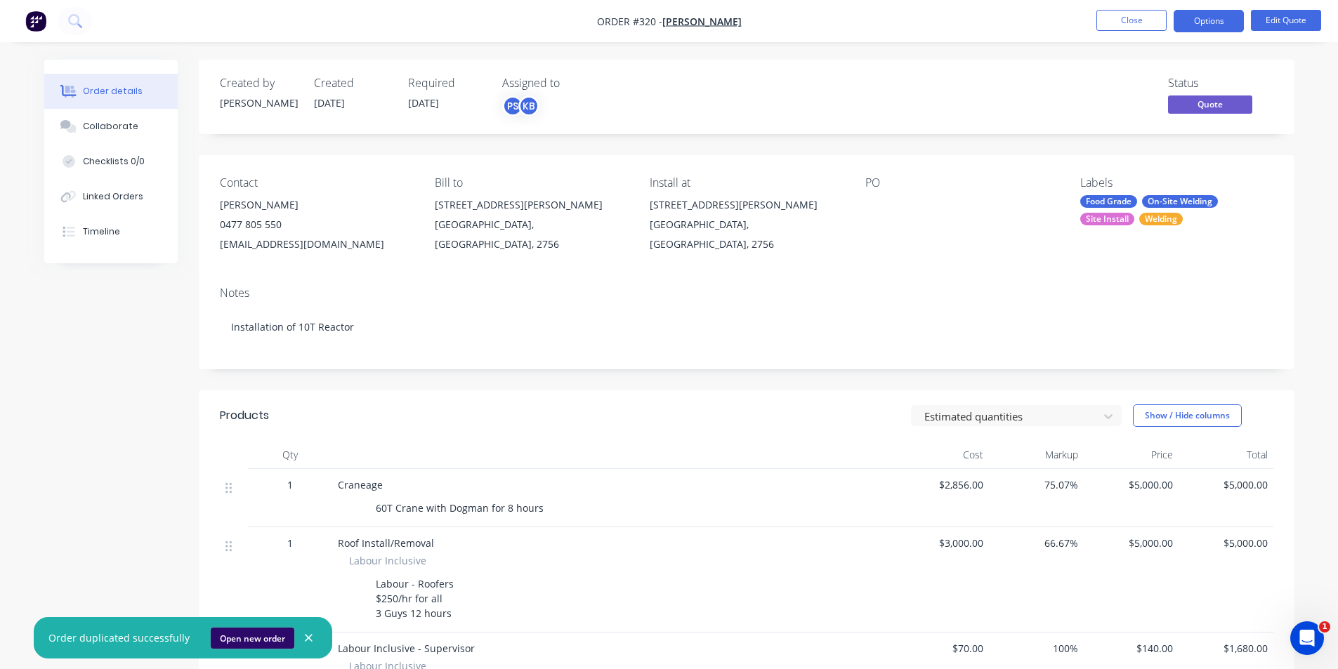
click at [262, 633] on button "Open new order" at bounding box center [253, 638] width 84 height 21
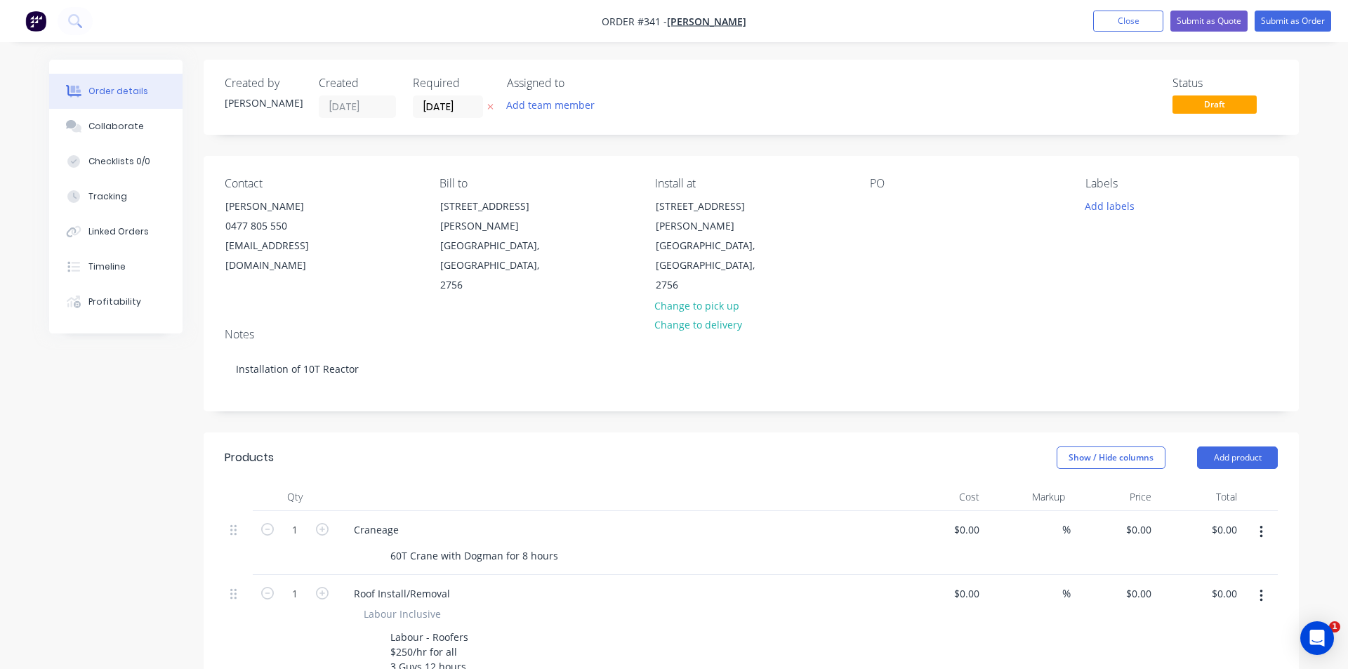
type input "$2,856.00"
type input "75.07"
type input "$5,000.00"
type input "$3,000.00"
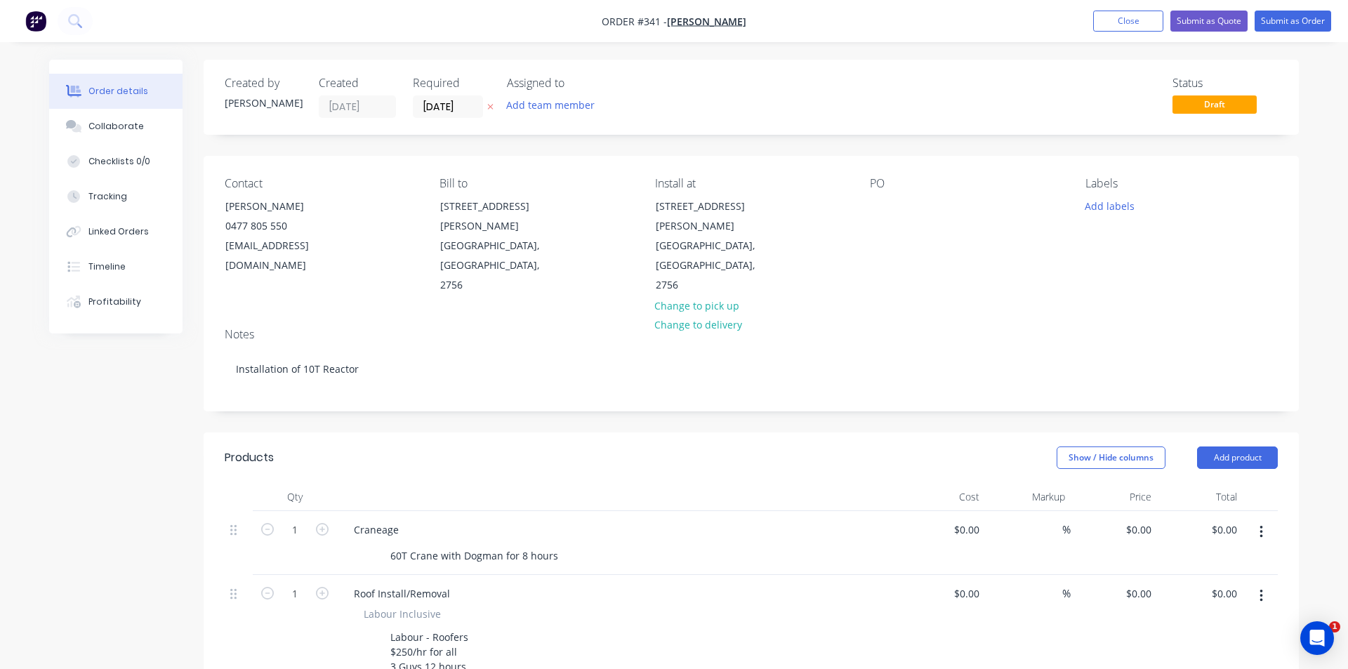
type input "66.67"
type input "$5,000.00"
type input "$70.00"
type input "100"
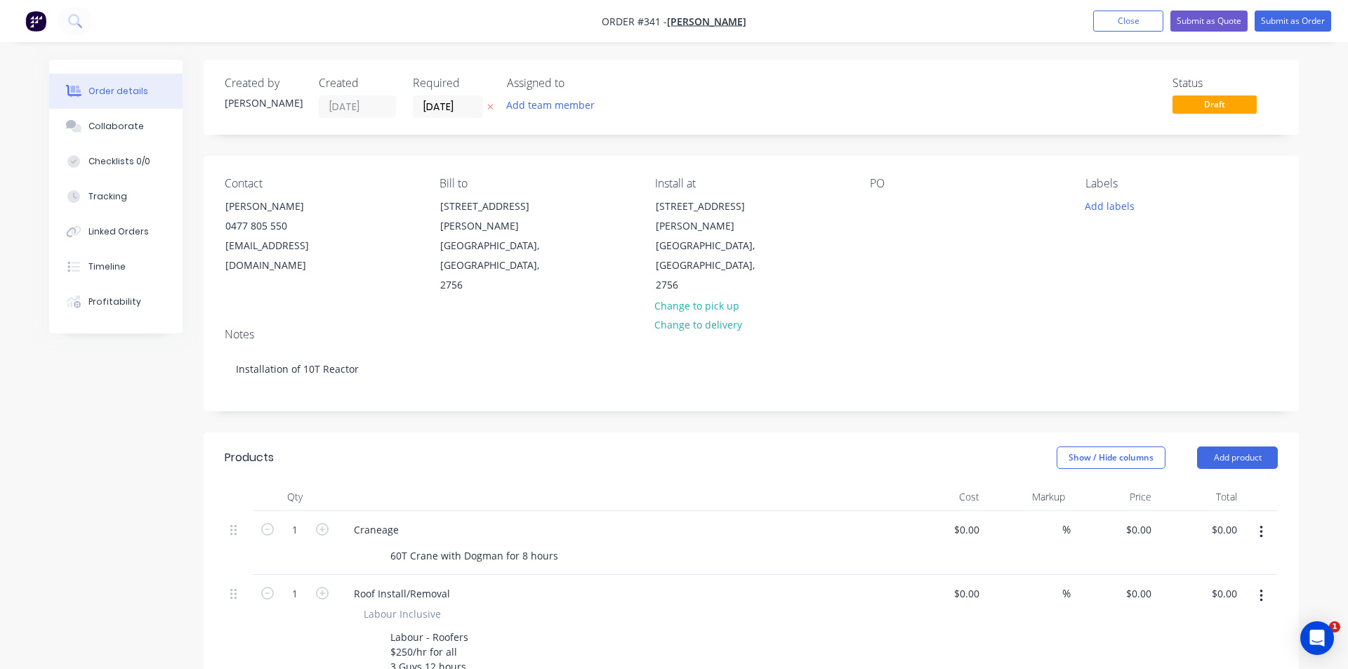
type input "$140.00"
type input "$1,680.00"
type input "$70.00"
type input "57.14"
type input "$110.00"
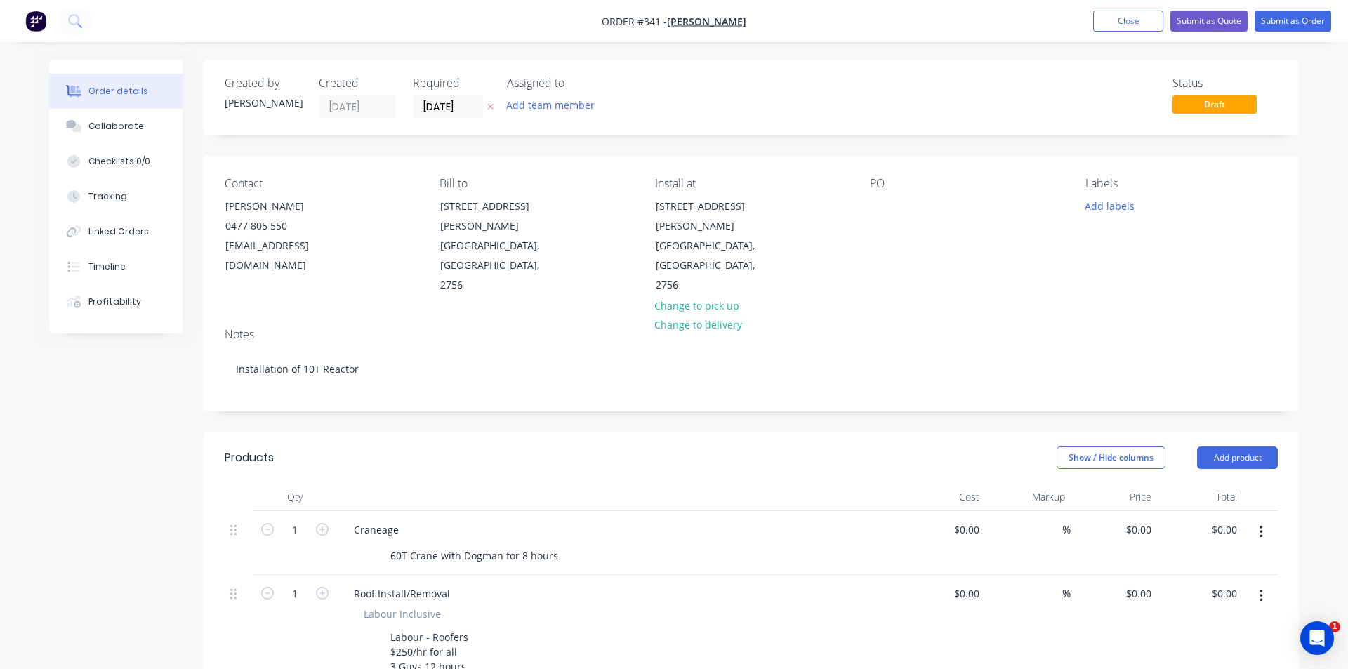
type input "$1,320.00"
type input "$90.00"
type input "66.67"
type input "$150.00"
type input "$14,400.00"
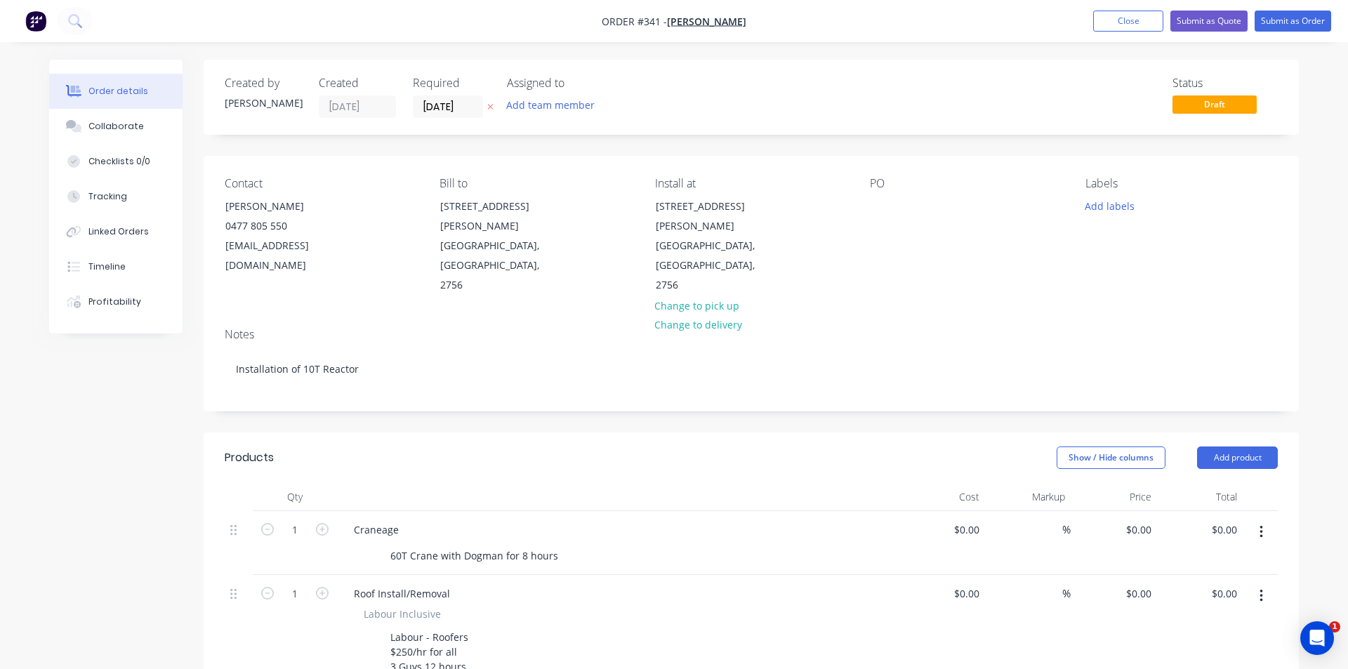
type input "$2,000.00"
type input "30"
type input "$2,600.00"
type input "$90.00"
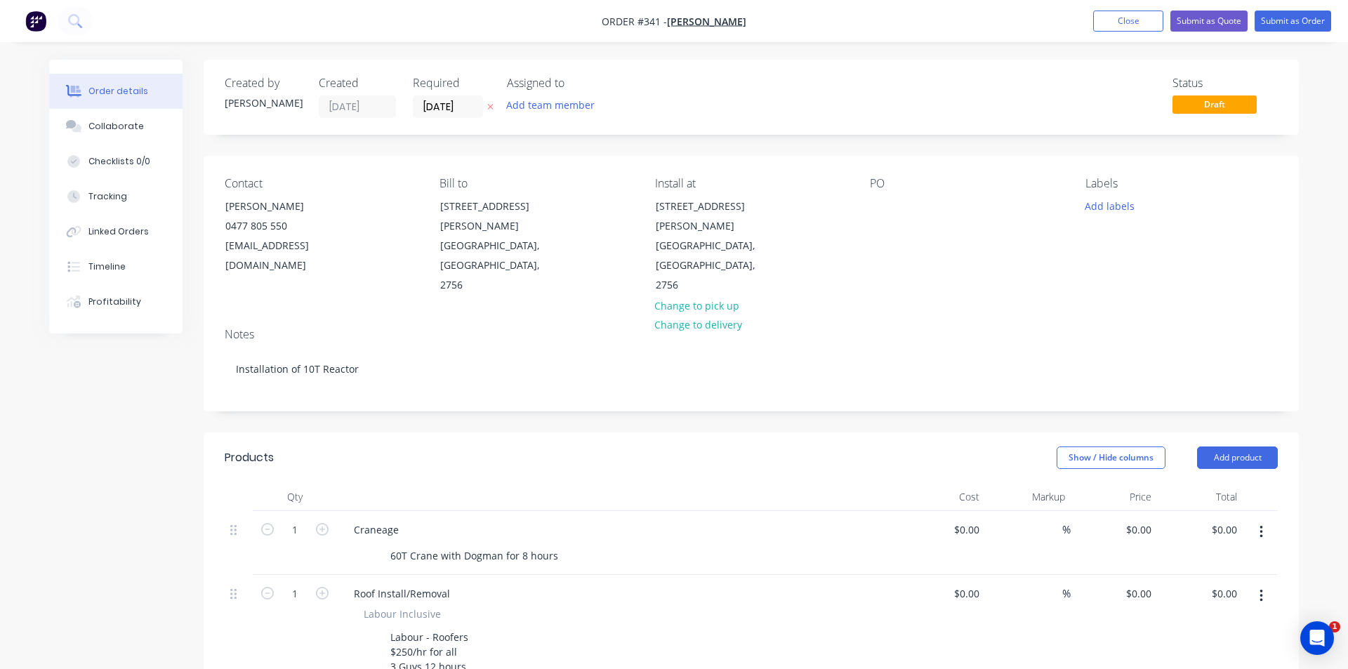
type input "55.56"
type input "$140.00"
type input "$3,500.00"
type input "30"
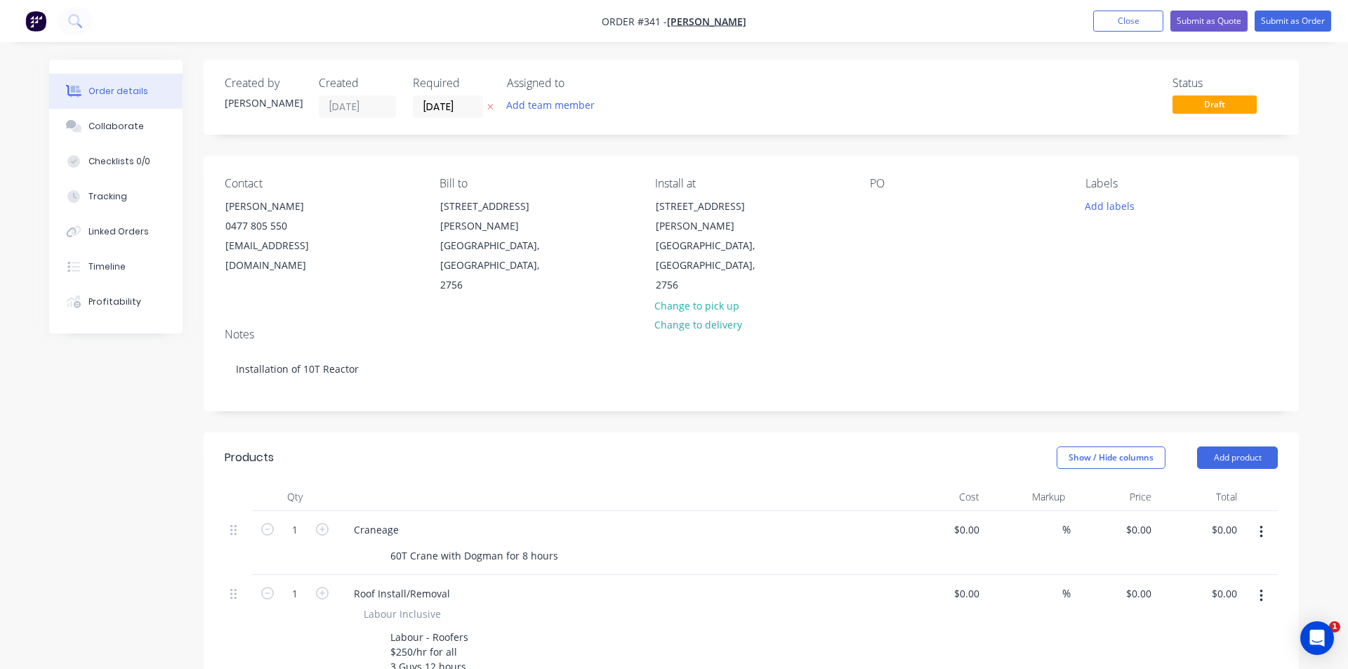
type input "$4,550.00"
type input "$4,000.00"
type input "30"
type input "$5,200.00"
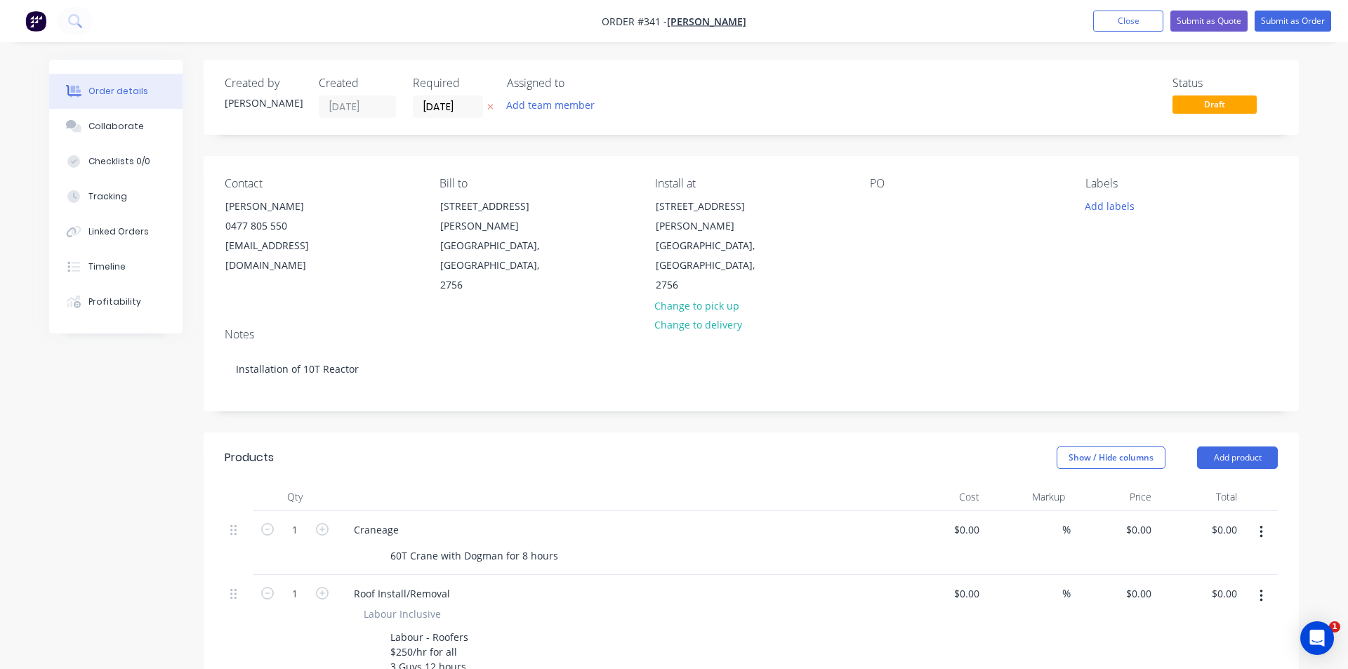
type input "$5,200.00"
type input "$2,000.00"
type input "30"
type input "$2,600.00"
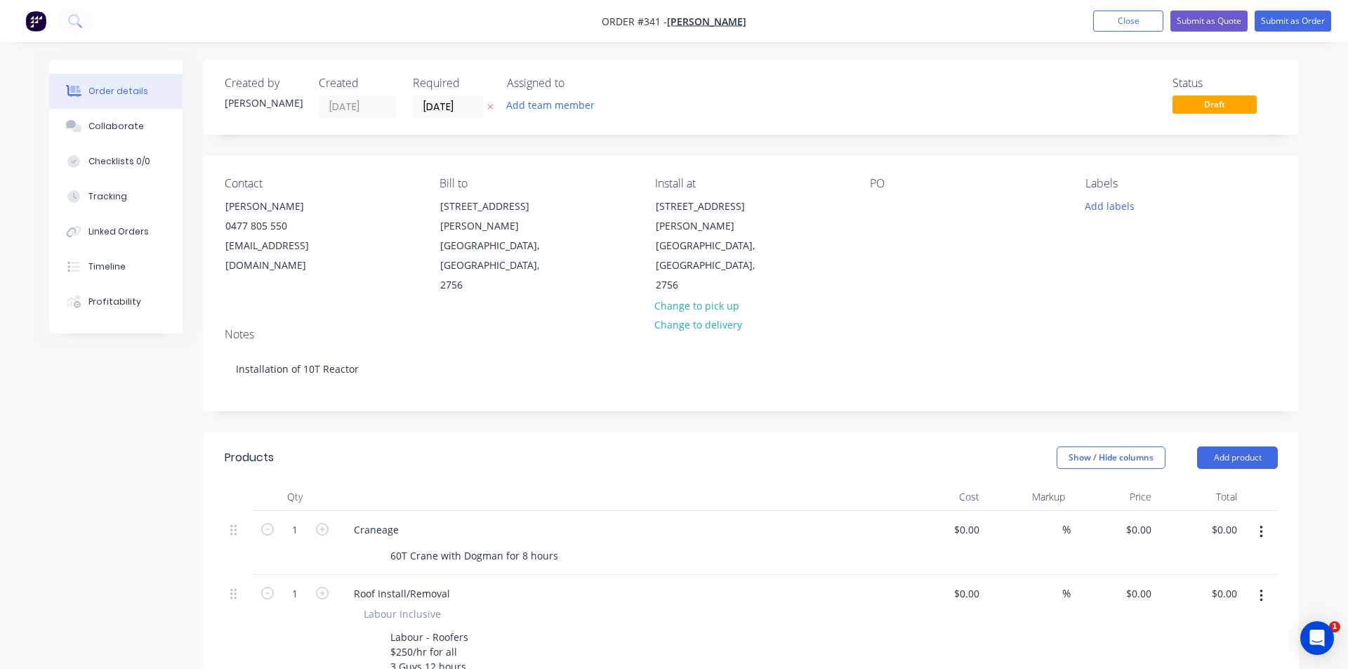
type input "$90.00"
type input "55.56"
type input "$140.00"
type input "$3,360.00"
type input "$650.00"
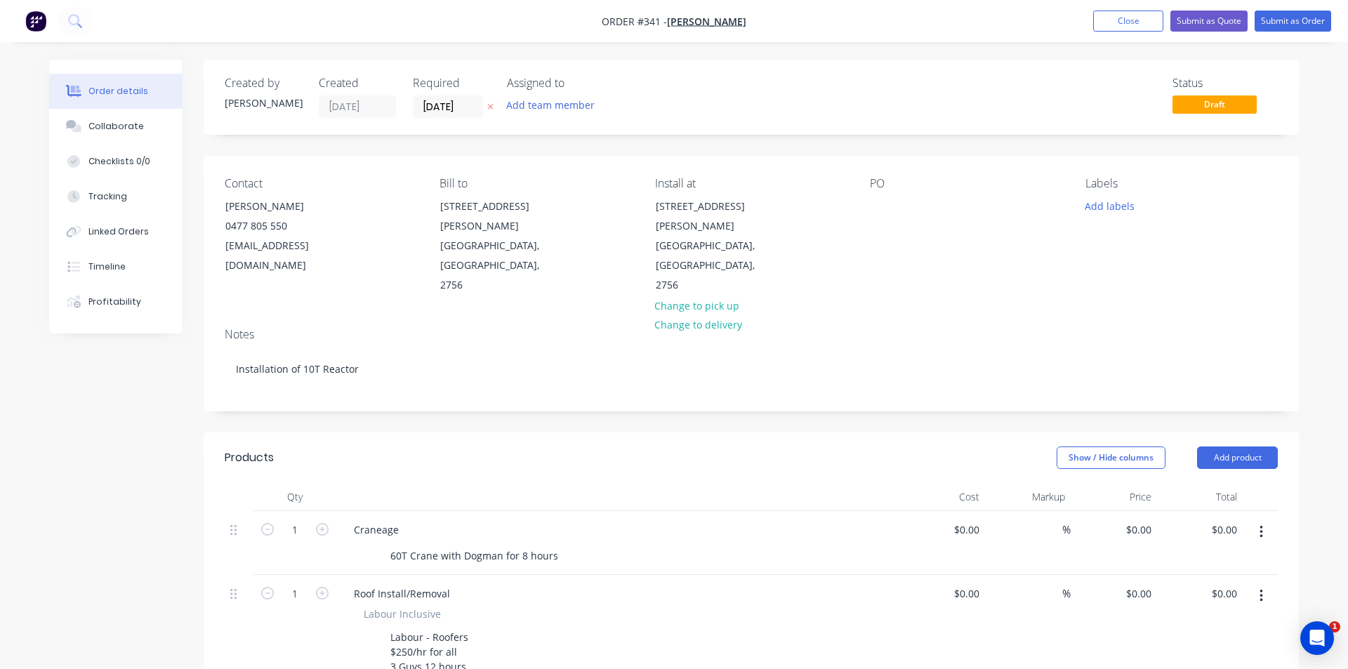
type input "30"
type input "$845.00"
type input "$250.00"
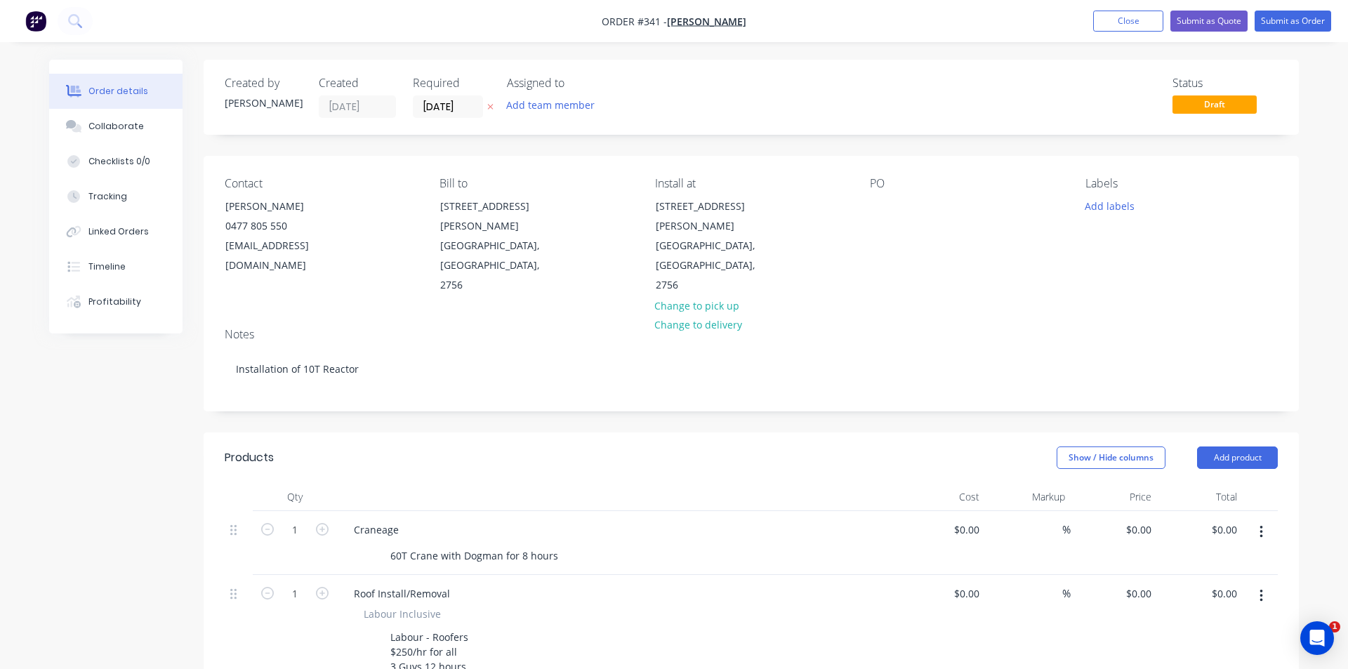
type input "$1,250.00"
type input "$5,500.00"
type input "30"
type input "$7,150.00"
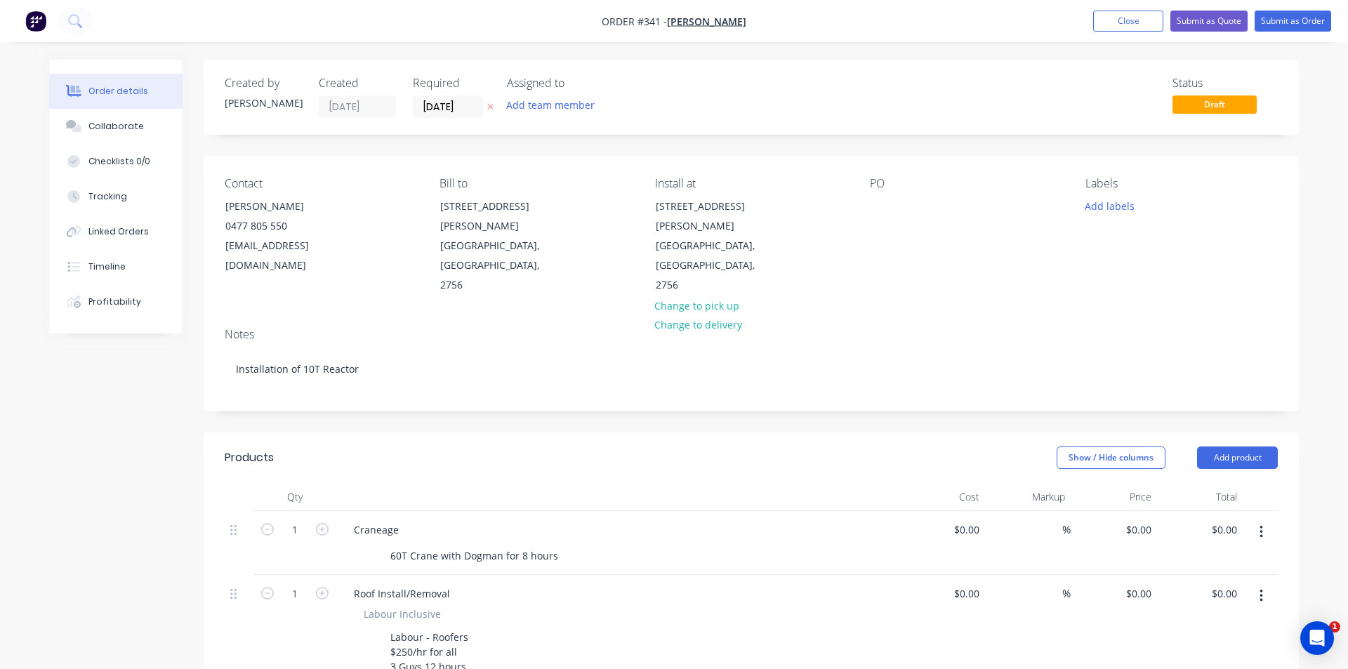
type input "$5,500.00"
type input "30"
type input "$7,150.00"
click at [575, 88] on div "Assigned to" at bounding box center [572, 83] width 140 height 13
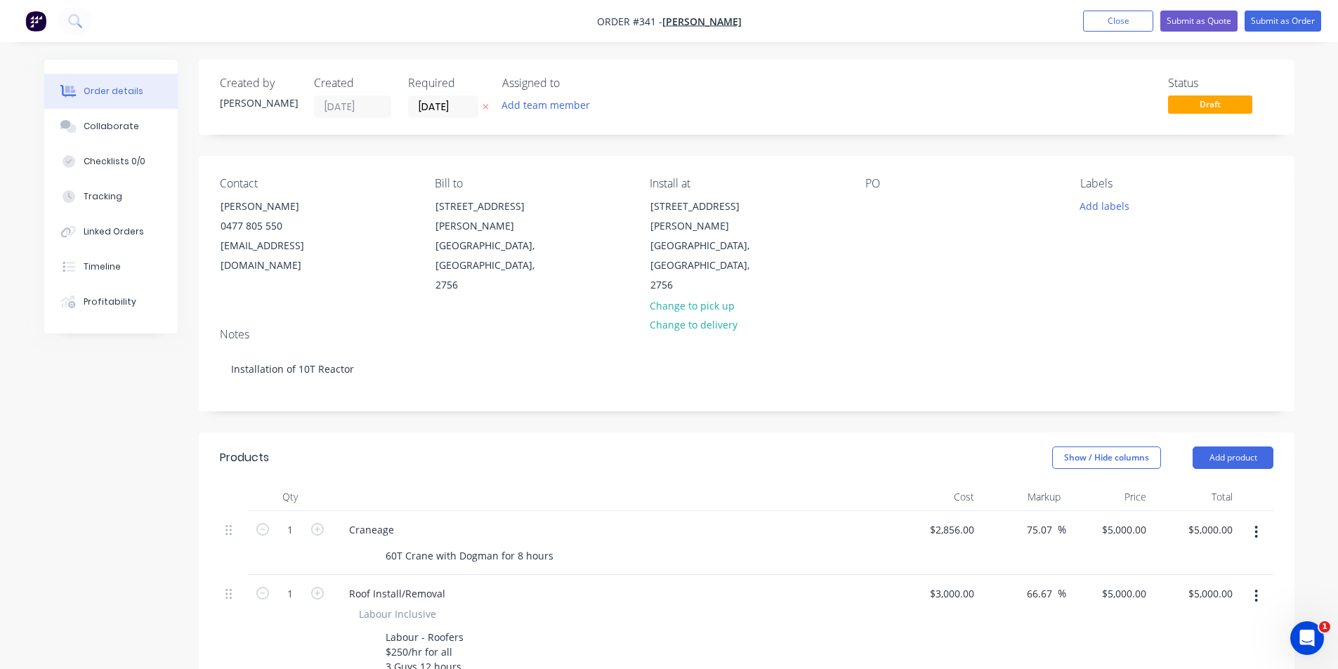
click at [572, 92] on div "Assigned to Add team member" at bounding box center [572, 97] width 140 height 41
click at [569, 103] on button "Add team member" at bounding box center [545, 105] width 103 height 19
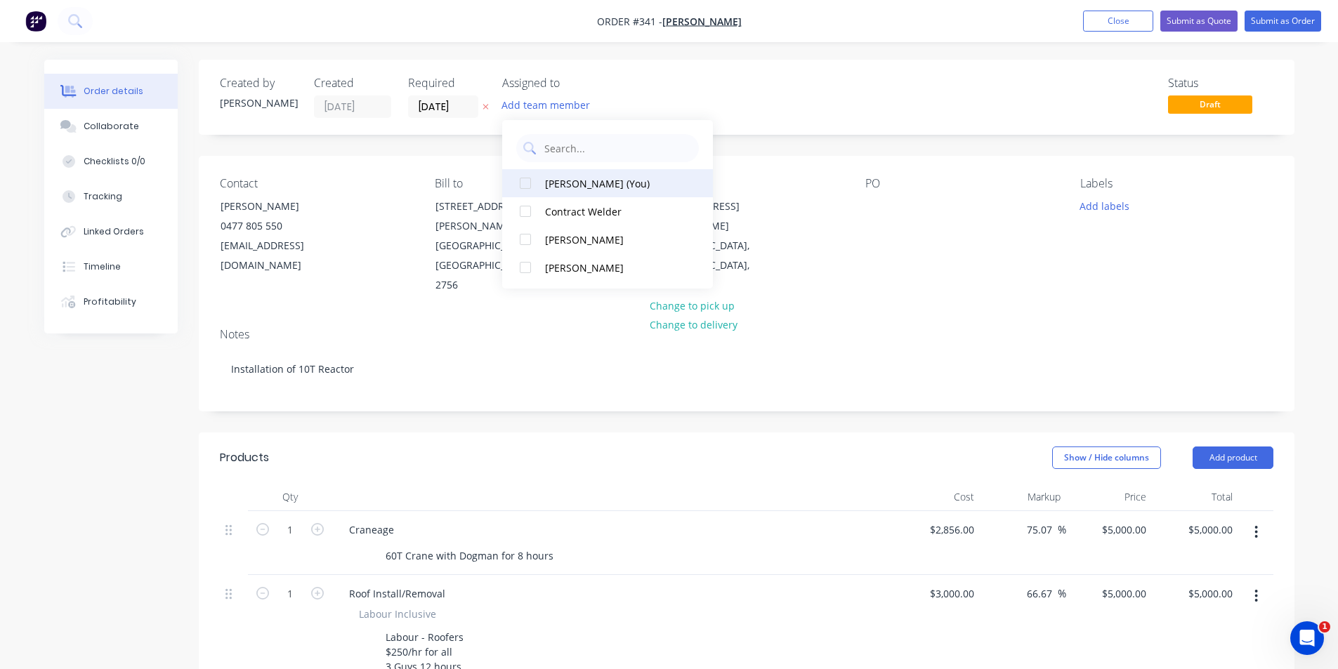
click at [556, 187] on div "[PERSON_NAME] (You)" at bounding box center [615, 183] width 140 height 15
click at [454, 119] on div "Created by Peter Created 09/10/25 Required 09/10/25 Assigned to PS Status Draft" at bounding box center [747, 97] width 1096 height 75
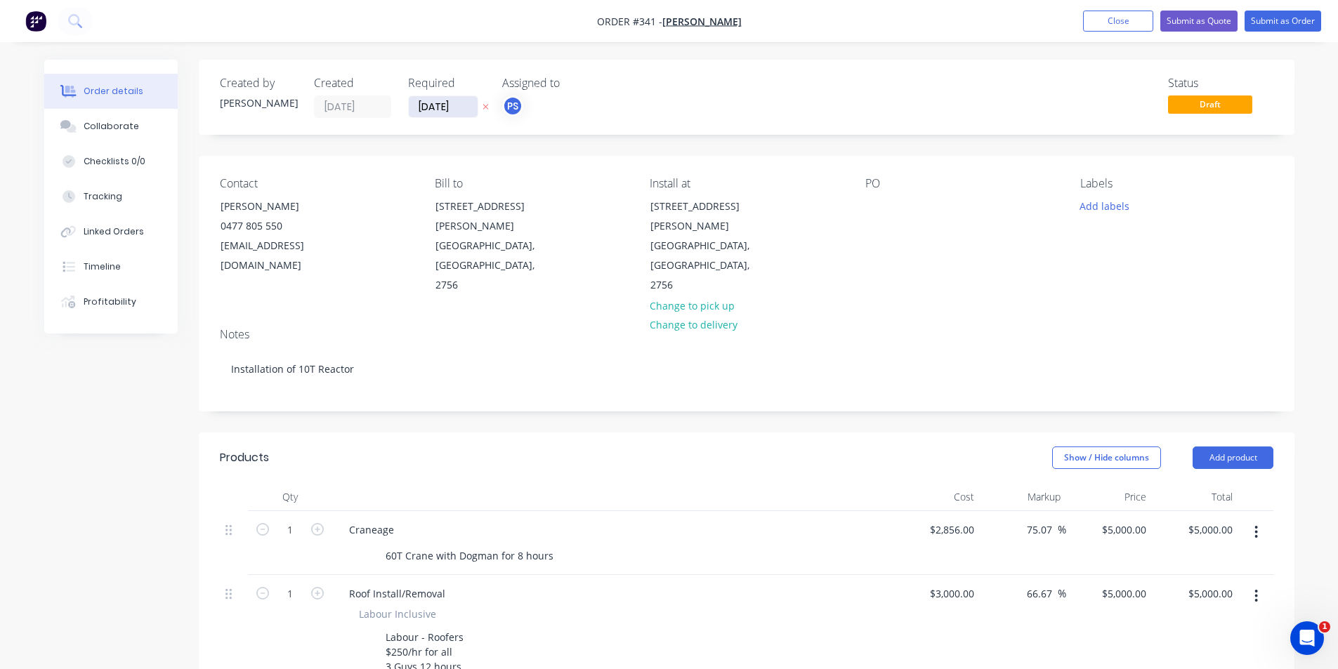
click at [451, 110] on input "09/10/25" at bounding box center [443, 106] width 69 height 21
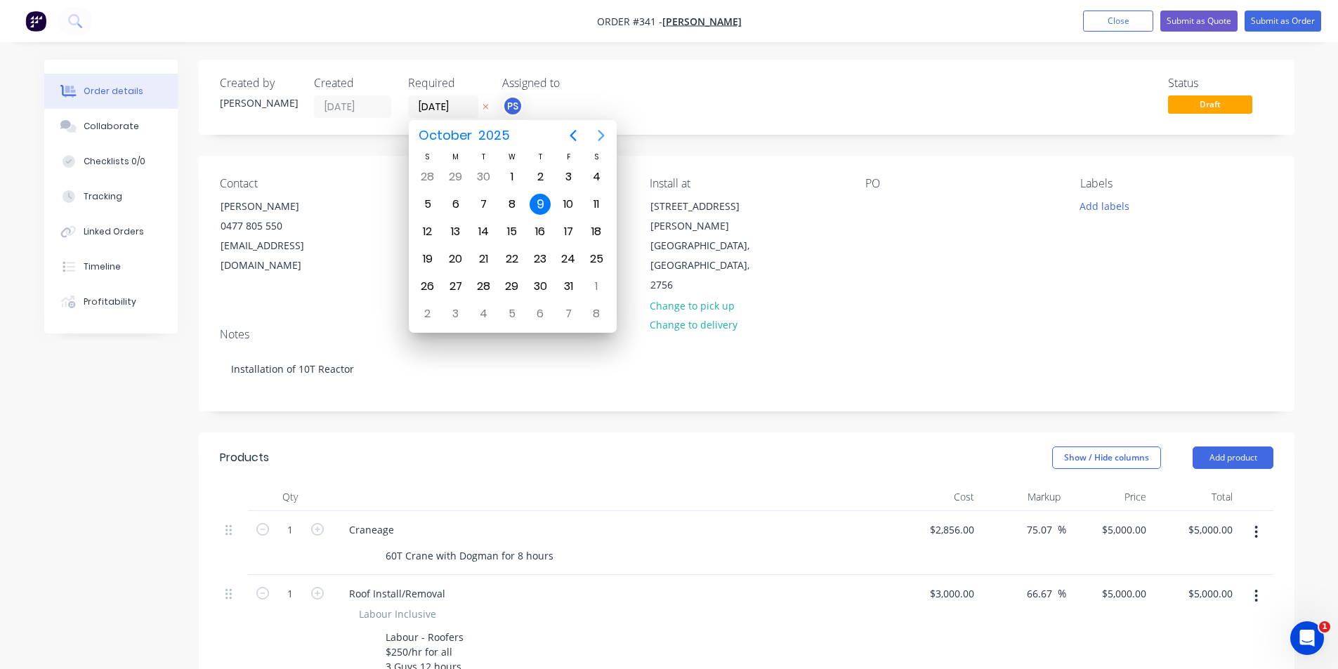
click at [598, 136] on icon "Next page" at bounding box center [601, 135] width 17 height 17
click at [513, 292] on div "31" at bounding box center [511, 286] width 21 height 21
type input "[DATE]"
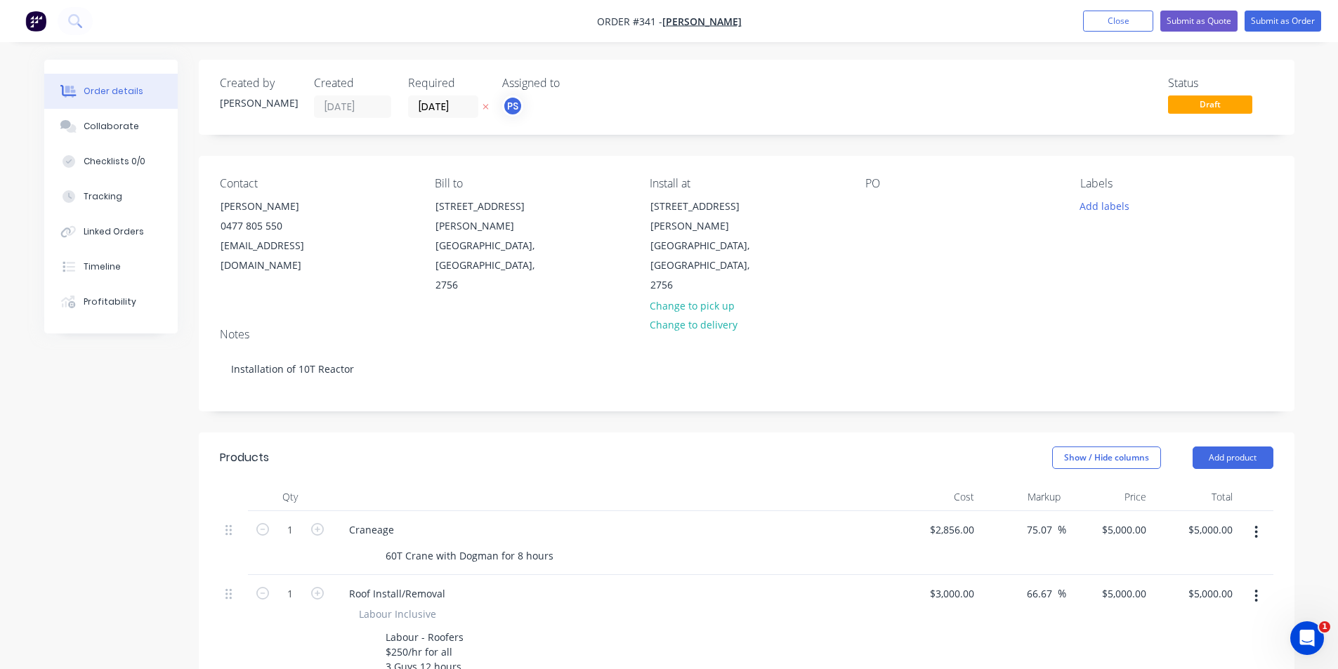
click at [690, 108] on div "Status Draft" at bounding box center [958, 97] width 631 height 41
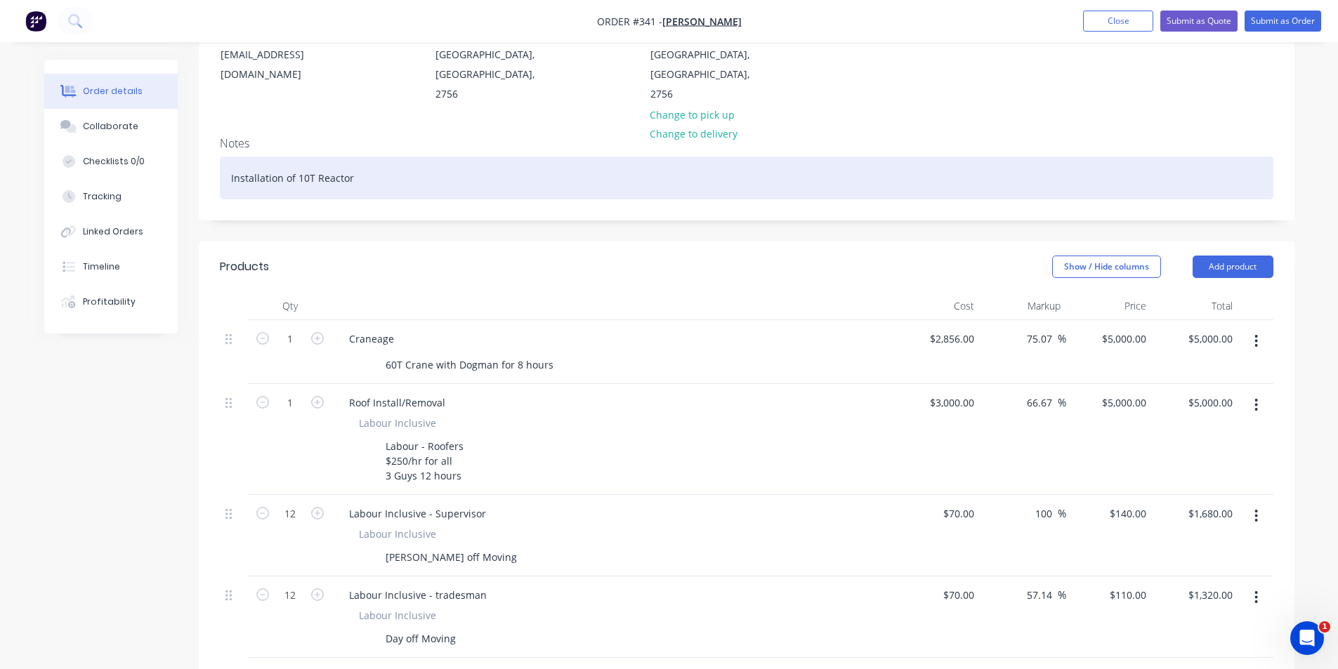
scroll to position [211, 0]
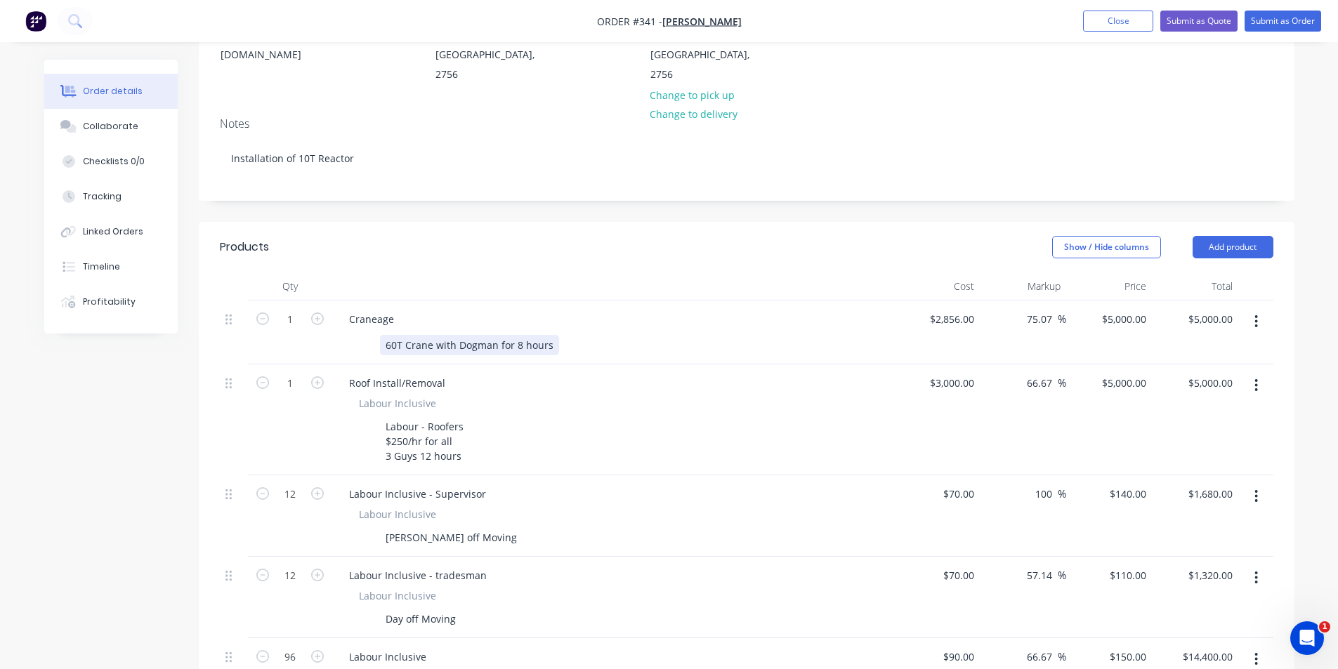
click at [548, 335] on div "60T Crane with Dogman for 8 hours" at bounding box center [469, 345] width 179 height 20
click at [313, 313] on icon "button" at bounding box center [317, 319] width 13 height 13
type input "2"
type input "$10,000.00"
click at [392, 225] on header "Products Show / Hide columns Add product" at bounding box center [747, 247] width 1096 height 51
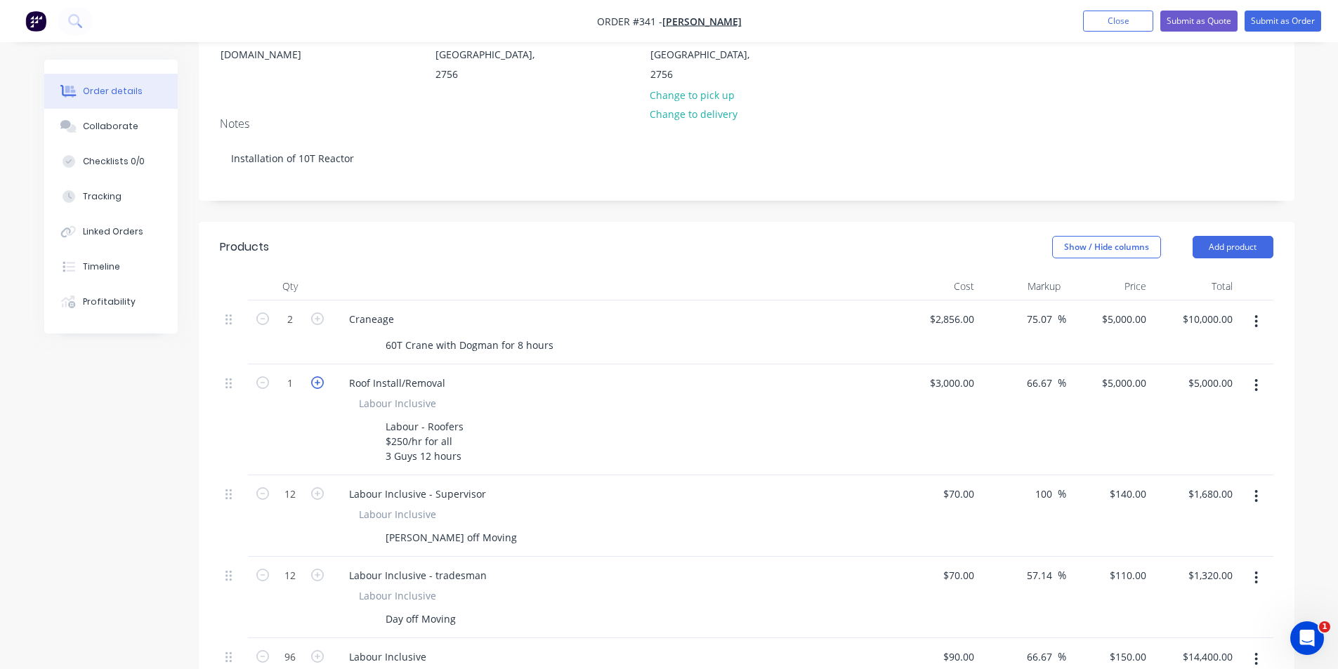
click at [322, 376] on icon "button" at bounding box center [317, 382] width 13 height 13
type input "2"
type input "$10,000.00"
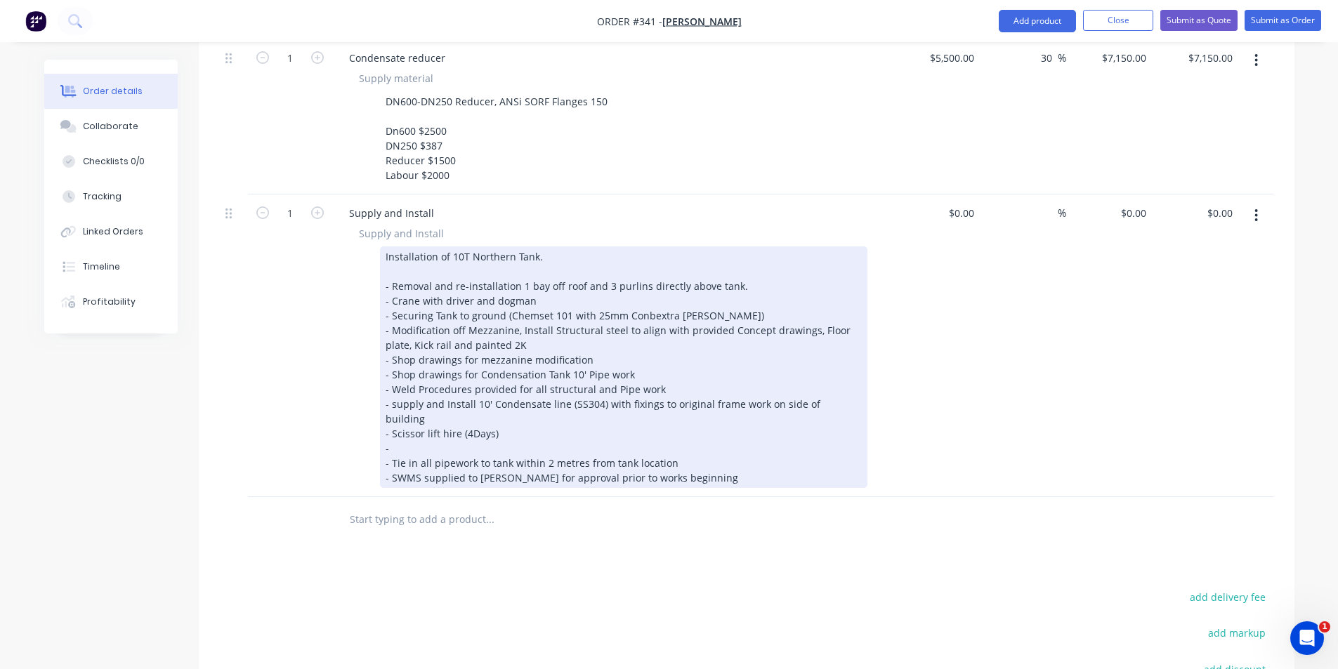
scroll to position [1697, 0]
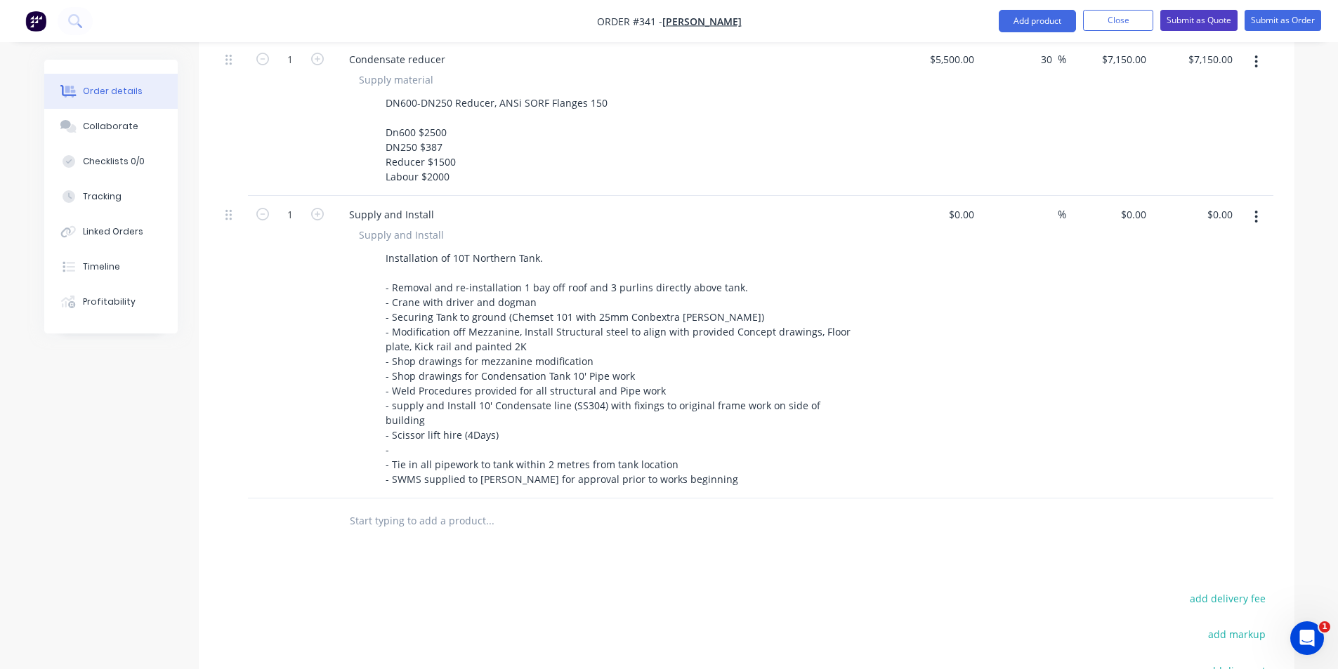
click at [1205, 26] on button "Submit as Quote" at bounding box center [1198, 20] width 77 height 21
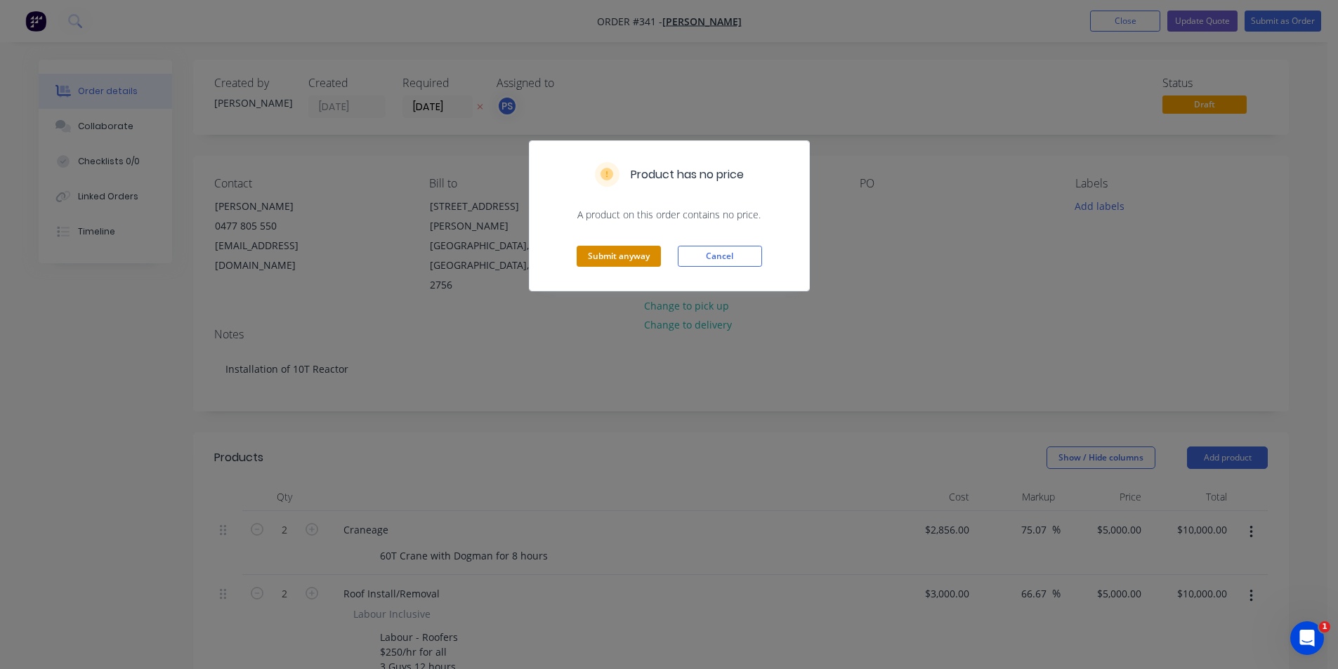
click at [655, 258] on button "Submit anyway" at bounding box center [619, 256] width 84 height 21
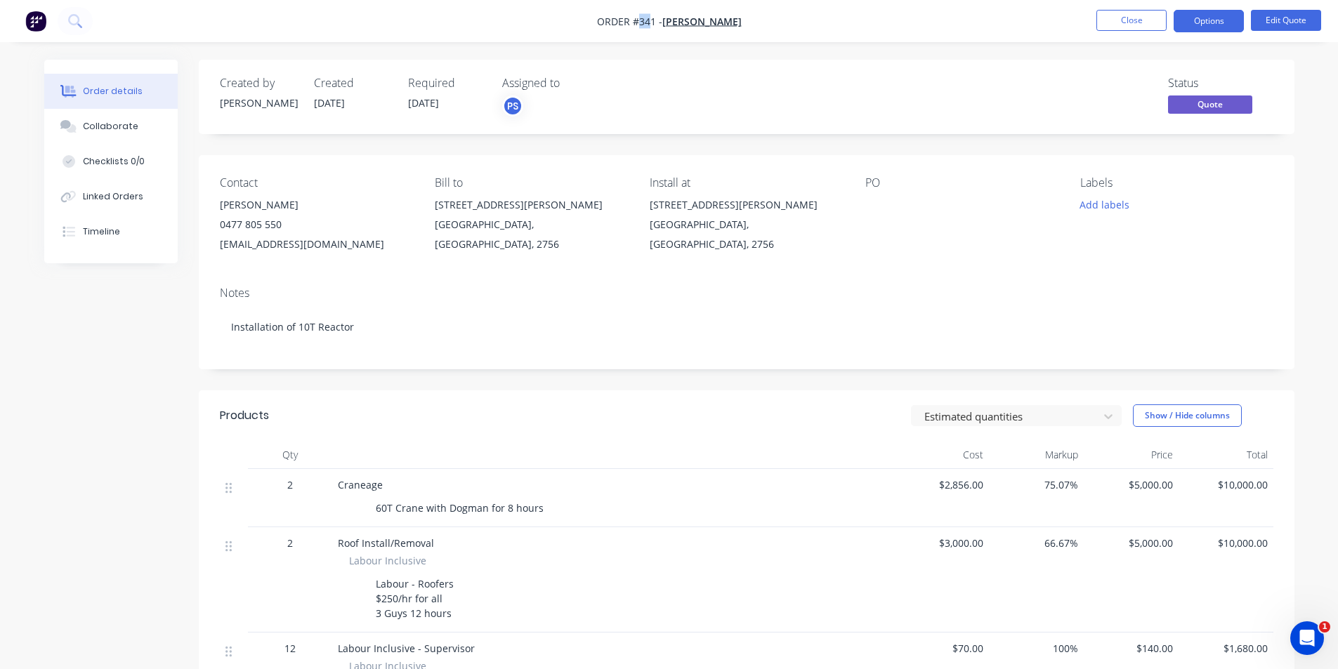
click at [652, 21] on span "Order #341 -" at bounding box center [629, 21] width 65 height 13
